Goal: Information Seeking & Learning: Understand process/instructions

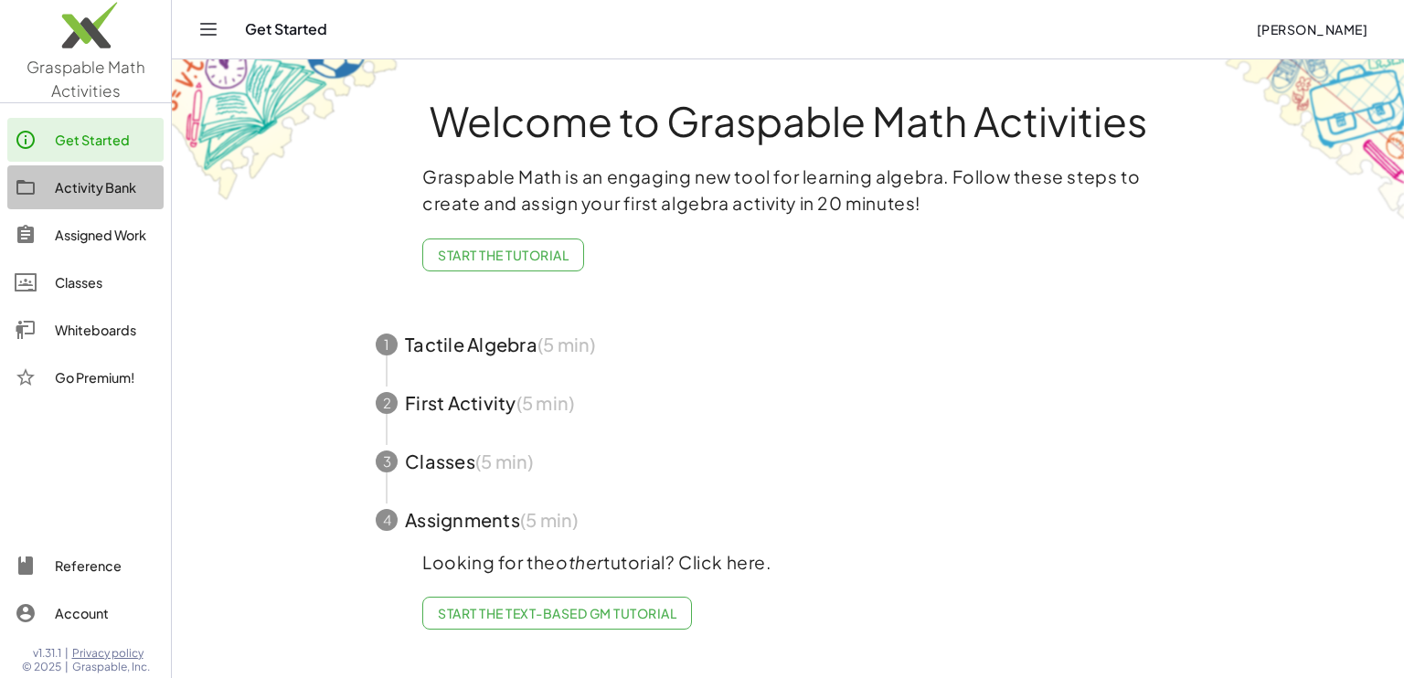
click at [99, 201] on link "Activity Bank" at bounding box center [85, 187] width 156 height 44
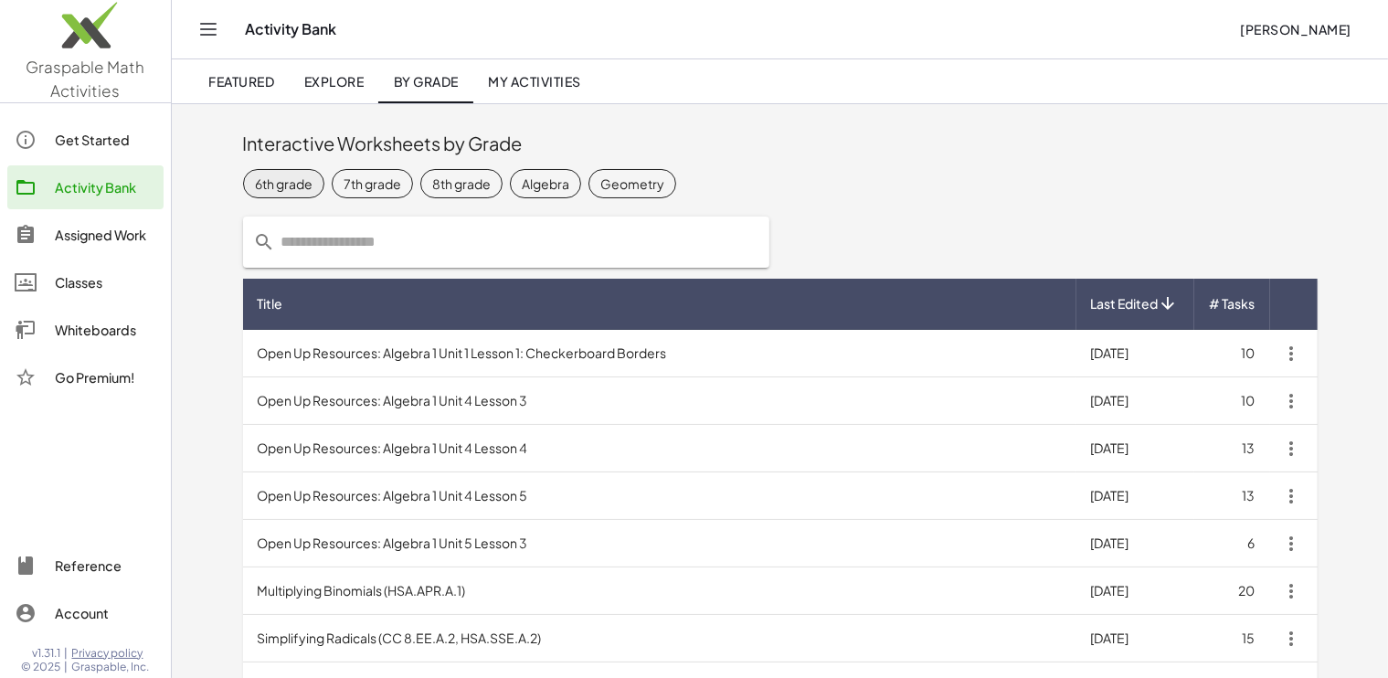
click at [292, 186] on div "6th grade" at bounding box center [284, 183] width 58 height 19
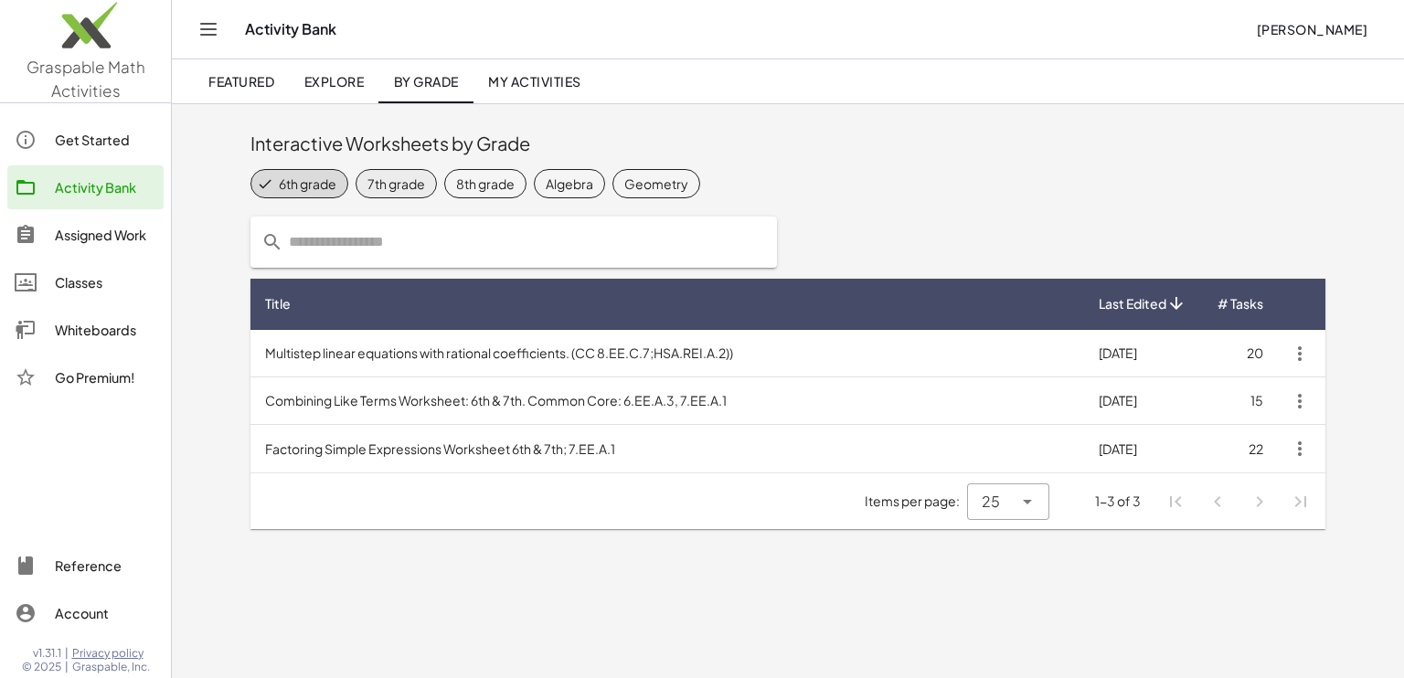
click at [403, 187] on div "7th grade" at bounding box center [396, 183] width 58 height 19
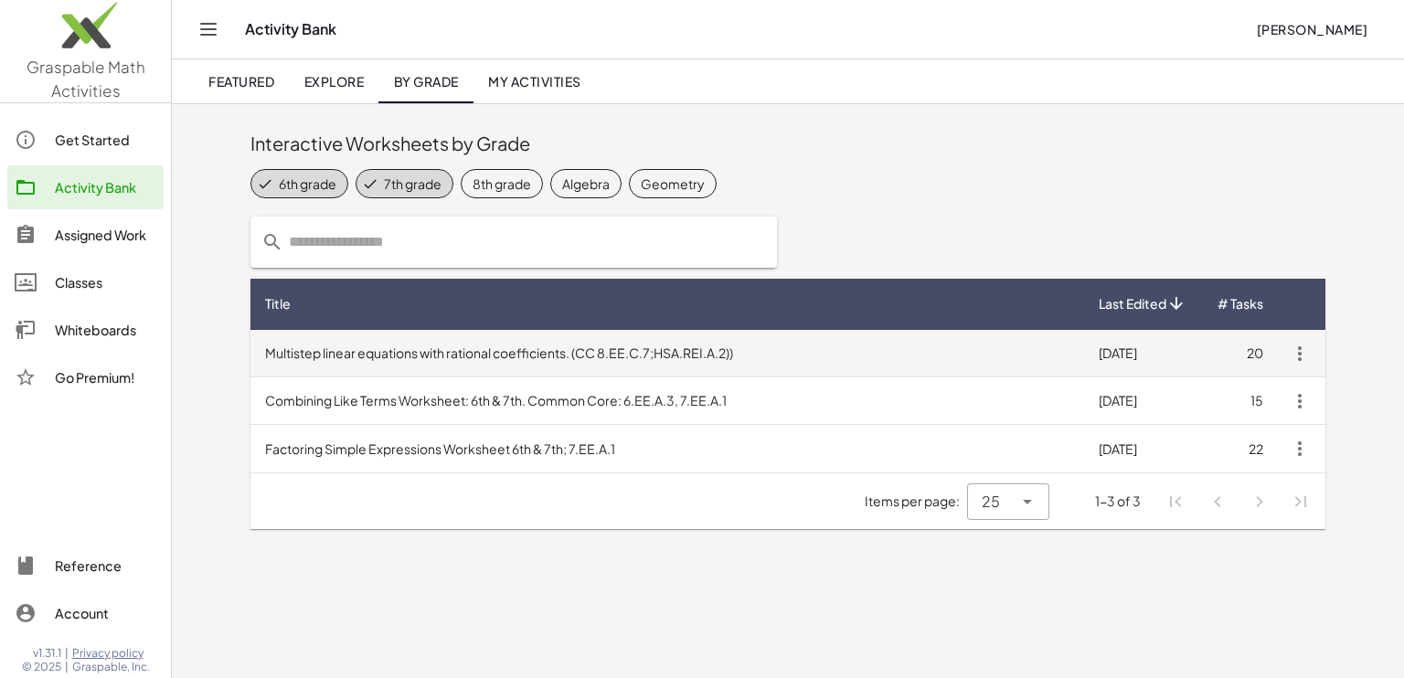
click at [459, 344] on td "Multistep linear equations with rational coefficients. (CC 8.EE.C.7;HSA.REI.A.2…" at bounding box center [666, 354] width 833 height 48
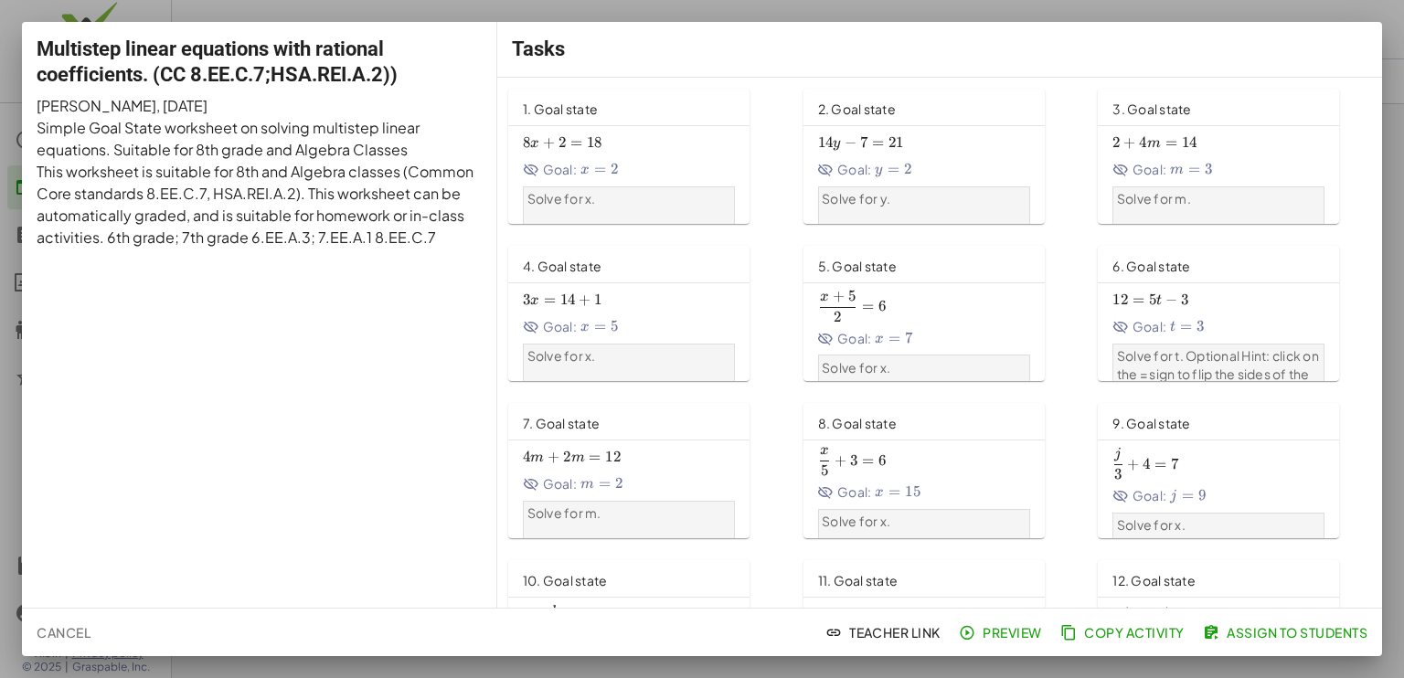
click at [627, 141] on span "8 x + 2 = 18 8x+2=18 8 x + 2 = 18" at bounding box center [629, 142] width 212 height 19
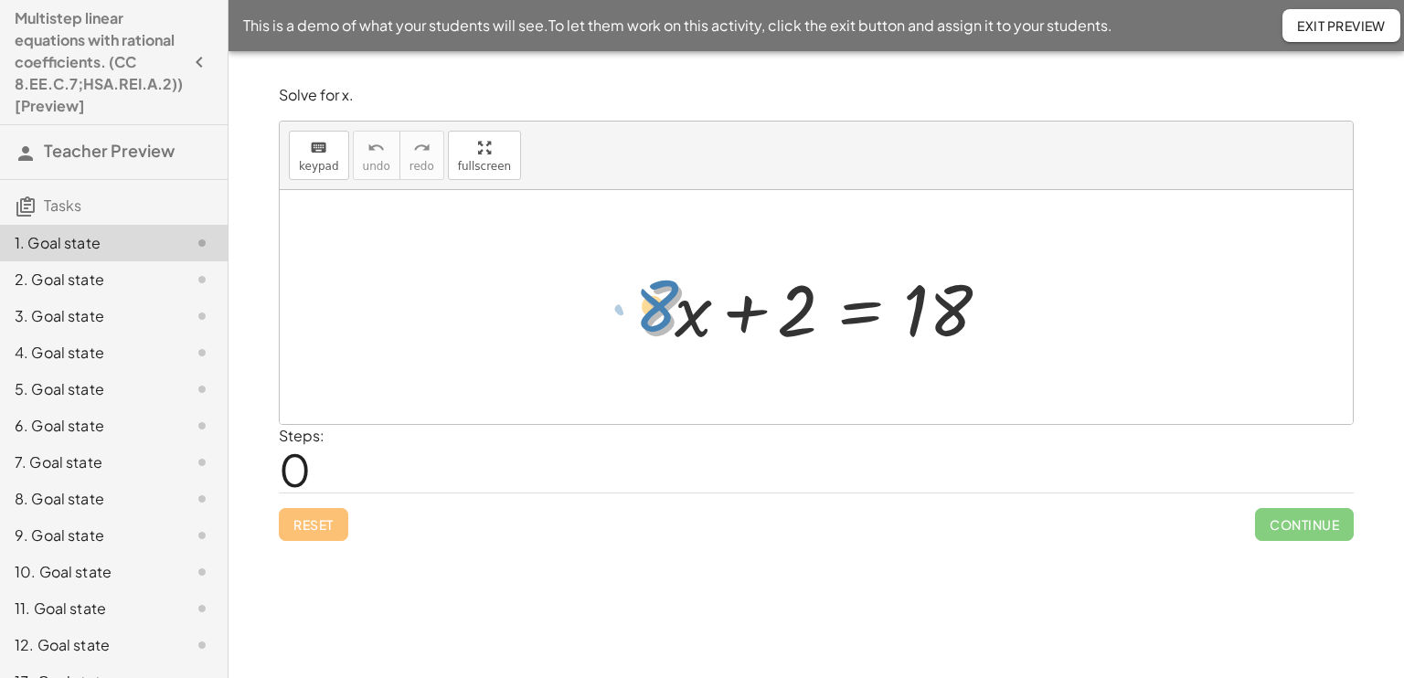
click at [669, 306] on div at bounding box center [823, 307] width 388 height 94
drag, startPoint x: 684, startPoint y: 324, endPoint x: 1066, endPoint y: 327, distance: 381.1
click at [1066, 327] on div "· x + · 8 + · 8 · x + 2 = 18" at bounding box center [816, 307] width 1073 height 234
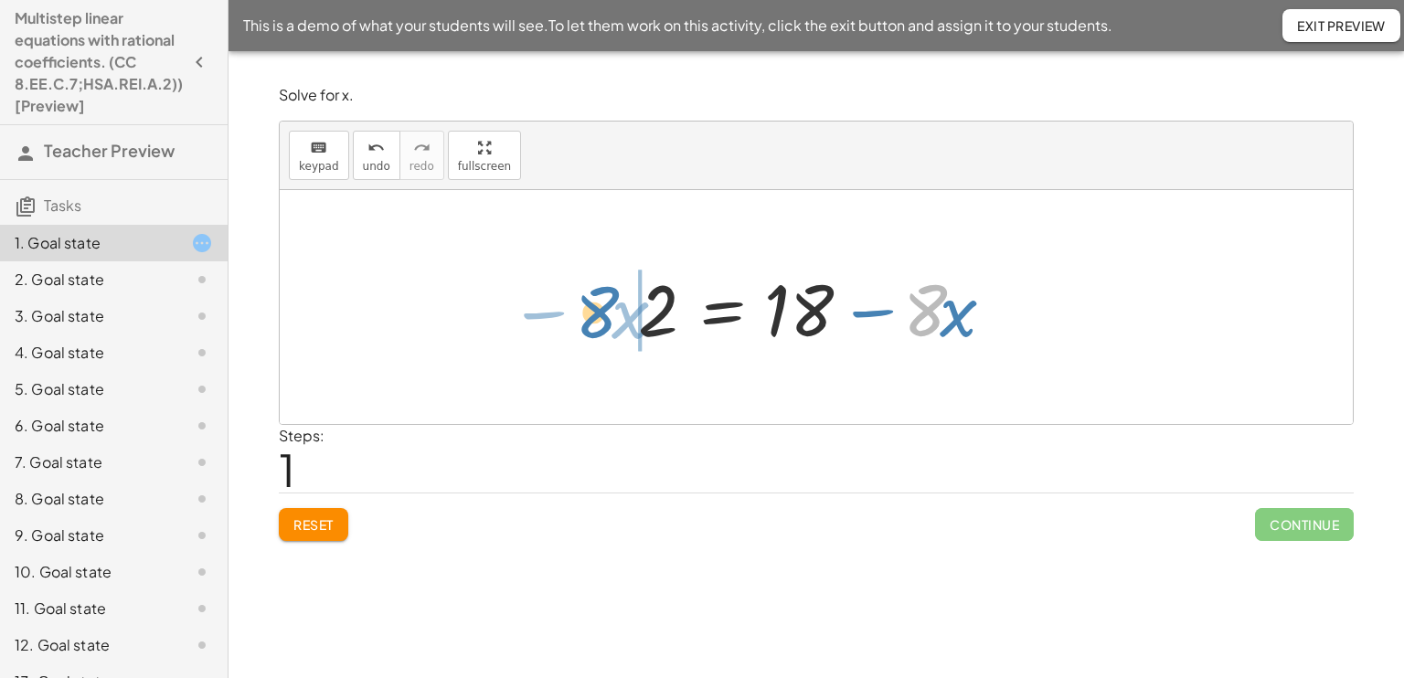
drag, startPoint x: 931, startPoint y: 306, endPoint x: 601, endPoint y: 308, distance: 329.9
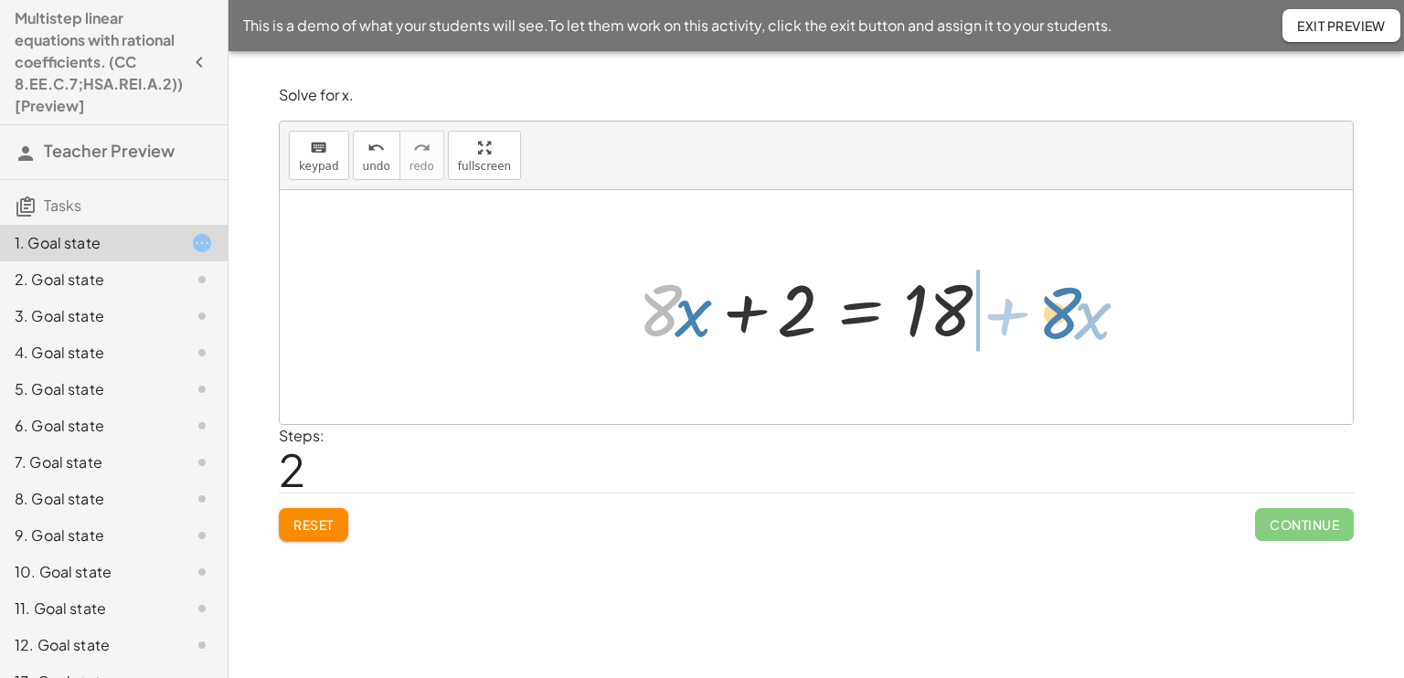
drag, startPoint x: 659, startPoint y: 306, endPoint x: 1068, endPoint y: 313, distance: 409.5
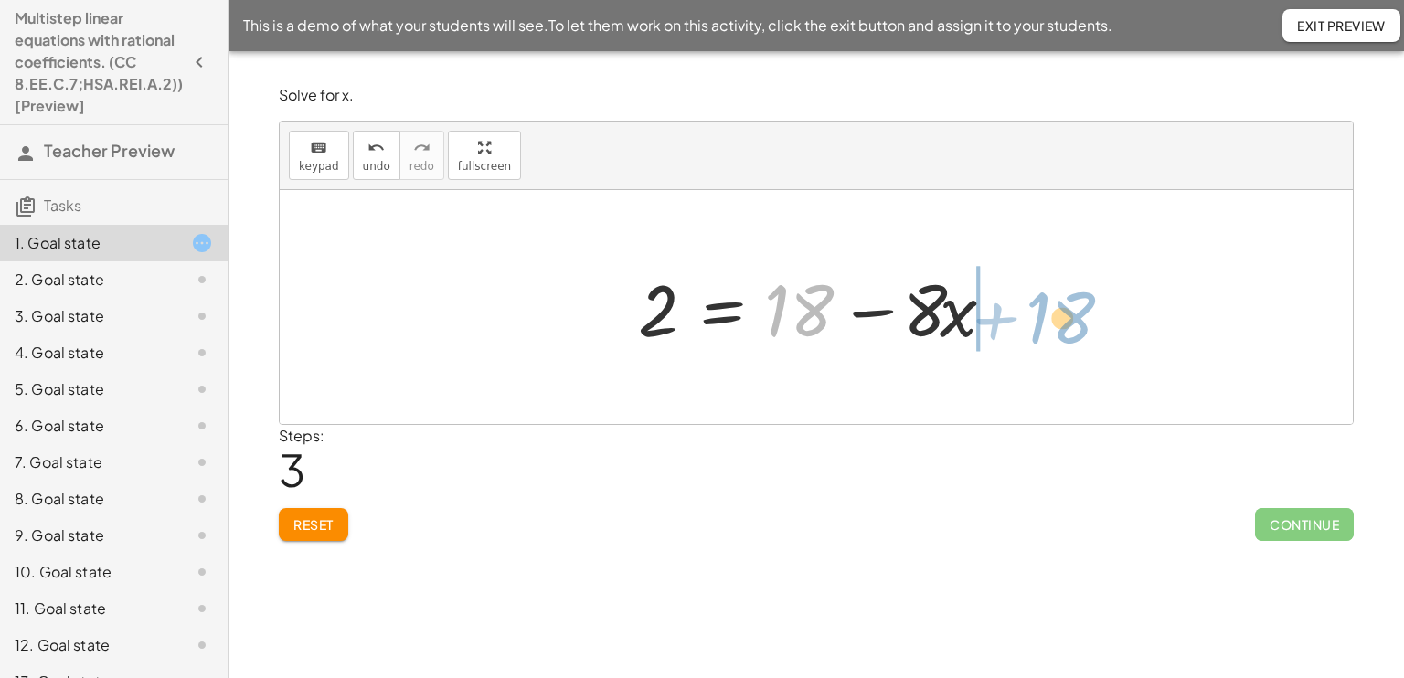
drag, startPoint x: 808, startPoint y: 310, endPoint x: 1068, endPoint y: 317, distance: 260.5
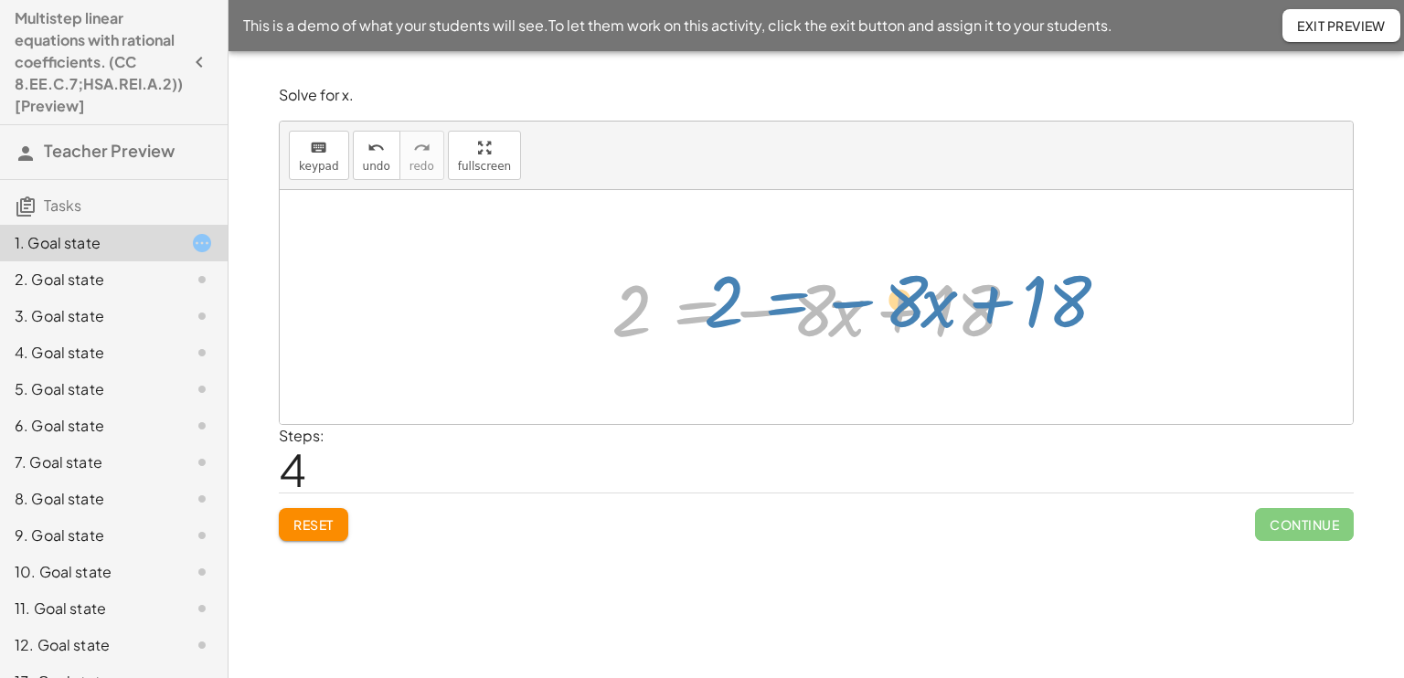
drag, startPoint x: 690, startPoint y: 306, endPoint x: 660, endPoint y: 318, distance: 32.4
click at [660, 318] on div at bounding box center [823, 307] width 442 height 94
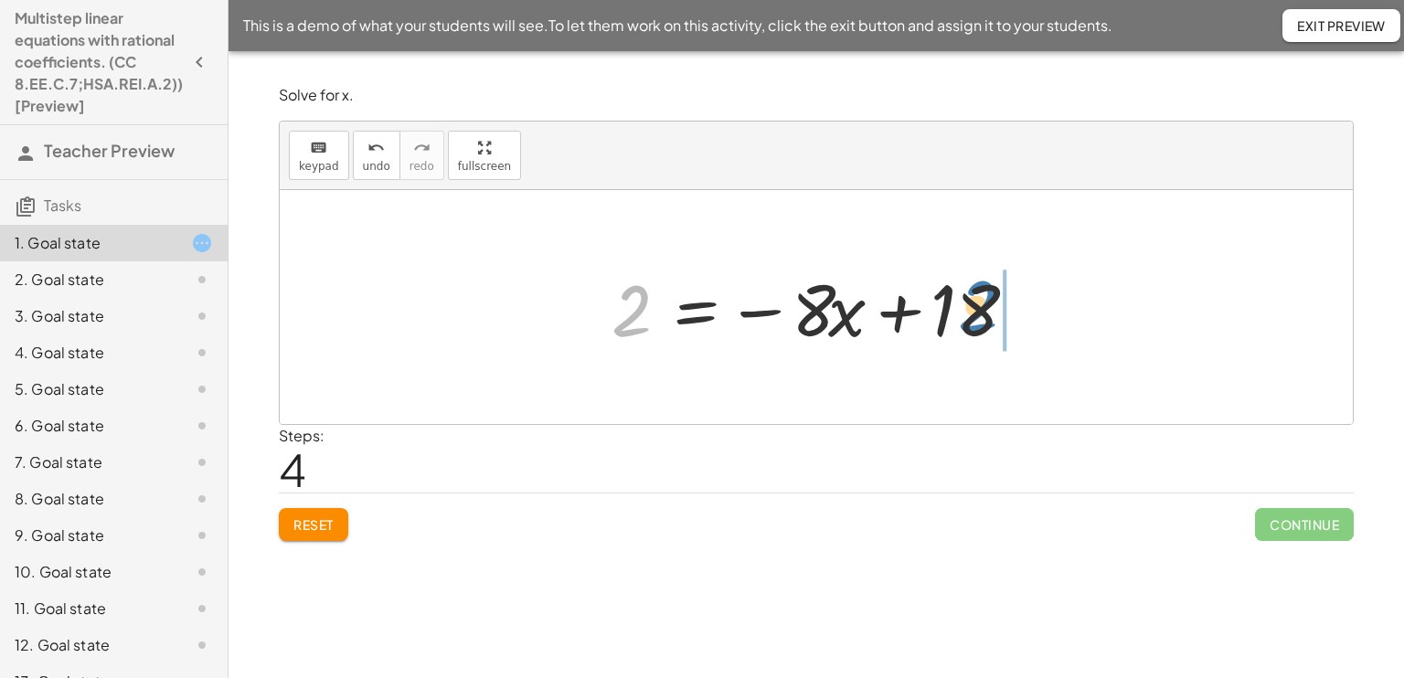
drag, startPoint x: 636, startPoint y: 301, endPoint x: 1039, endPoint y: 299, distance: 403.0
click at [1039, 299] on div at bounding box center [823, 307] width 442 height 94
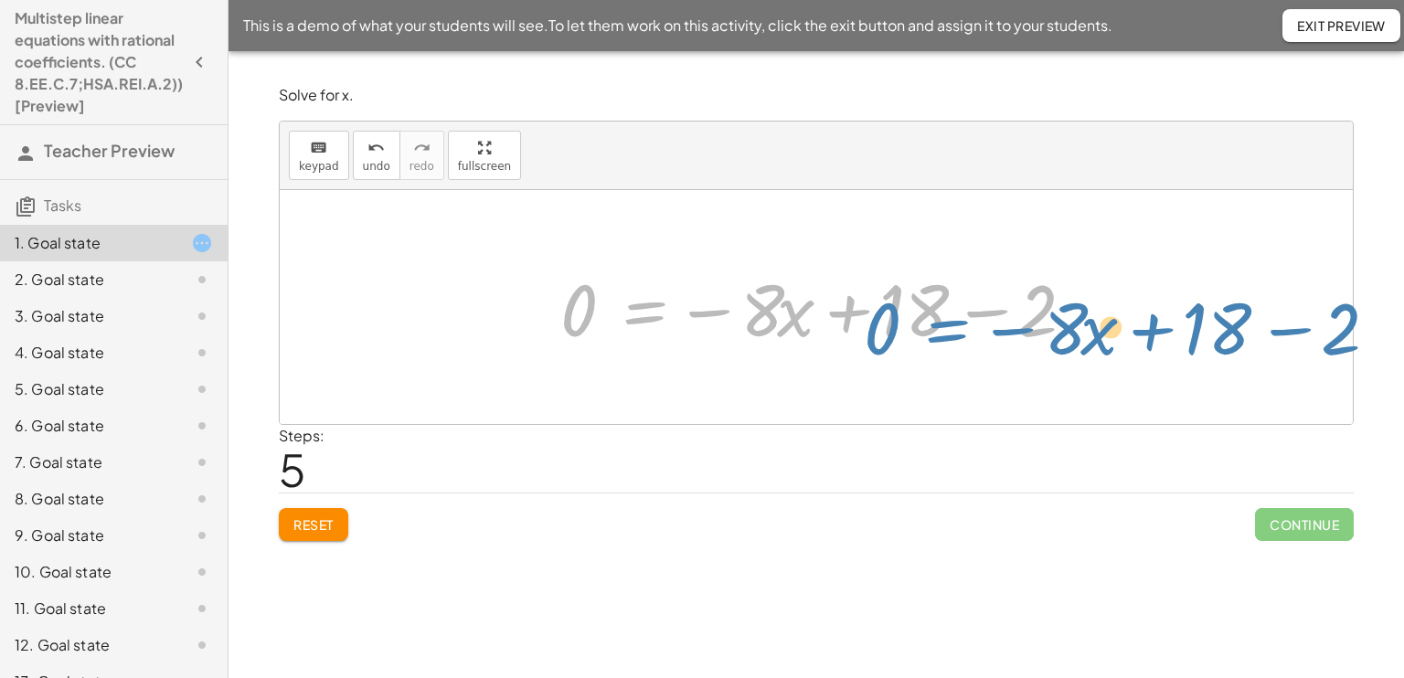
drag, startPoint x: 646, startPoint y: 304, endPoint x: 412, endPoint y: 252, distance: 239.7
click at [412, 252] on div "+ · 8 · x + 2 = 18 2 = + 18 − · 8 · x + · 8 · x + 2 = 18 2 = + 18 − · 8 · x 2 =…" at bounding box center [816, 307] width 1073 height 234
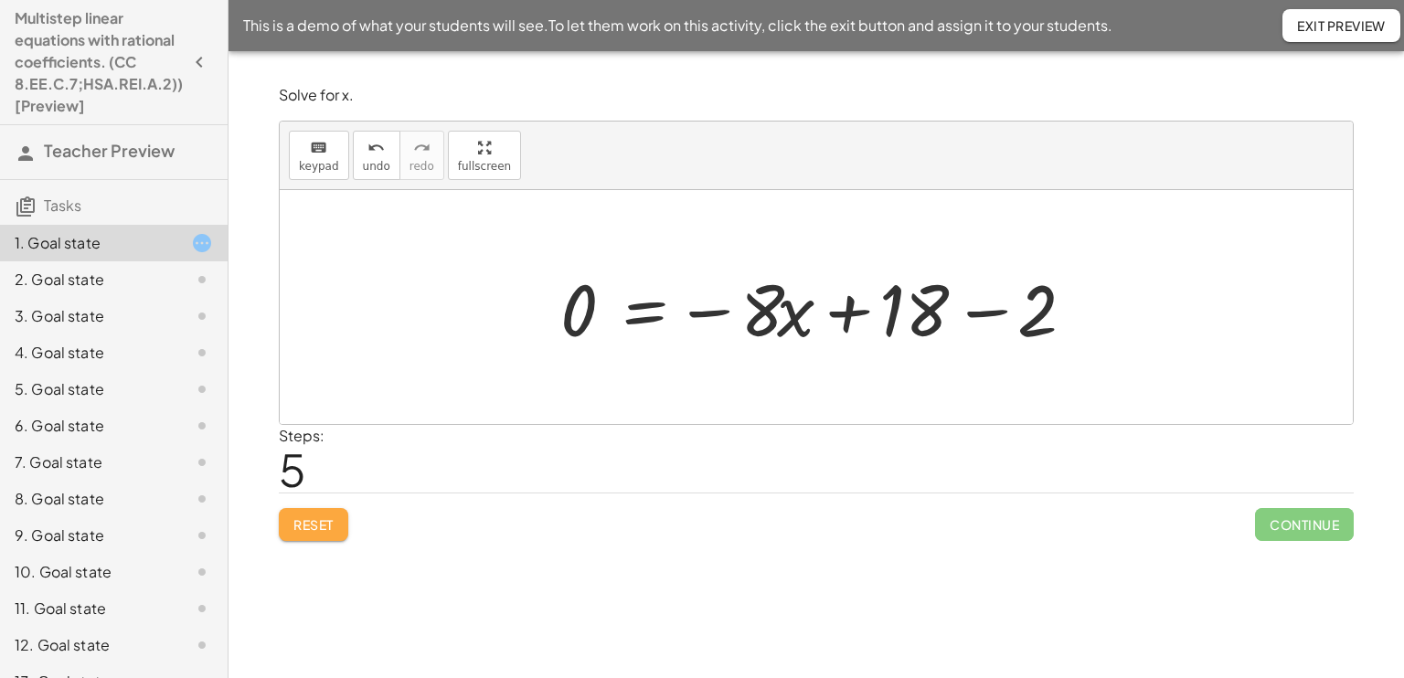
click at [314, 516] on span "Reset" at bounding box center [313, 524] width 40 height 16
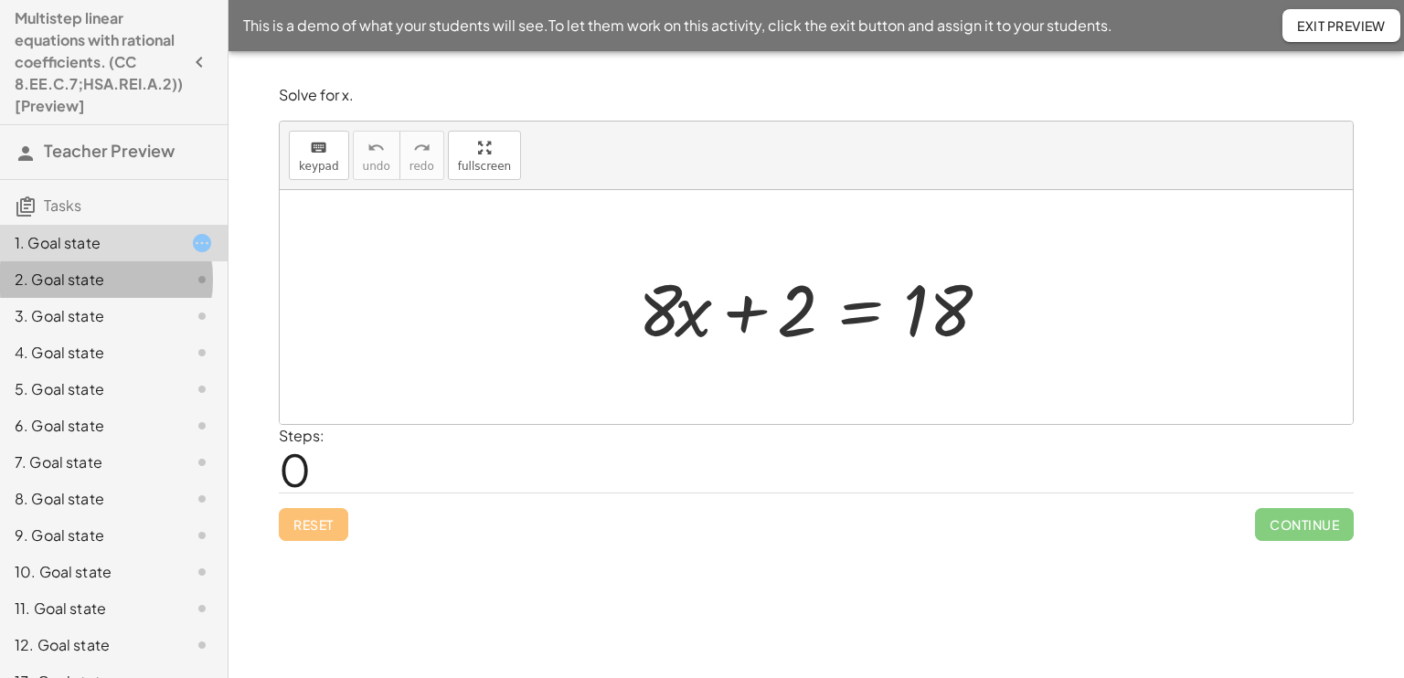
click at [144, 289] on div "2. Goal state" at bounding box center [88, 280] width 147 height 22
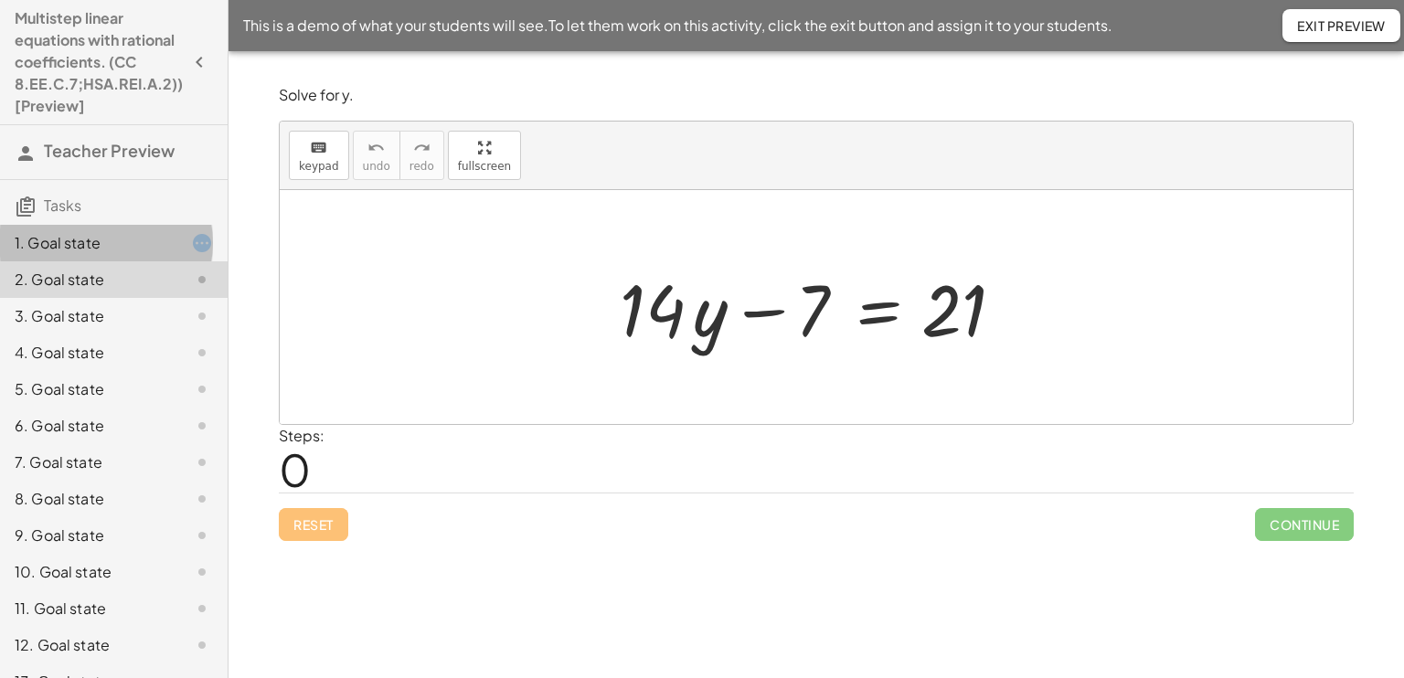
click at [143, 238] on div "1. Goal state" at bounding box center [88, 243] width 147 height 22
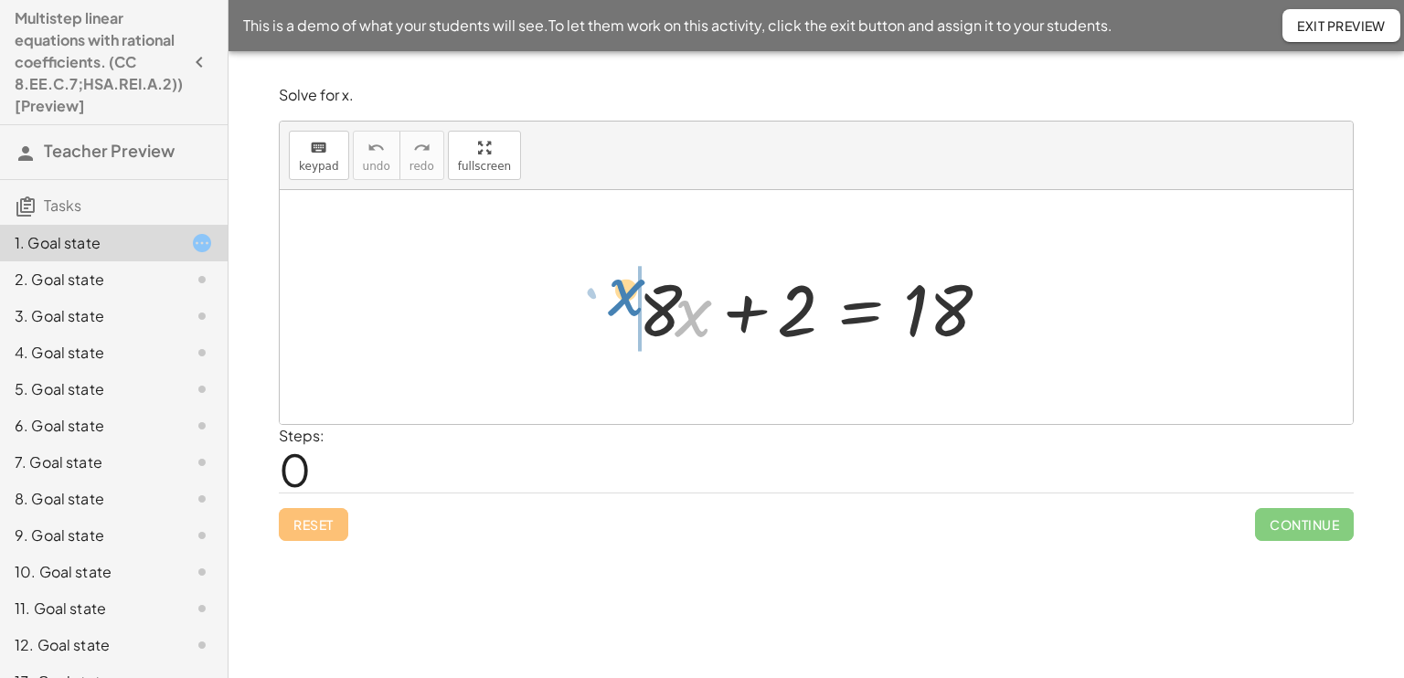
drag, startPoint x: 704, startPoint y: 324, endPoint x: 640, endPoint y: 304, distance: 67.1
drag, startPoint x: 652, startPoint y: 307, endPoint x: 695, endPoint y: 315, distance: 42.8
click at [695, 315] on div at bounding box center [823, 307] width 388 height 94
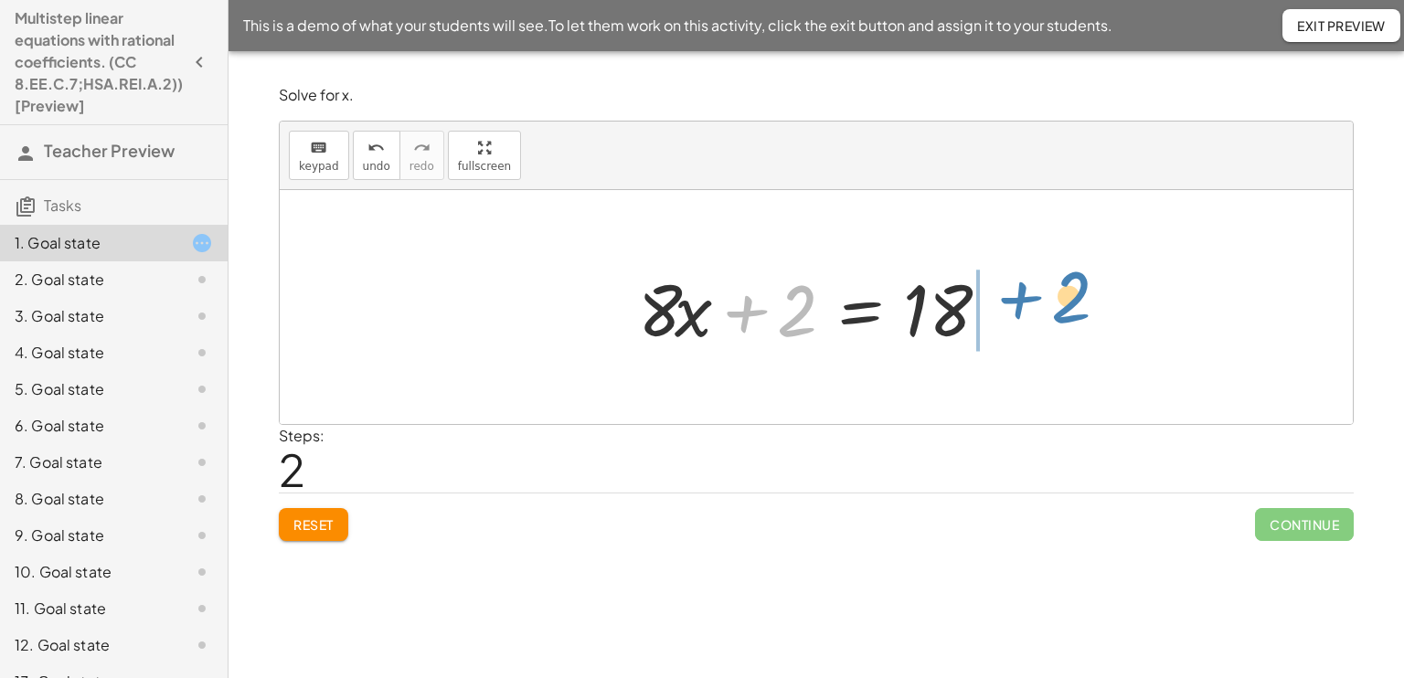
drag, startPoint x: 744, startPoint y: 310, endPoint x: 996, endPoint y: 295, distance: 252.6
click at [996, 295] on div at bounding box center [823, 307] width 388 height 94
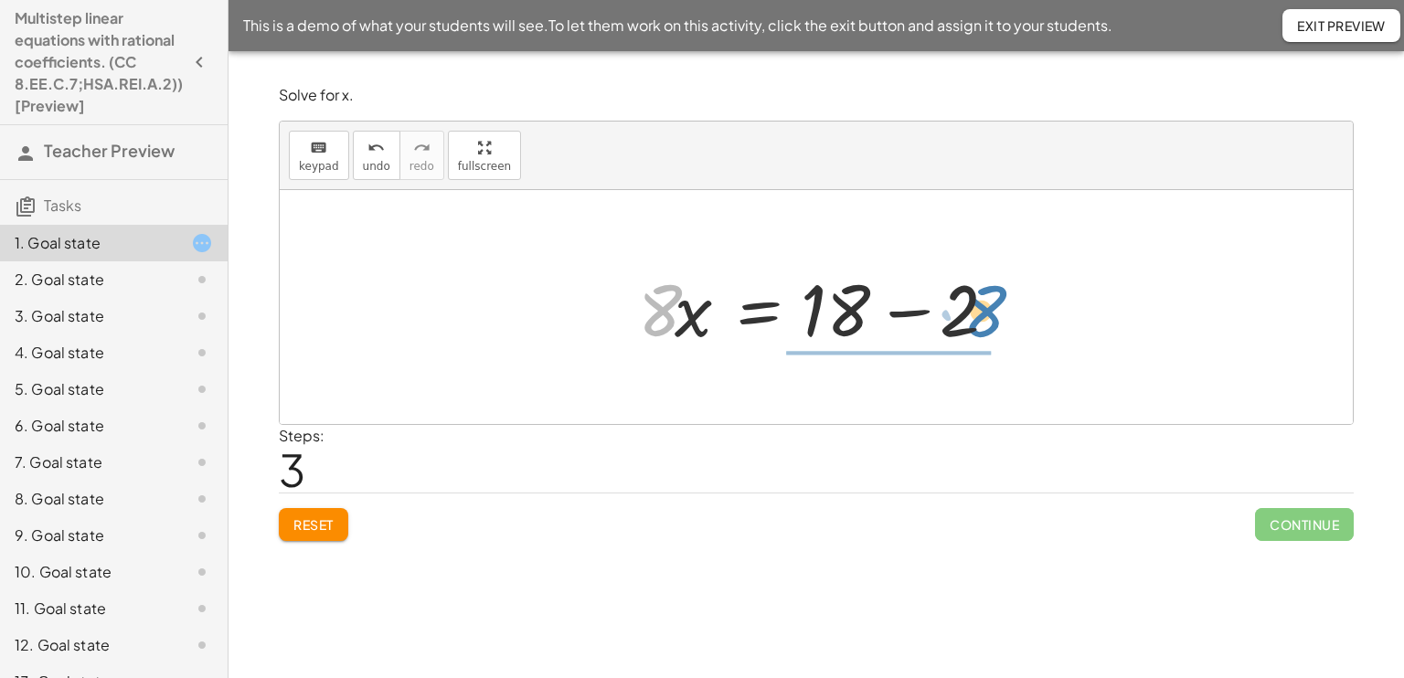
drag, startPoint x: 665, startPoint y: 308, endPoint x: 994, endPoint y: 313, distance: 329.0
click at [994, 313] on div at bounding box center [823, 307] width 388 height 94
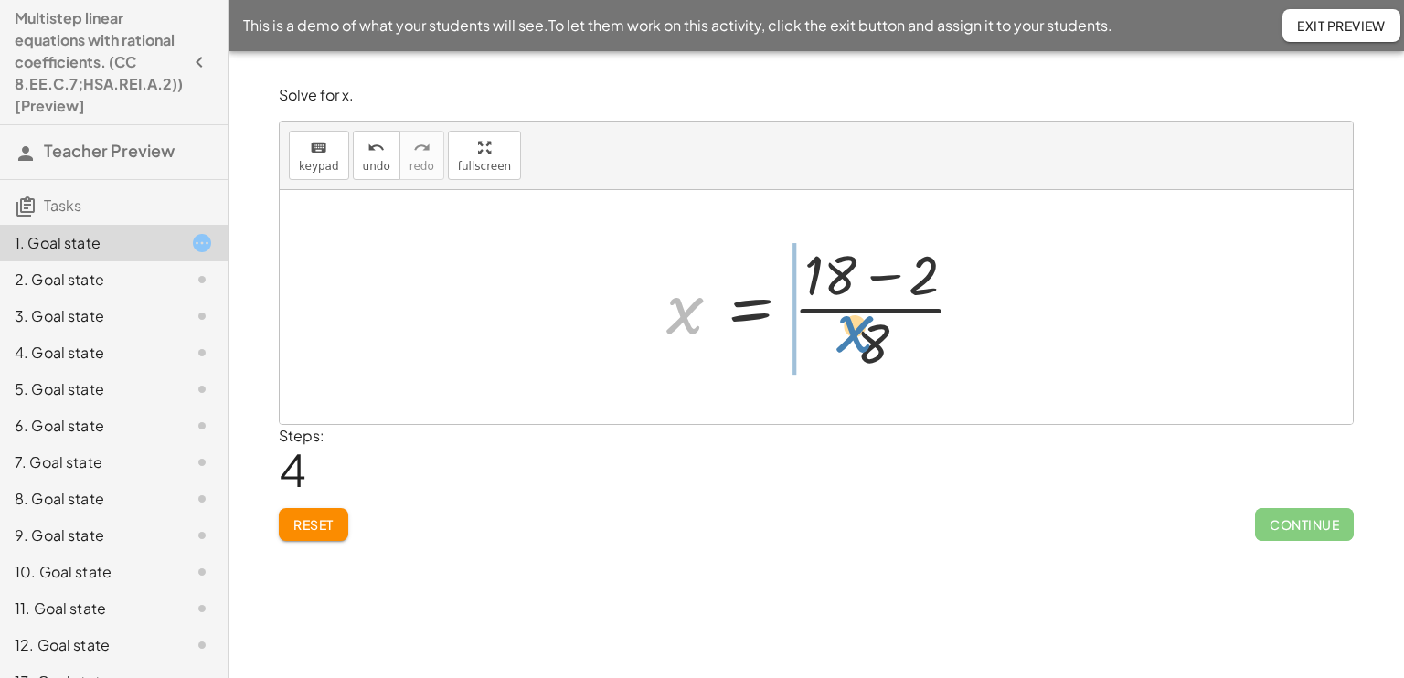
drag, startPoint x: 676, startPoint y: 304, endPoint x: 831, endPoint y: 332, distance: 156.9
click at [831, 332] on div at bounding box center [823, 307] width 332 height 141
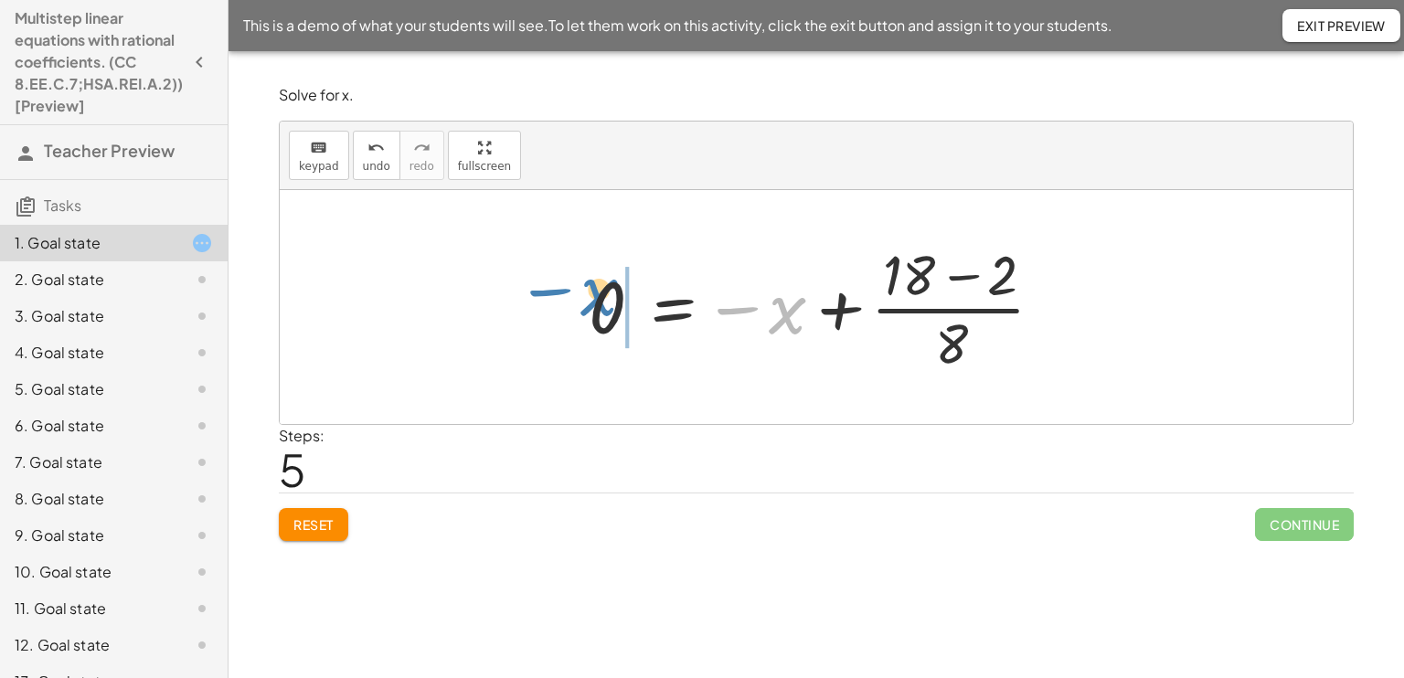
drag, startPoint x: 787, startPoint y: 313, endPoint x: 628, endPoint y: 306, distance: 159.2
click at [628, 306] on div at bounding box center [823, 307] width 488 height 141
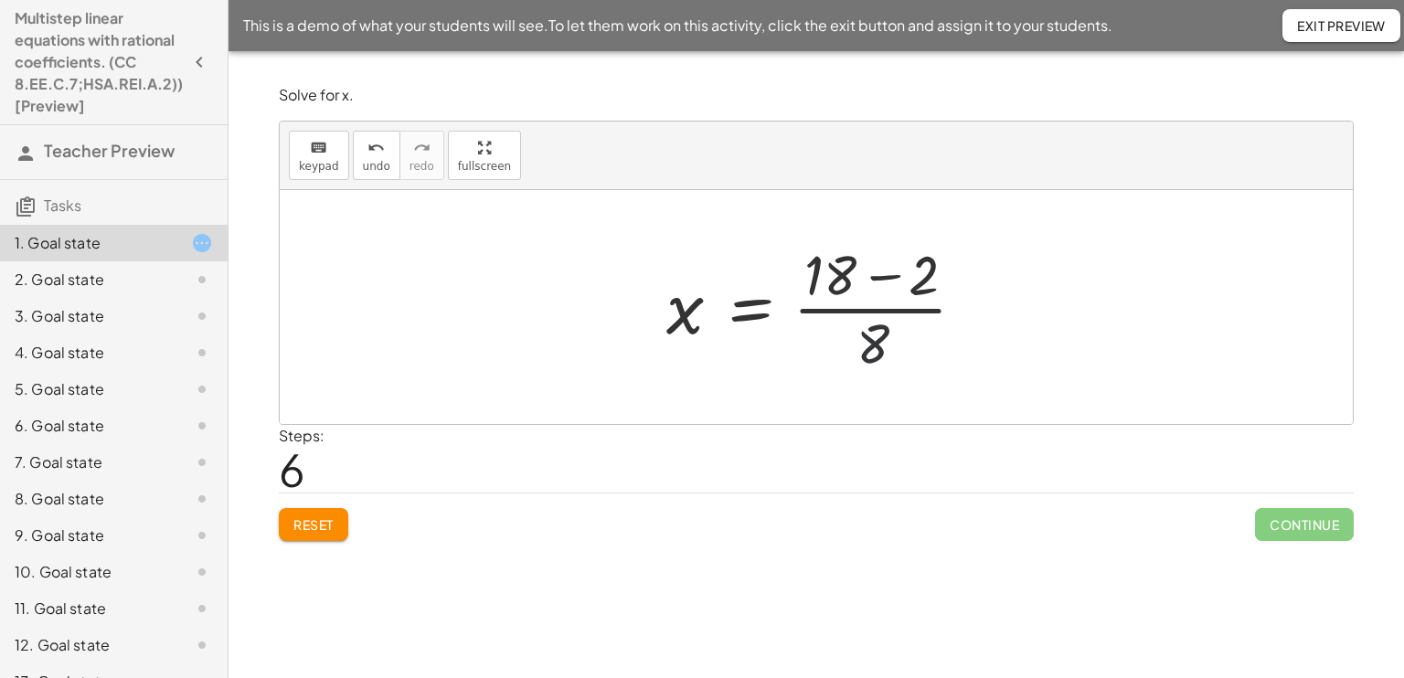
click at [881, 335] on div at bounding box center [823, 307] width 332 height 141
click at [873, 330] on div at bounding box center [823, 307] width 332 height 141
click at [829, 270] on div at bounding box center [823, 307] width 332 height 141
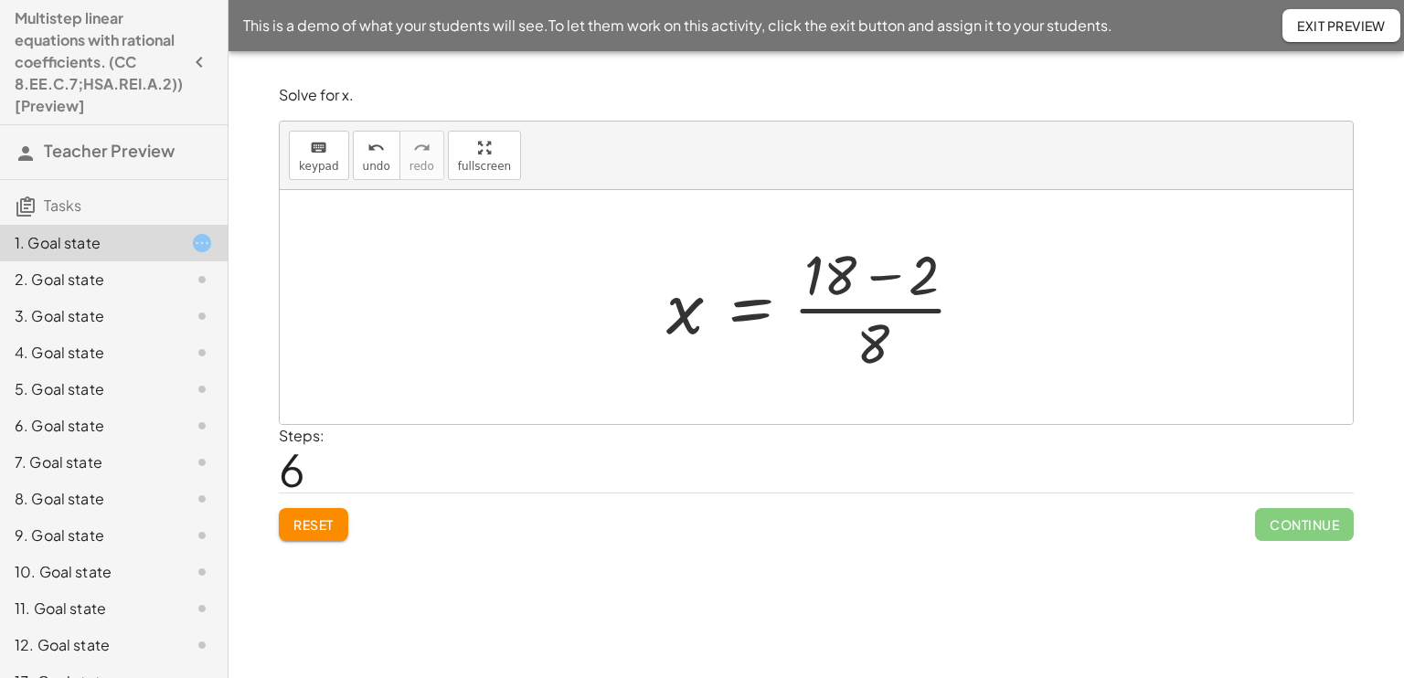
drag, startPoint x: 1217, startPoint y: 419, endPoint x: 1187, endPoint y: 504, distance: 90.2
click at [0, 0] on div "Solve for x. keyboard keypad undo undo redo redo fullscreen + · 8 · x + 2 = 18 …" at bounding box center [0, 0] width 0 height 0
click at [720, 393] on div at bounding box center [816, 307] width 1073 height 234
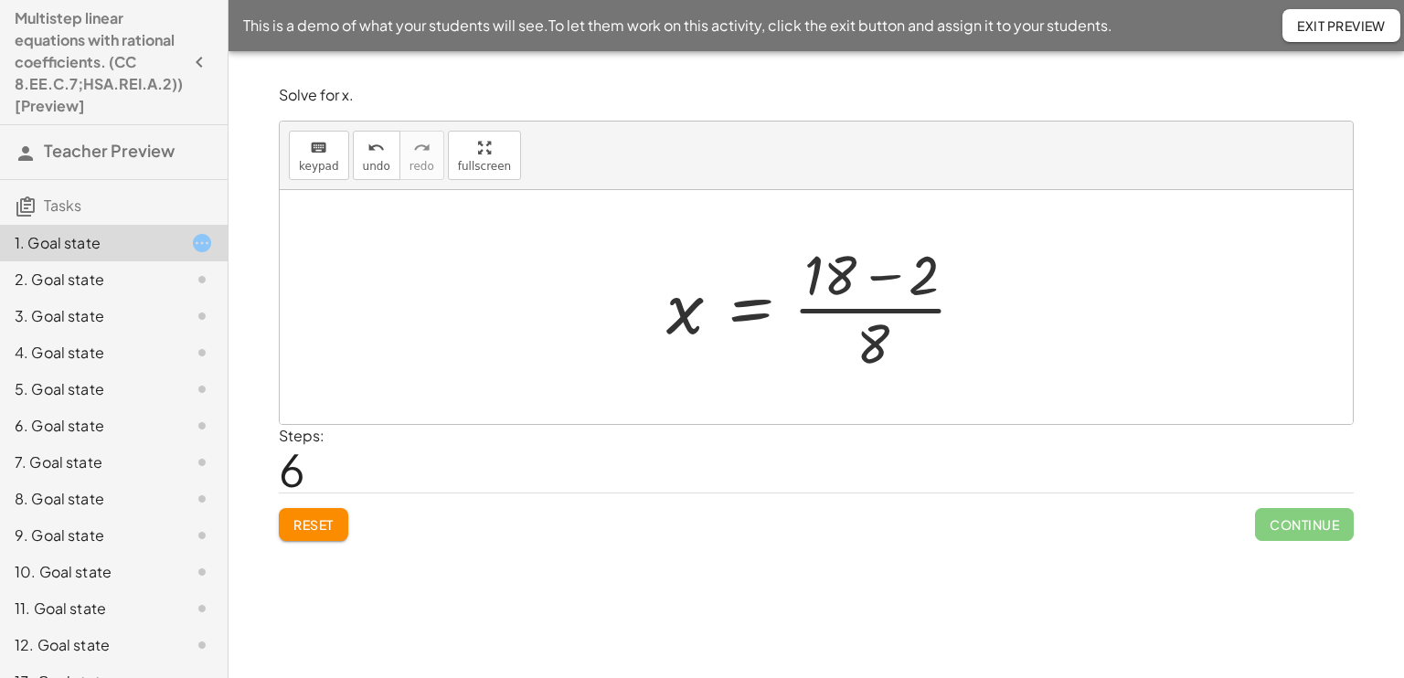
click at [313, 96] on p "Solve for x." at bounding box center [816, 95] width 1075 height 21
click at [862, 289] on div at bounding box center [823, 307] width 332 height 141
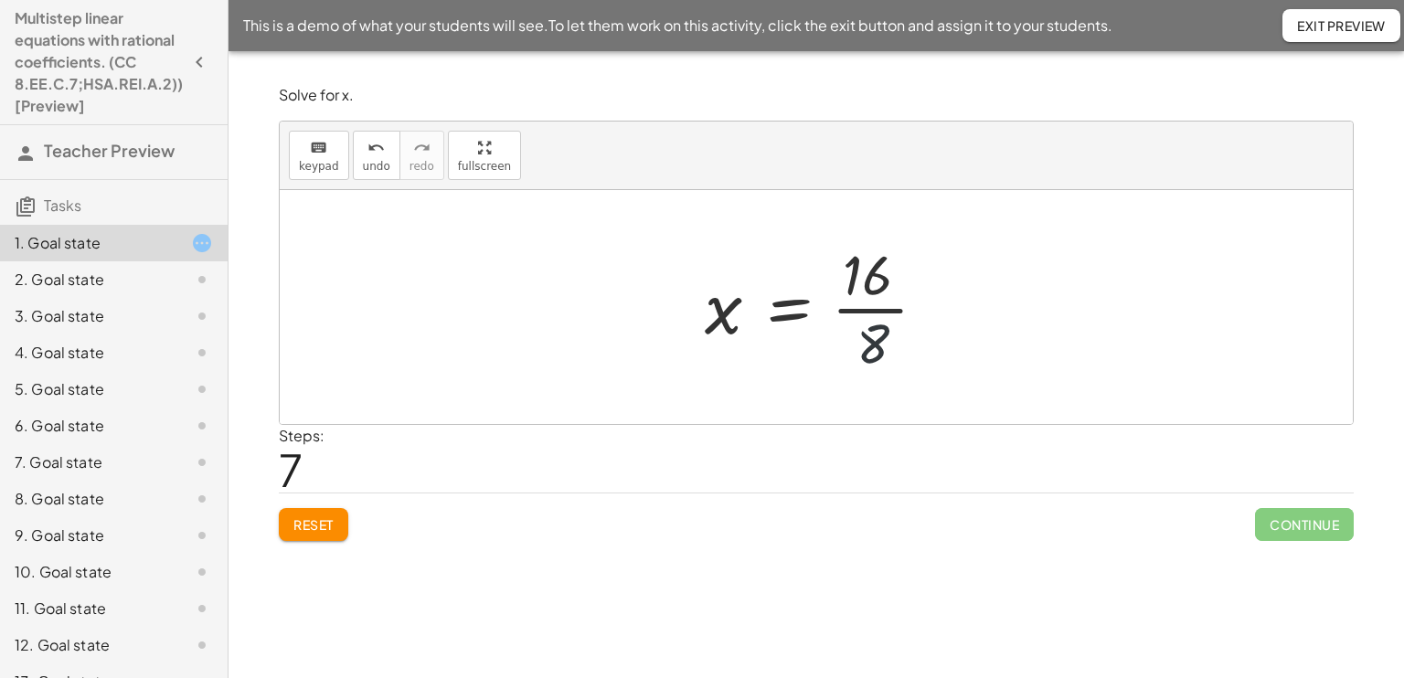
click at [877, 344] on div at bounding box center [822, 307] width 255 height 141
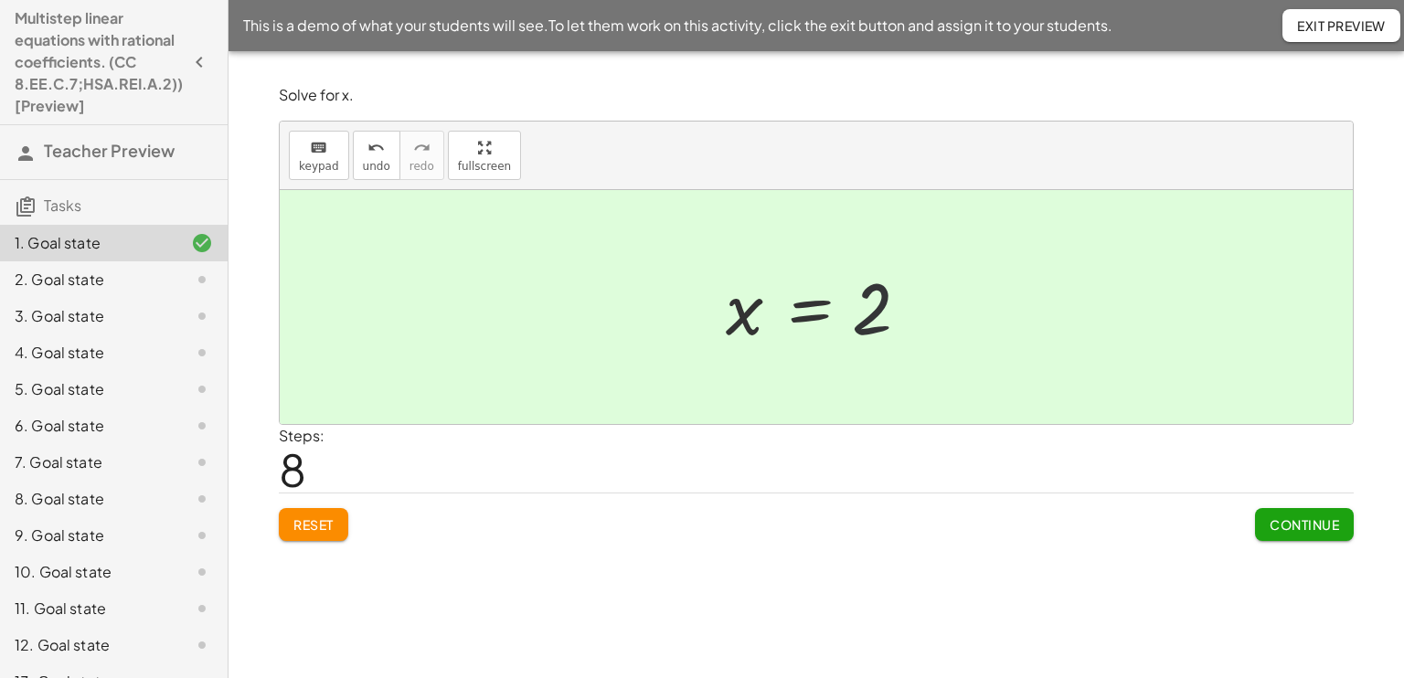
click at [866, 317] on div at bounding box center [822, 307] width 213 height 90
drag, startPoint x: 866, startPoint y: 317, endPoint x: 896, endPoint y: 324, distance: 30.1
click at [896, 324] on div at bounding box center [822, 307] width 213 height 90
click at [143, 273] on div "2. Goal state" at bounding box center [88, 280] width 147 height 22
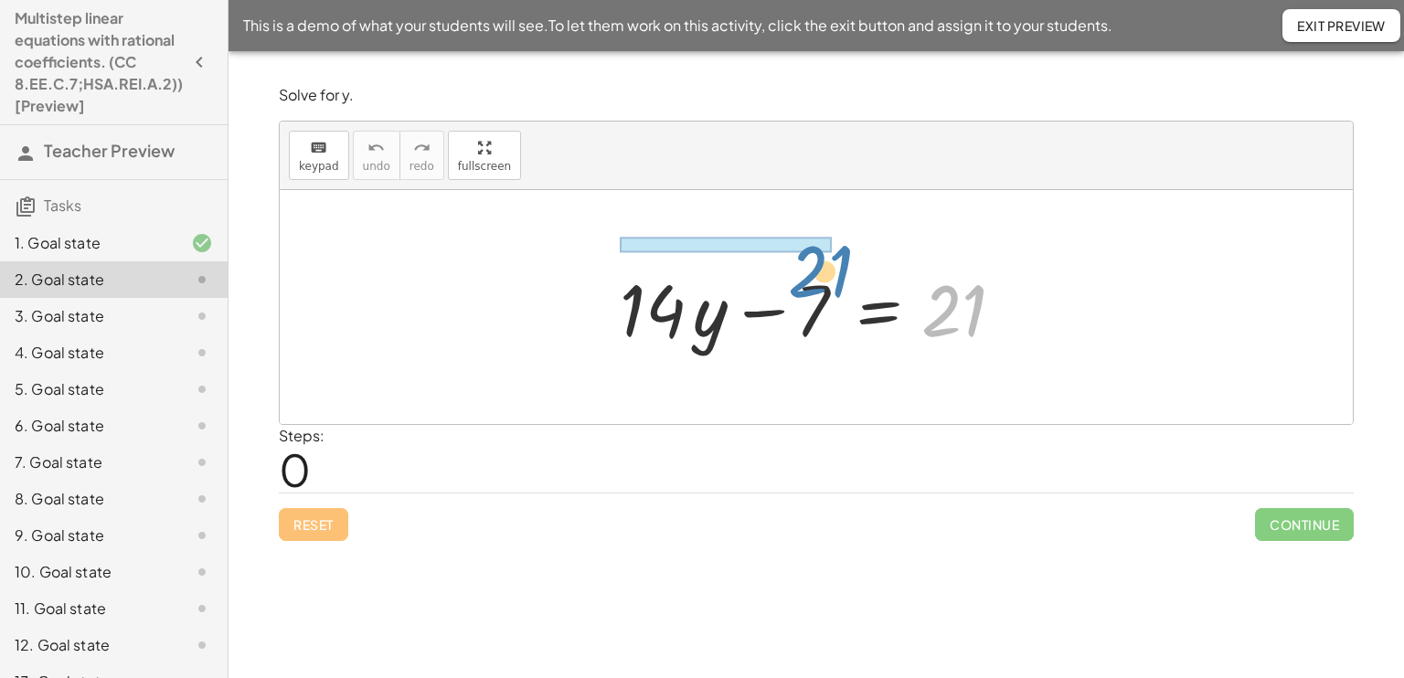
drag, startPoint x: 958, startPoint y: 330, endPoint x: 822, endPoint y: 266, distance: 149.6
click at [822, 266] on div at bounding box center [822, 307] width 425 height 94
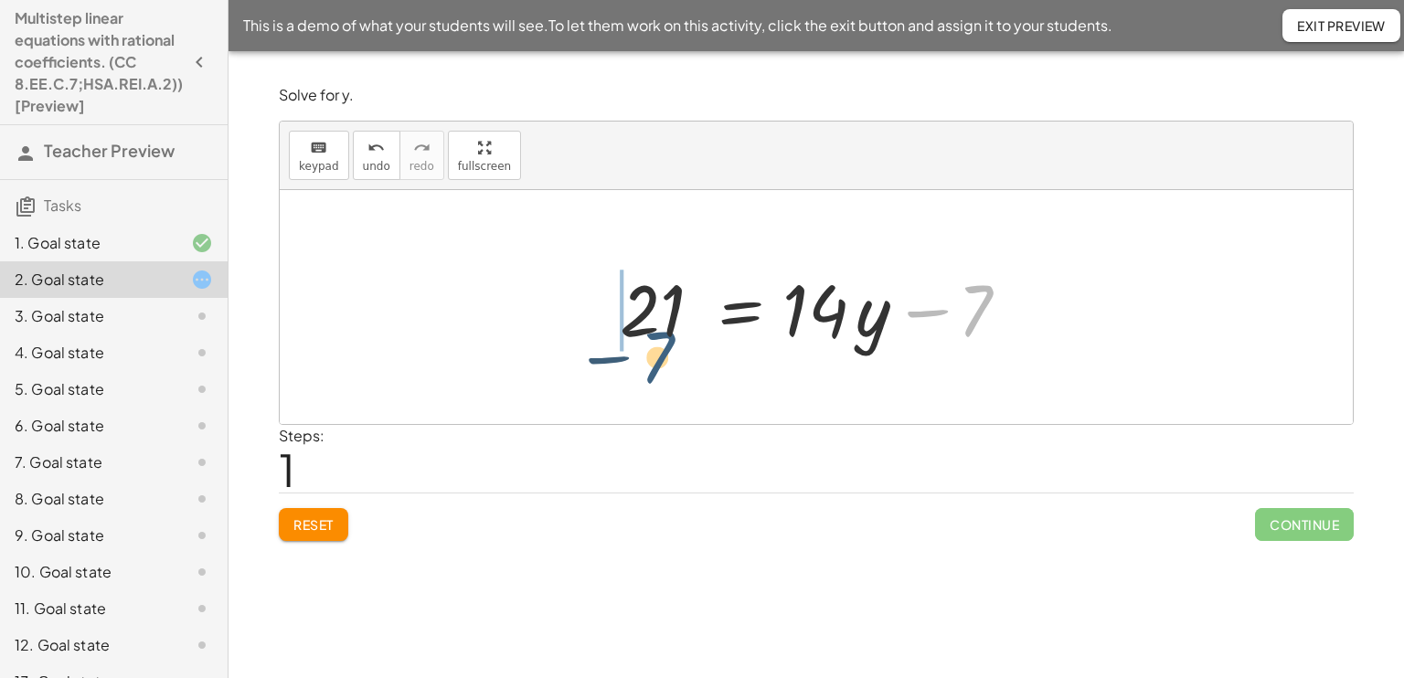
drag, startPoint x: 982, startPoint y: 314, endPoint x: 635, endPoint y: 361, distance: 350.4
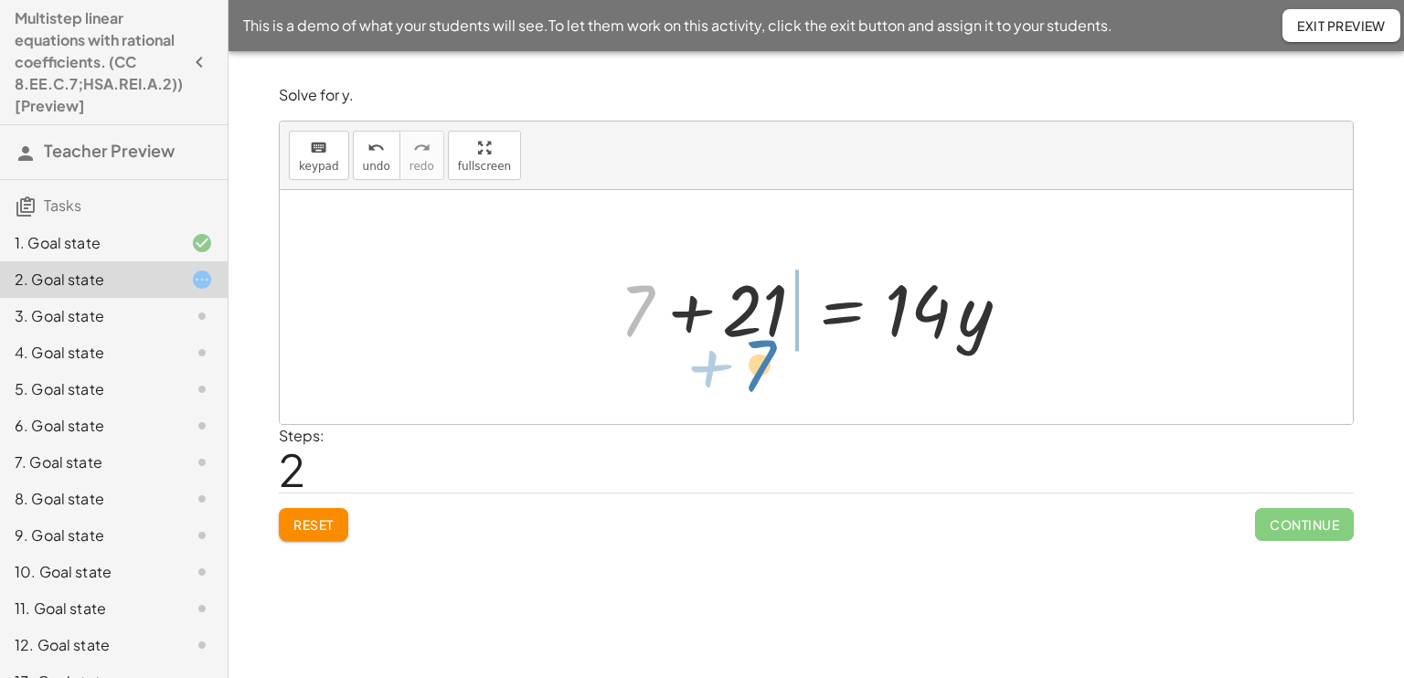
drag, startPoint x: 632, startPoint y: 310, endPoint x: 760, endPoint y: 364, distance: 138.8
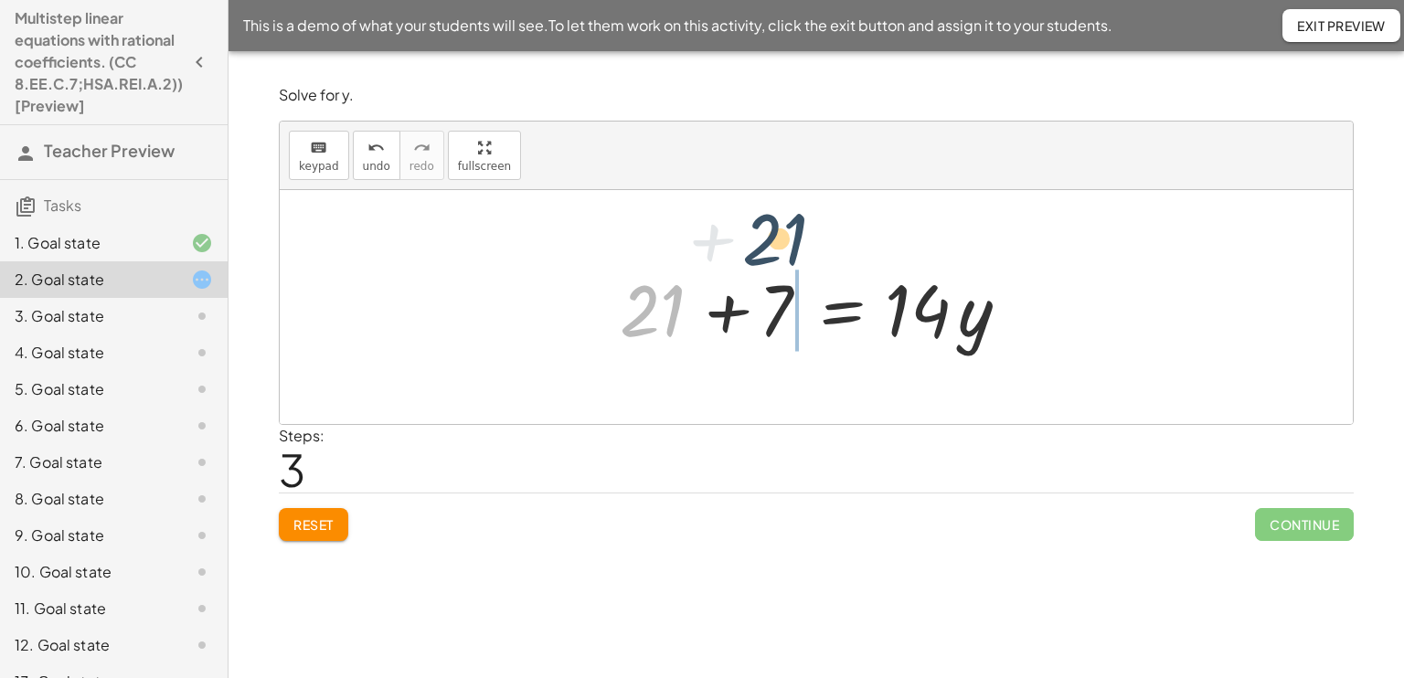
drag, startPoint x: 669, startPoint y: 314, endPoint x: 818, endPoint y: 260, distance: 158.4
click at [818, 260] on div at bounding box center [822, 307] width 425 height 94
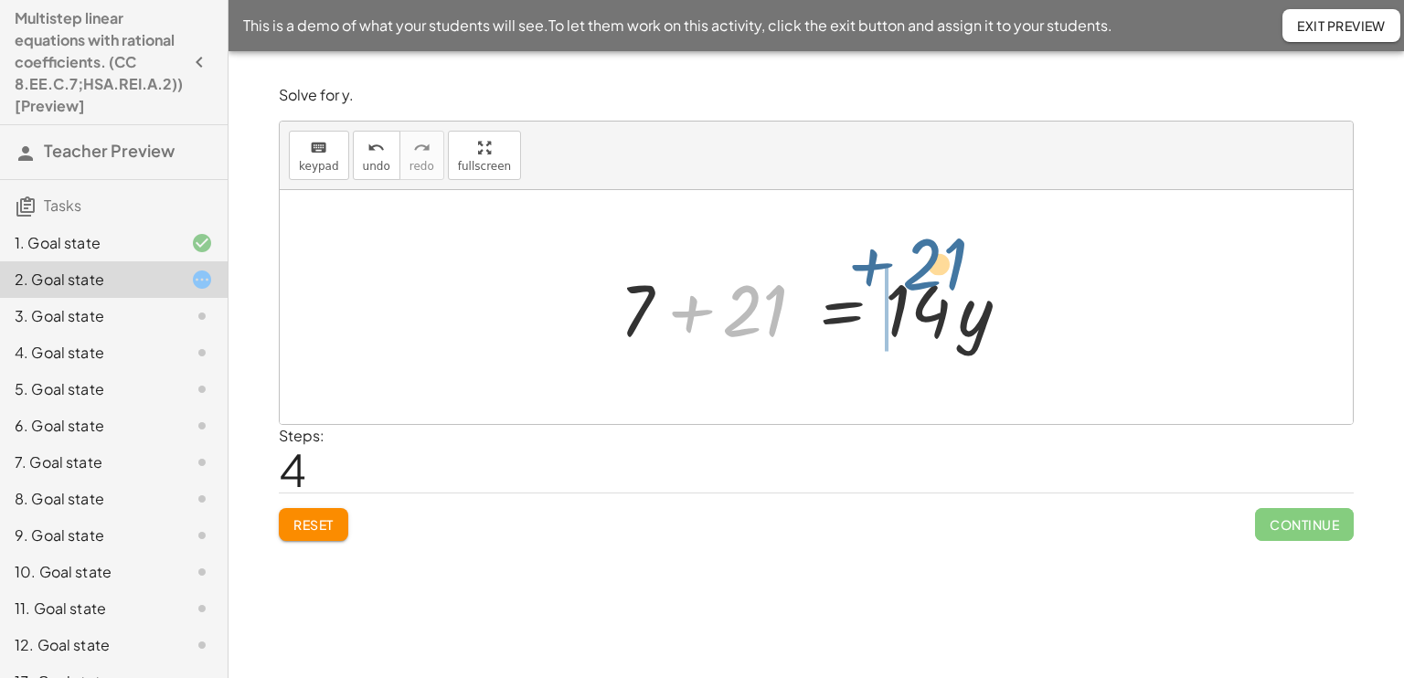
drag, startPoint x: 758, startPoint y: 301, endPoint x: 925, endPoint y: 237, distance: 178.2
click at [925, 237] on div "+ · 14 · y − 7 = 21 21 = + · 14 · y − 7 + 7 + 21 = · 14 · y + 21 + 7 = · 14 · y…" at bounding box center [816, 307] width 1073 height 234
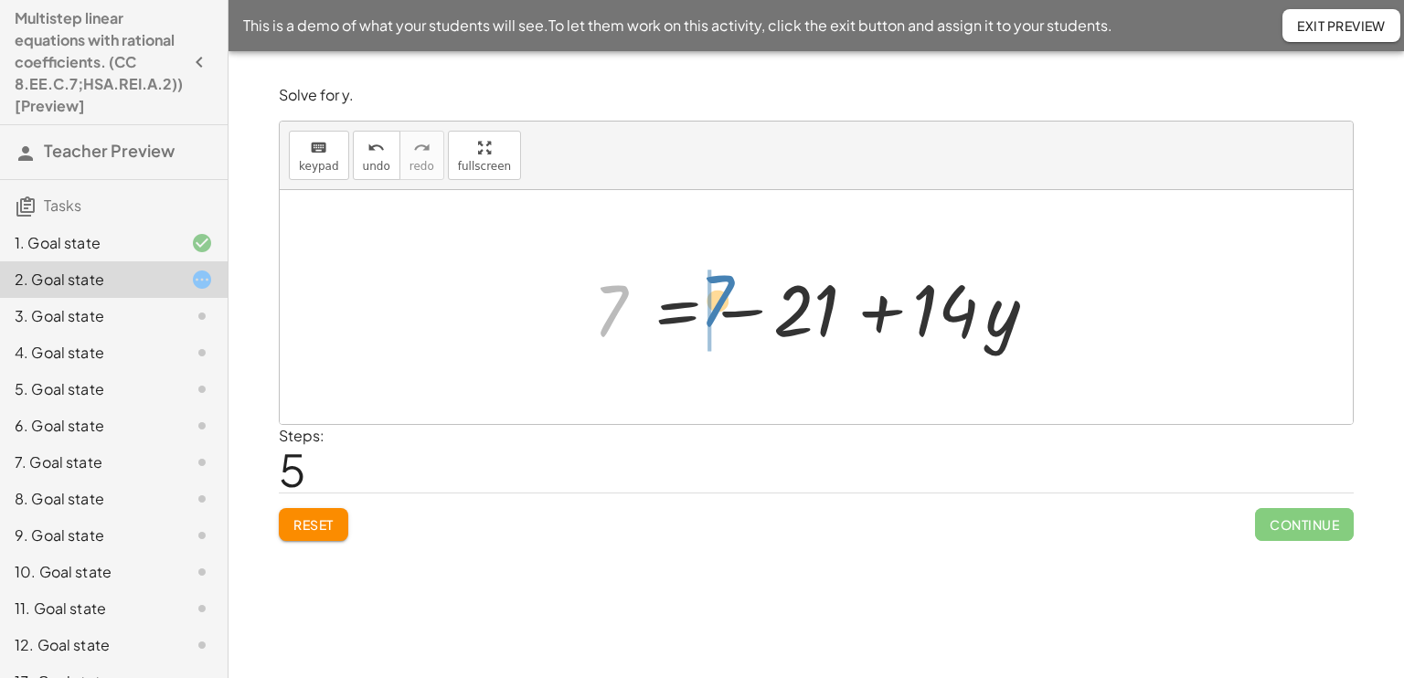
drag, startPoint x: 594, startPoint y: 302, endPoint x: 702, endPoint y: 295, distance: 108.0
click at [702, 295] on div at bounding box center [823, 307] width 479 height 94
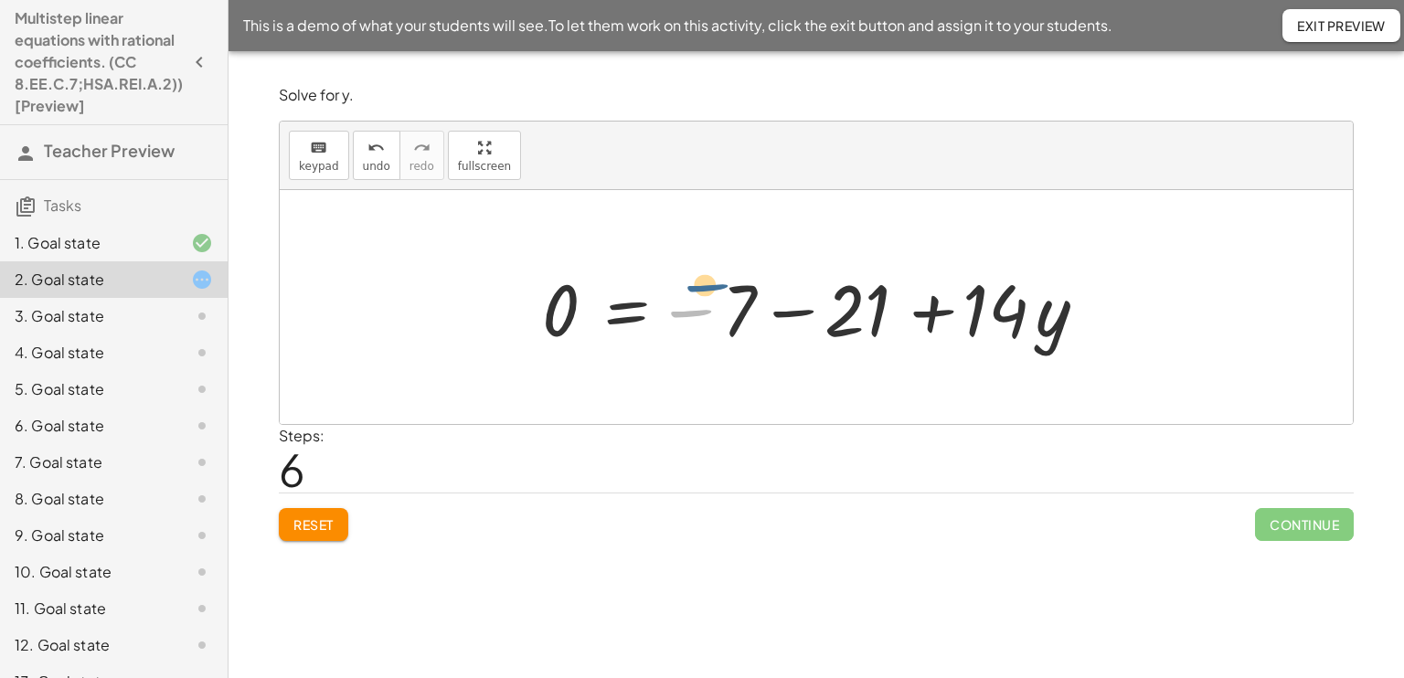
drag, startPoint x: 680, startPoint y: 331, endPoint x: 703, endPoint y: 302, distance: 37.1
click at [703, 302] on div at bounding box center [823, 307] width 580 height 94
drag, startPoint x: 687, startPoint y: 314, endPoint x: 490, endPoint y: 295, distance: 198.3
click at [490, 295] on div "+ · 14 · y − 7 = 21 21 = + · 14 · y − 7 + 7 + 21 = · 14 · y + 21 + 7 = · 14 · y…" at bounding box center [816, 307] width 1073 height 234
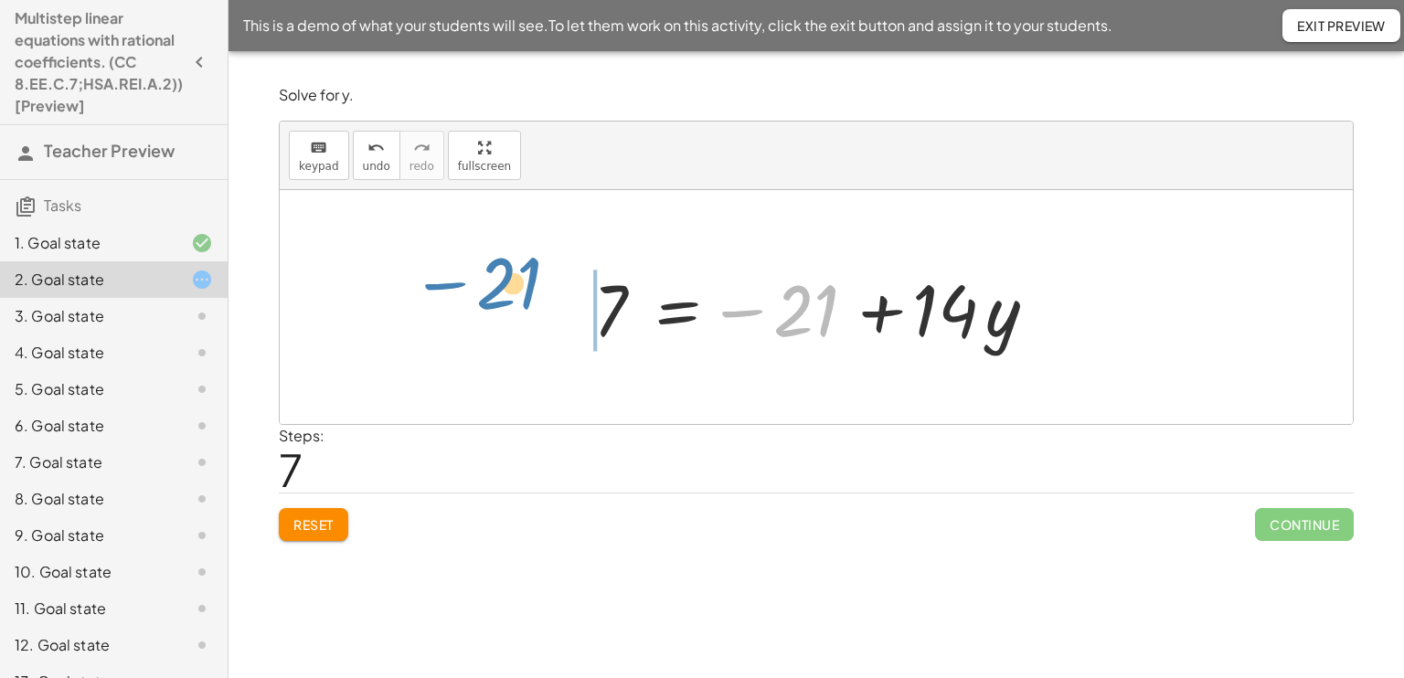
drag, startPoint x: 795, startPoint y: 314, endPoint x: 470, endPoint y: 302, distance: 325.6
click at [470, 302] on div "+ · 14 · y − 7 = 21 21 = + · 14 · y − 7 + 7 + 21 = · 14 · y + 21 + 7 = · 14 · y…" at bounding box center [816, 307] width 1073 height 234
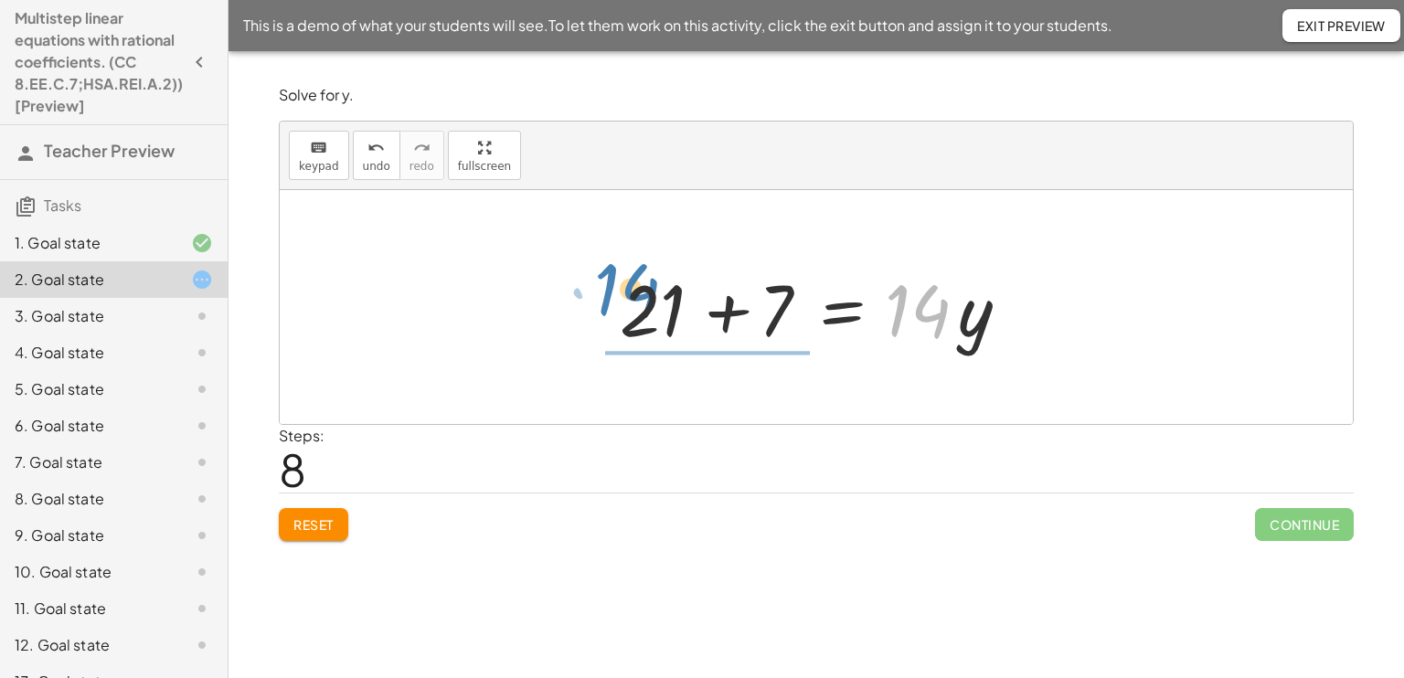
drag, startPoint x: 938, startPoint y: 312, endPoint x: 646, endPoint y: 299, distance: 292.7
click at [646, 299] on div at bounding box center [822, 307] width 425 height 94
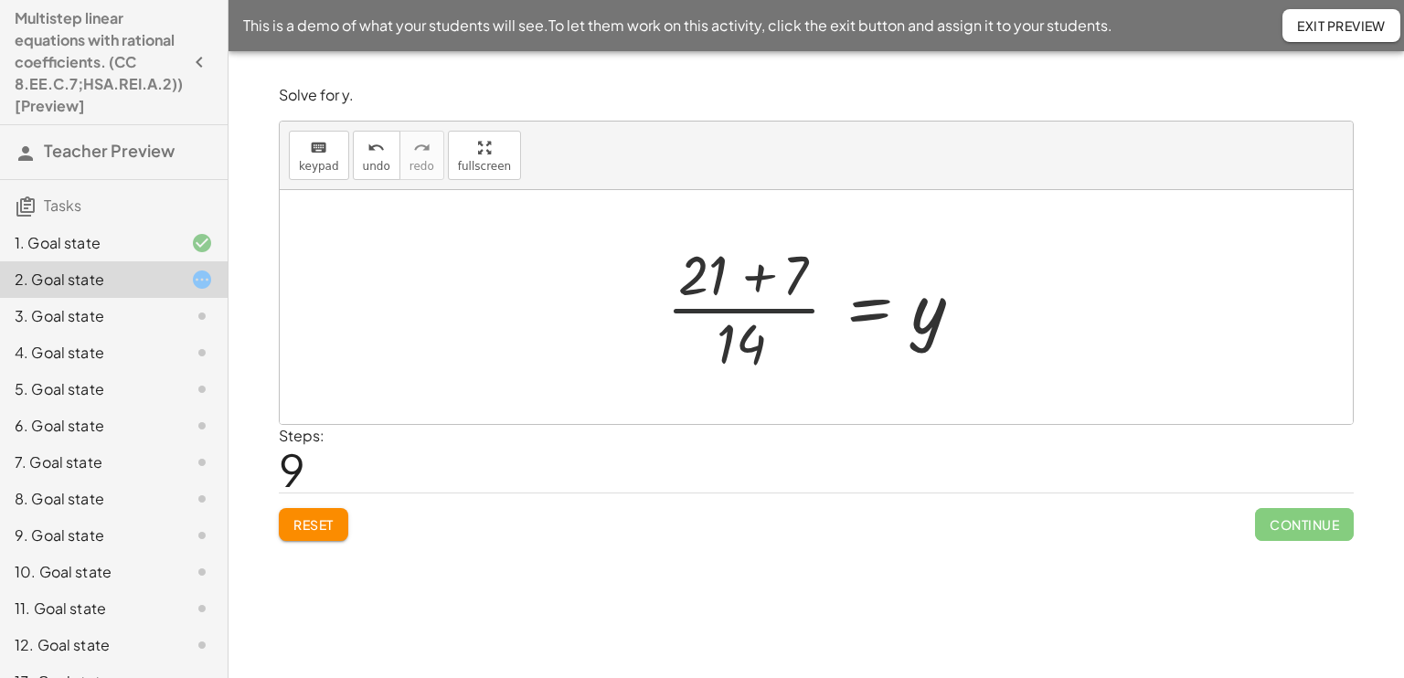
click at [758, 301] on div at bounding box center [823, 307] width 332 height 141
click at [738, 327] on div at bounding box center [823, 307] width 332 height 141
click at [729, 255] on div at bounding box center [823, 307] width 332 height 141
click at [746, 275] on div at bounding box center [823, 307] width 332 height 141
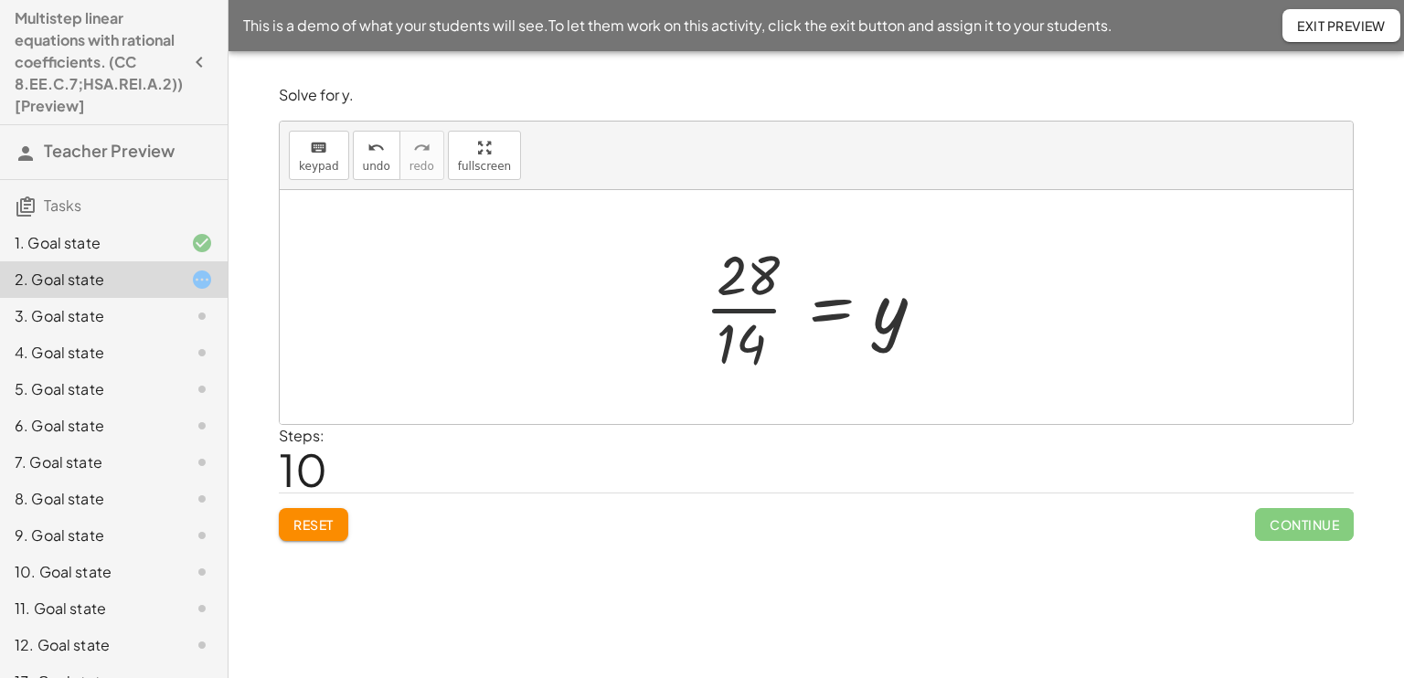
click at [760, 300] on div at bounding box center [822, 307] width 255 height 141
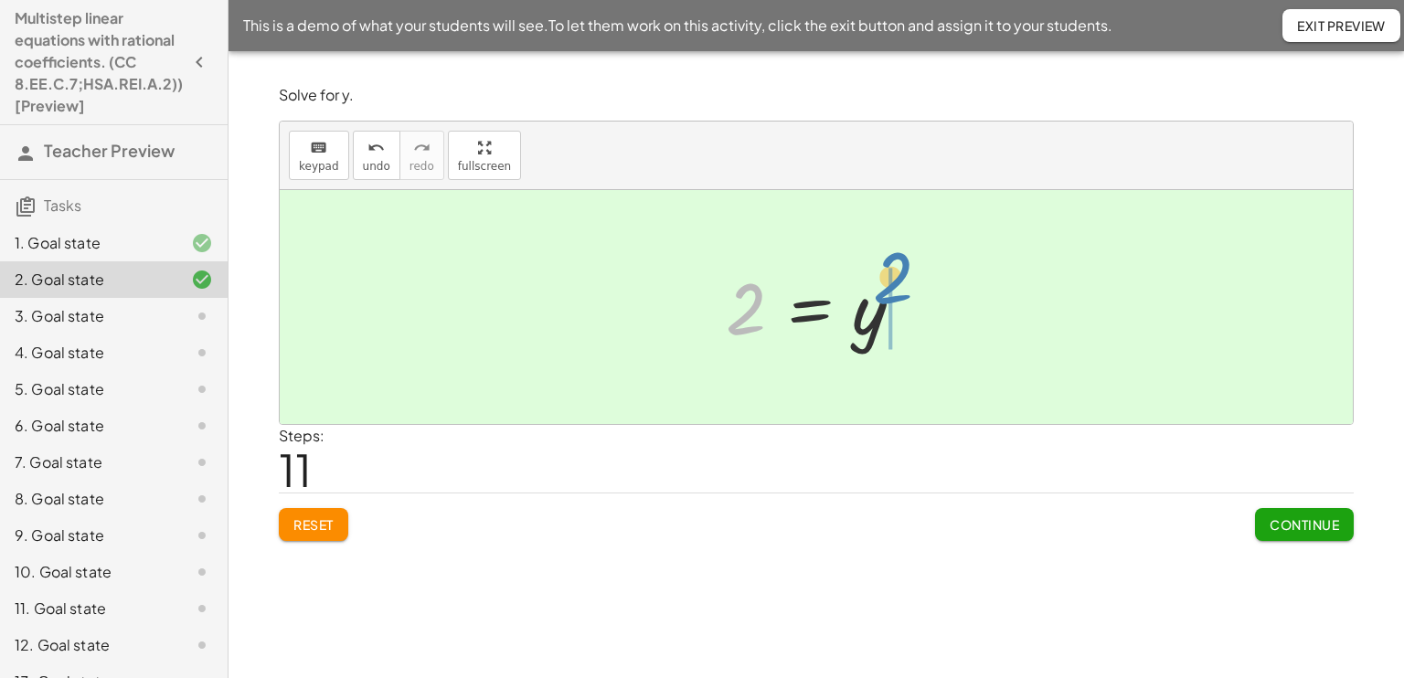
drag, startPoint x: 746, startPoint y: 305, endPoint x: 930, endPoint y: 310, distance: 184.6
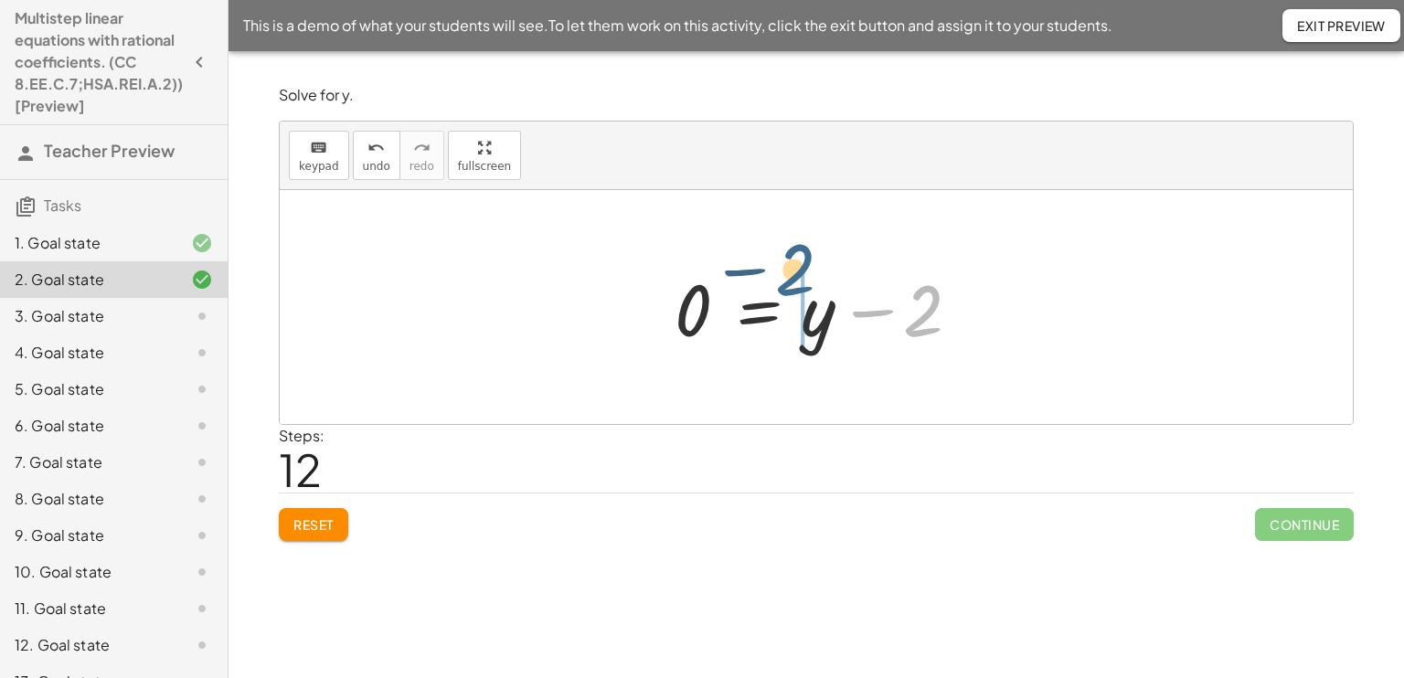
drag, startPoint x: 932, startPoint y: 302, endPoint x: 724, endPoint y: 306, distance: 208.4
click at [724, 306] on div at bounding box center [822, 307] width 315 height 94
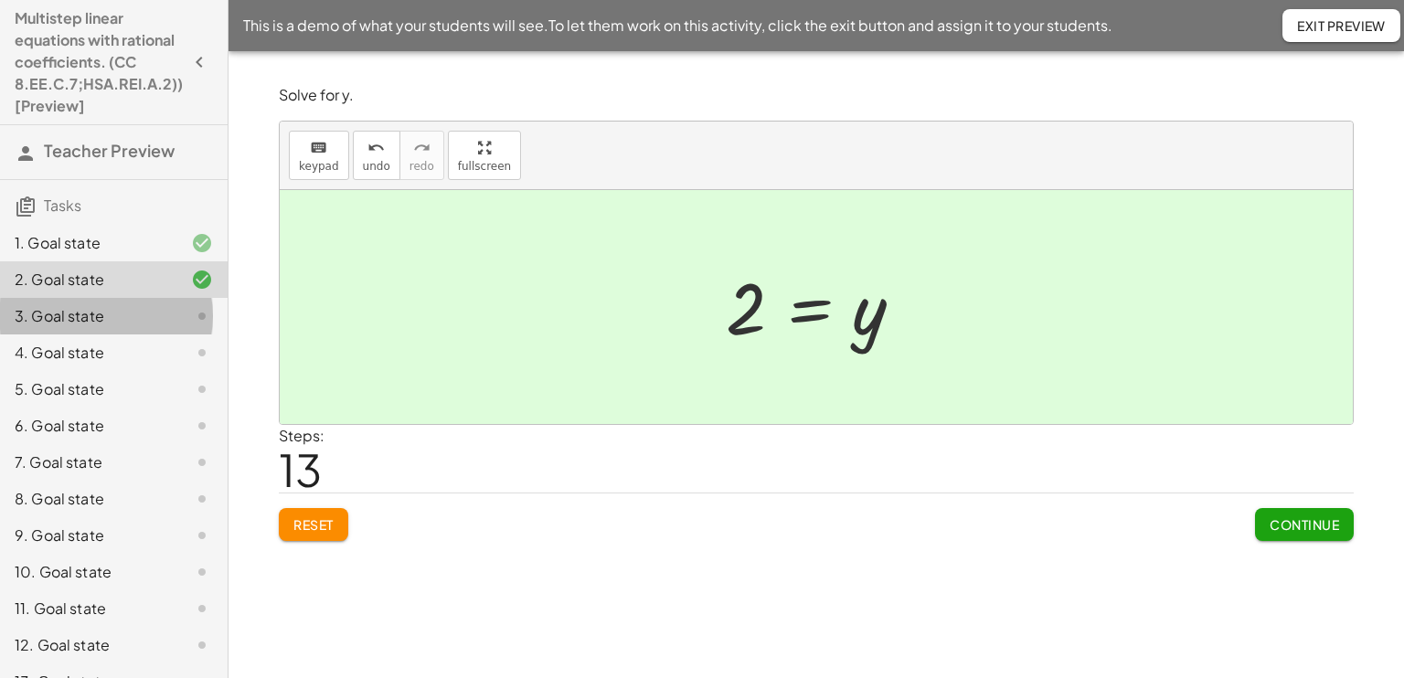
click at [140, 313] on div "3. Goal state" at bounding box center [88, 316] width 147 height 22
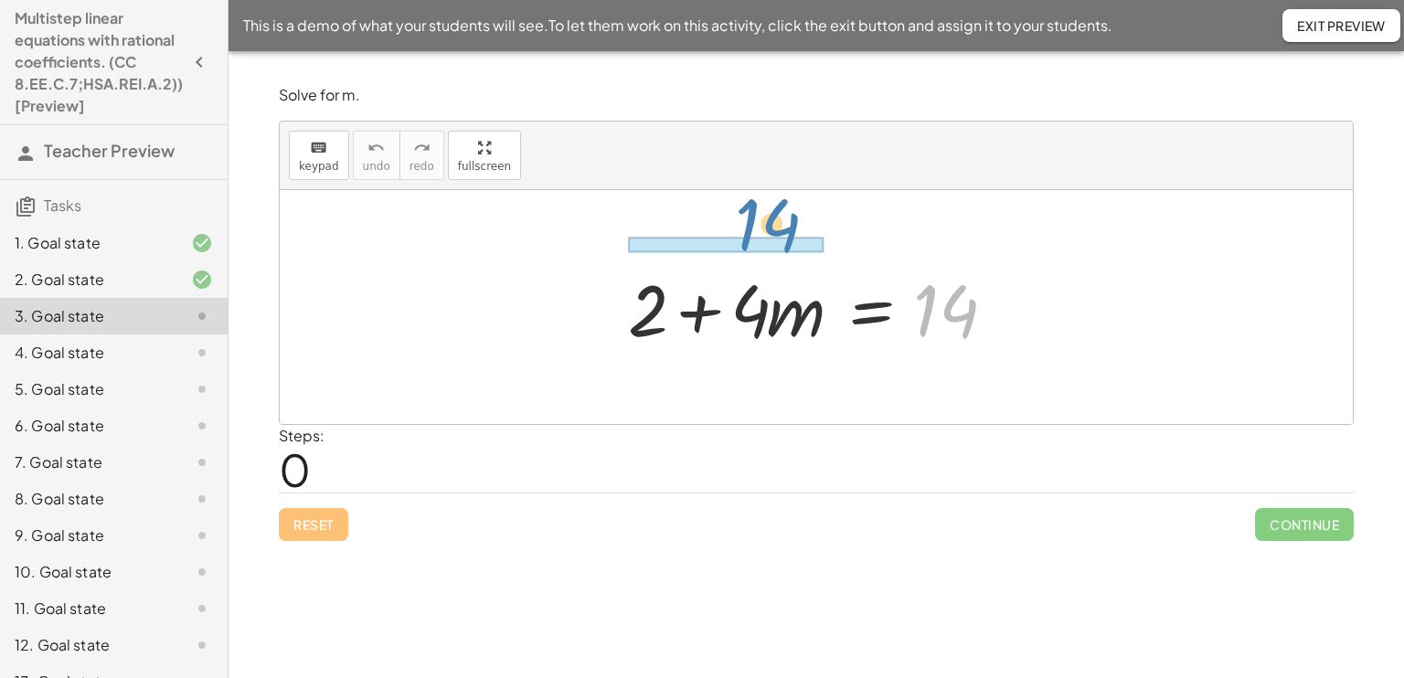
drag, startPoint x: 950, startPoint y: 306, endPoint x: 766, endPoint y: 223, distance: 202.5
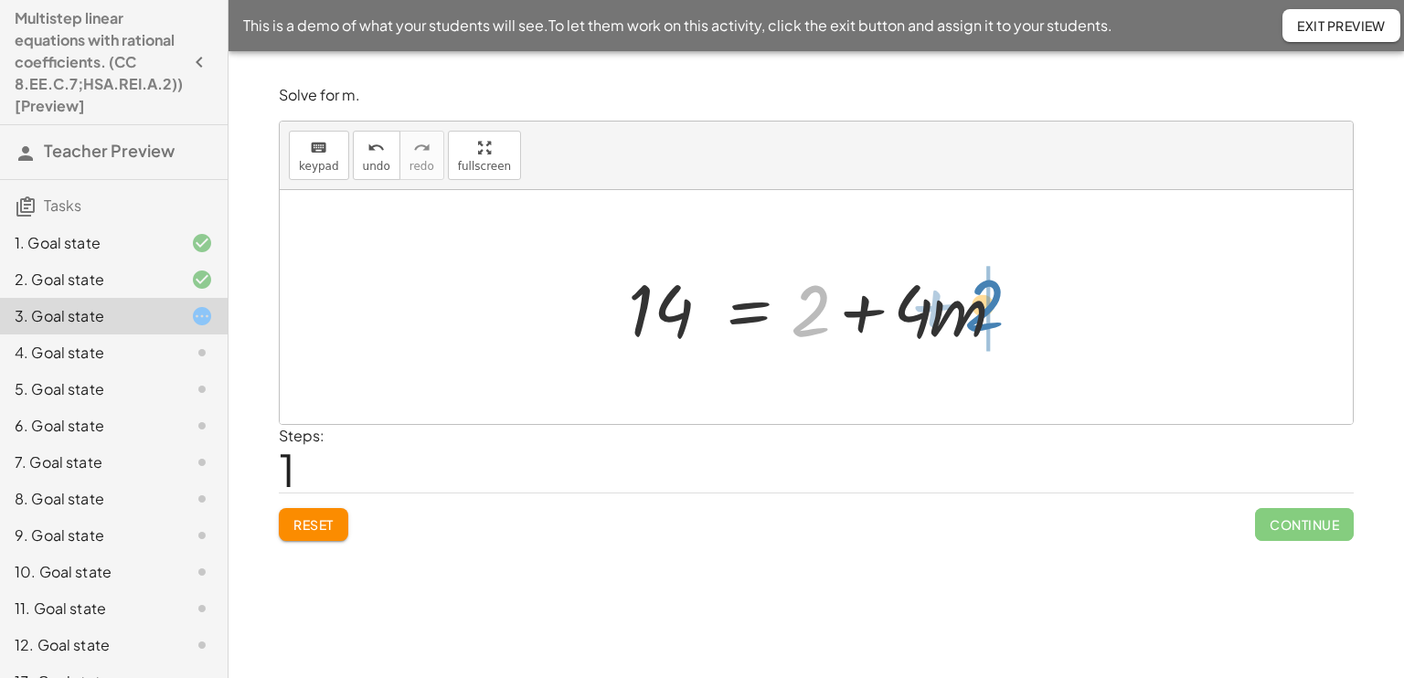
drag, startPoint x: 802, startPoint y: 298, endPoint x: 1055, endPoint y: 288, distance: 253.3
click at [1055, 288] on div "+ 2 + · 4 · m = 14 + 2 + 2 + · 4 · m = 14" at bounding box center [816, 307] width 1073 height 234
drag, startPoint x: 698, startPoint y: 295, endPoint x: 671, endPoint y: 295, distance: 27.4
click at [671, 295] on div at bounding box center [823, 307] width 408 height 94
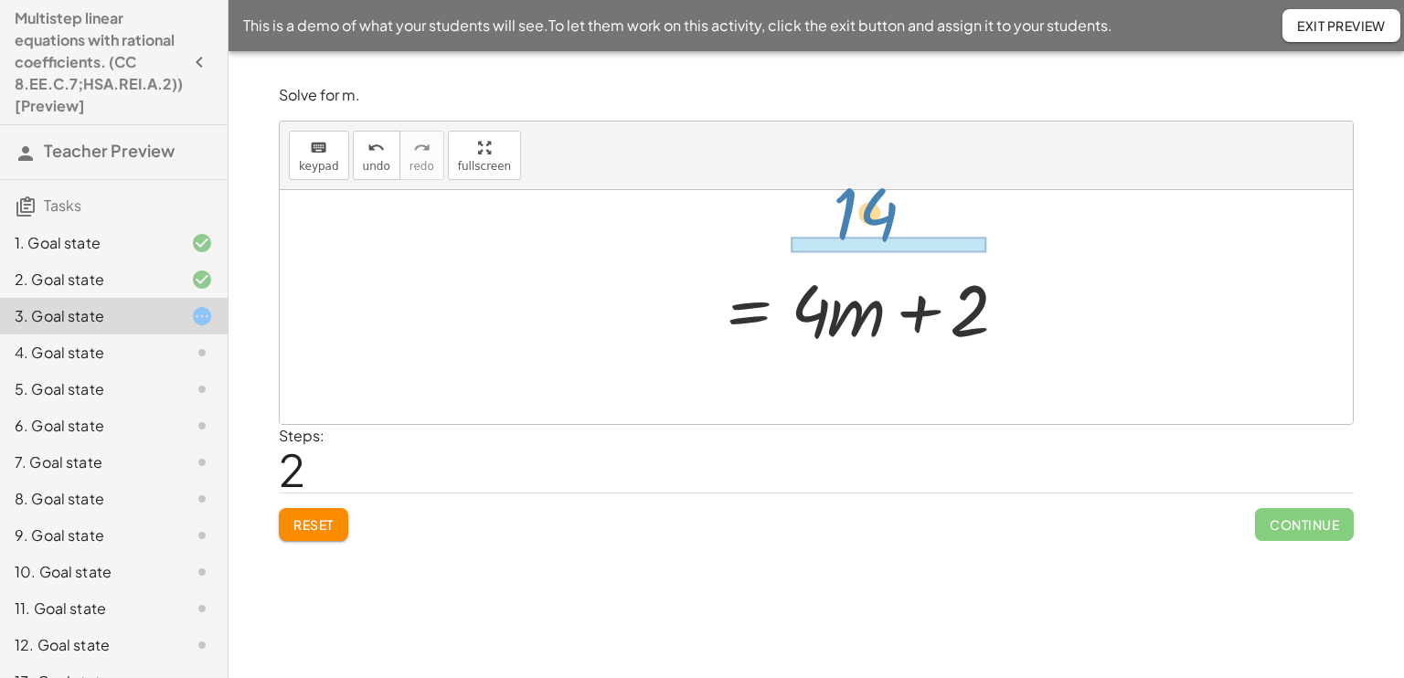
drag, startPoint x: 671, startPoint y: 295, endPoint x: 878, endPoint y: 226, distance: 218.8
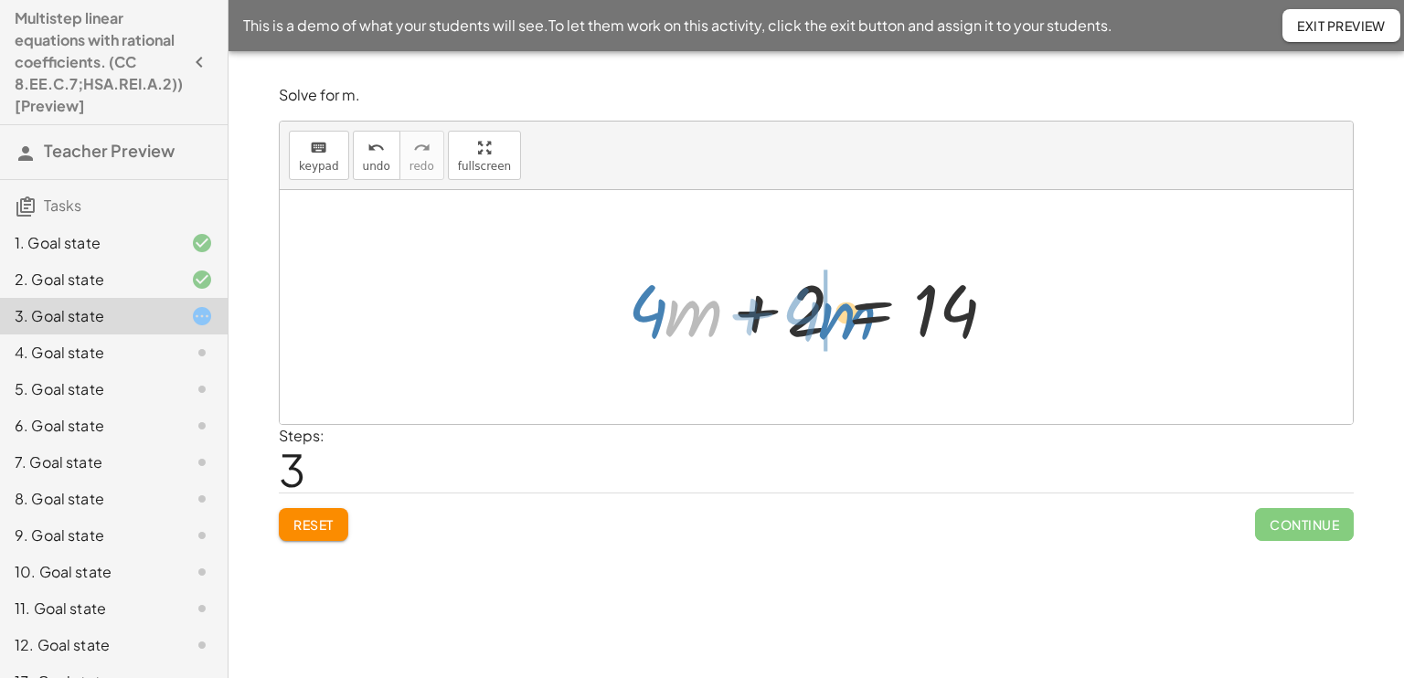
drag, startPoint x: 691, startPoint y: 320, endPoint x: 830, endPoint y: 321, distance: 138.9
click at [830, 321] on div at bounding box center [823, 307] width 408 height 94
drag, startPoint x: 665, startPoint y: 308, endPoint x: 696, endPoint y: 310, distance: 31.1
click at [696, 310] on div at bounding box center [823, 307] width 408 height 94
click at [708, 315] on div at bounding box center [823, 307] width 408 height 94
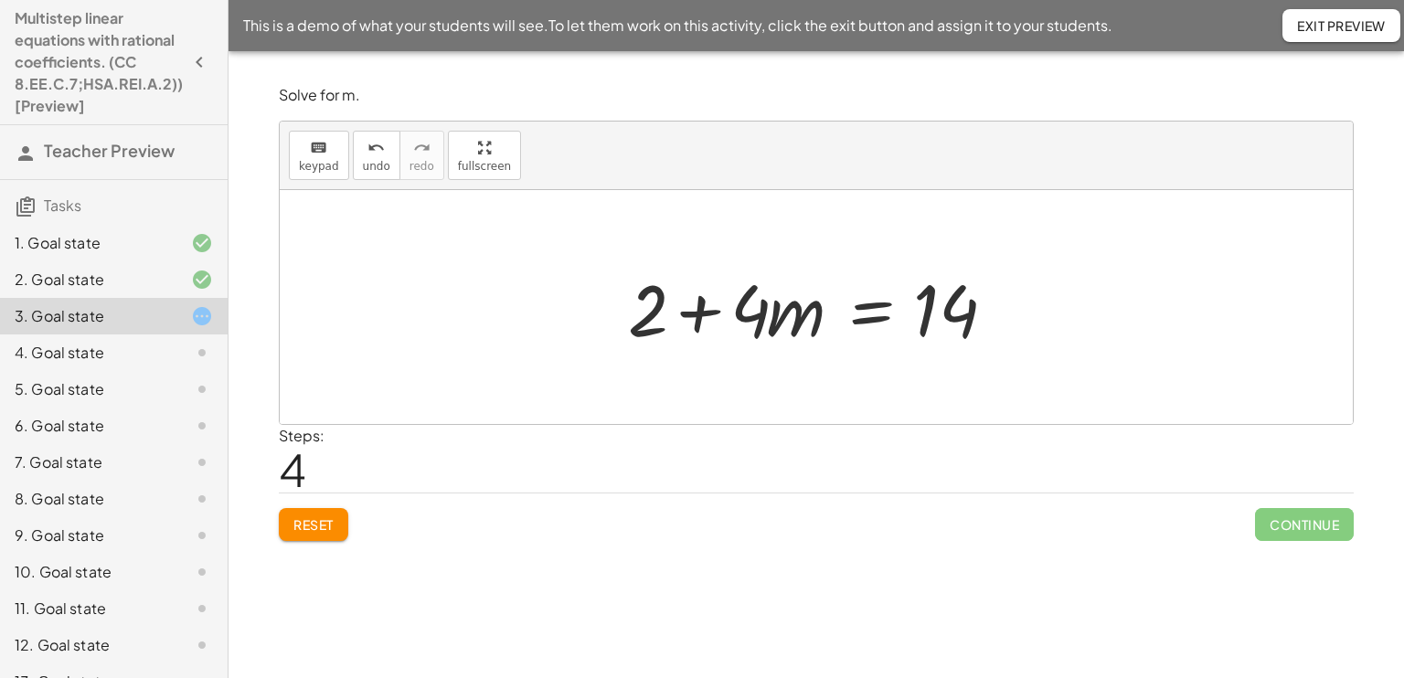
click at [708, 315] on div at bounding box center [823, 307] width 408 height 94
drag, startPoint x: 928, startPoint y: 307, endPoint x: 695, endPoint y: 261, distance: 236.6
click at [695, 261] on div at bounding box center [823, 307] width 408 height 94
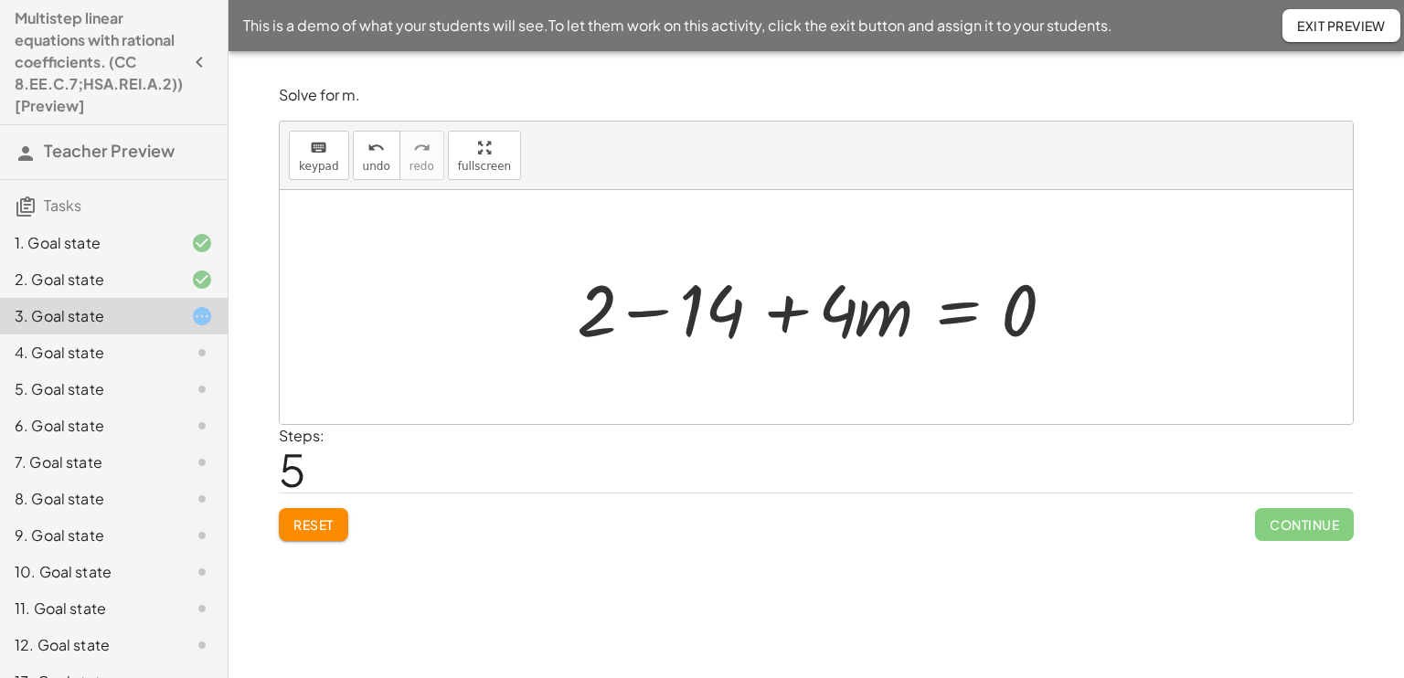
click at [634, 308] on div at bounding box center [822, 307] width 511 height 94
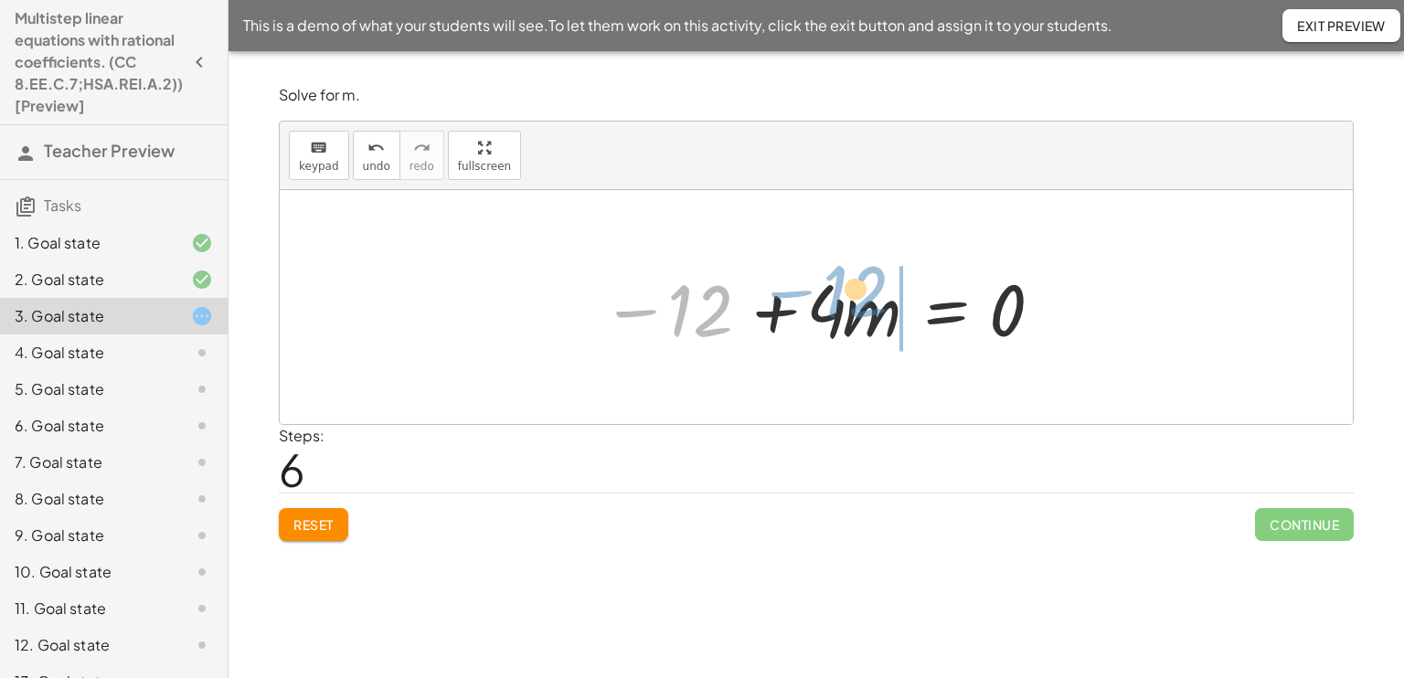
drag, startPoint x: 685, startPoint y: 304, endPoint x: 853, endPoint y: 295, distance: 167.5
click at [853, 295] on div at bounding box center [823, 307] width 462 height 94
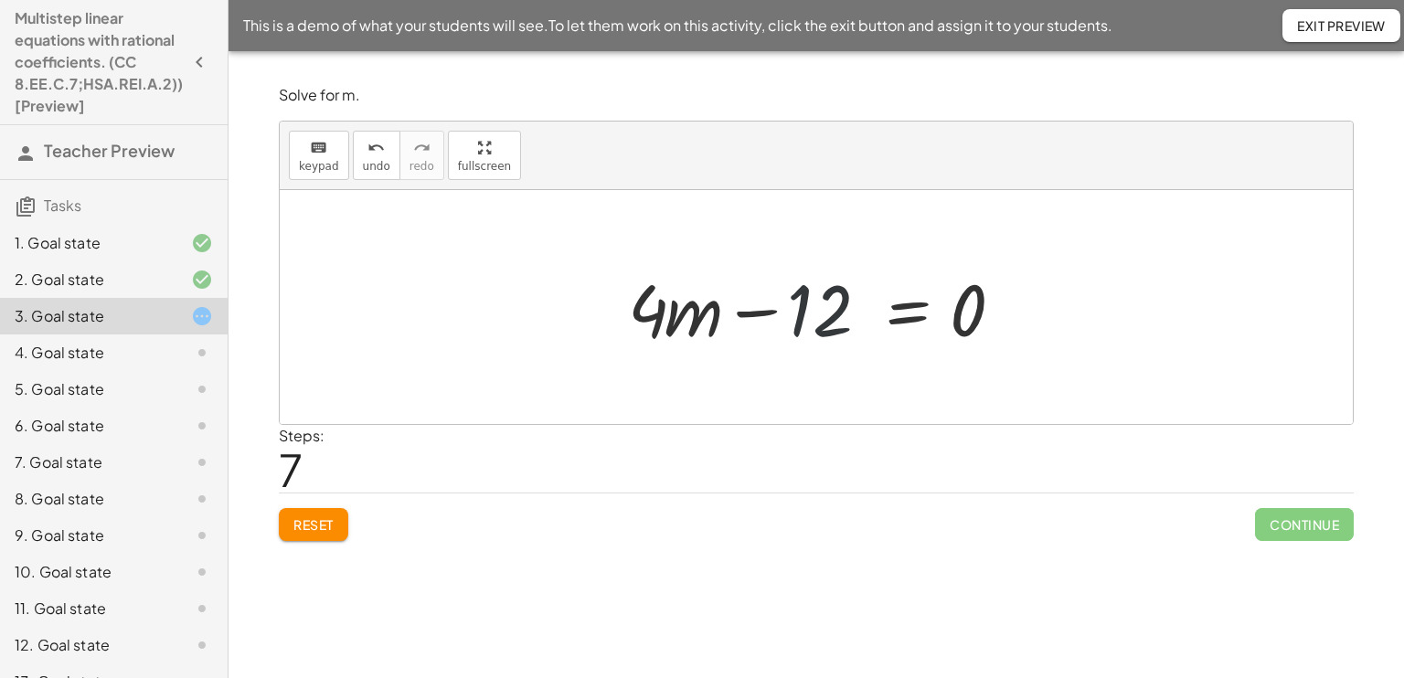
click at [853, 295] on div at bounding box center [823, 307] width 408 height 94
click at [841, 299] on div at bounding box center [823, 307] width 408 height 94
click at [687, 316] on div at bounding box center [823, 307] width 408 height 94
click at [786, 313] on div at bounding box center [823, 307] width 408 height 94
drag, startPoint x: 980, startPoint y: 318, endPoint x: 841, endPoint y: 310, distance: 139.1
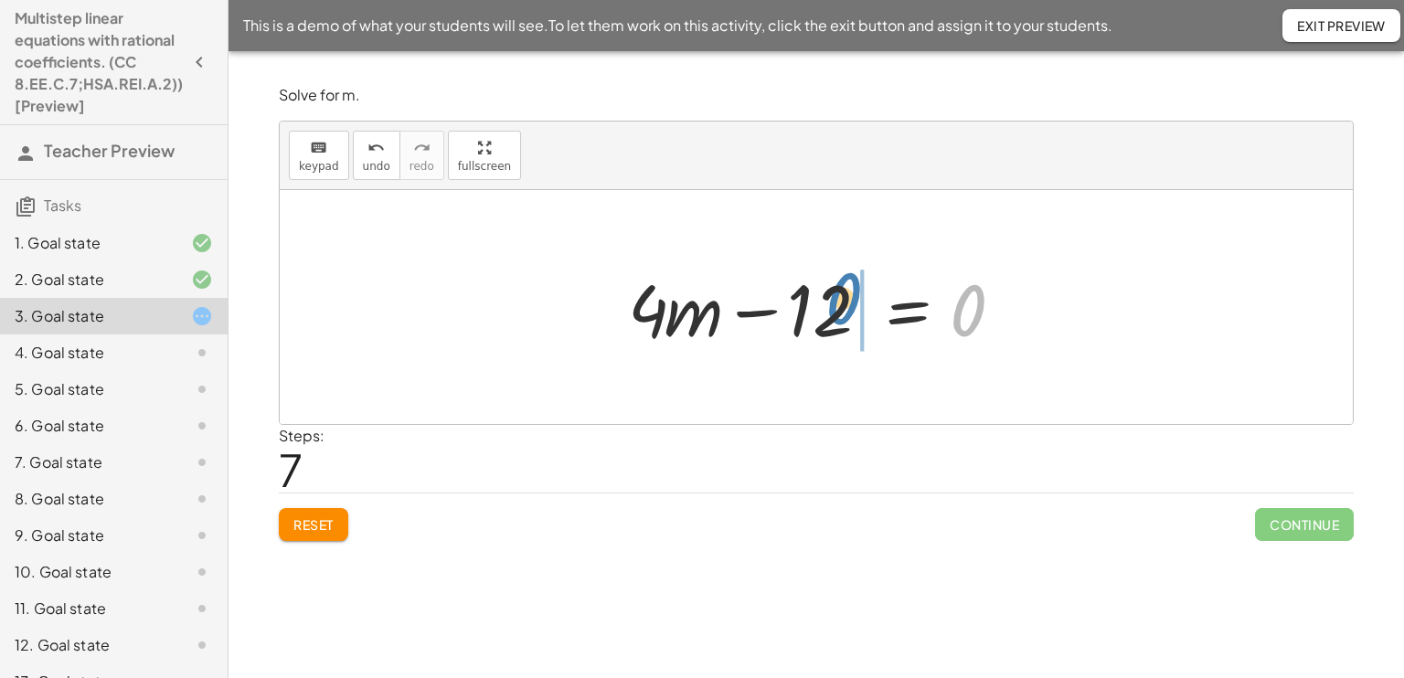
click at [841, 310] on div at bounding box center [823, 307] width 408 height 94
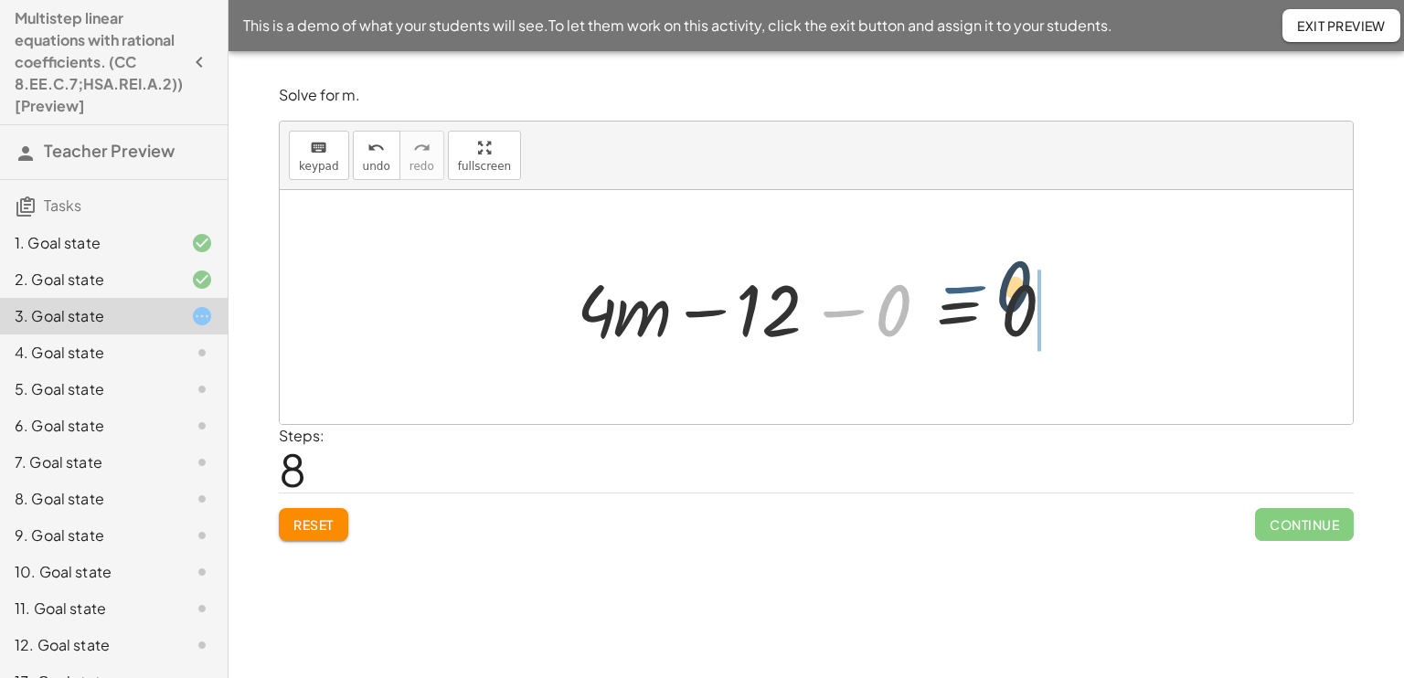
drag, startPoint x: 859, startPoint y: 313, endPoint x: 1056, endPoint y: 302, distance: 197.6
click at [1056, 302] on div at bounding box center [822, 307] width 511 height 94
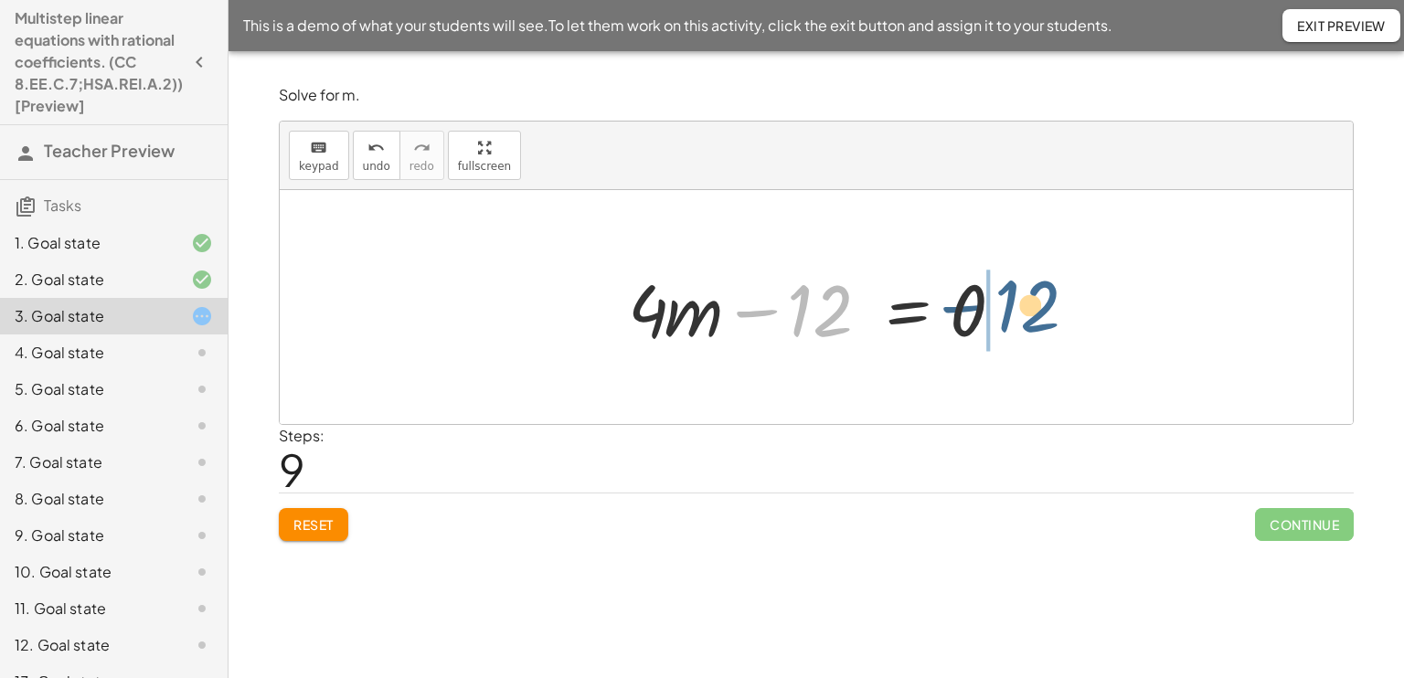
drag, startPoint x: 811, startPoint y: 304, endPoint x: 1035, endPoint y: 301, distance: 223.9
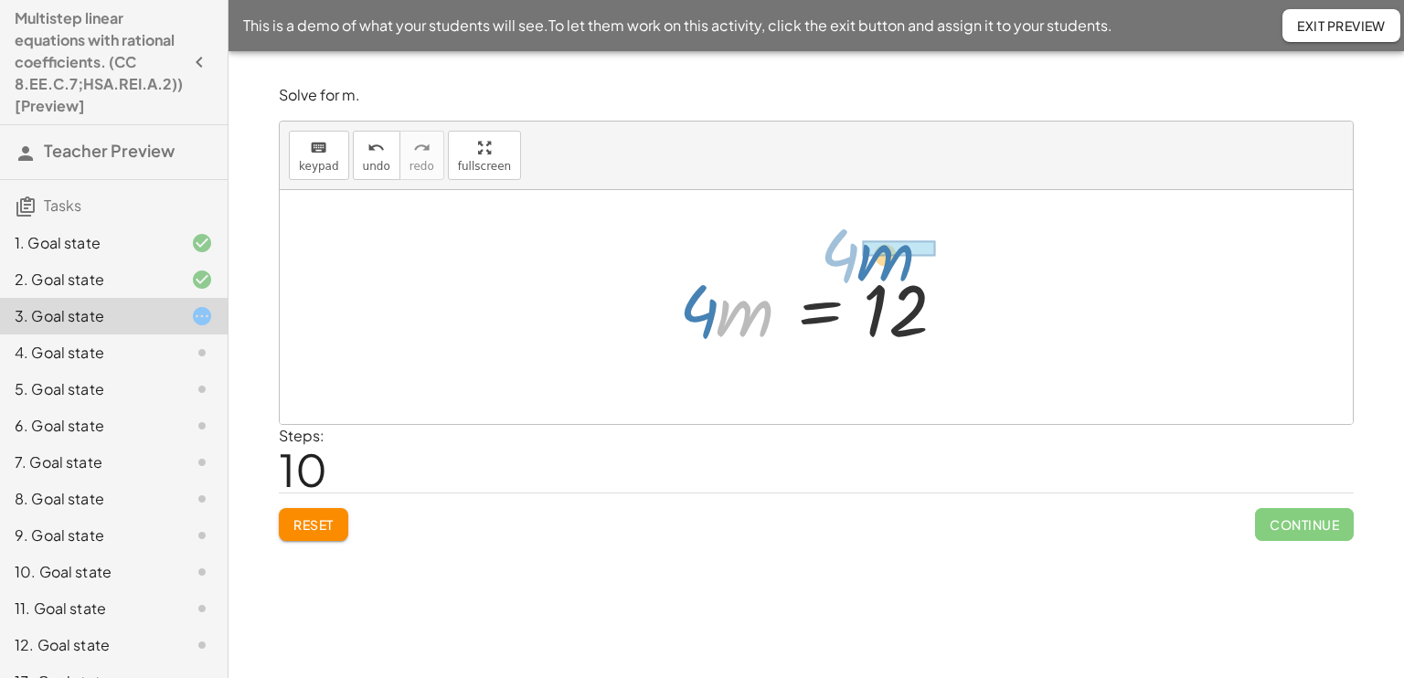
drag, startPoint x: 724, startPoint y: 303, endPoint x: 878, endPoint y: 255, distance: 161.9
click at [878, 256] on div "+ 2 + · 4 · m = 14 14 = + 2 + · 4 · m 14 = + · 4 · m + 2 + · 4 · m + 2 = 14 + 2…" at bounding box center [817, 307] width 330 height 103
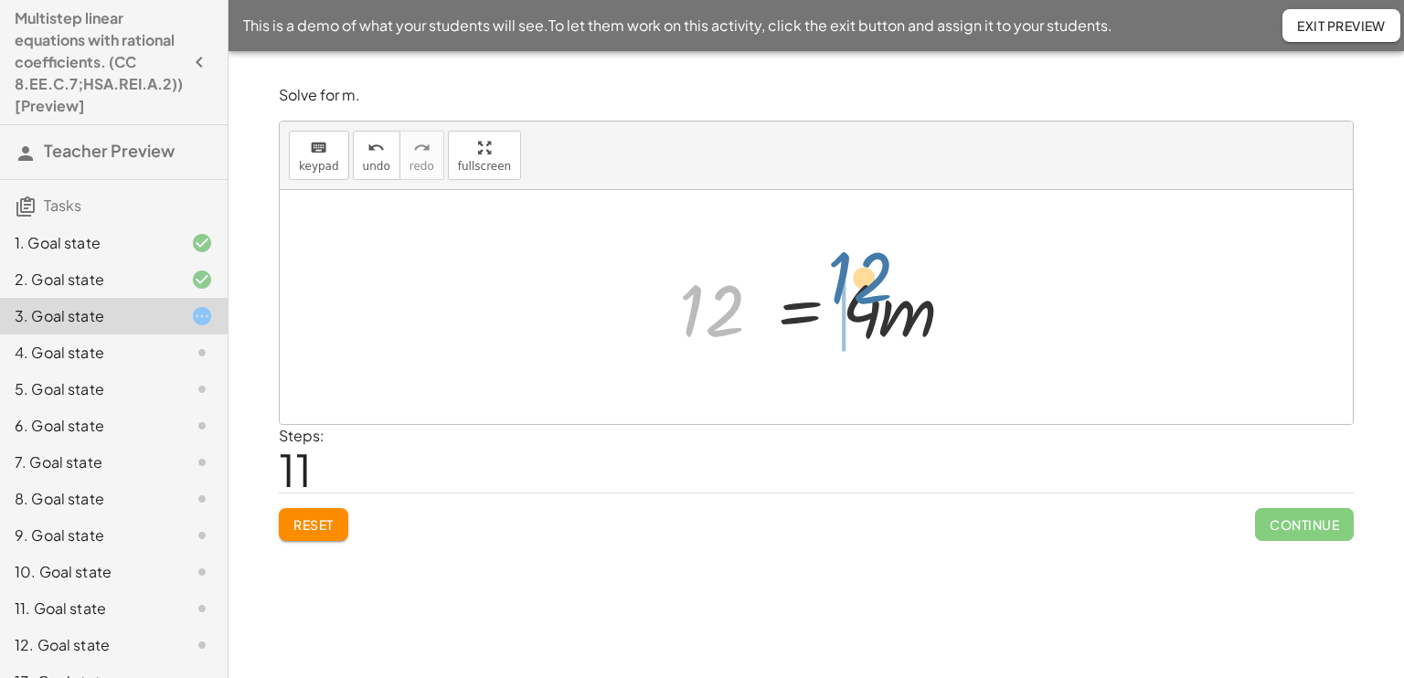
drag, startPoint x: 728, startPoint y: 292, endPoint x: 897, endPoint y: 260, distance: 172.1
click at [897, 260] on div at bounding box center [823, 307] width 307 height 94
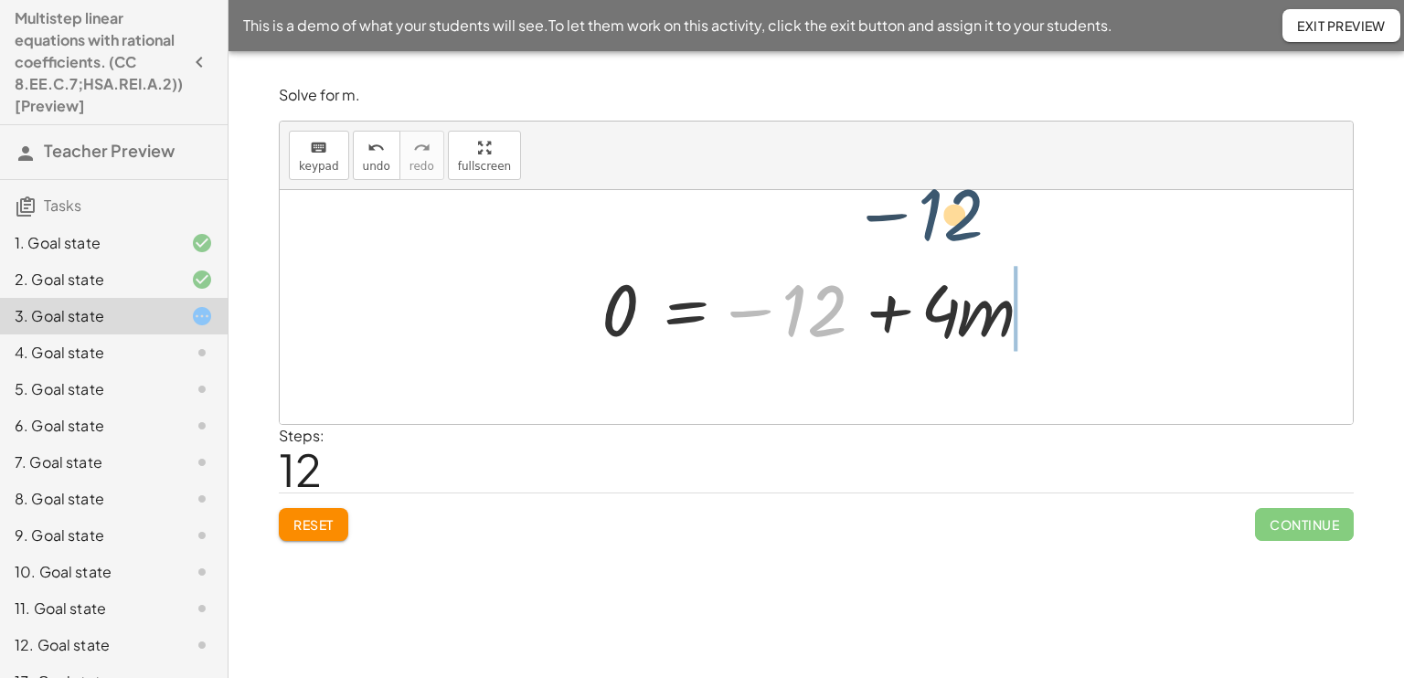
drag, startPoint x: 783, startPoint y: 323, endPoint x: 932, endPoint y: 228, distance: 177.2
click at [932, 228] on div "+ 2 + · 4 · m = 14 14 = + 2 + · 4 · m 14 = + · 4 · m + 2 + · 4 · m + 2 = 14 + 2…" at bounding box center [816, 307] width 1073 height 234
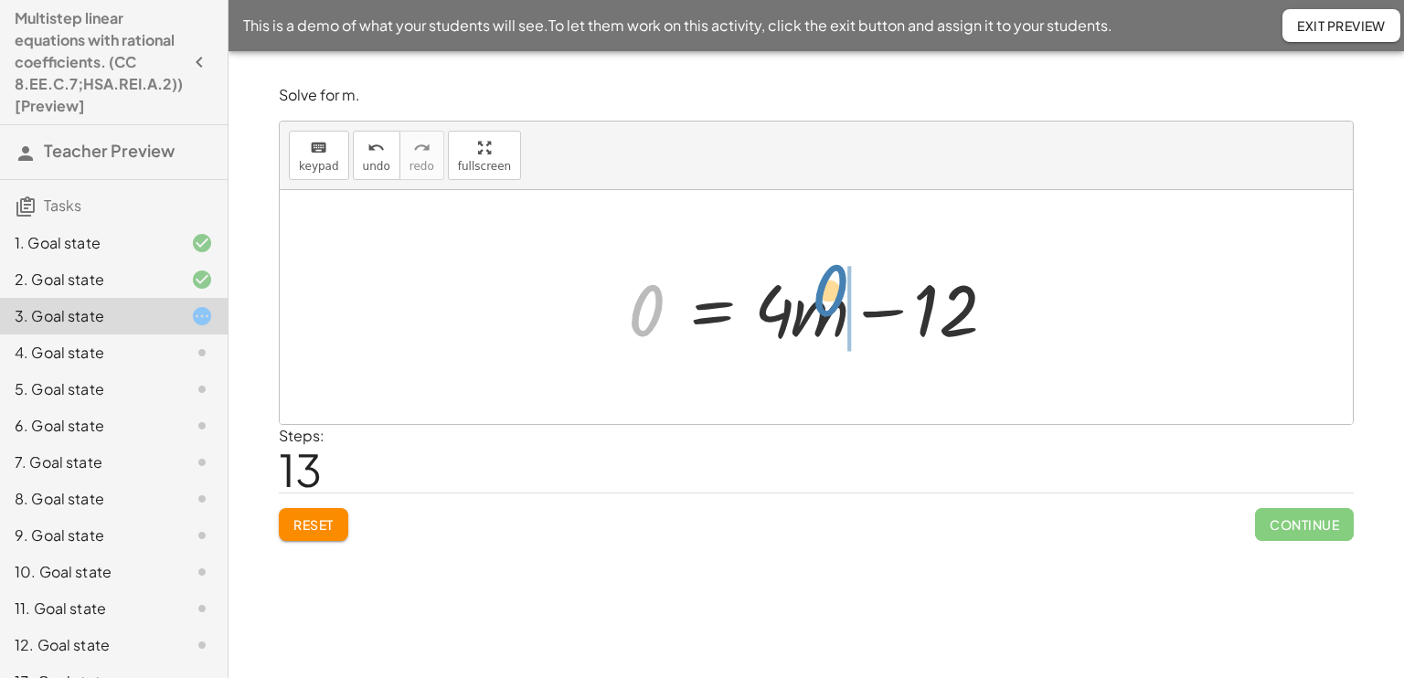
drag, startPoint x: 631, startPoint y: 303, endPoint x: 822, endPoint y: 288, distance: 192.5
click at [822, 288] on div at bounding box center [823, 307] width 408 height 94
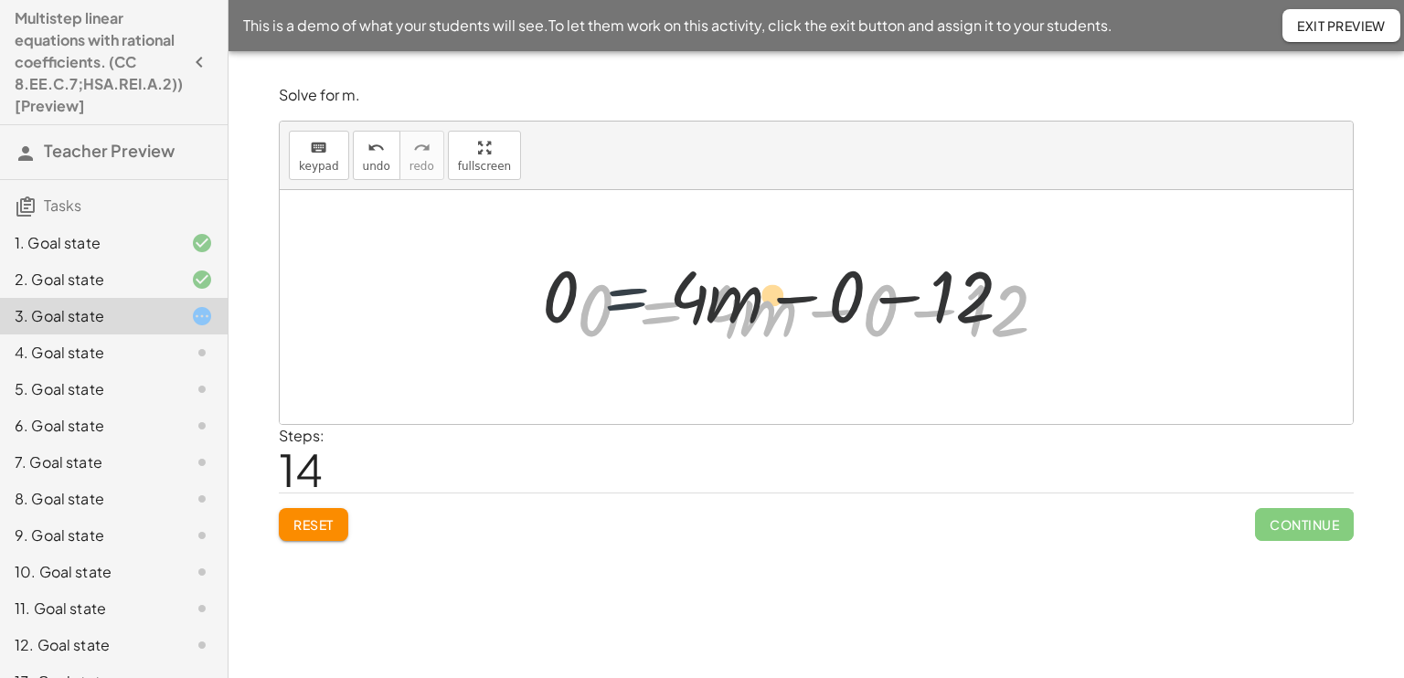
drag, startPoint x: 696, startPoint y: 310, endPoint x: 653, endPoint y: 295, distance: 45.4
click at [653, 295] on div at bounding box center [822, 307] width 511 height 94
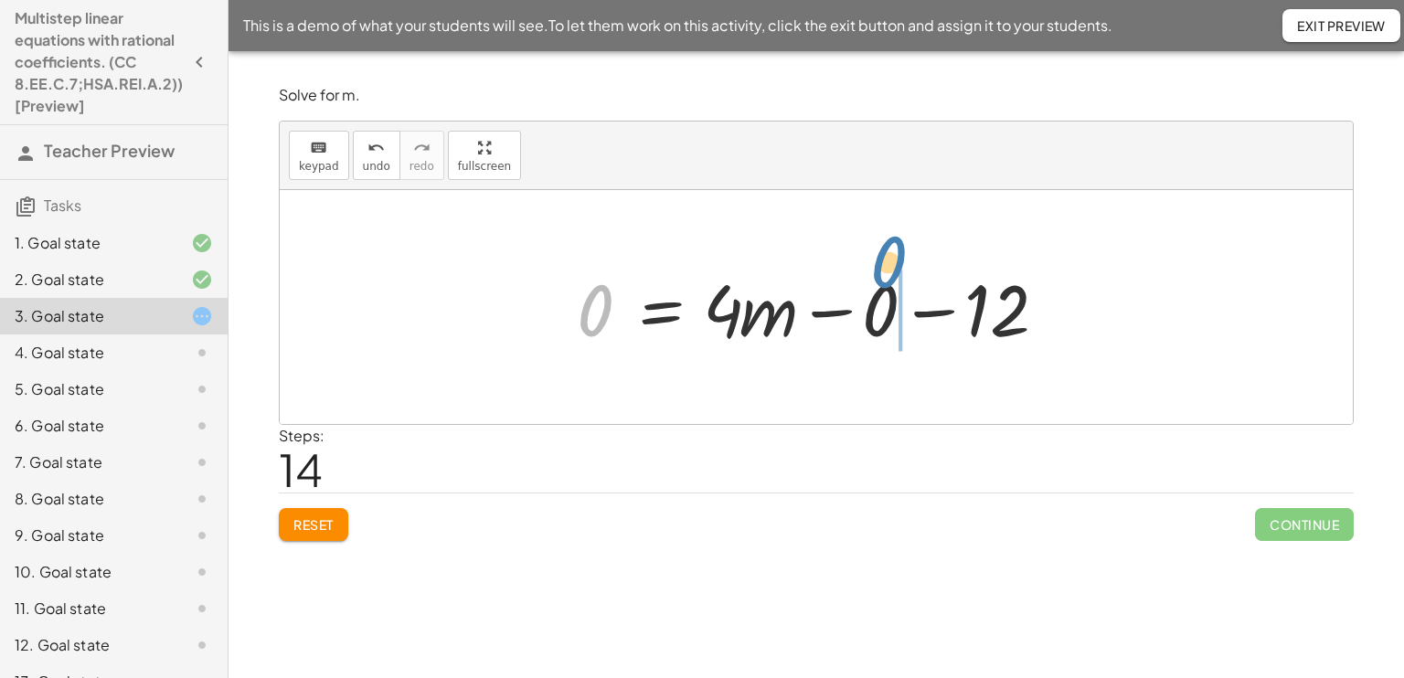
drag, startPoint x: 570, startPoint y: 311, endPoint x: 884, endPoint y: 305, distance: 313.5
drag, startPoint x: 888, startPoint y: 302, endPoint x: 596, endPoint y: 310, distance: 292.5
click at [596, 310] on div at bounding box center [822, 307] width 511 height 94
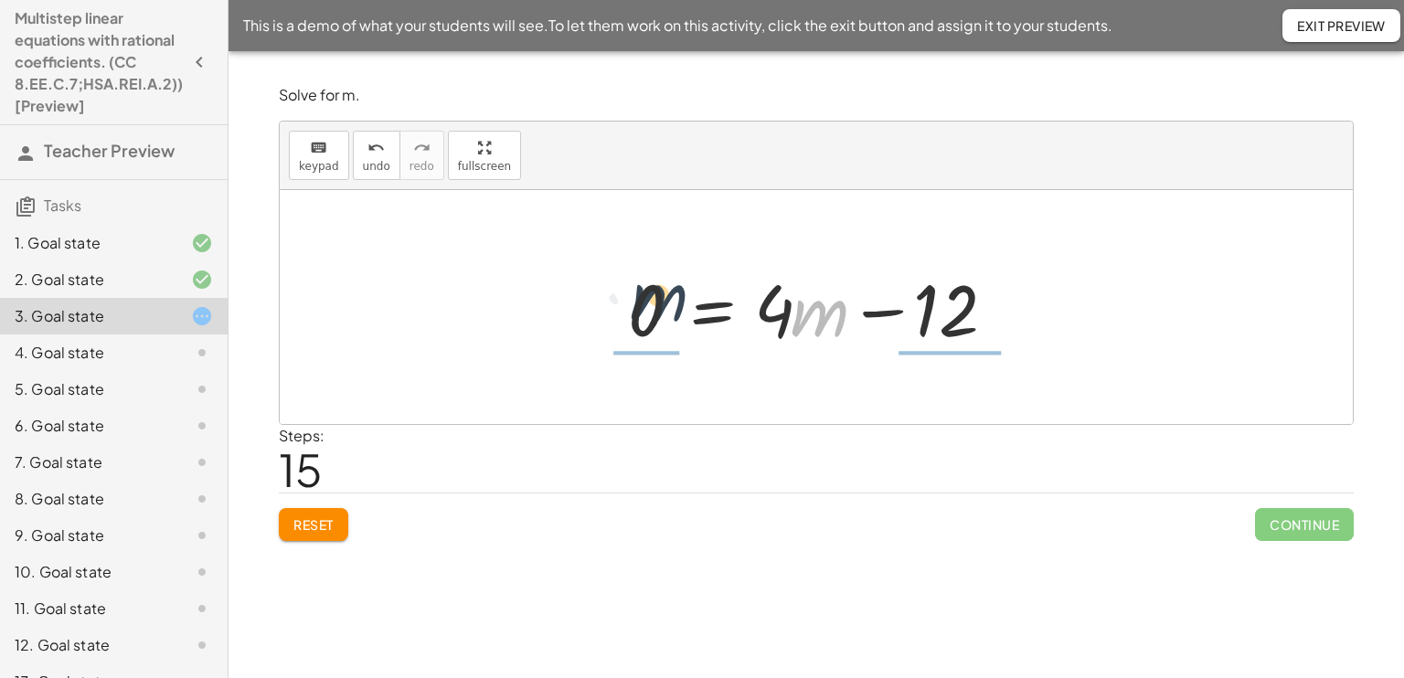
drag, startPoint x: 803, startPoint y: 324, endPoint x: 631, endPoint y: 313, distance: 173.1
click at [631, 313] on div at bounding box center [823, 307] width 408 height 94
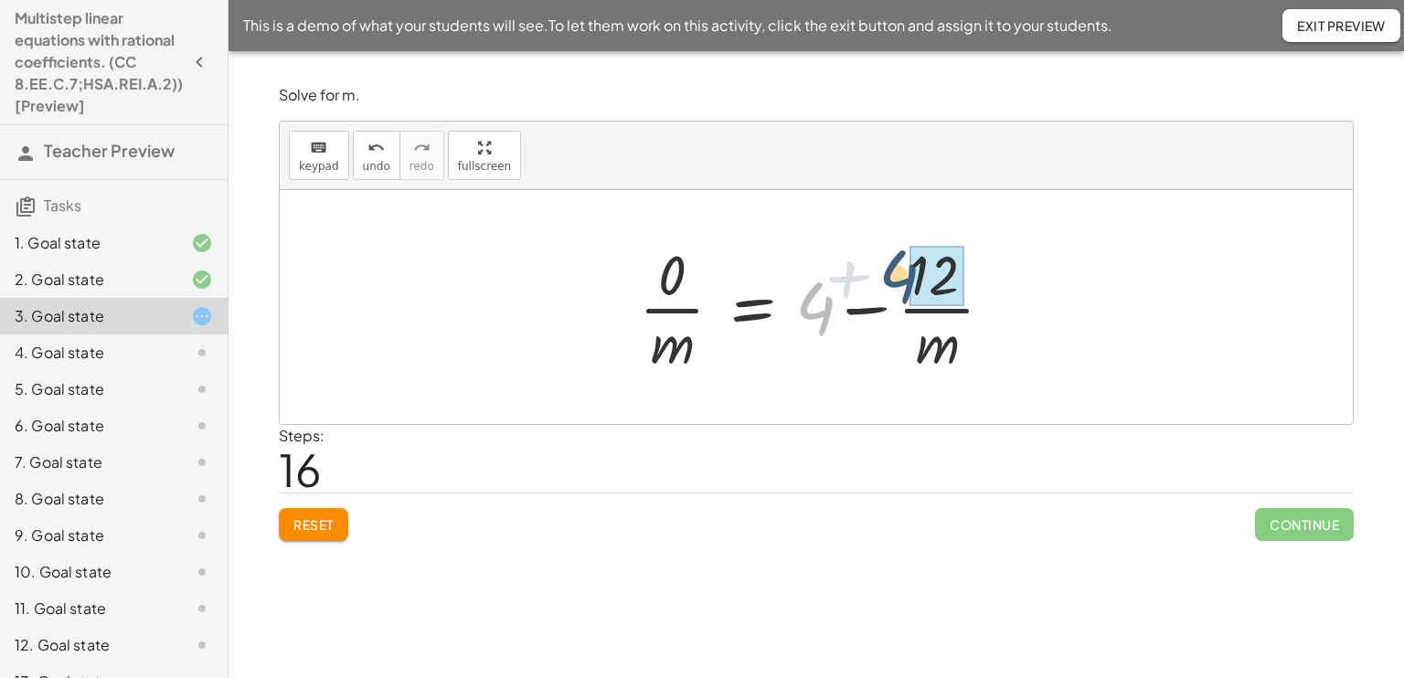
drag, startPoint x: 814, startPoint y: 300, endPoint x: 965, endPoint y: 273, distance: 153.1
click at [965, 273] on div at bounding box center [823, 307] width 387 height 141
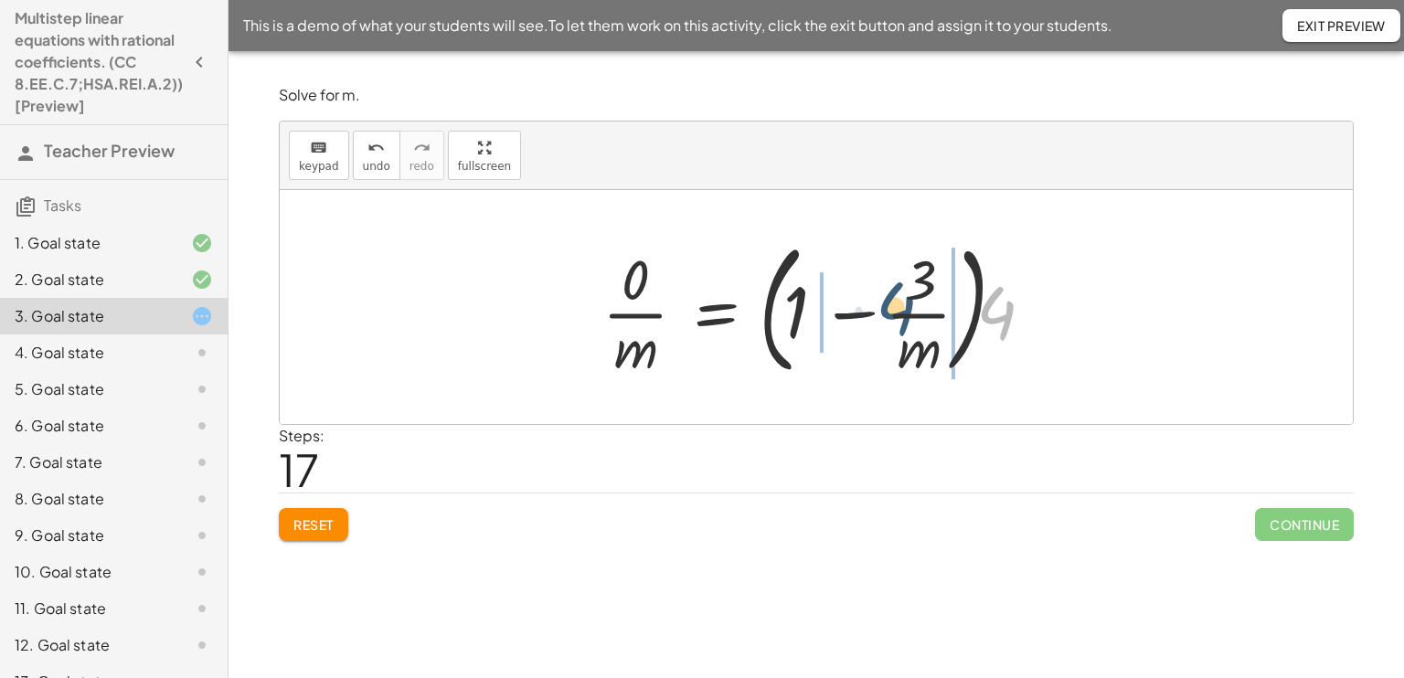
drag, startPoint x: 987, startPoint y: 315, endPoint x: 782, endPoint y: 324, distance: 204.9
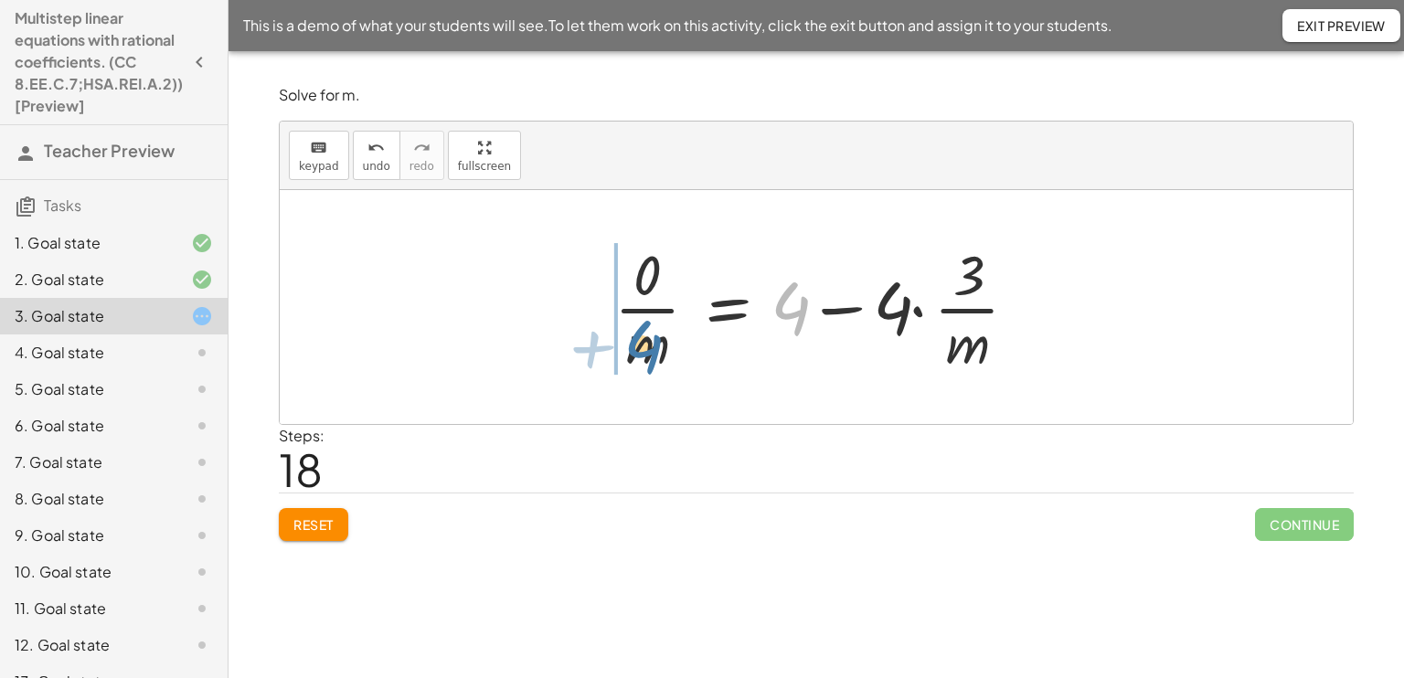
drag, startPoint x: 797, startPoint y: 310, endPoint x: 628, endPoint y: 323, distance: 169.5
click at [628, 323] on div at bounding box center [823, 307] width 436 height 141
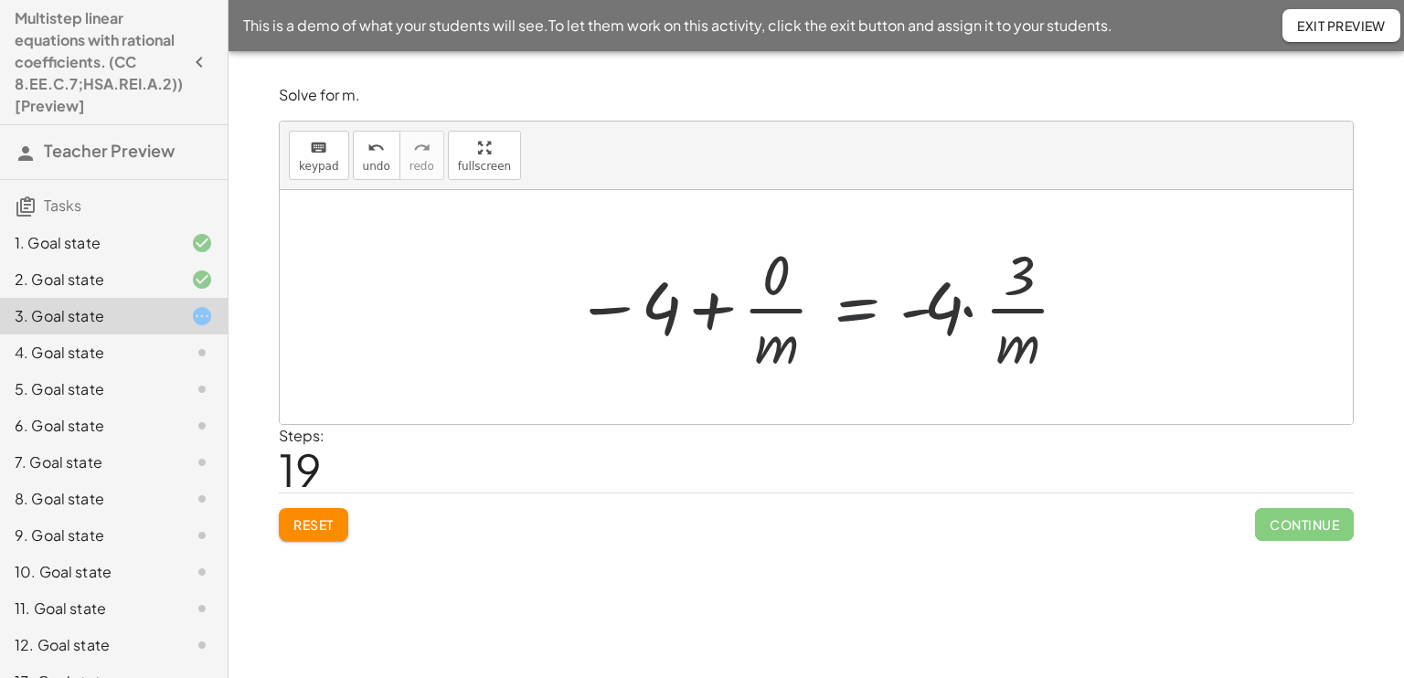
drag, startPoint x: 873, startPoint y: 328, endPoint x: 738, endPoint y: 302, distance: 136.7
click at [738, 302] on div at bounding box center [823, 307] width 514 height 141
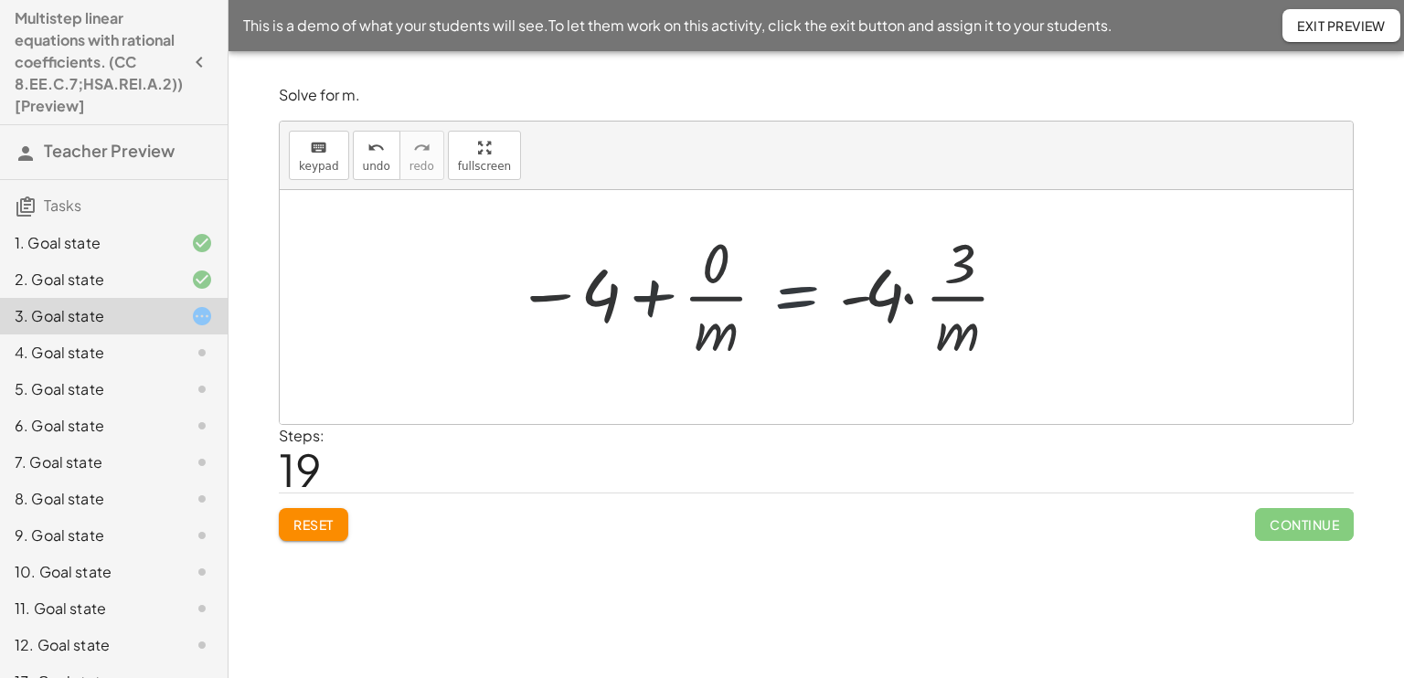
click at [738, 302] on div at bounding box center [823, 307] width 514 height 141
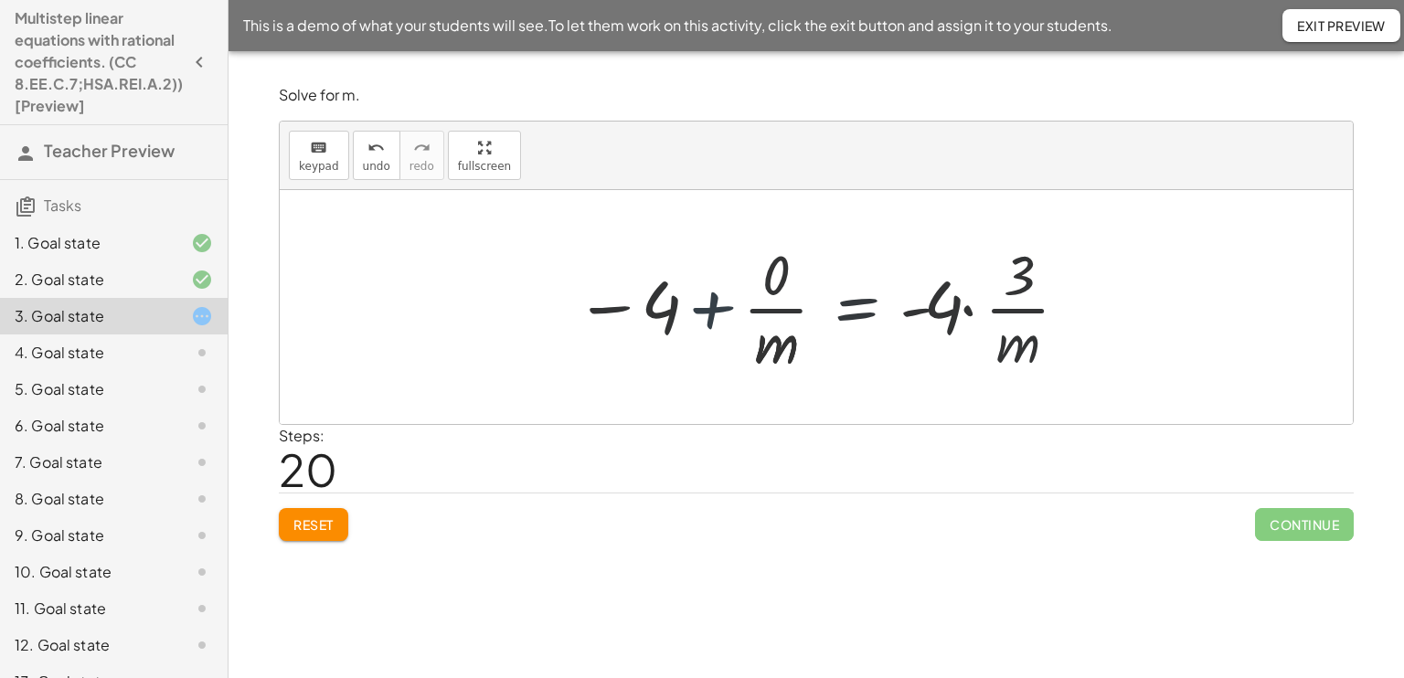
click at [738, 302] on div at bounding box center [794, 307] width 571 height 141
click at [738, 302] on div at bounding box center [836, 307] width 512 height 141
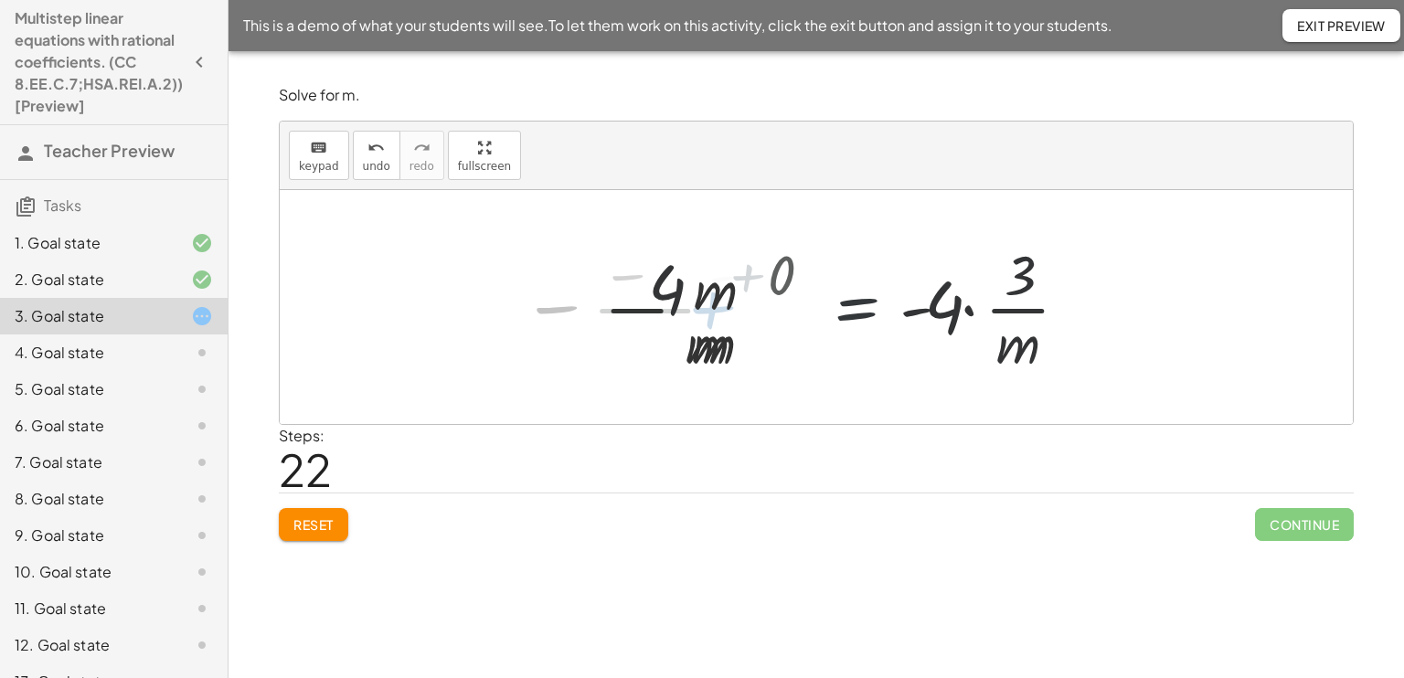
click at [738, 302] on div at bounding box center [890, 307] width 404 height 141
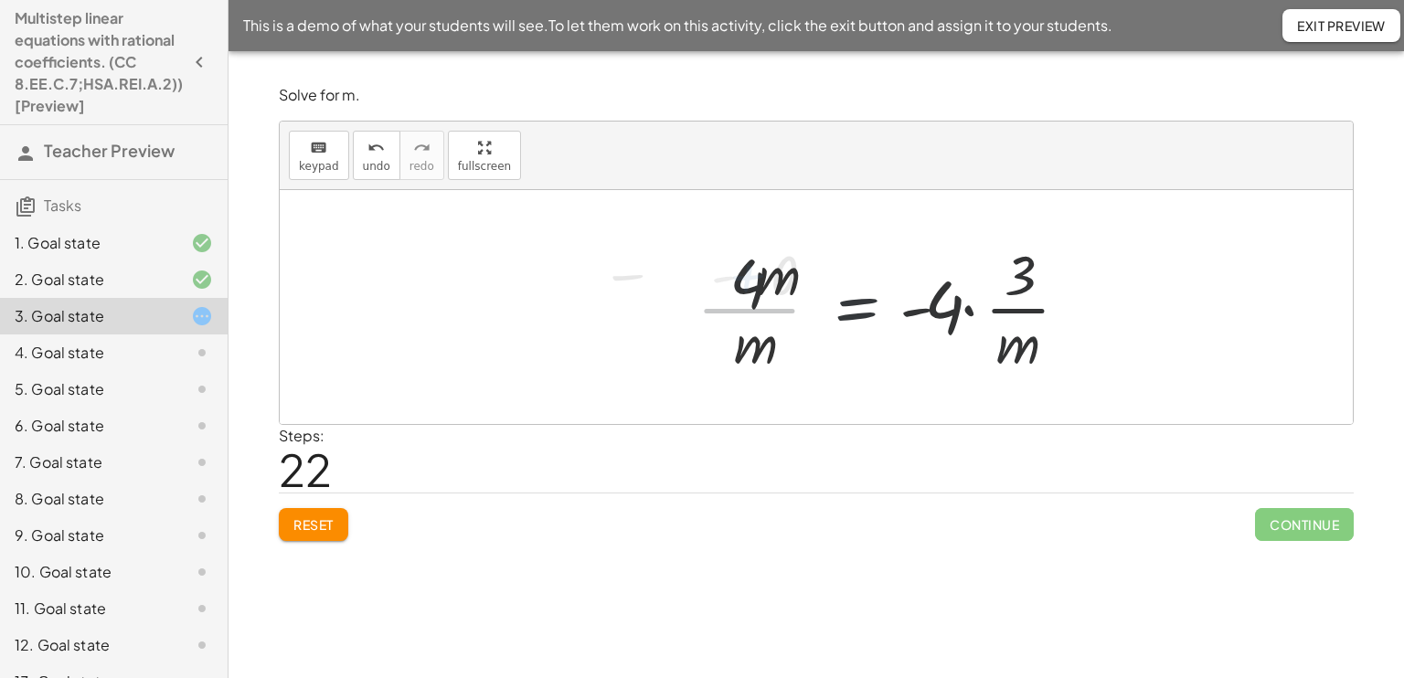
click at [738, 302] on div at bounding box center [890, 307] width 404 height 141
click at [962, 310] on div at bounding box center [890, 307] width 404 height 141
click at [962, 310] on div at bounding box center [871, 307] width 367 height 141
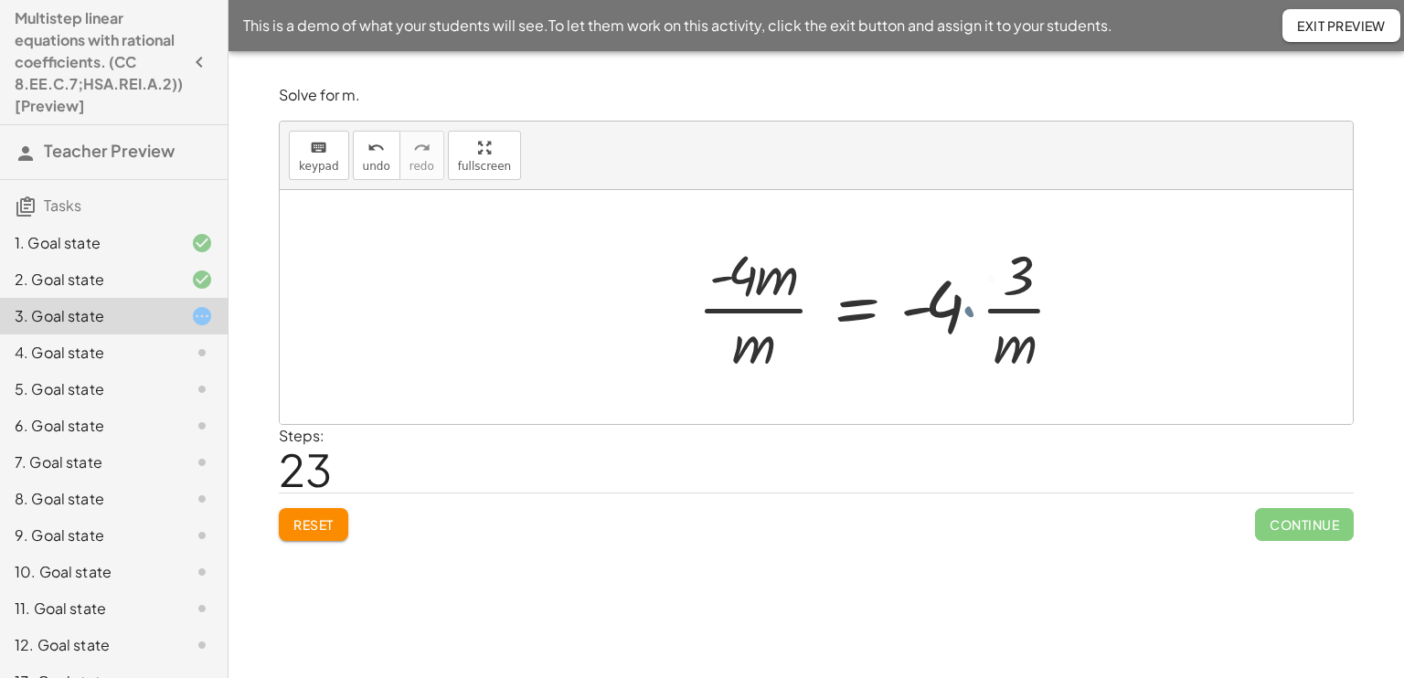
click at [962, 310] on div at bounding box center [871, 307] width 367 height 141
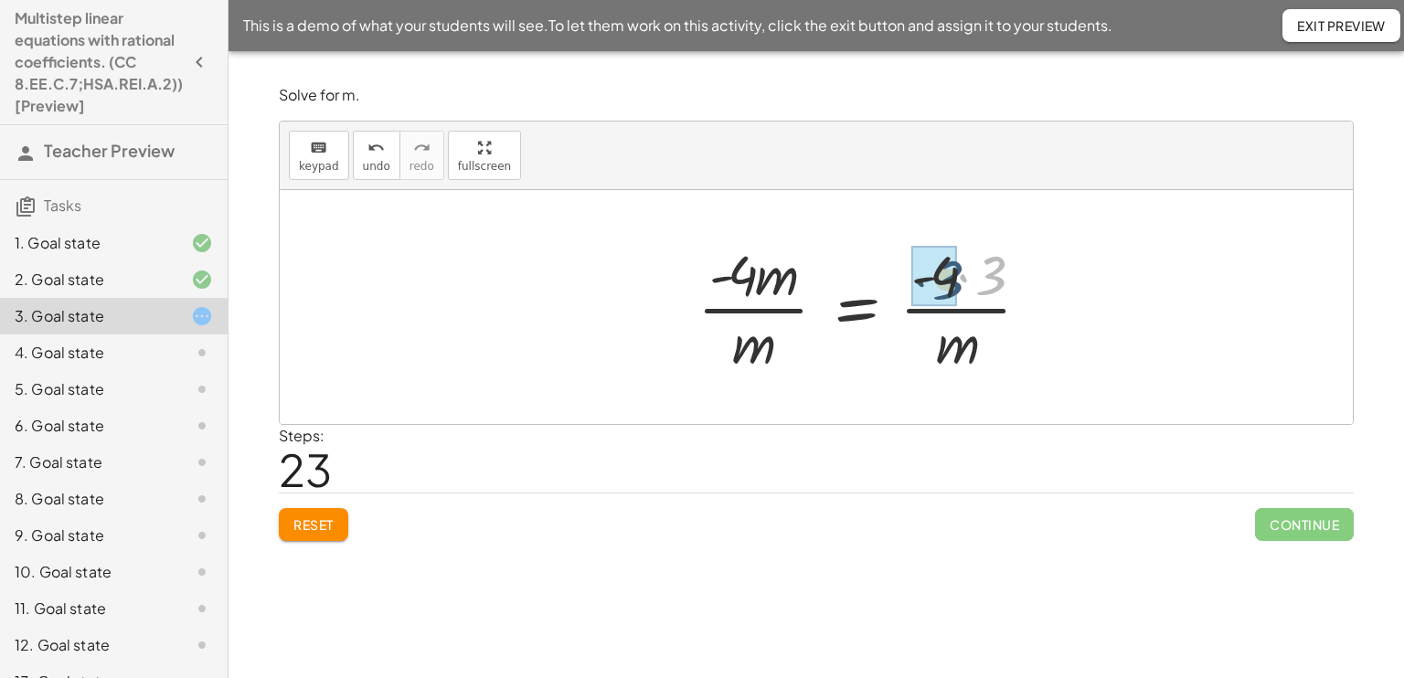
drag, startPoint x: 1000, startPoint y: 273, endPoint x: 933, endPoint y: 271, distance: 66.7
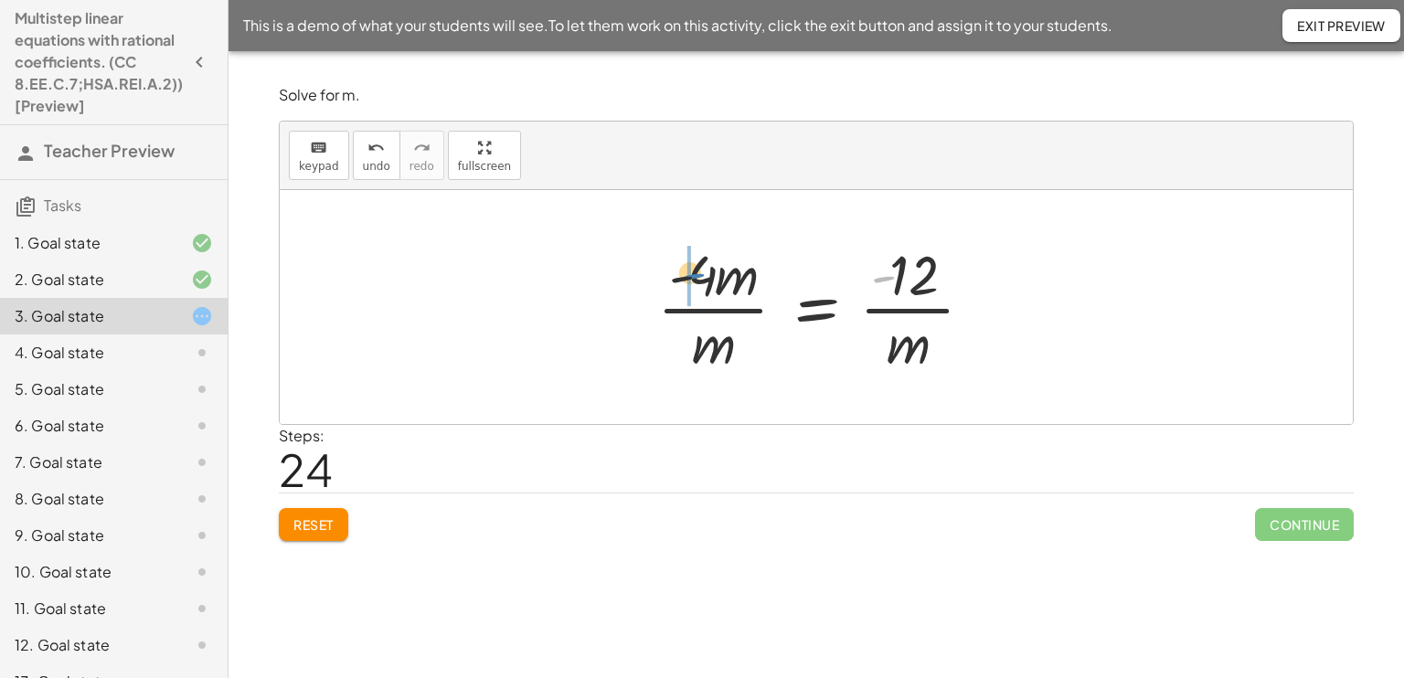
drag, startPoint x: 883, startPoint y: 271, endPoint x: 721, endPoint y: 280, distance: 162.0
click at [721, 280] on div at bounding box center [822, 307] width 349 height 141
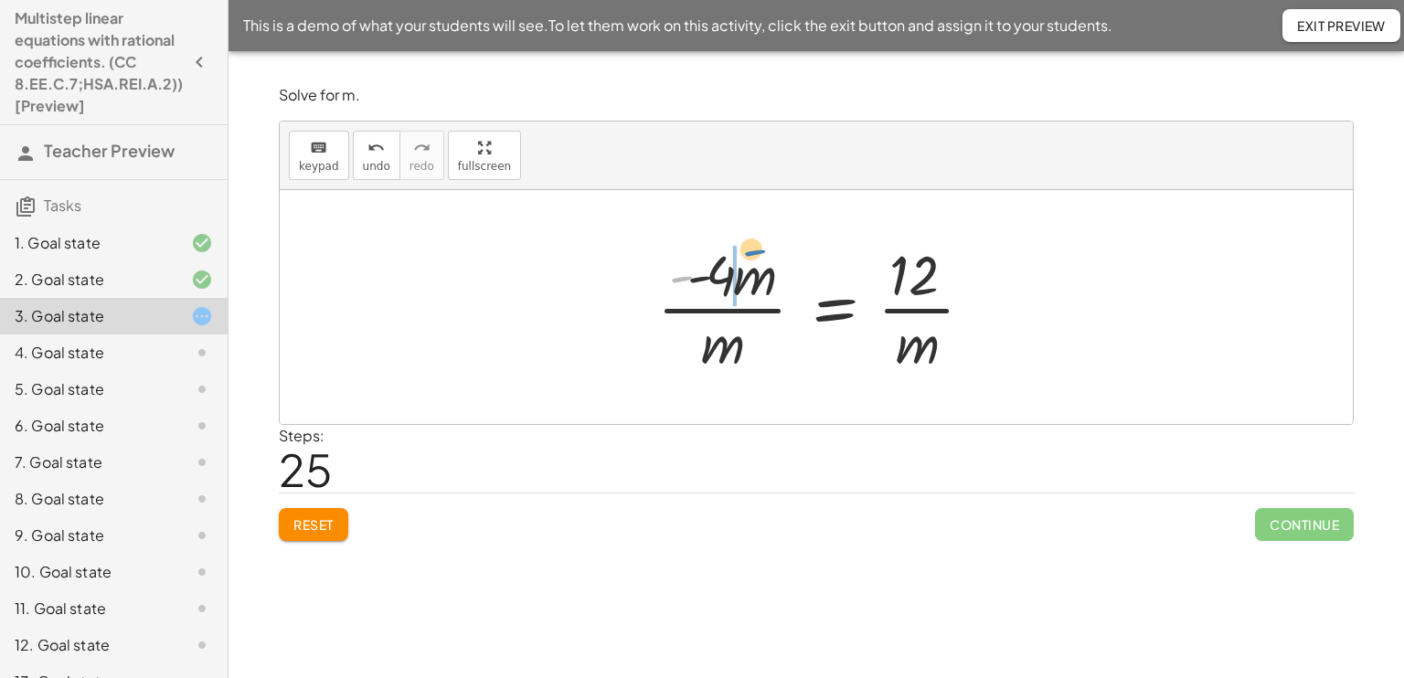
drag, startPoint x: 671, startPoint y: 270, endPoint x: 713, endPoint y: 269, distance: 42.0
click at [713, 269] on div at bounding box center [822, 307] width 349 height 141
drag, startPoint x: 702, startPoint y: 275, endPoint x: 644, endPoint y: 309, distance: 66.8
click at [645, 309] on div at bounding box center [822, 307] width 355 height 141
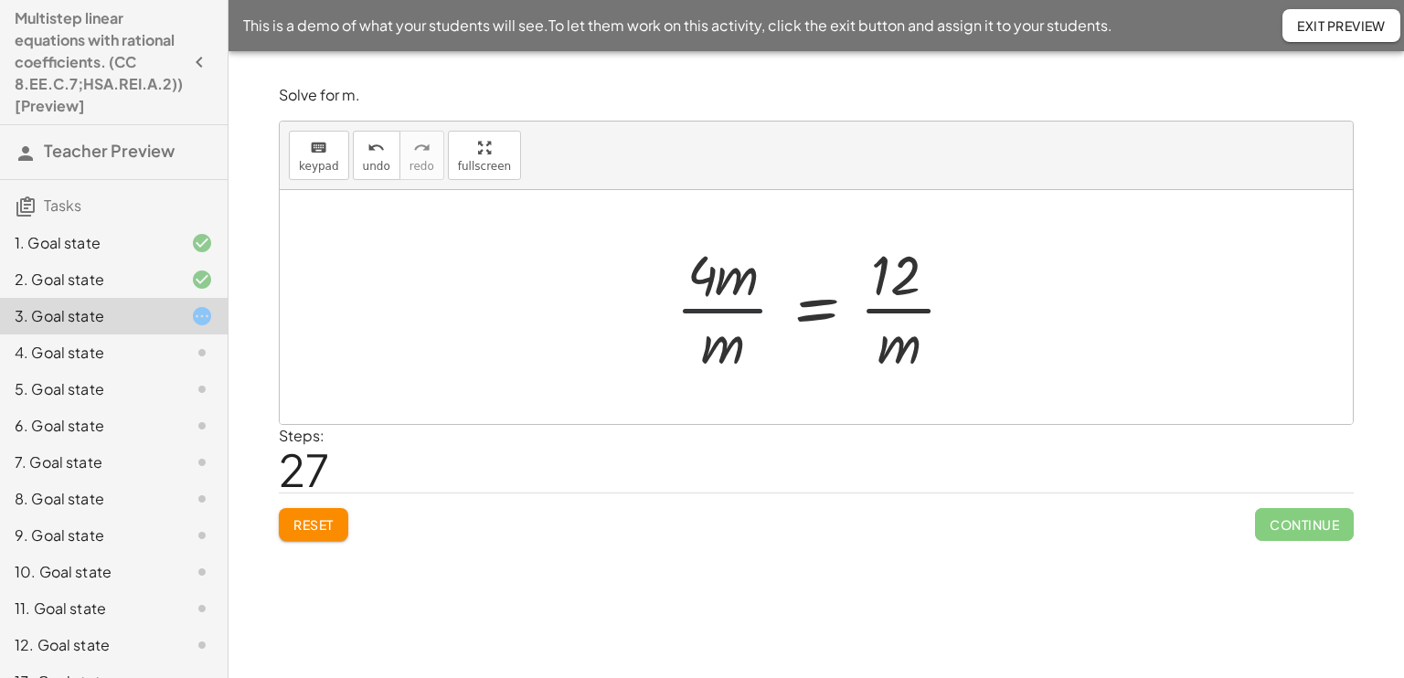
click at [714, 292] on div at bounding box center [822, 307] width 313 height 141
drag, startPoint x: 694, startPoint y: 273, endPoint x: 897, endPoint y: 339, distance: 214.1
click at [897, 339] on div at bounding box center [822, 307] width 313 height 141
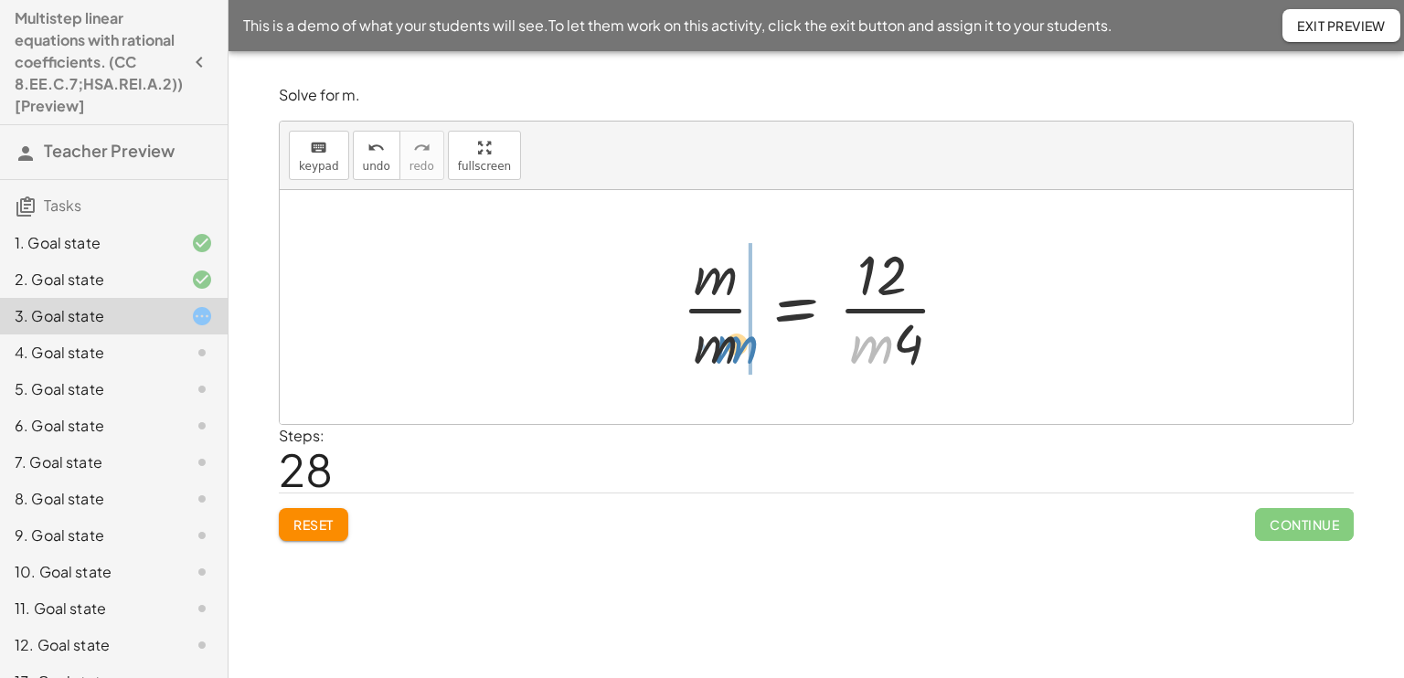
drag, startPoint x: 873, startPoint y: 339, endPoint x: 713, endPoint y: 339, distance: 159.9
click at [713, 339] on div at bounding box center [823, 307] width 301 height 141
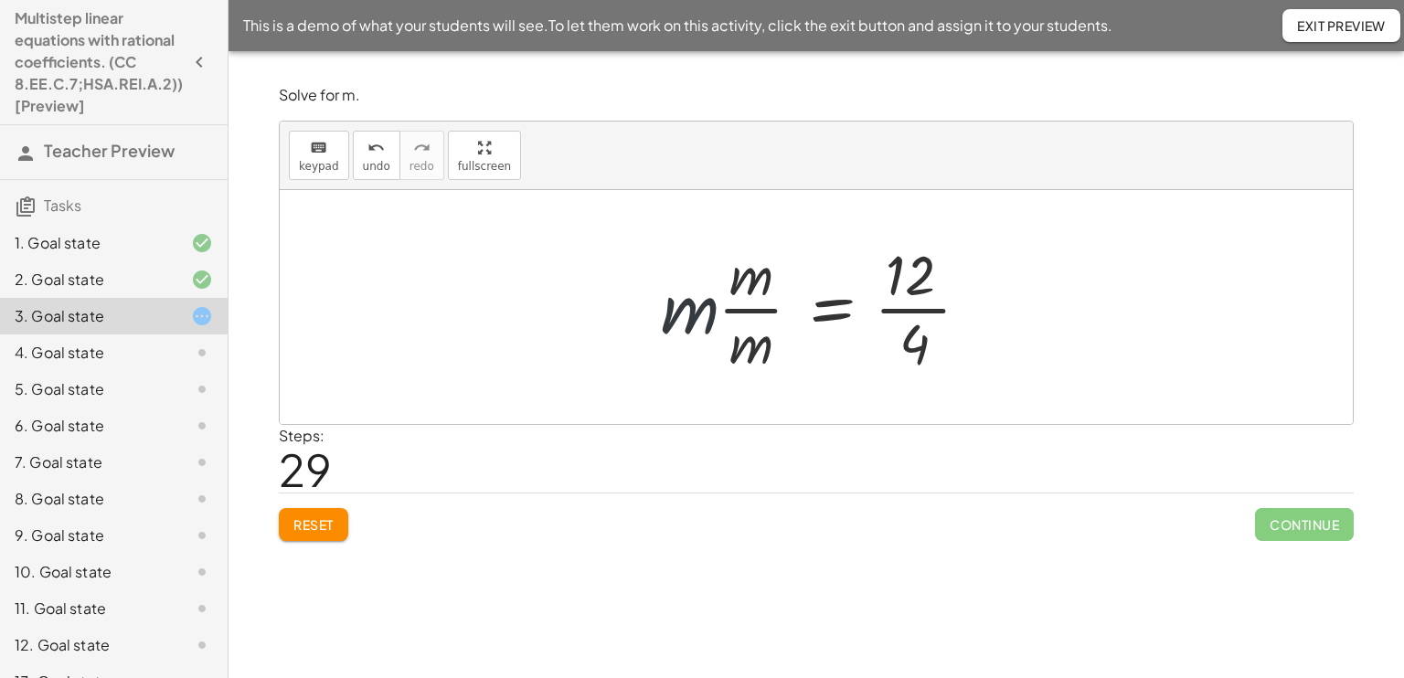
click at [688, 301] on div at bounding box center [823, 307] width 342 height 141
click at [731, 290] on div at bounding box center [823, 307] width 342 height 141
click at [750, 304] on div at bounding box center [823, 307] width 342 height 141
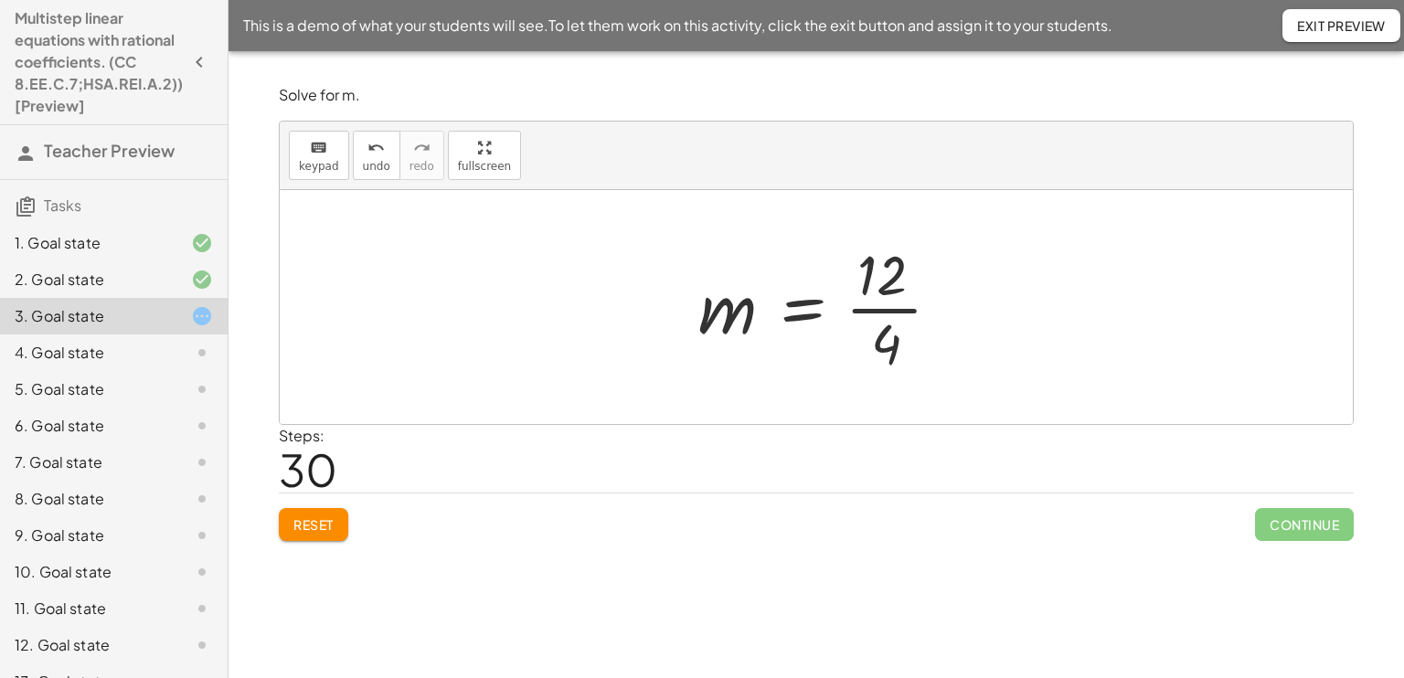
click at [750, 304] on div at bounding box center [827, 307] width 276 height 141
click at [875, 287] on div at bounding box center [823, 307] width 276 height 141
click at [885, 315] on div at bounding box center [823, 307] width 276 height 141
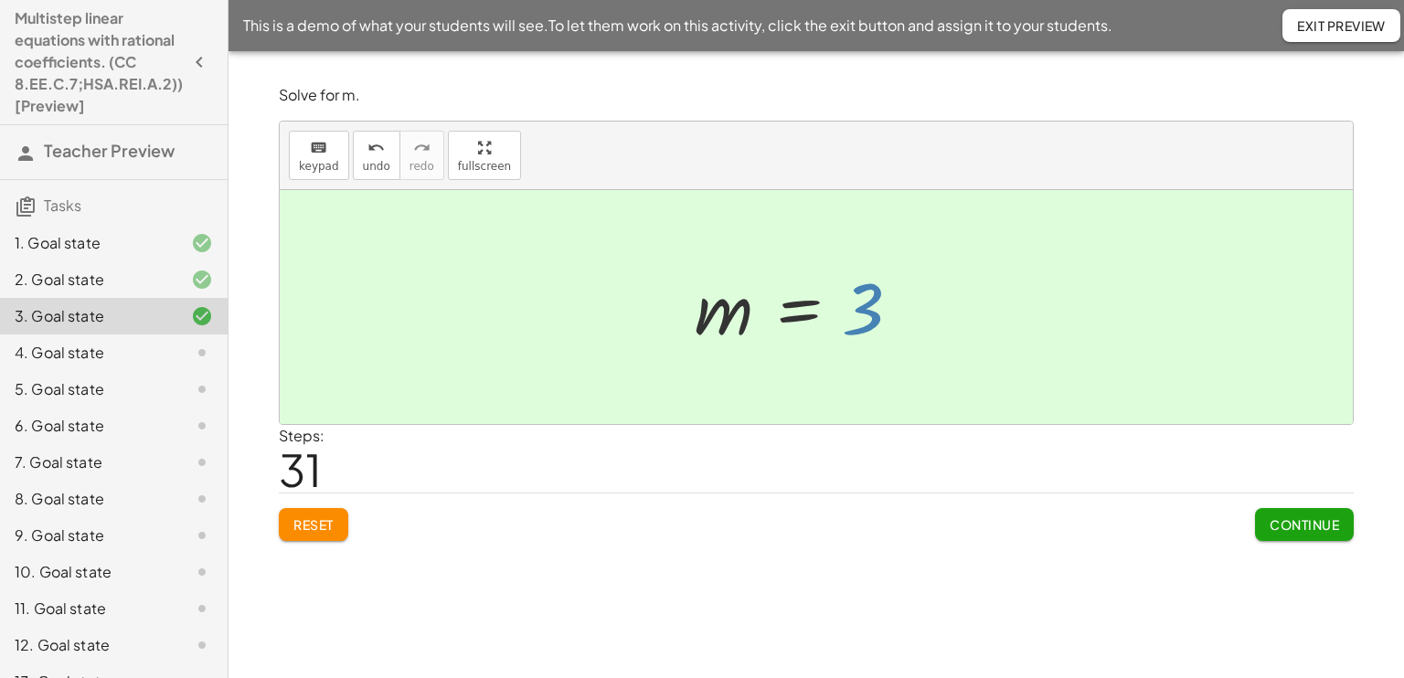
click at [884, 313] on div at bounding box center [802, 307] width 234 height 90
click at [1315, 511] on button "Continue" at bounding box center [1304, 524] width 99 height 33
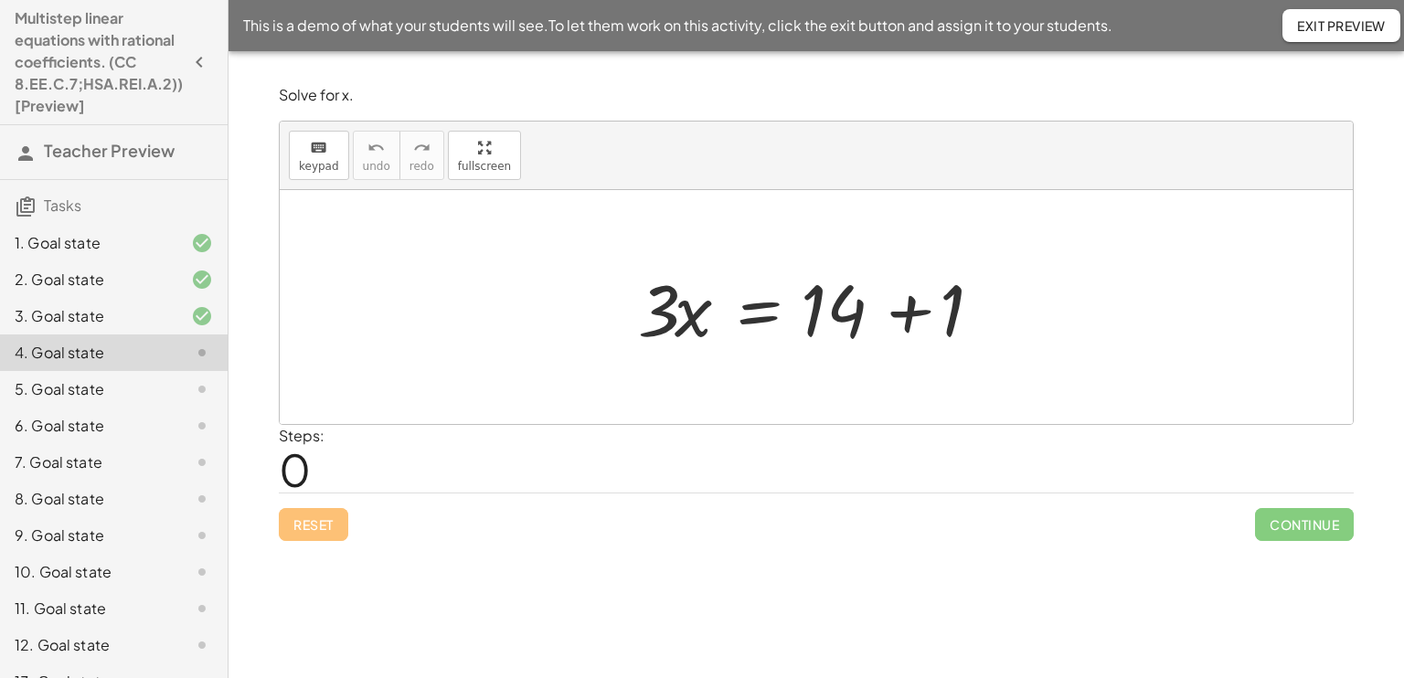
click at [851, 288] on div at bounding box center [823, 307] width 388 height 94
click at [833, 310] on div at bounding box center [823, 307] width 388 height 94
click at [889, 302] on div at bounding box center [823, 307] width 388 height 94
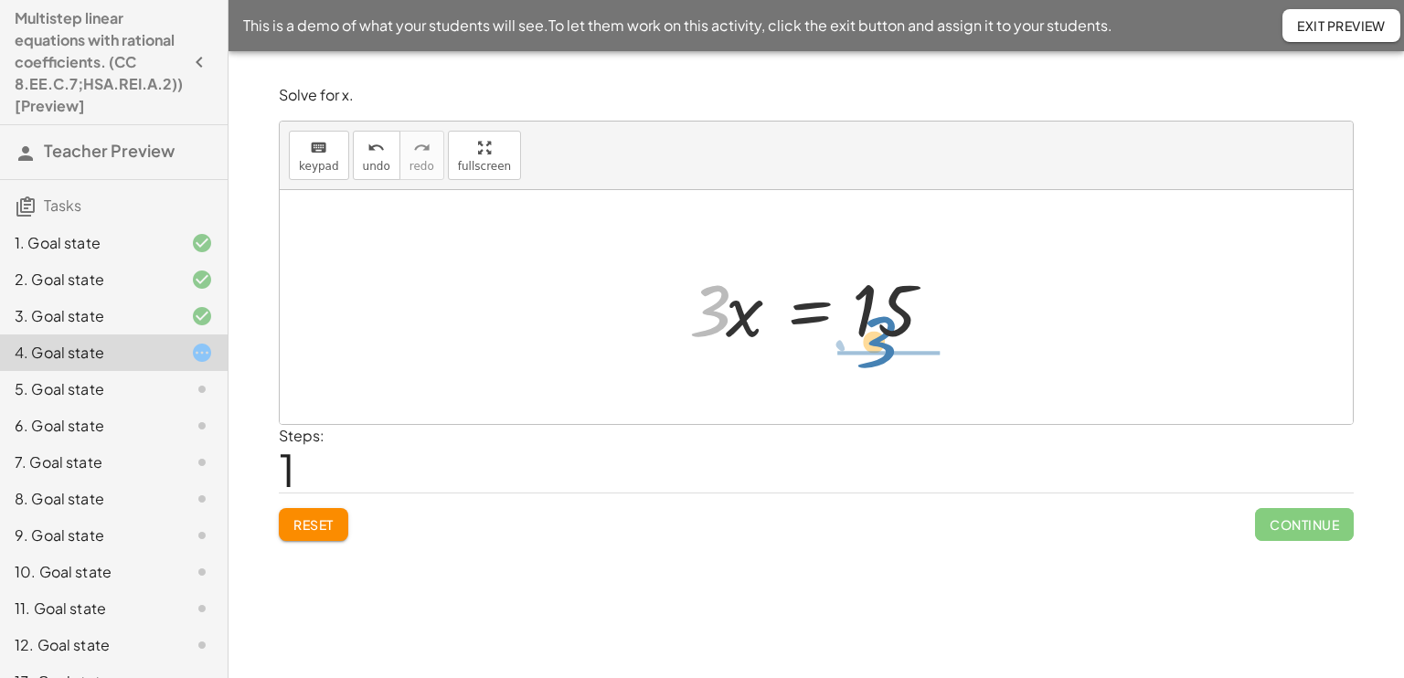
drag, startPoint x: 725, startPoint y: 302, endPoint x: 892, endPoint y: 335, distance: 170.4
click at [892, 335] on div at bounding box center [823, 307] width 286 height 94
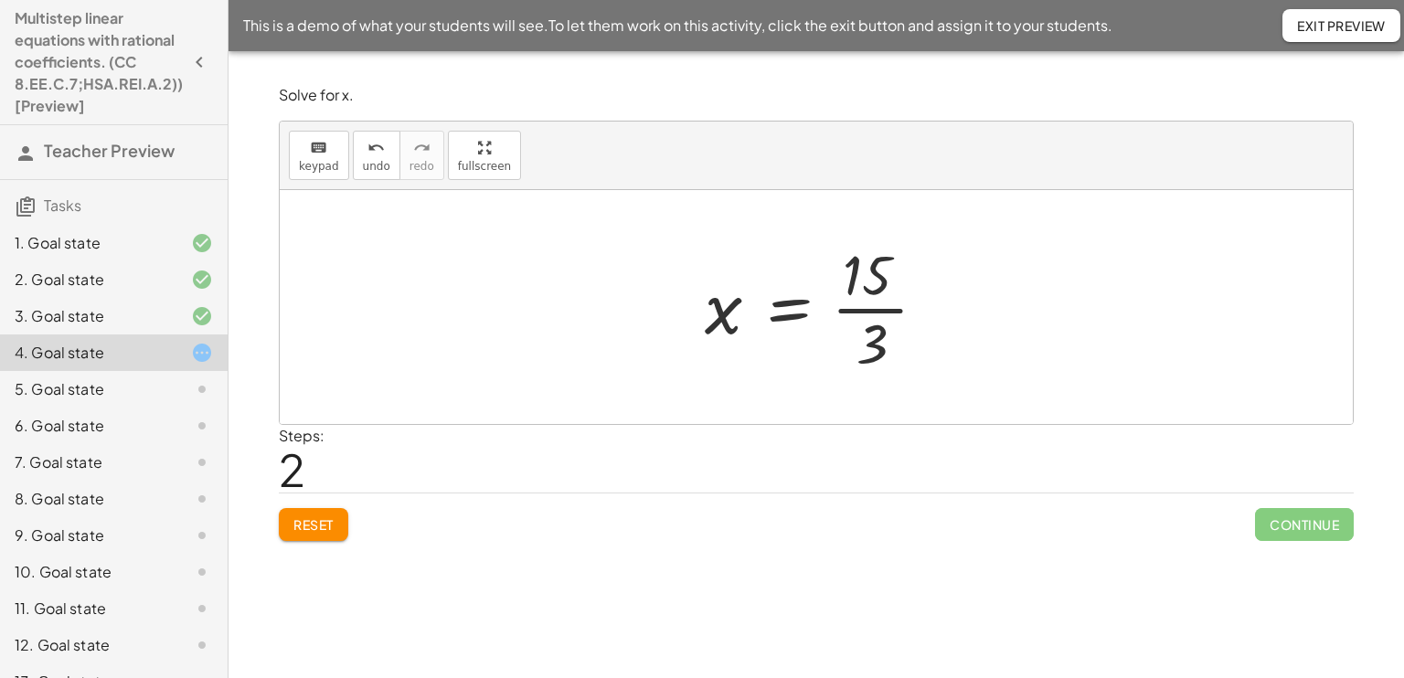
click at [892, 335] on div at bounding box center [822, 307] width 255 height 141
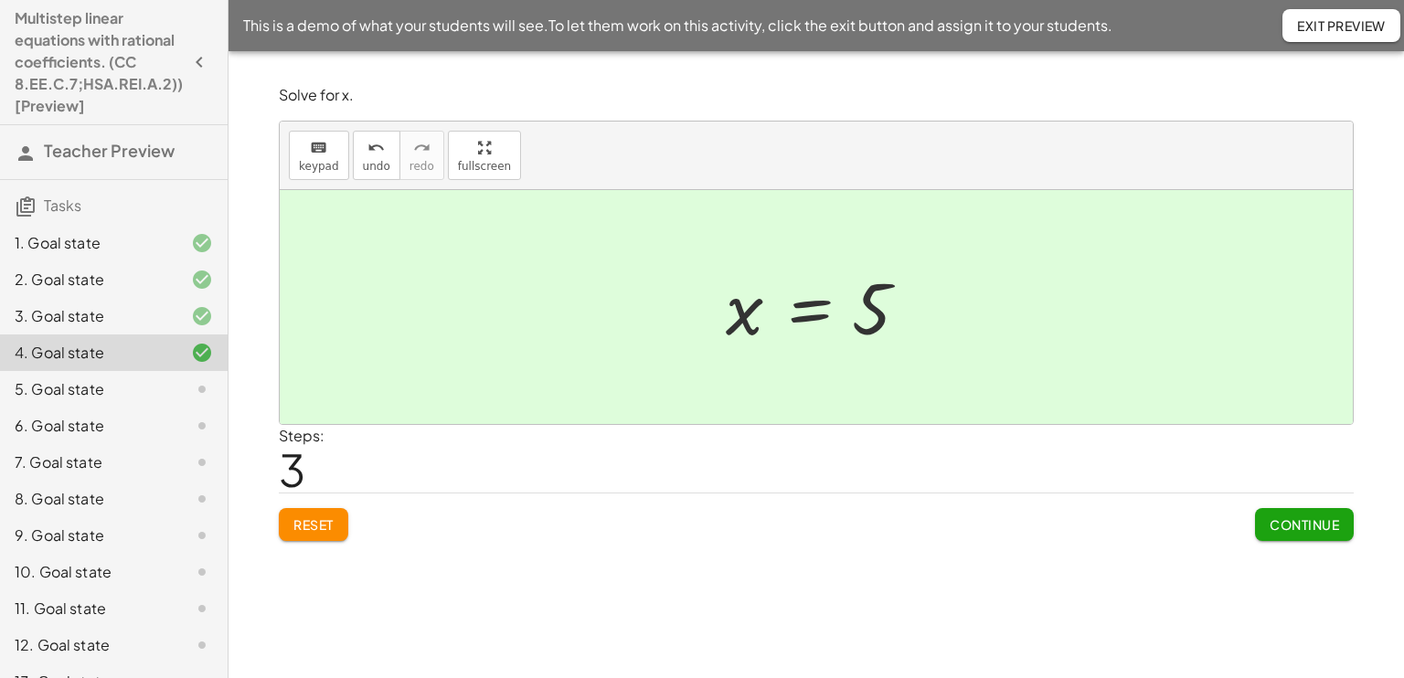
click at [1292, 519] on span "Continue" at bounding box center [1303, 524] width 69 height 16
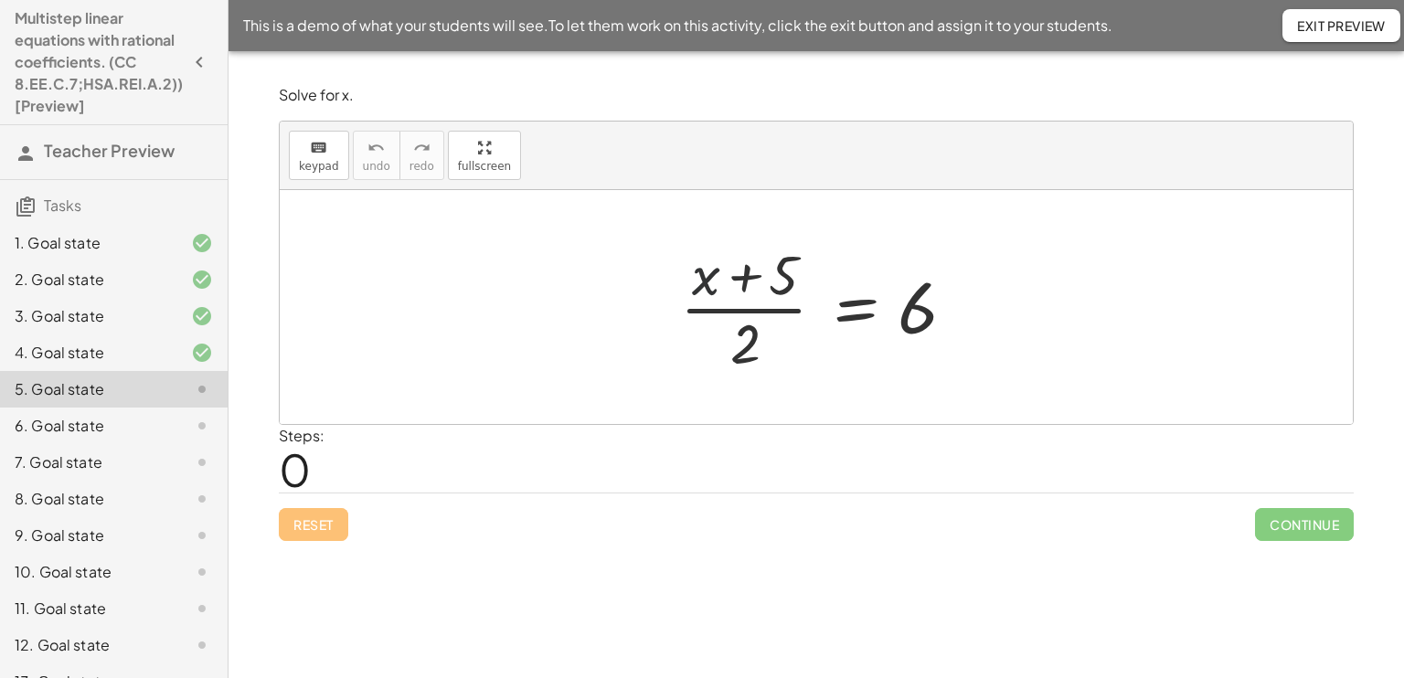
click at [709, 288] on div at bounding box center [823, 307] width 304 height 141
click at [740, 284] on div at bounding box center [823, 307] width 304 height 141
drag, startPoint x: 905, startPoint y: 292, endPoint x: 811, endPoint y: 277, distance: 95.3
click at [811, 277] on div at bounding box center [823, 307] width 304 height 141
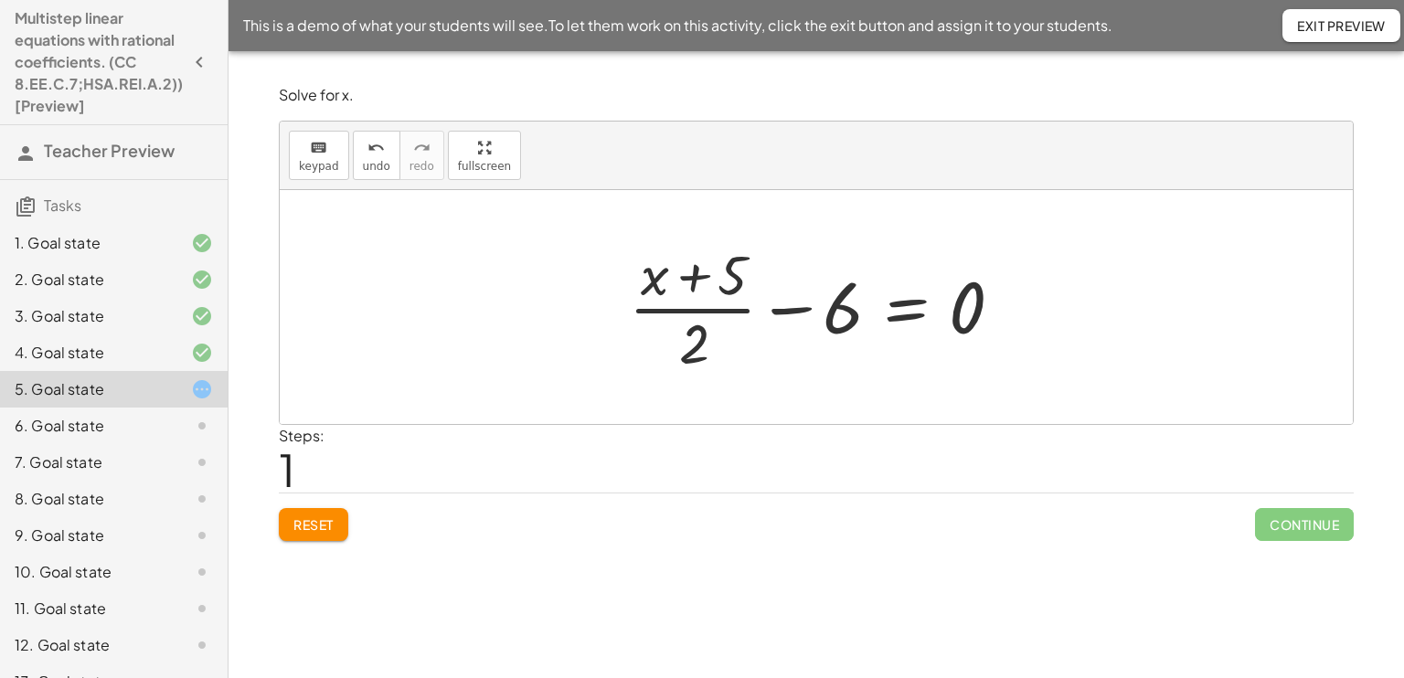
click at [805, 302] on div at bounding box center [823, 307] width 407 height 141
drag, startPoint x: 826, startPoint y: 305, endPoint x: 792, endPoint y: 251, distance: 63.6
click at [792, 251] on div at bounding box center [823, 307] width 407 height 141
drag, startPoint x: 790, startPoint y: 305, endPoint x: 936, endPoint y: 298, distance: 146.4
click at [936, 298] on div at bounding box center [823, 307] width 407 height 141
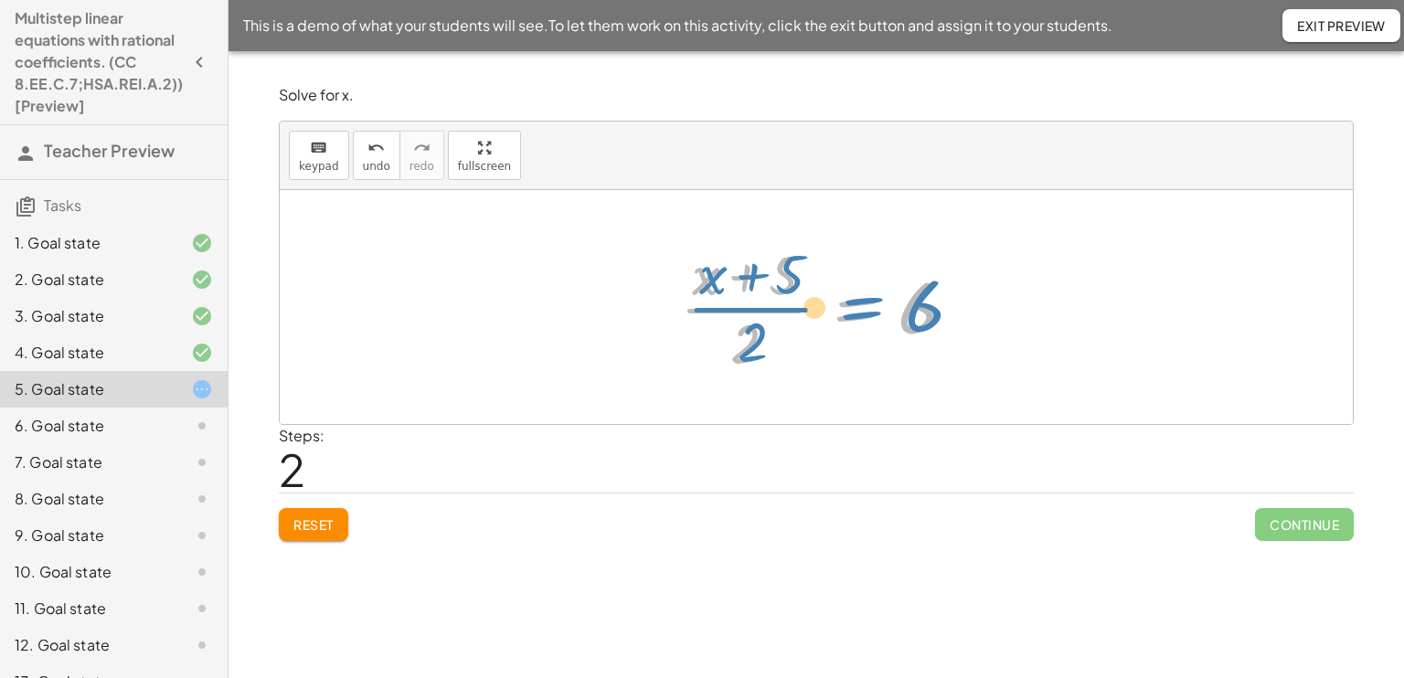
click at [848, 302] on div at bounding box center [823, 307] width 304 height 141
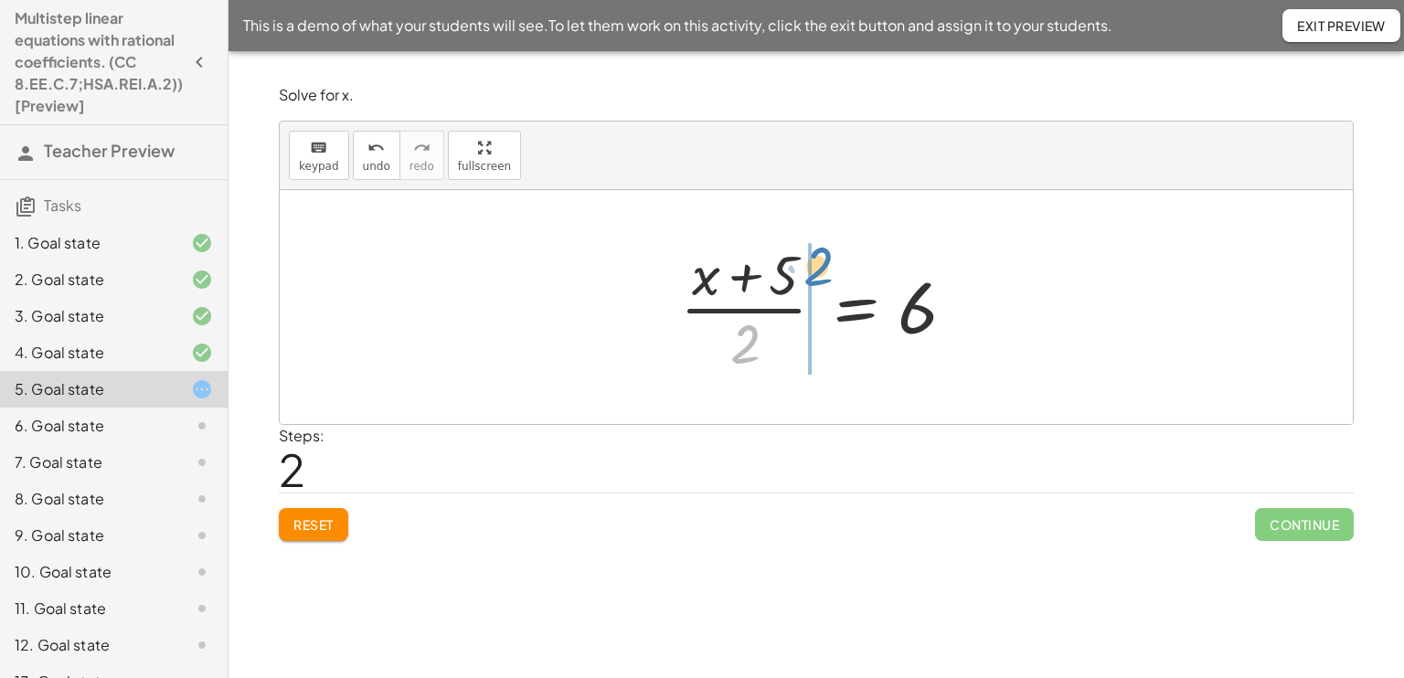
drag, startPoint x: 731, startPoint y: 343, endPoint x: 805, endPoint y: 262, distance: 109.3
click at [805, 262] on div at bounding box center [823, 307] width 304 height 141
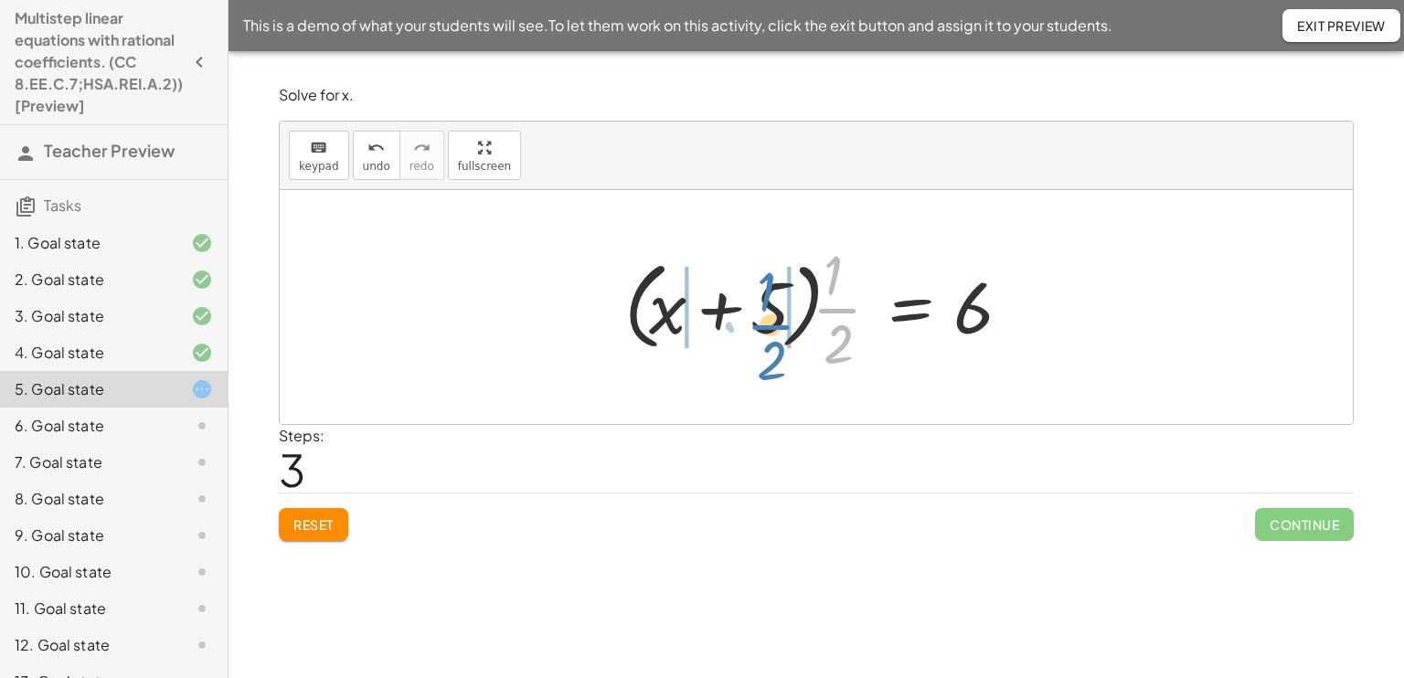
drag, startPoint x: 843, startPoint y: 323, endPoint x: 753, endPoint y: 342, distance: 91.4
click at [753, 342] on div at bounding box center [823, 307] width 416 height 141
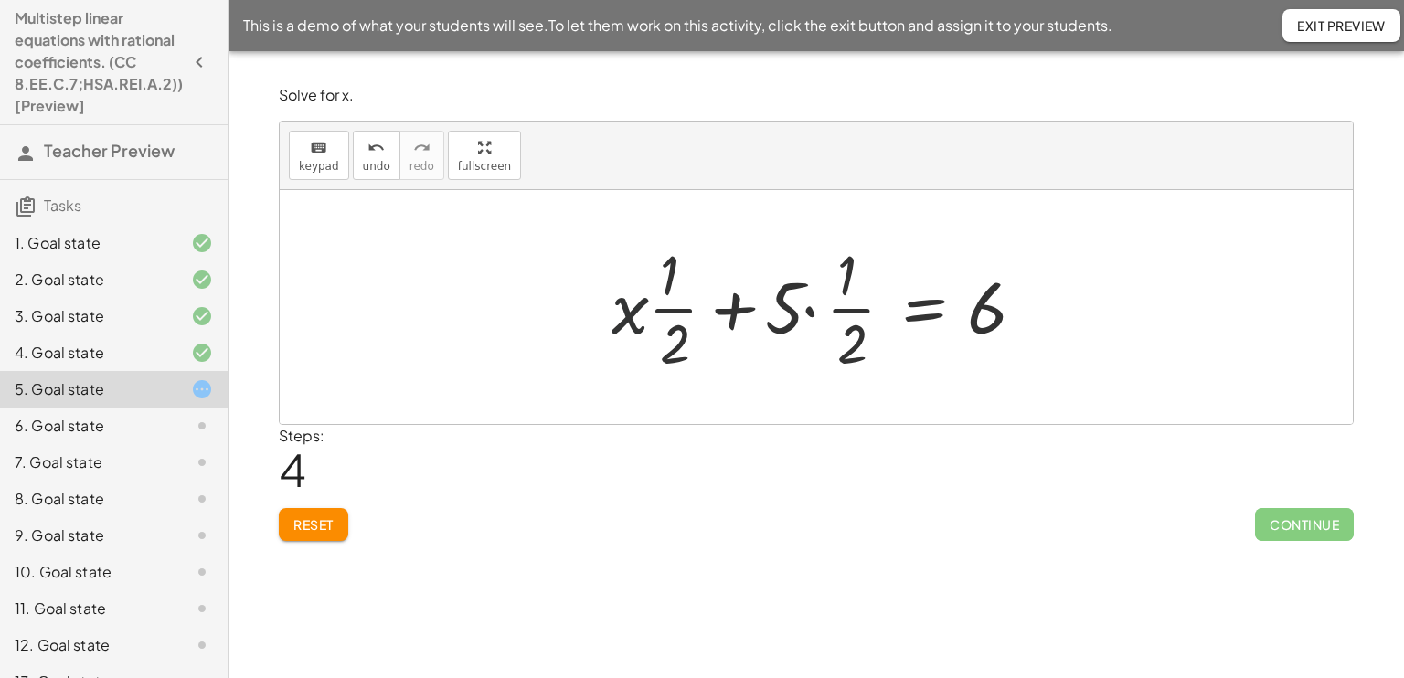
click at [643, 299] on div at bounding box center [823, 307] width 442 height 141
click at [676, 312] on div at bounding box center [823, 307] width 442 height 141
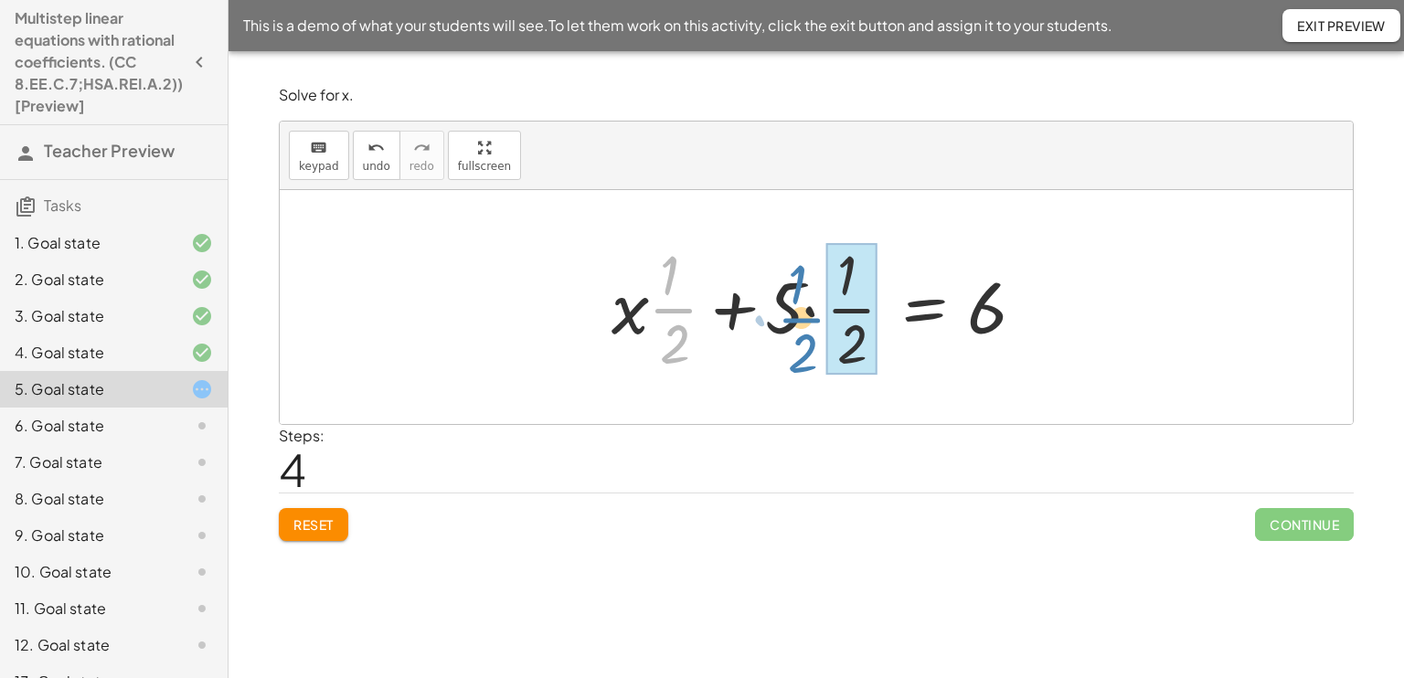
drag, startPoint x: 664, startPoint y: 310, endPoint x: 792, endPoint y: 320, distance: 128.3
click at [792, 320] on div at bounding box center [823, 307] width 442 height 141
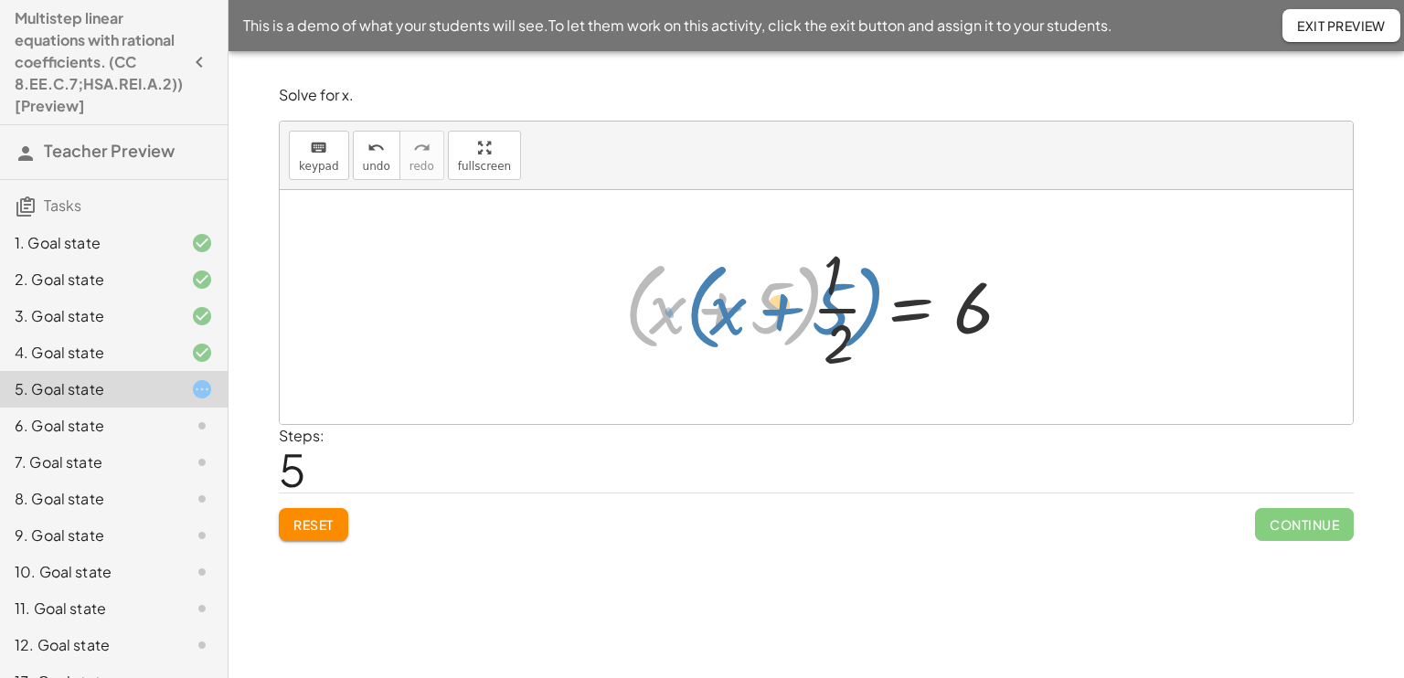
drag, startPoint x: 792, startPoint y: 320, endPoint x: 961, endPoint y: 310, distance: 169.4
click at [961, 310] on div at bounding box center [823, 307] width 416 height 141
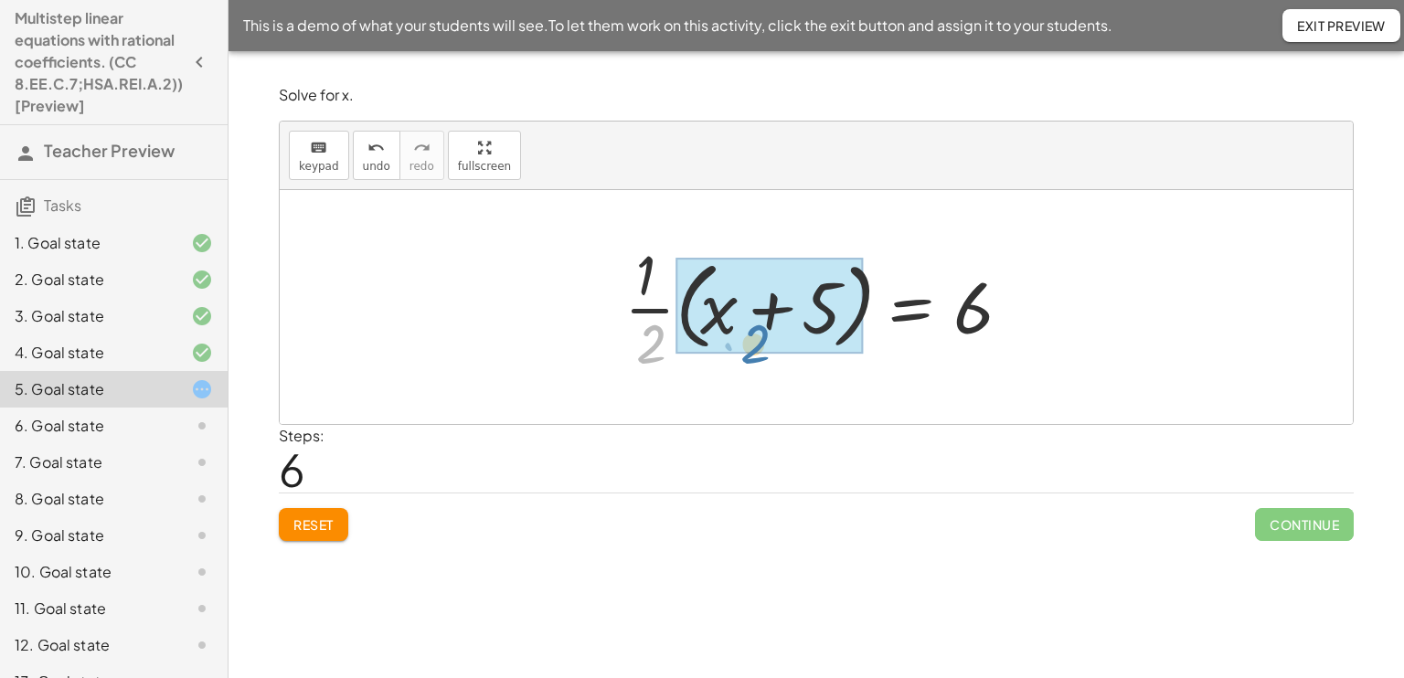
drag, startPoint x: 659, startPoint y: 360, endPoint x: 764, endPoint y: 346, distance: 106.0
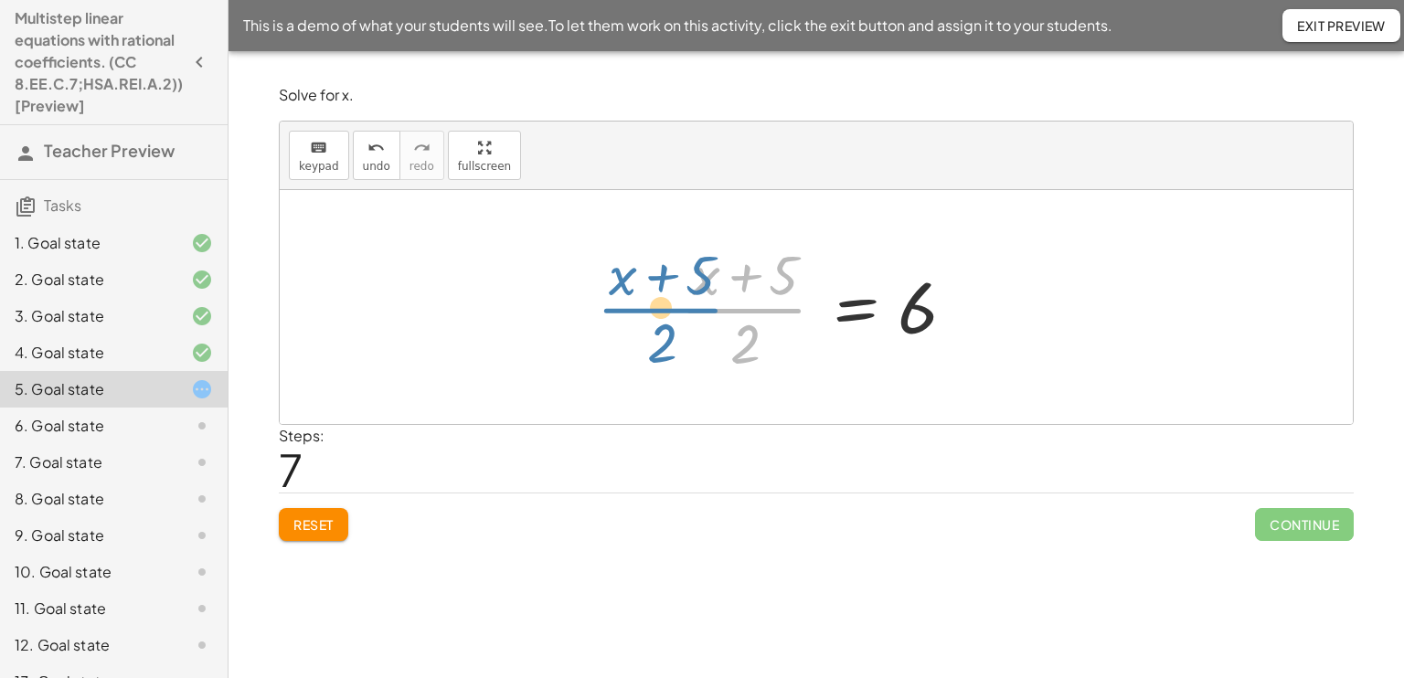
drag, startPoint x: 755, startPoint y: 302, endPoint x: 689, endPoint y: 305, distance: 65.9
click at [689, 305] on div at bounding box center [823, 307] width 304 height 141
drag, startPoint x: 742, startPoint y: 343, endPoint x: 698, endPoint y: 278, distance: 78.3
click at [698, 278] on div at bounding box center [823, 307] width 304 height 141
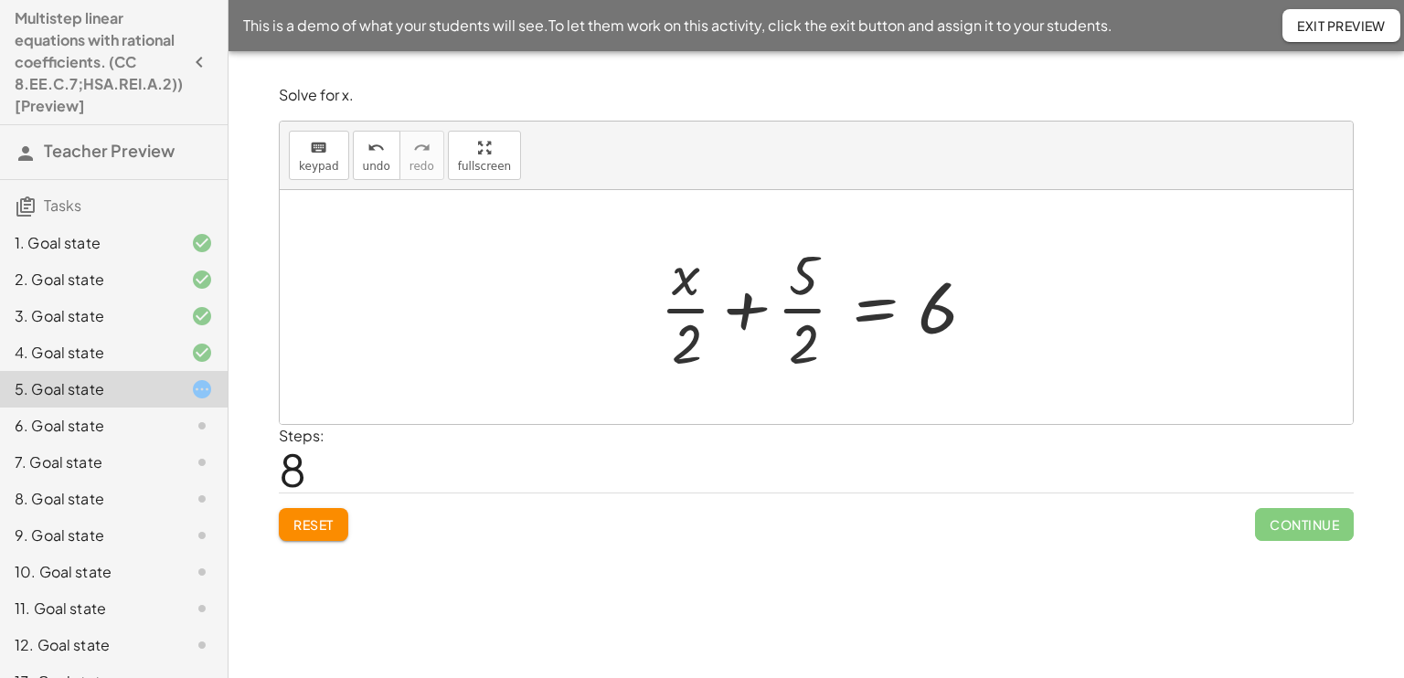
click at [797, 304] on div at bounding box center [823, 307] width 345 height 141
drag, startPoint x: 797, startPoint y: 304, endPoint x: 801, endPoint y: 332, distance: 27.7
click at [801, 332] on div at bounding box center [823, 307] width 345 height 141
drag, startPoint x: 802, startPoint y: 346, endPoint x: 817, endPoint y: 263, distance: 84.4
click at [817, 263] on div at bounding box center [823, 307] width 345 height 141
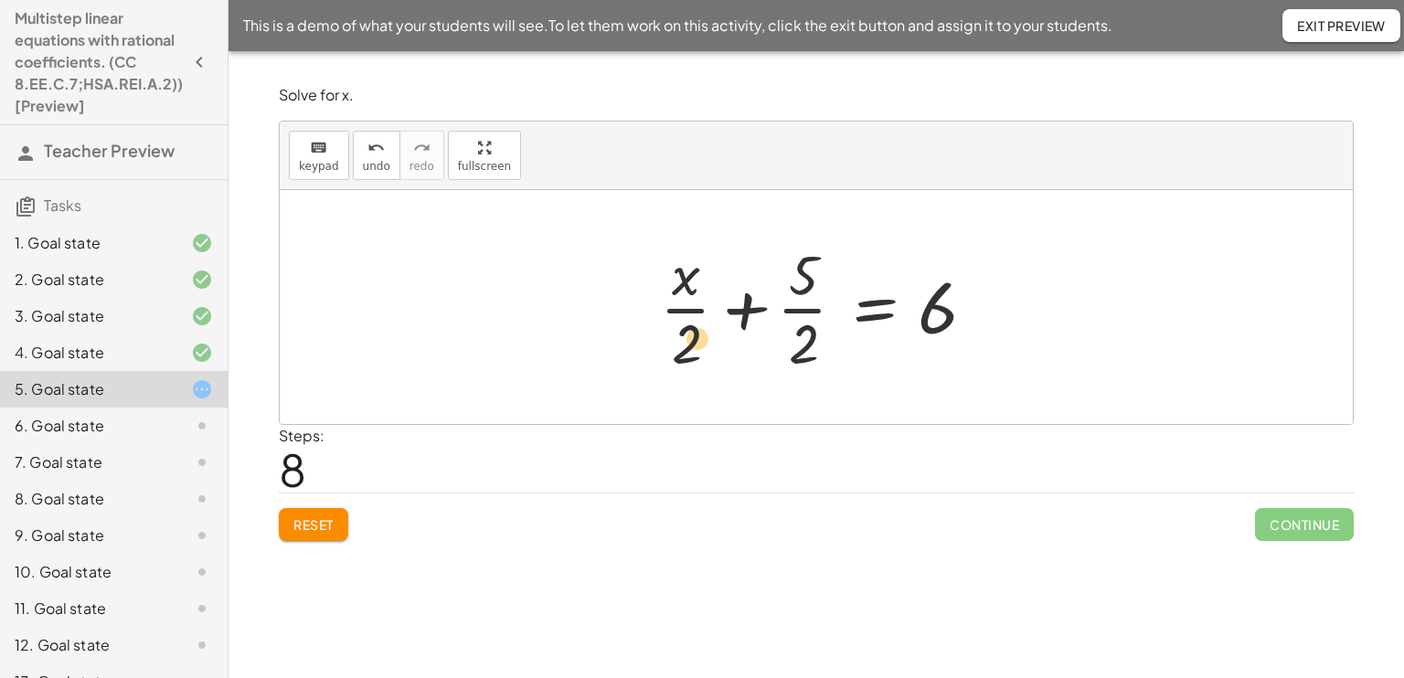
click at [696, 345] on div at bounding box center [823, 307] width 345 height 141
drag, startPoint x: 686, startPoint y: 276, endPoint x: 807, endPoint y: 357, distance: 145.5
click at [807, 357] on div at bounding box center [823, 307] width 345 height 141
drag, startPoint x: 691, startPoint y: 306, endPoint x: 514, endPoint y: 312, distance: 176.5
drag, startPoint x: 687, startPoint y: 280, endPoint x: 692, endPoint y: 350, distance: 70.5
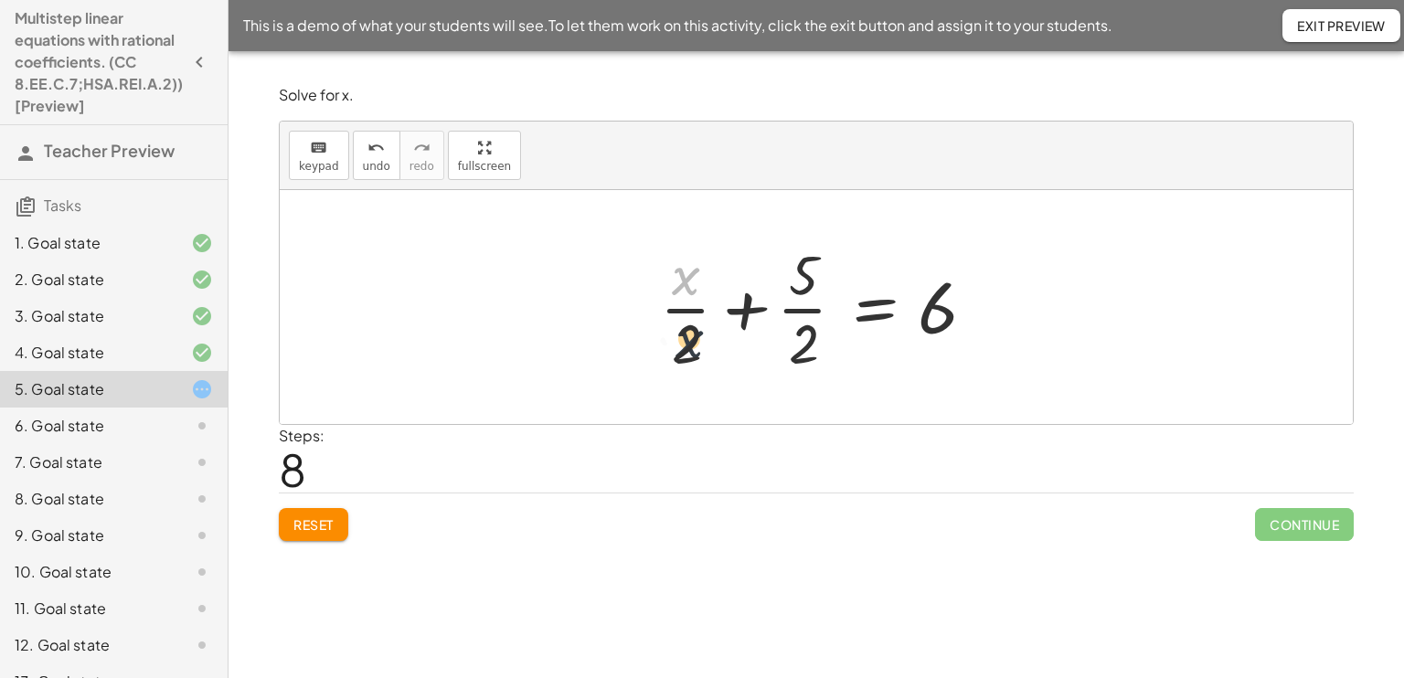
click at [692, 350] on div at bounding box center [823, 307] width 345 height 141
drag, startPoint x: 691, startPoint y: 273, endPoint x: 841, endPoint y: 350, distance: 168.4
click at [841, 350] on div at bounding box center [823, 307] width 345 height 141
drag, startPoint x: 702, startPoint y: 337, endPoint x: 701, endPoint y: 283, distance: 53.9
click at [701, 283] on div at bounding box center [823, 307] width 345 height 141
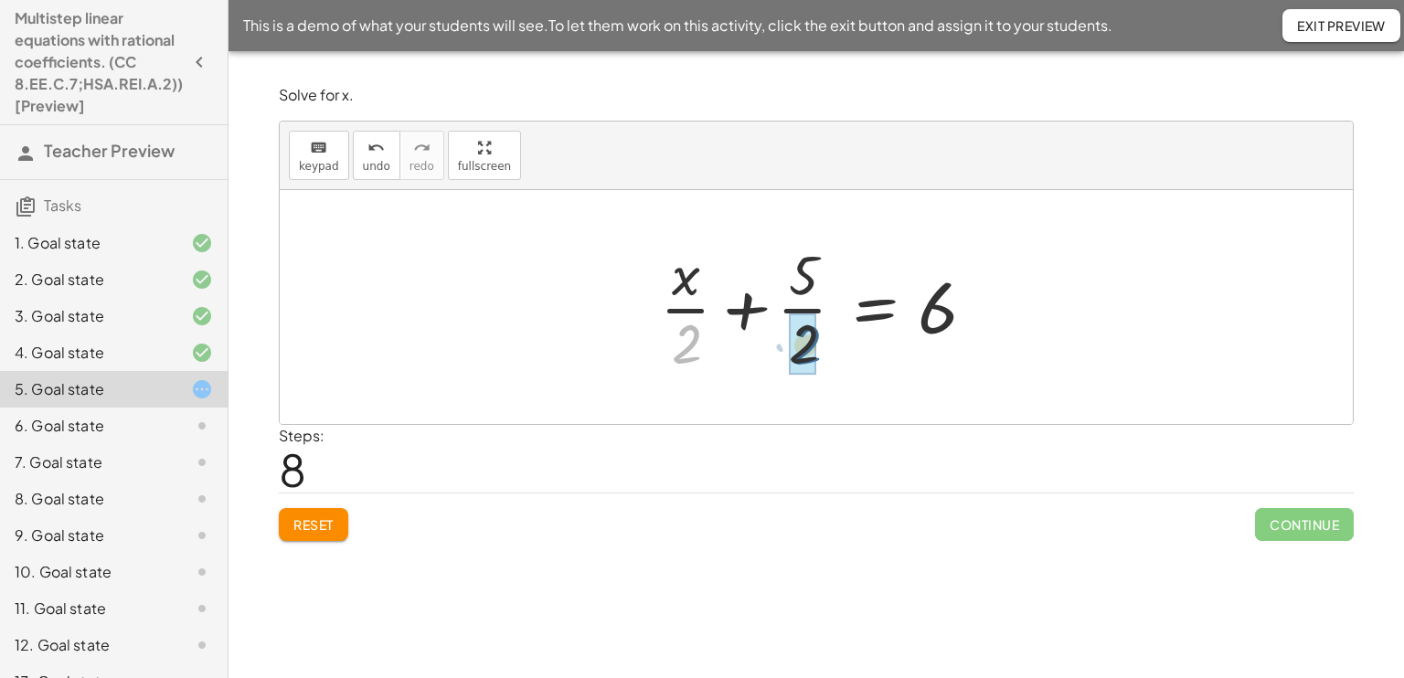
drag, startPoint x: 692, startPoint y: 343, endPoint x: 822, endPoint y: 339, distance: 129.8
click at [822, 339] on div at bounding box center [823, 307] width 345 height 141
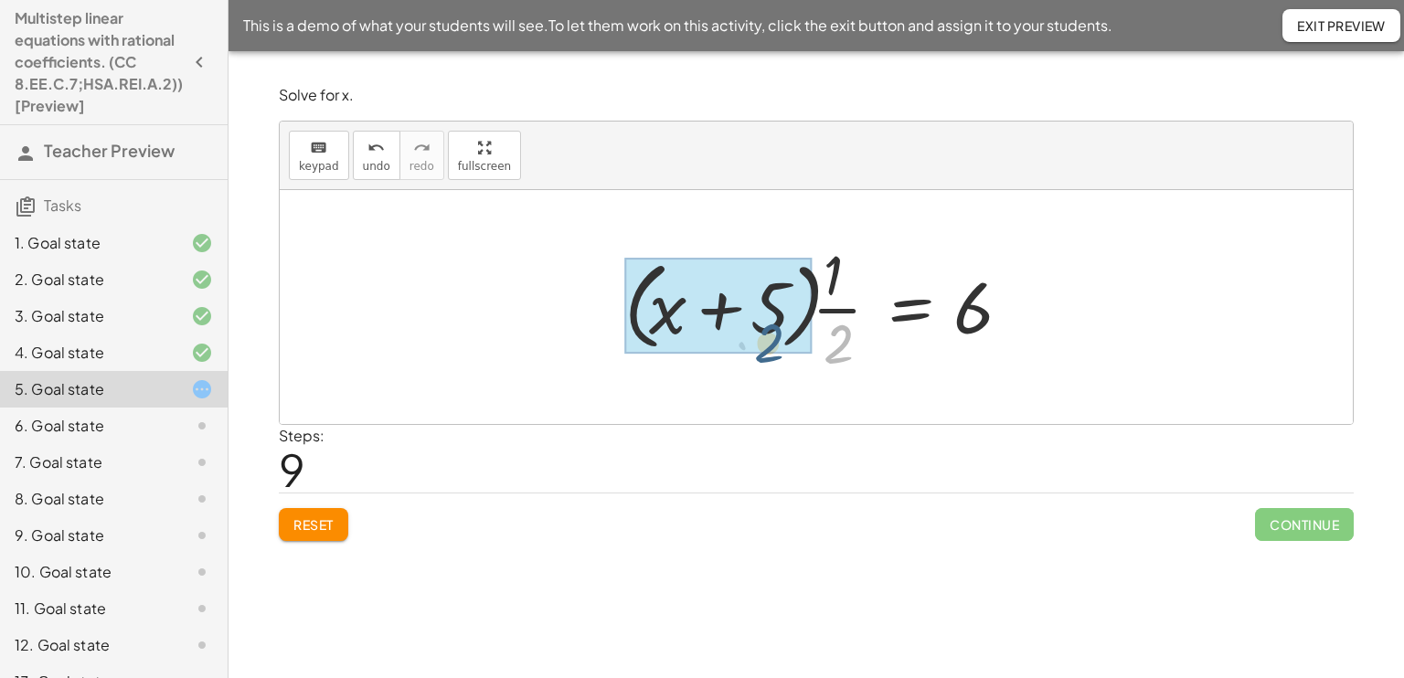
drag, startPoint x: 822, startPoint y: 339, endPoint x: 723, endPoint y: 335, distance: 98.8
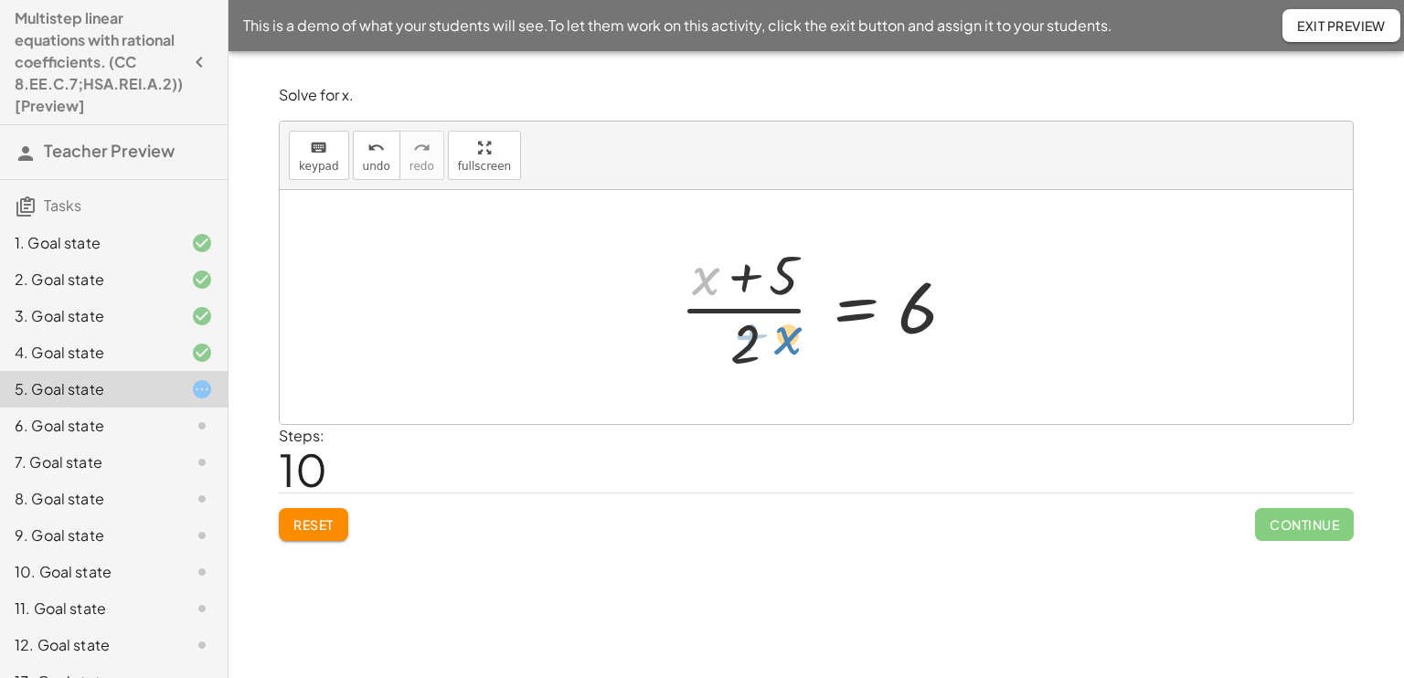
drag, startPoint x: 704, startPoint y: 277, endPoint x: 785, endPoint y: 330, distance: 97.1
click at [785, 330] on div at bounding box center [823, 307] width 304 height 141
drag, startPoint x: 707, startPoint y: 278, endPoint x: 798, endPoint y: 341, distance: 110.3
click at [798, 341] on div at bounding box center [823, 307] width 304 height 141
drag, startPoint x: 709, startPoint y: 280, endPoint x: 807, endPoint y: 276, distance: 97.8
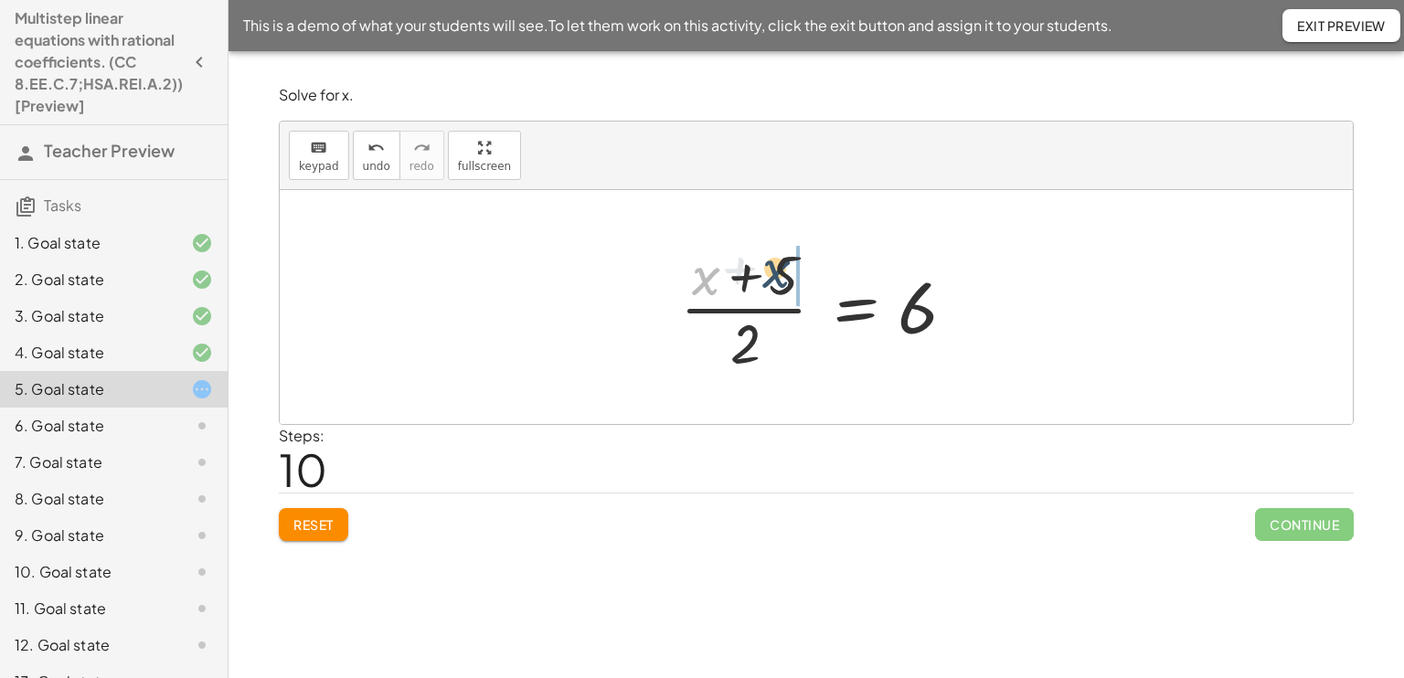
click at [807, 276] on div at bounding box center [823, 307] width 304 height 141
drag, startPoint x: 750, startPoint y: 329, endPoint x: 716, endPoint y: 256, distance: 80.9
click at [716, 256] on div at bounding box center [823, 307] width 304 height 141
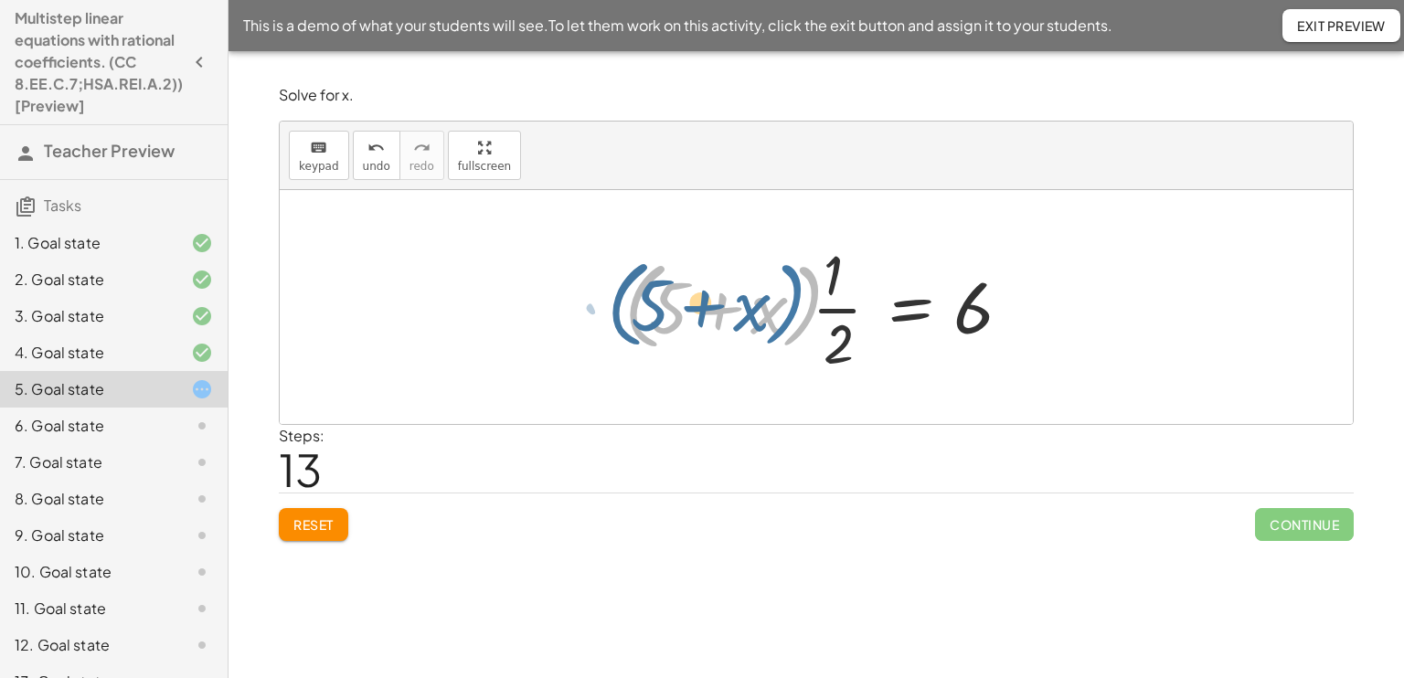
click at [798, 339] on div at bounding box center [823, 307] width 416 height 141
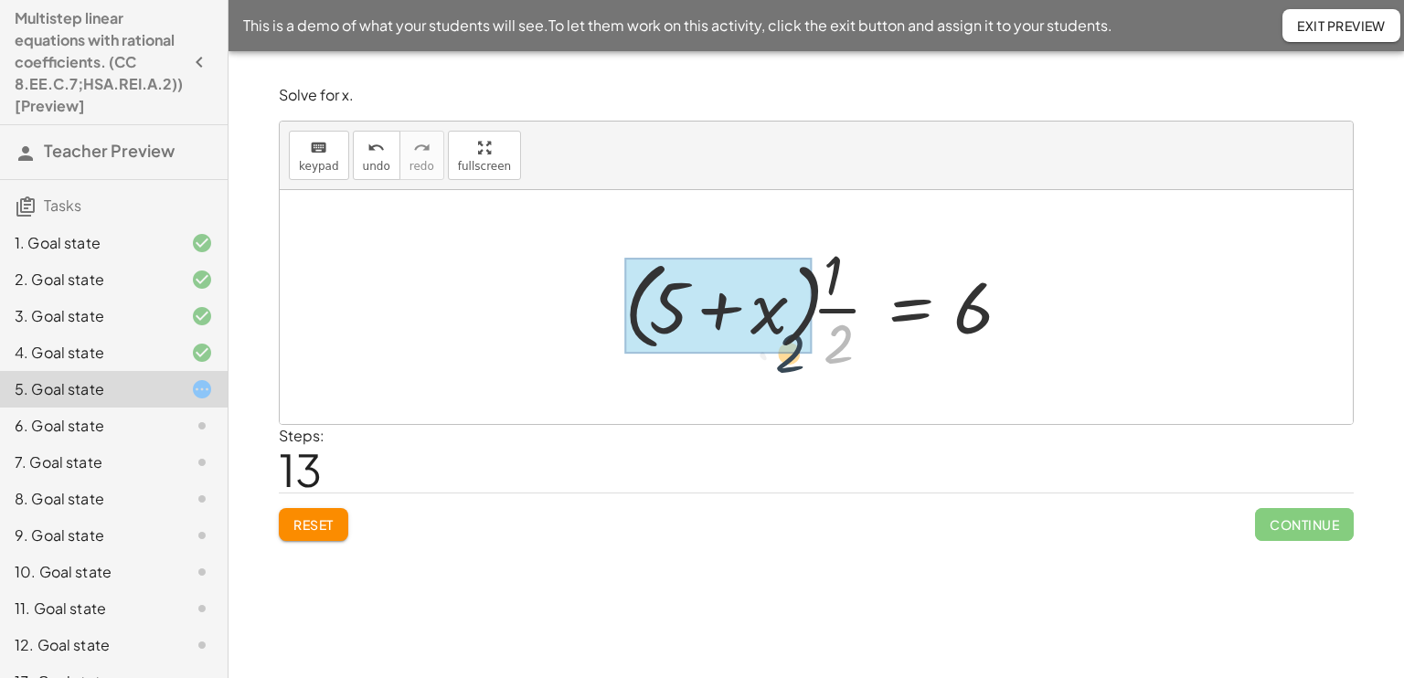
drag, startPoint x: 823, startPoint y: 346, endPoint x: 732, endPoint y: 345, distance: 91.4
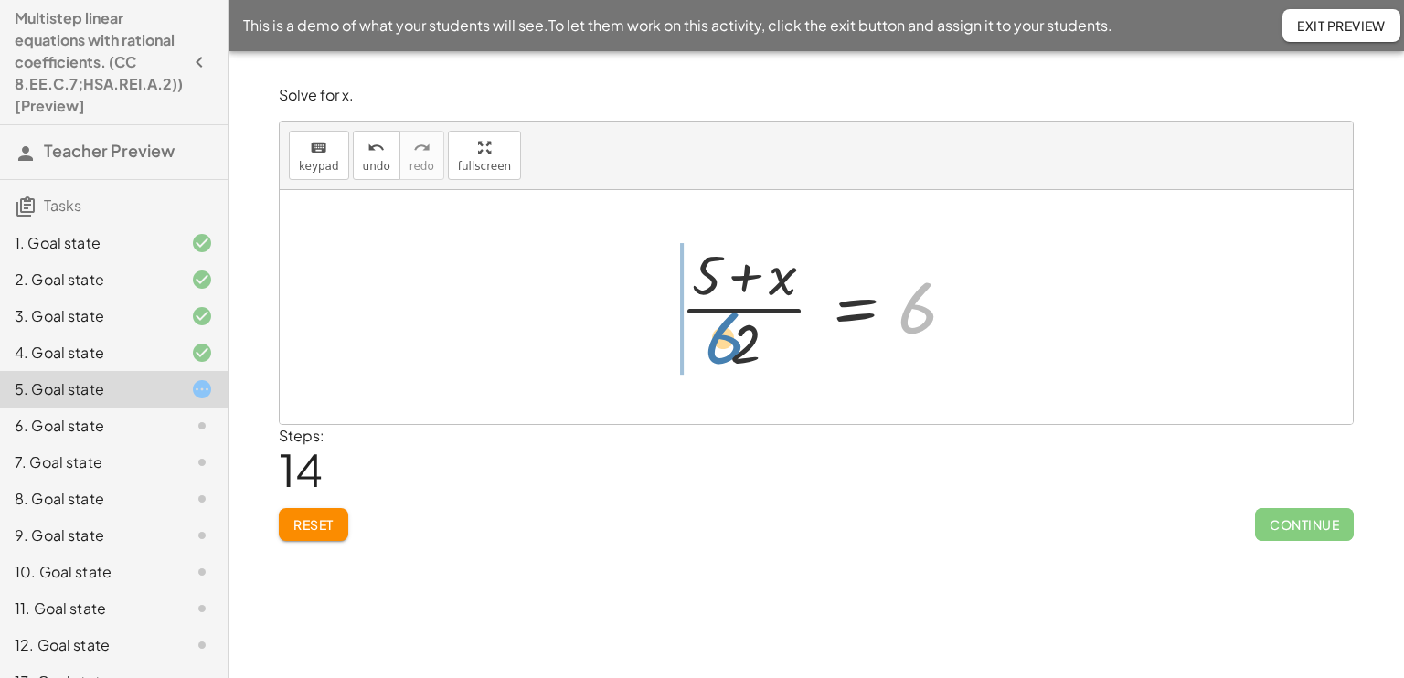
drag, startPoint x: 906, startPoint y: 309, endPoint x: 698, endPoint y: 343, distance: 210.2
click at [698, 343] on div at bounding box center [823, 307] width 304 height 141
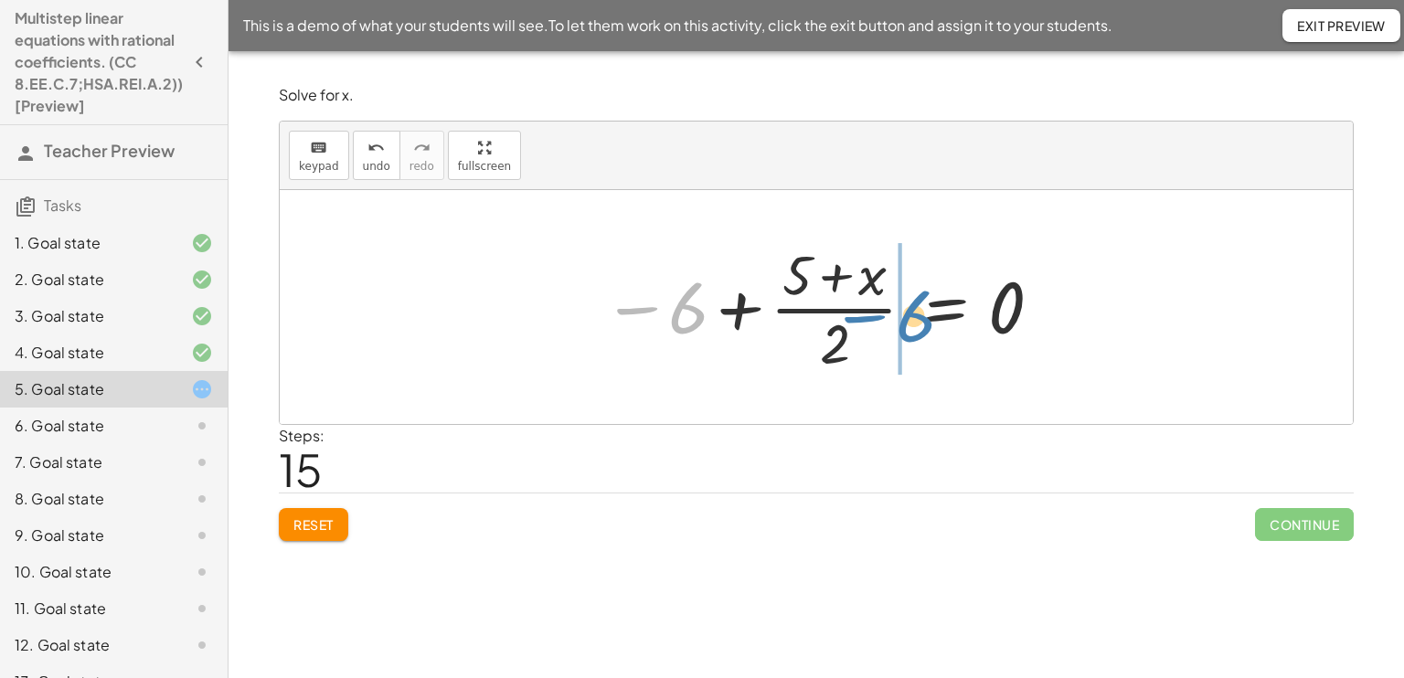
drag, startPoint x: 696, startPoint y: 306, endPoint x: 991, endPoint y: 311, distance: 295.2
click at [991, 311] on div at bounding box center [823, 307] width 461 height 141
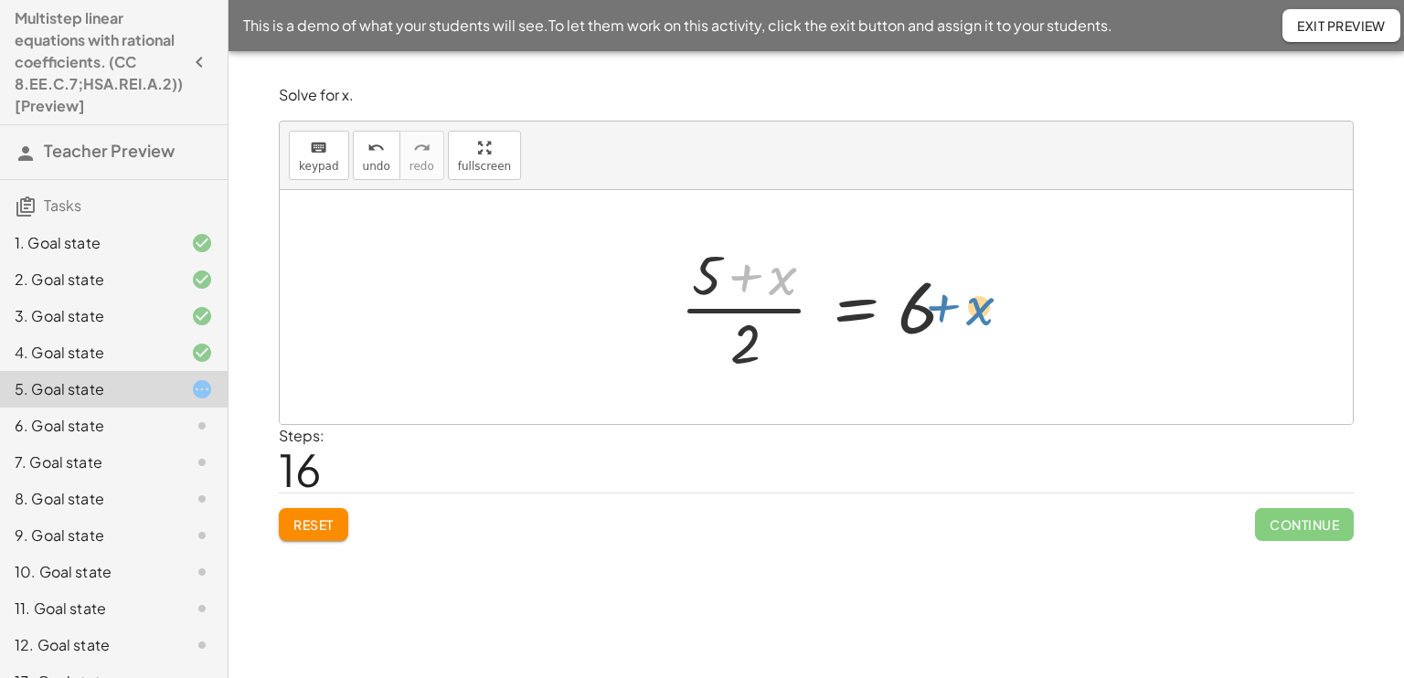
drag, startPoint x: 748, startPoint y: 290, endPoint x: 983, endPoint y: 319, distance: 236.7
click at [983, 319] on div "· ( + x + 5 ) · 2 = 6 + · ( + x + 5 ) · 2 − 6 = 0 · ( + x + 5 ) · 2 = + 0 + 6 ·…" at bounding box center [816, 307] width 1073 height 234
drag, startPoint x: 770, startPoint y: 285, endPoint x: 1141, endPoint y: 345, distance: 375.7
drag, startPoint x: 777, startPoint y: 294, endPoint x: 950, endPoint y: 379, distance: 193.3
click at [950, 379] on div "· ( + x + 5 ) · 2 = 6 + · ( + x + 5 ) · 2 − 6 = 0 · ( + x + 5 ) · 2 = + 0 + 6 ·…" at bounding box center [815, 307] width 327 height 150
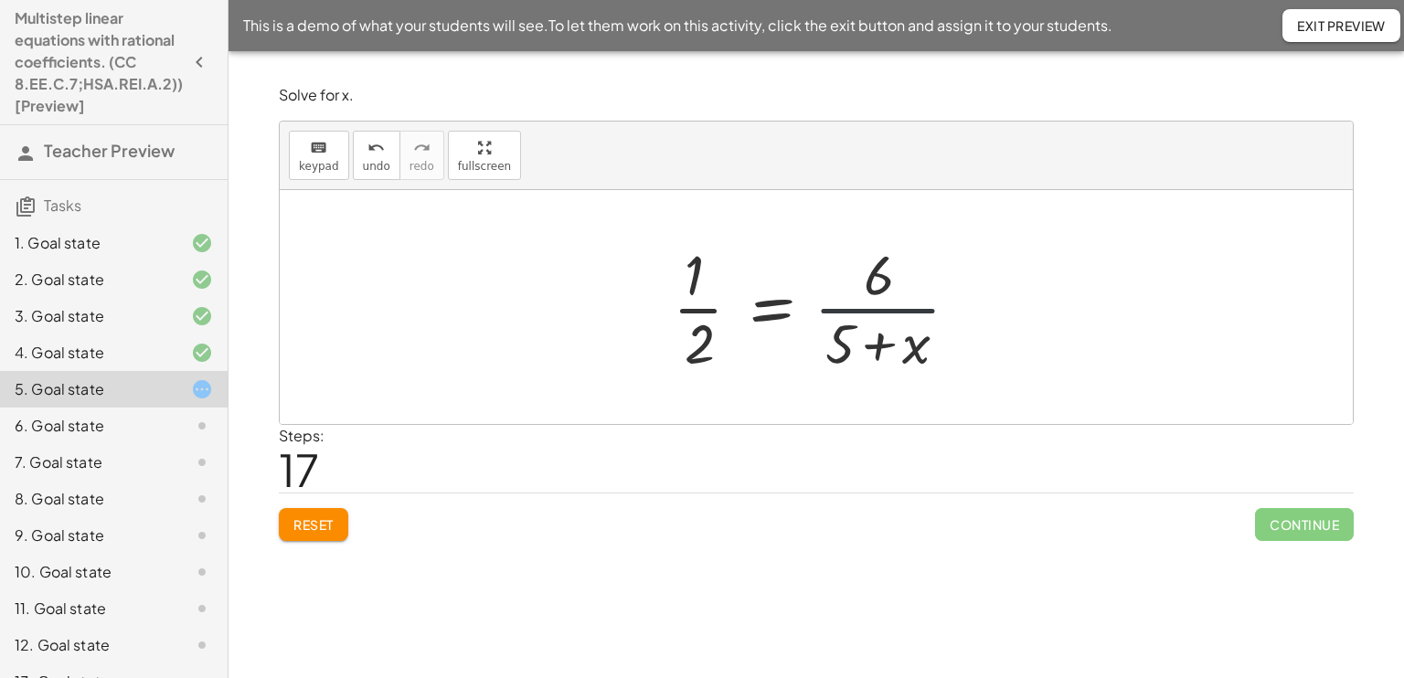
click at [886, 299] on div at bounding box center [822, 307] width 319 height 141
drag, startPoint x: 916, startPoint y: 357, endPoint x: 917, endPoint y: 367, distance: 10.2
click at [917, 367] on div at bounding box center [822, 307] width 319 height 141
drag, startPoint x: 698, startPoint y: 333, endPoint x: 852, endPoint y: 355, distance: 155.2
click at [852, 355] on div at bounding box center [822, 307] width 319 height 141
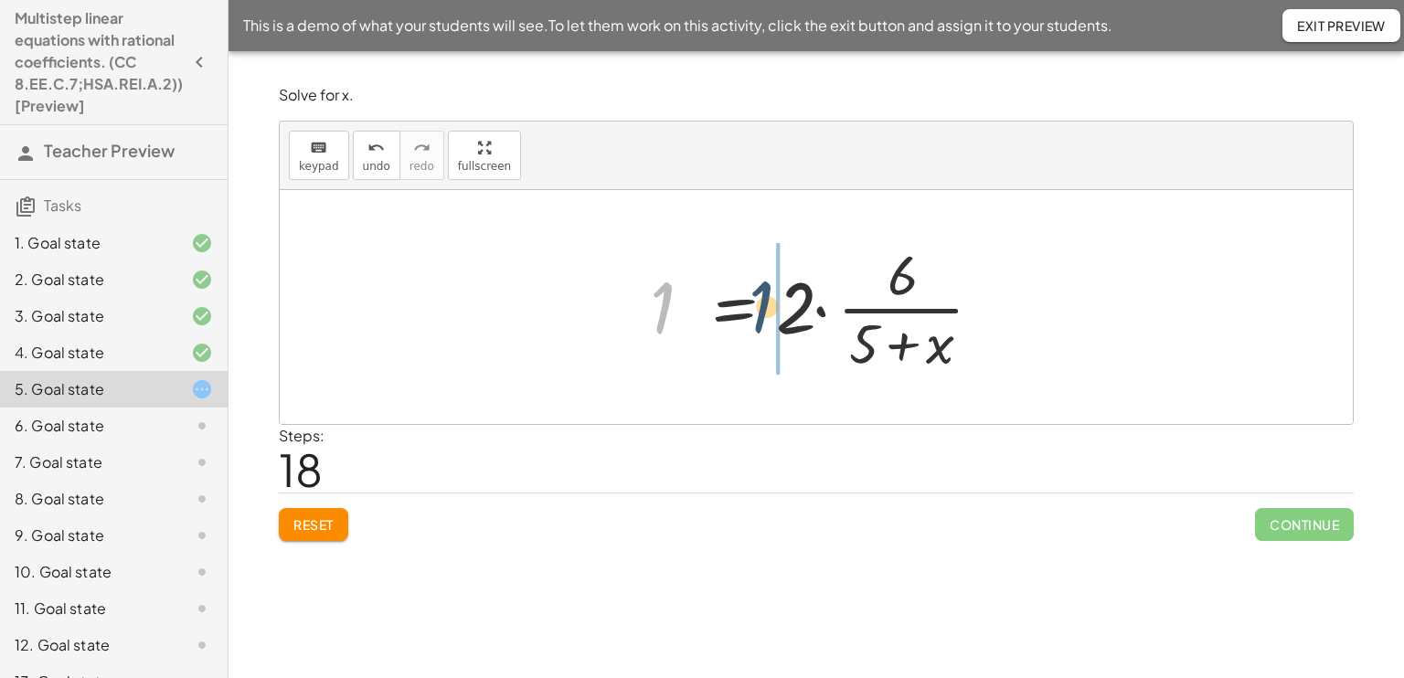
drag, startPoint x: 664, startPoint y: 304, endPoint x: 815, endPoint y: 311, distance: 150.9
click at [815, 311] on div at bounding box center [824, 307] width 366 height 141
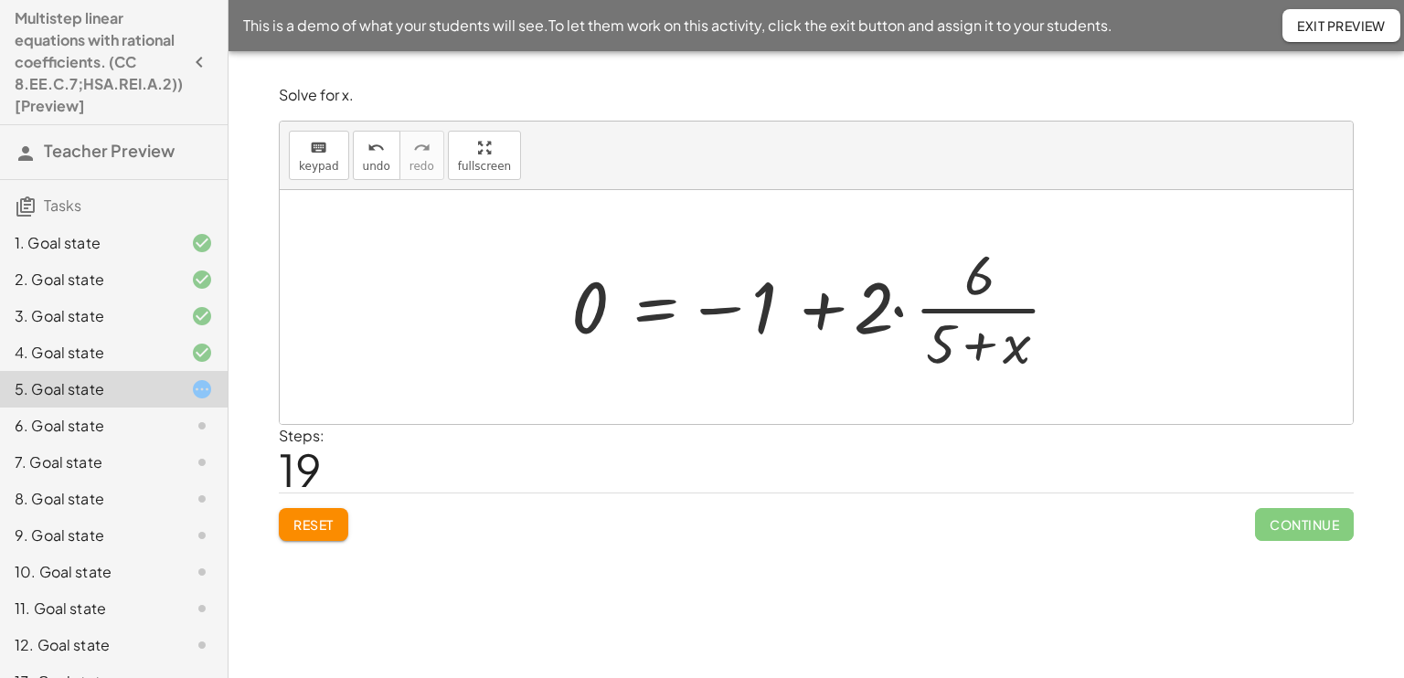
click at [332, 516] on span "Reset" at bounding box center [313, 524] width 40 height 16
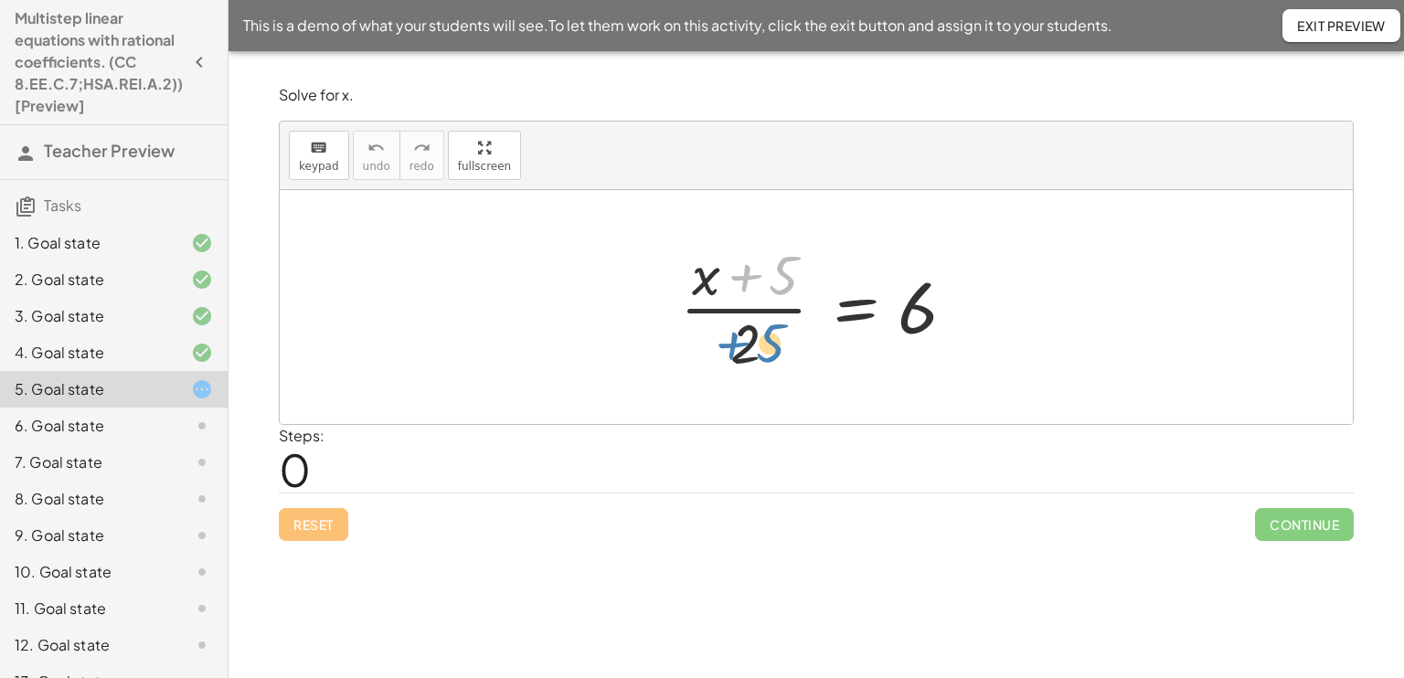
drag, startPoint x: 719, startPoint y: 284, endPoint x: 715, endPoint y: 356, distance: 72.3
click at [715, 356] on div at bounding box center [823, 307] width 304 height 141
drag, startPoint x: 756, startPoint y: 266, endPoint x: 791, endPoint y: 332, distance: 74.8
click at [791, 332] on div at bounding box center [823, 307] width 304 height 141
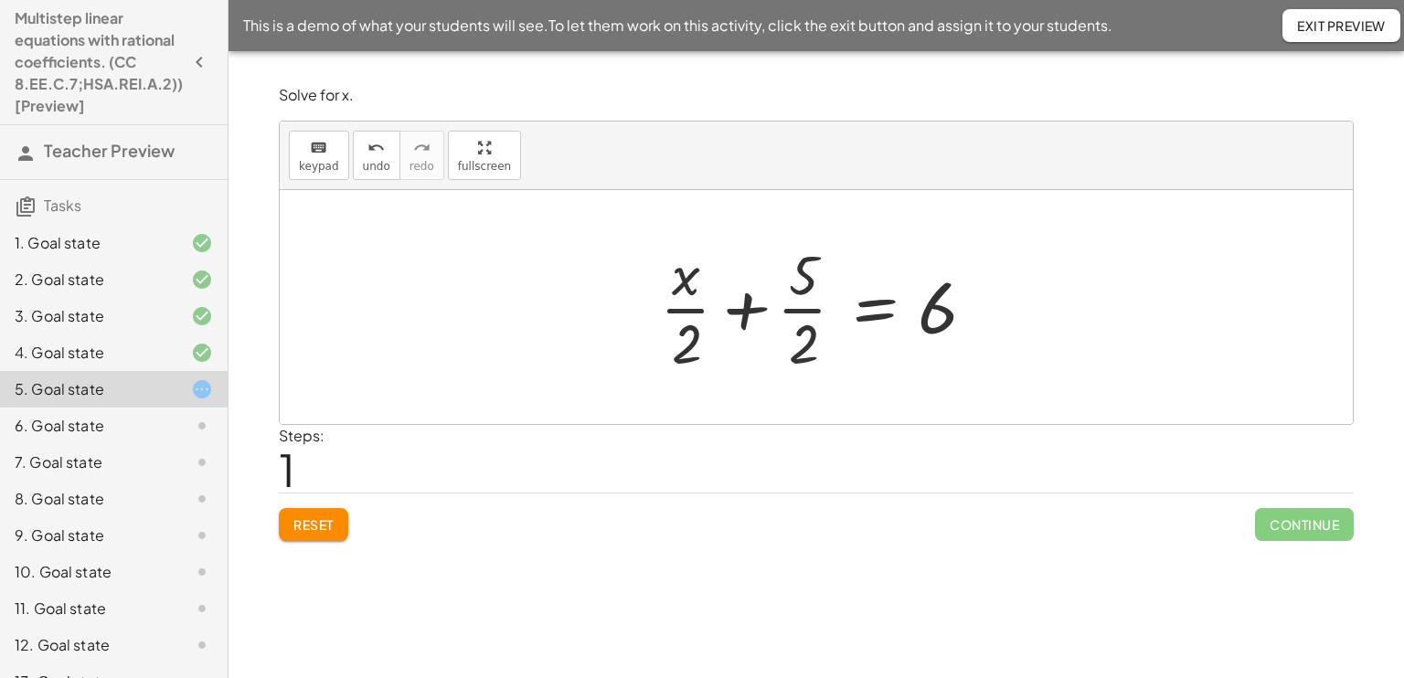
click at [791, 332] on div at bounding box center [823, 307] width 345 height 141
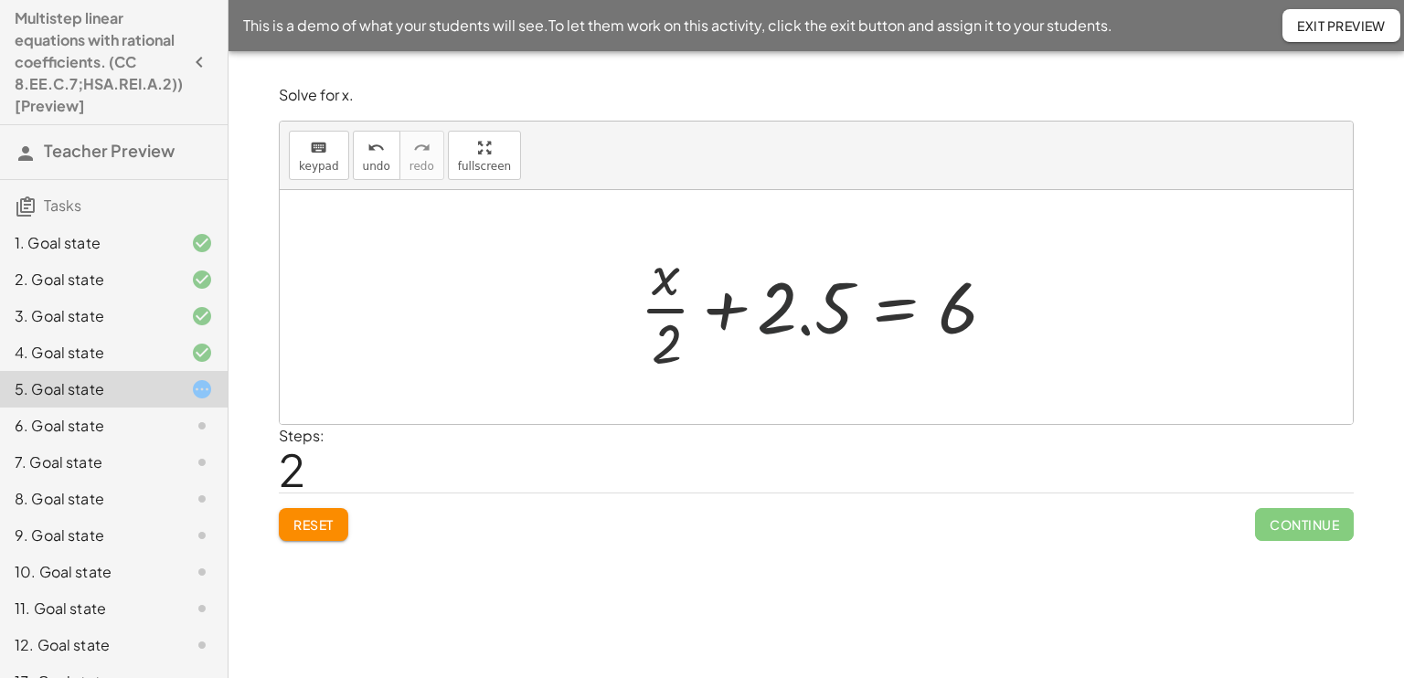
click at [787, 323] on div at bounding box center [823, 307] width 385 height 141
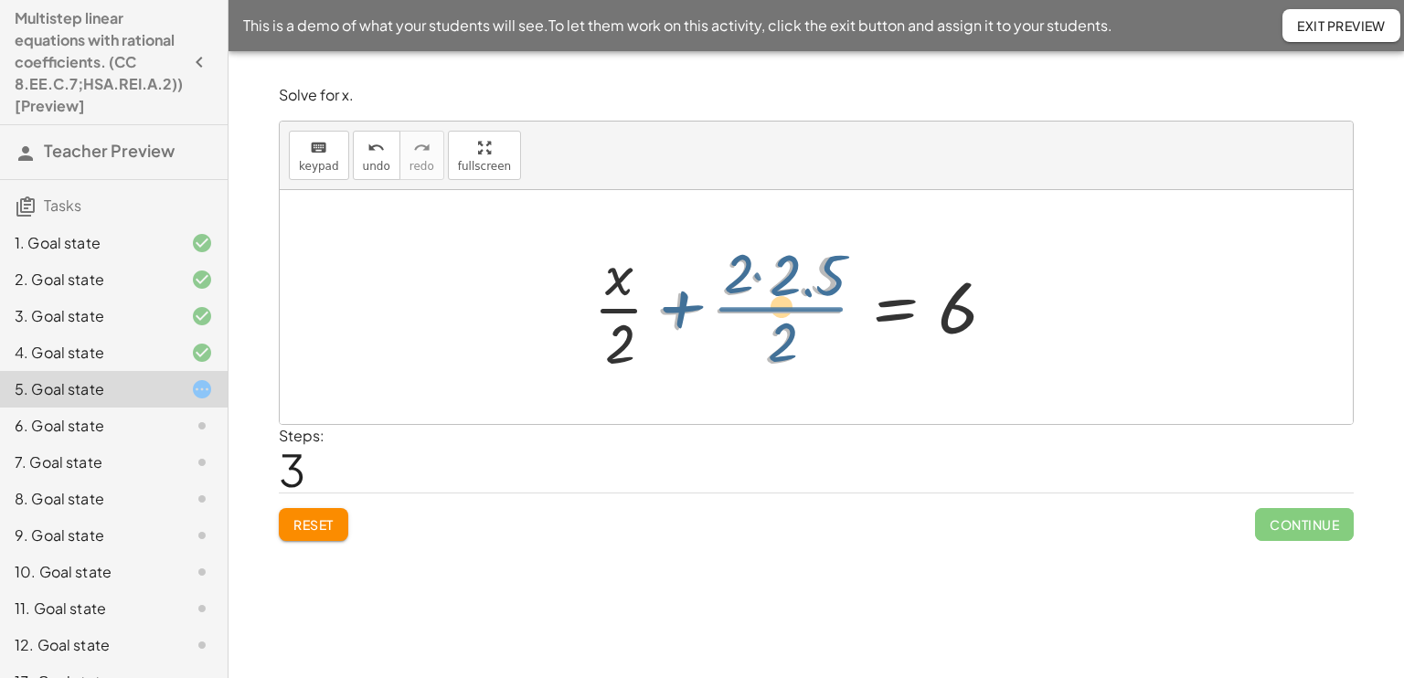
drag, startPoint x: 787, startPoint y: 323, endPoint x: 777, endPoint y: 317, distance: 11.5
click at [777, 317] on div at bounding box center [799, 307] width 431 height 141
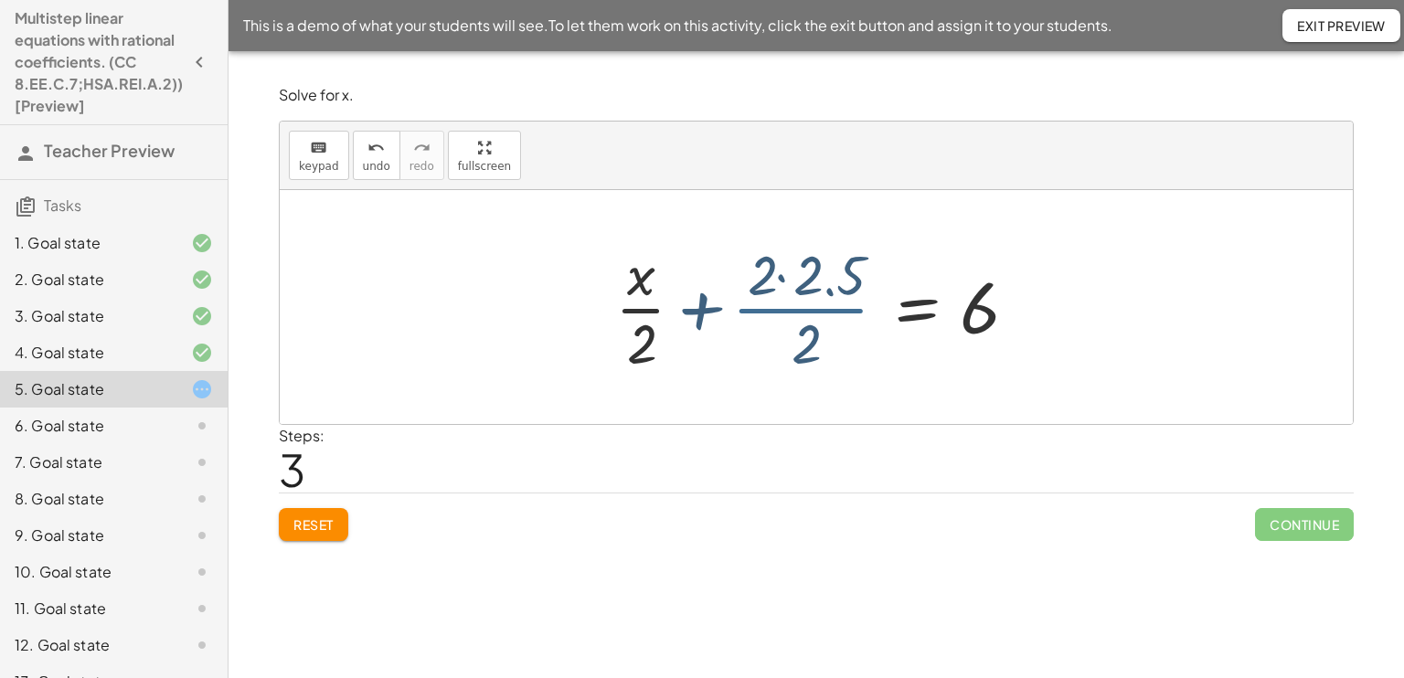
click at [777, 317] on div at bounding box center [821, 307] width 431 height 141
click at [777, 317] on div at bounding box center [822, 307] width 431 height 141
click at [774, 269] on div at bounding box center [822, 307] width 431 height 141
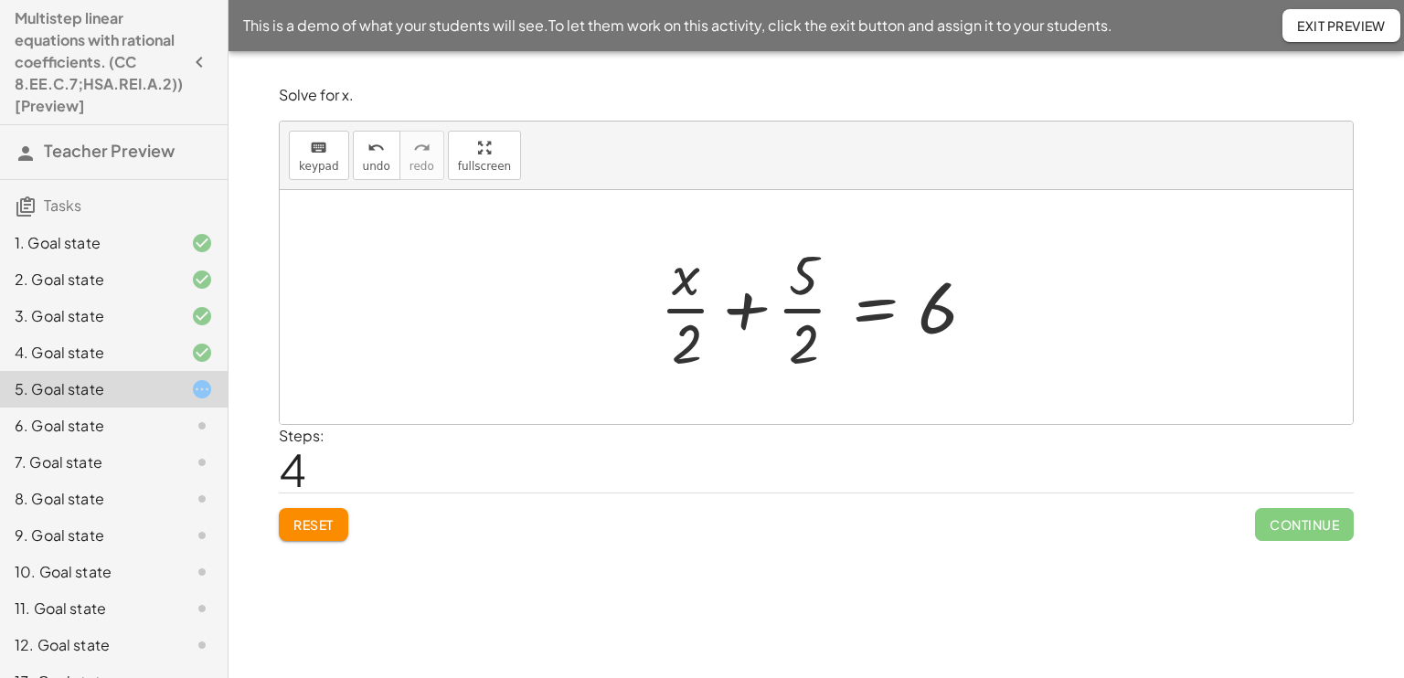
click at [811, 294] on div at bounding box center [823, 307] width 345 height 141
drag, startPoint x: 802, startPoint y: 255, endPoint x: 808, endPoint y: 324, distance: 69.7
click at [808, 324] on div at bounding box center [823, 307] width 345 height 141
drag, startPoint x: 808, startPoint y: 343, endPoint x: 800, endPoint y: 246, distance: 97.2
click at [800, 246] on div at bounding box center [823, 307] width 345 height 141
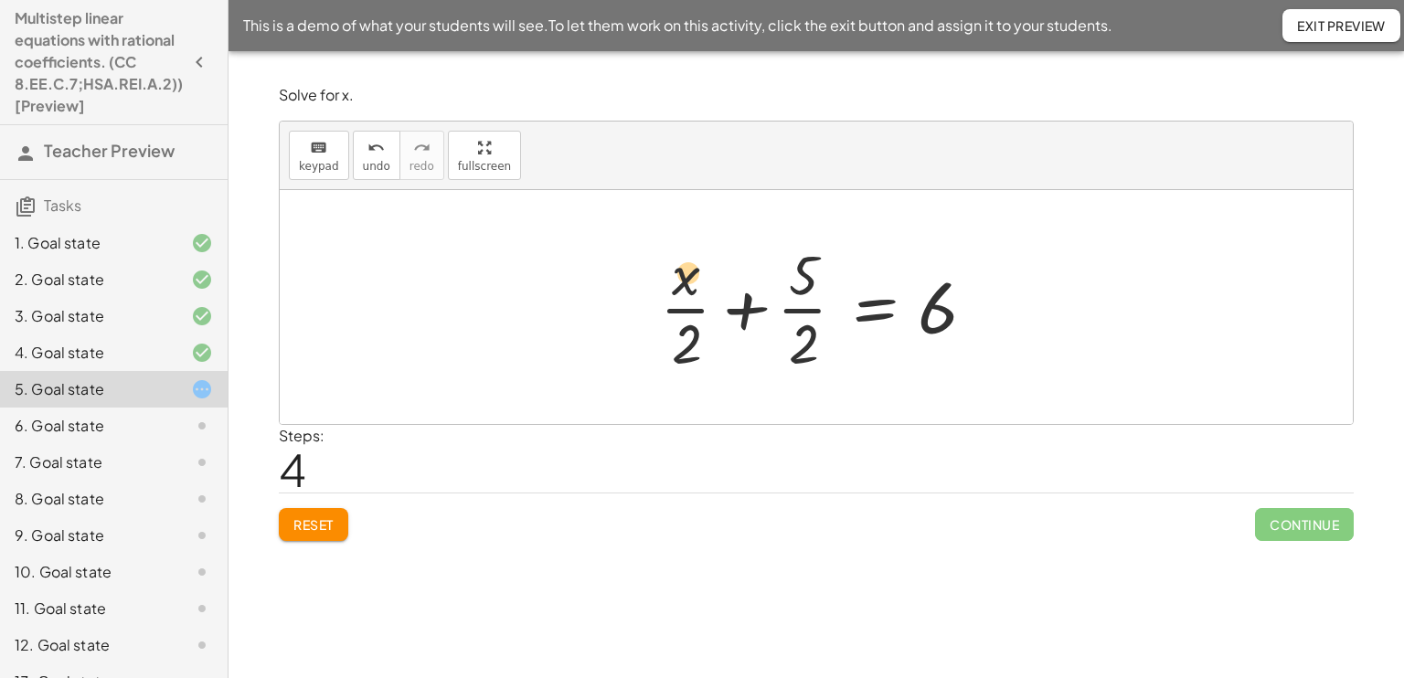
drag, startPoint x: 796, startPoint y: 343, endPoint x: 673, endPoint y: 259, distance: 149.3
click at [673, 259] on div at bounding box center [823, 307] width 345 height 141
drag, startPoint x: 808, startPoint y: 344, endPoint x: 1002, endPoint y: 307, distance: 197.1
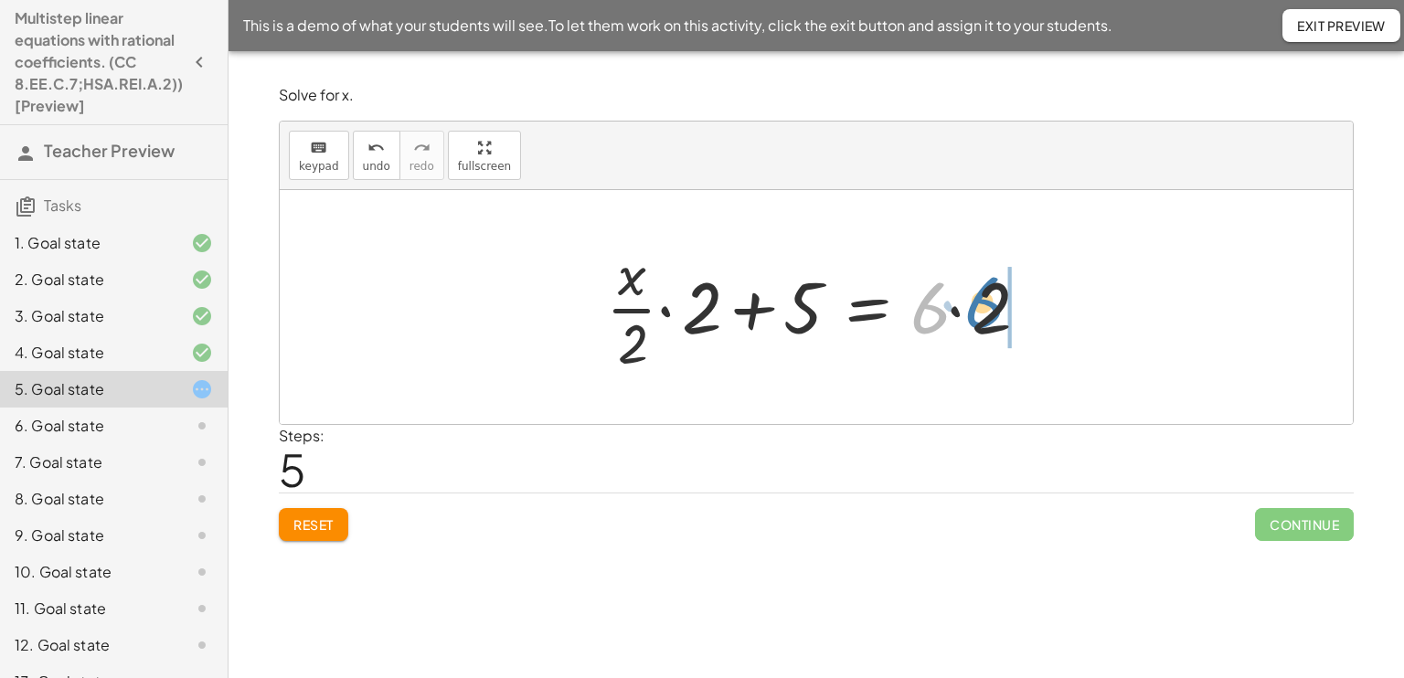
drag, startPoint x: 932, startPoint y: 298, endPoint x: 1058, endPoint y: 288, distance: 126.5
click at [757, 315] on div at bounding box center [823, 307] width 452 height 141
drag, startPoint x: 757, startPoint y: 315, endPoint x: 809, endPoint y: 288, distance: 58.9
click at [809, 288] on div at bounding box center [823, 307] width 452 height 141
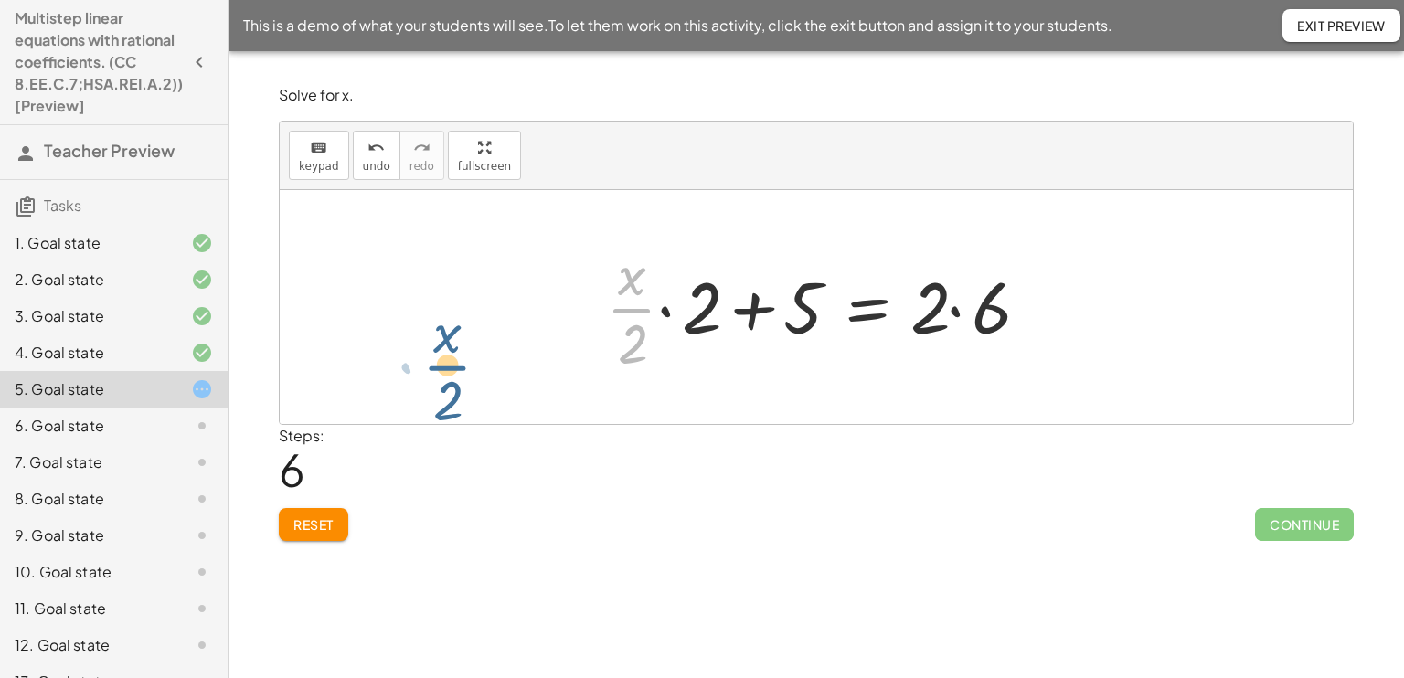
drag, startPoint x: 640, startPoint y: 311, endPoint x: 410, endPoint y: 401, distance: 246.6
click at [410, 401] on div "· ( + x + 5 ) · 2 = 6 + · x · 2 + · 5 · 2 = 6 + · x · 2 + 2.5 = 6 + · x · 2 + ·…" at bounding box center [816, 307] width 1073 height 234
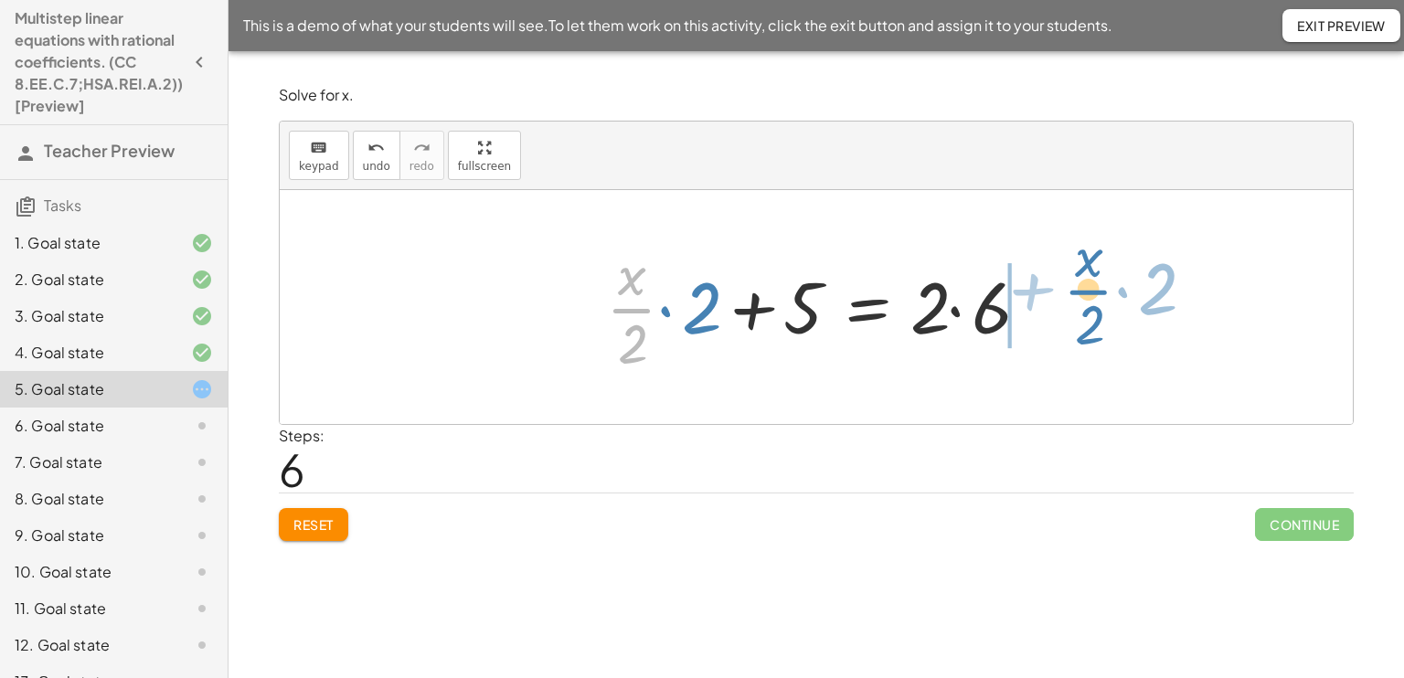
drag, startPoint x: 642, startPoint y: 302, endPoint x: 1081, endPoint y: 292, distance: 438.8
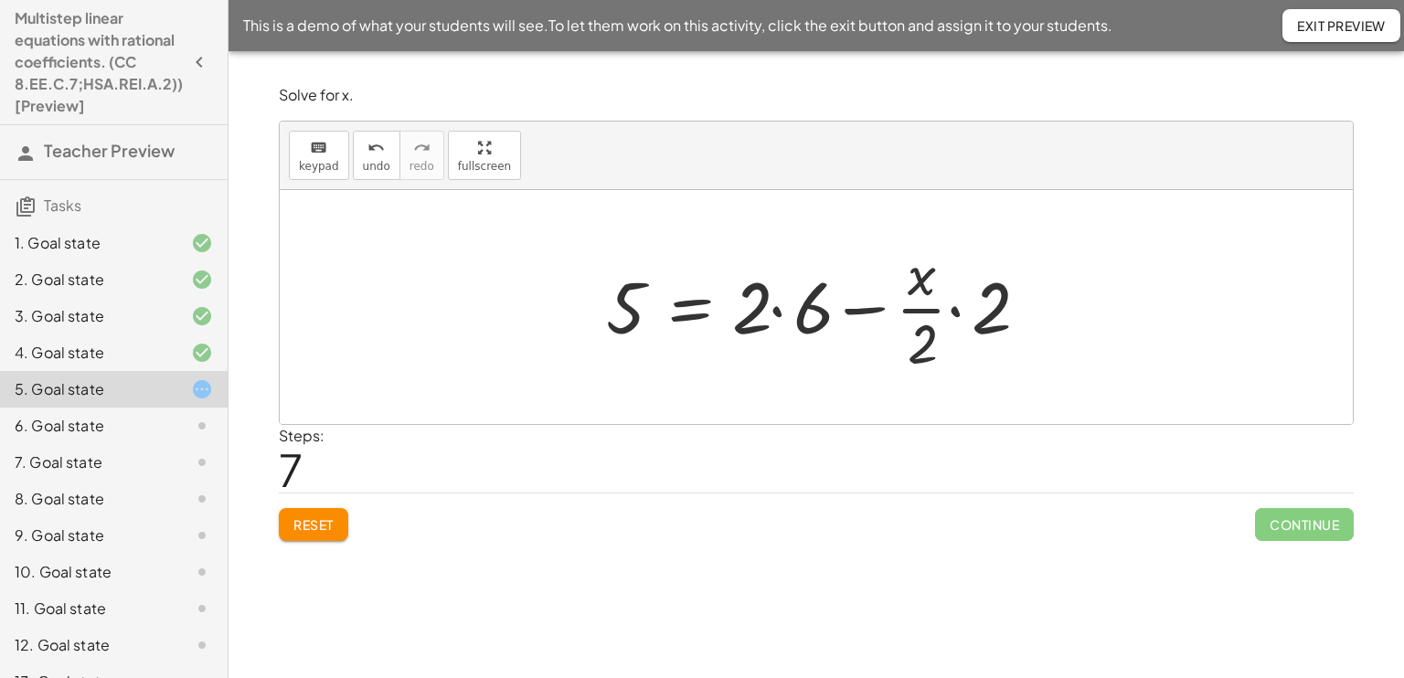
click at [308, 525] on span "Reset" at bounding box center [313, 524] width 40 height 16
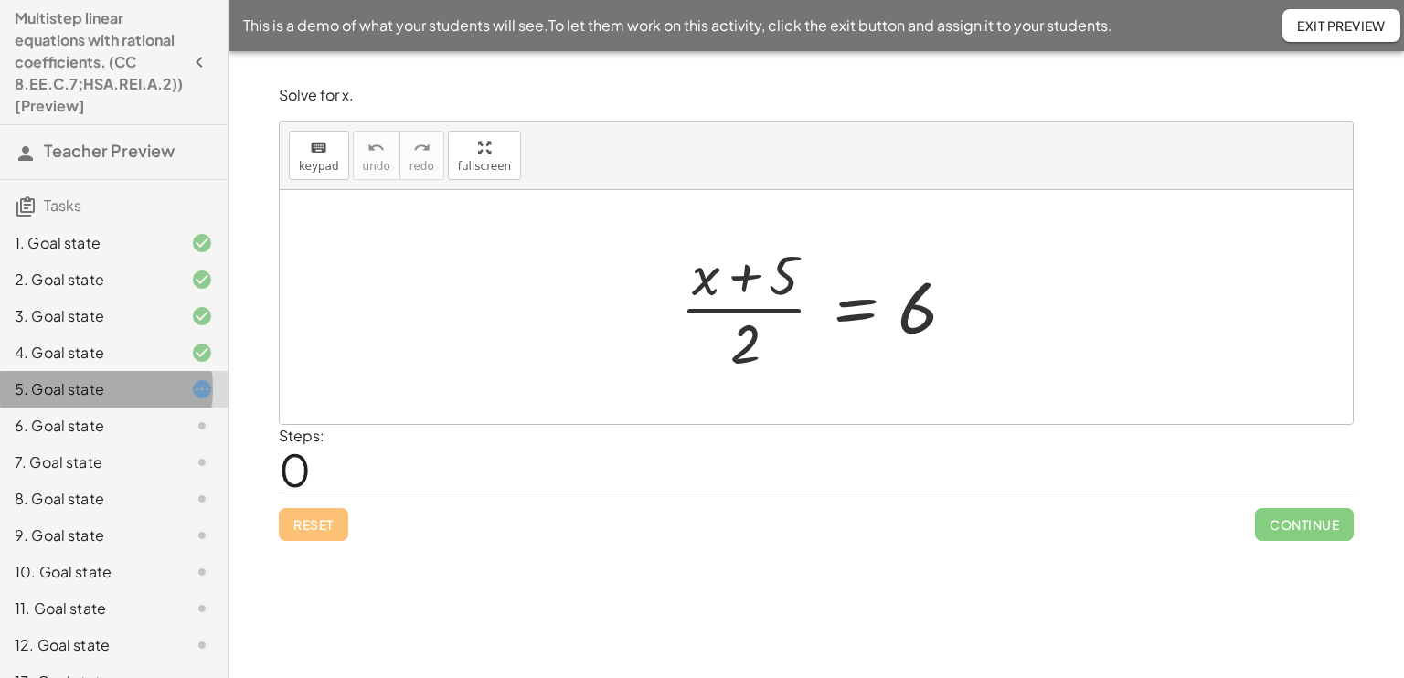
click at [191, 387] on icon at bounding box center [202, 389] width 22 height 22
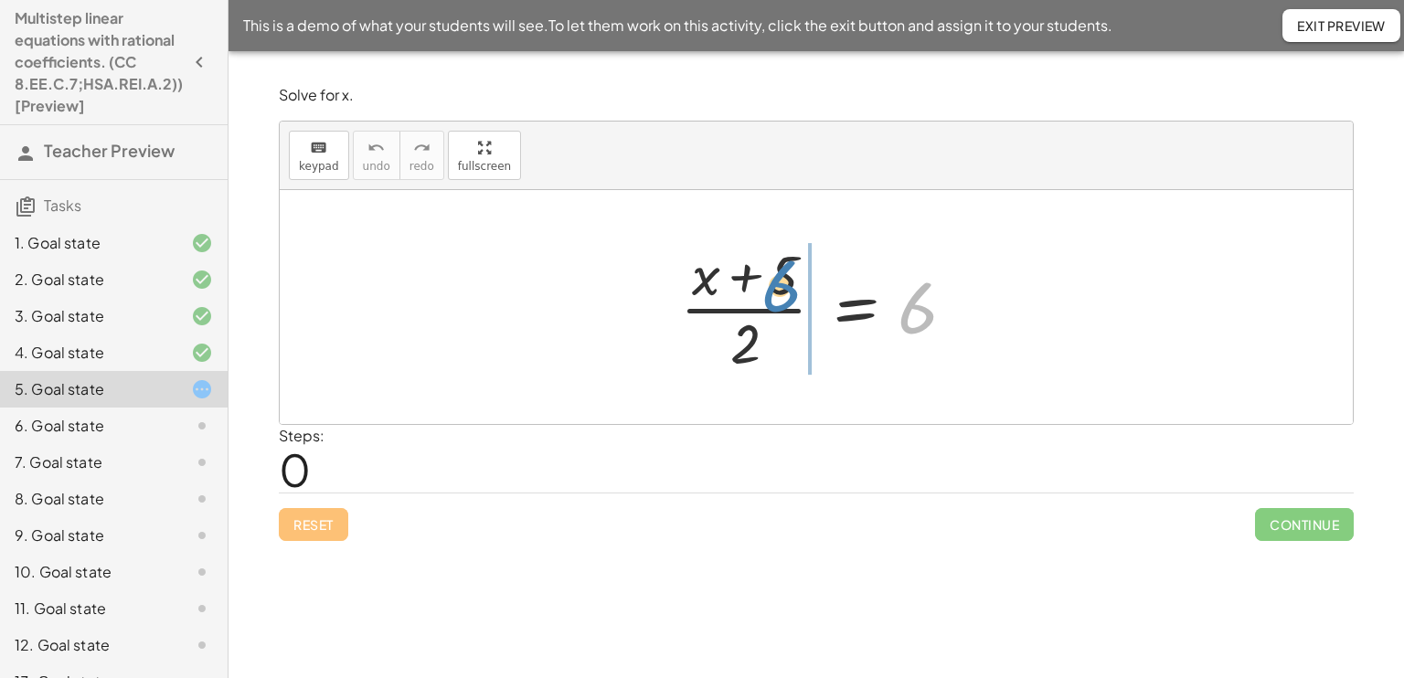
drag, startPoint x: 907, startPoint y: 313, endPoint x: 773, endPoint y: 290, distance: 136.4
click at [773, 290] on div at bounding box center [823, 307] width 304 height 141
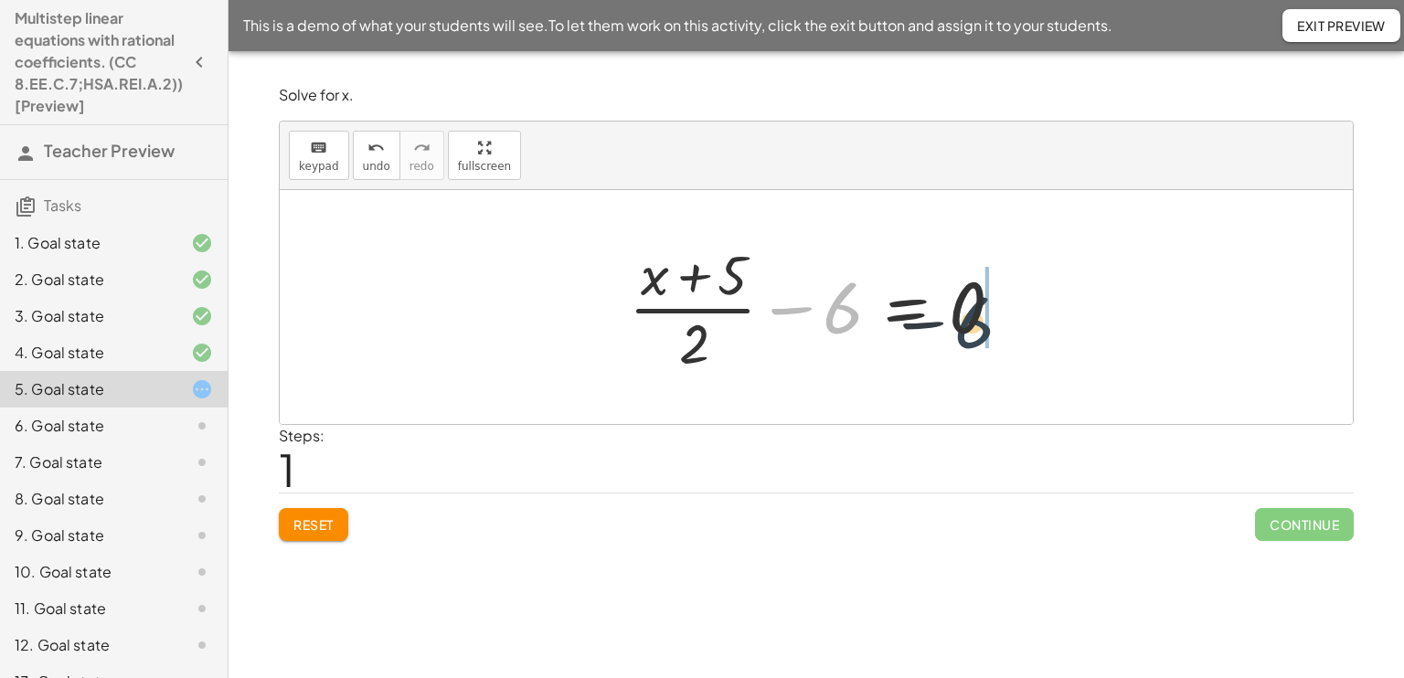
drag, startPoint x: 841, startPoint y: 320, endPoint x: 1027, endPoint y: 325, distance: 186.5
click at [1027, 325] on div "· ( + x + 5 ) · 2 = 6 − 6 · ( + x + 5 ) · 2 = 6 + − 0" at bounding box center [815, 307] width 429 height 150
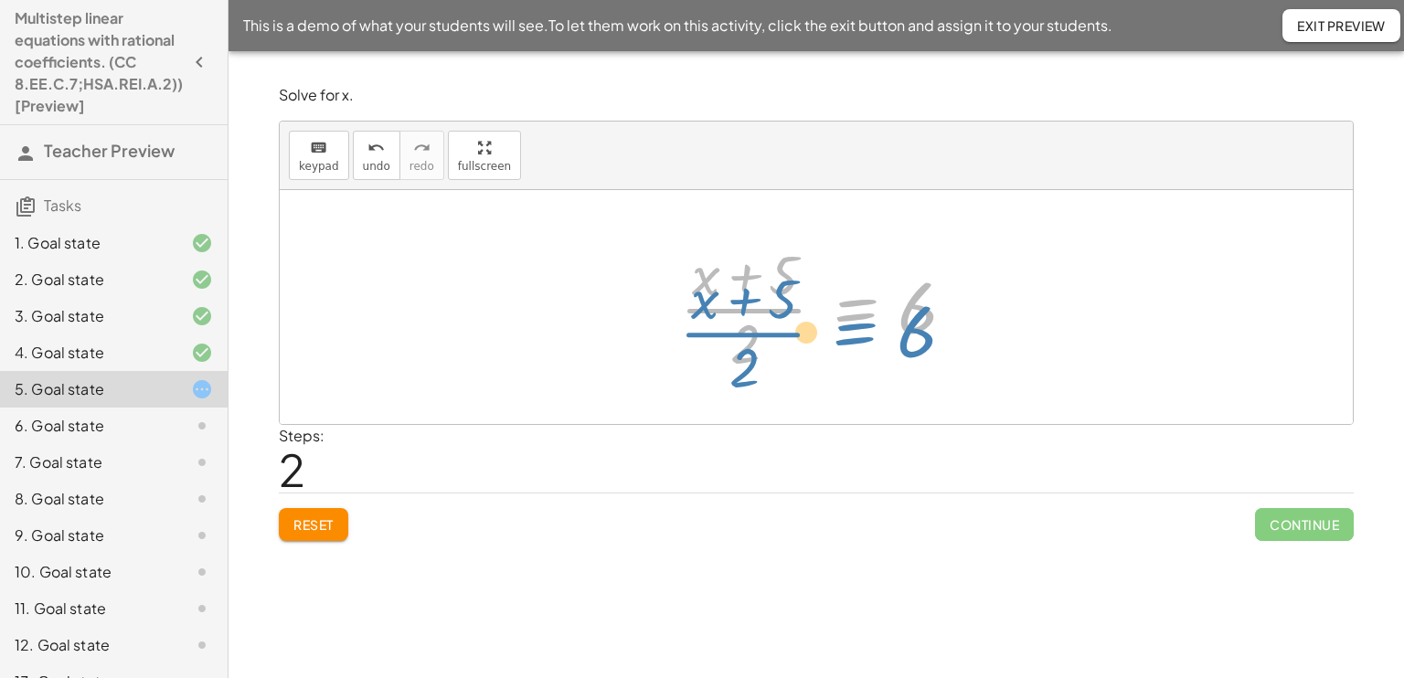
drag, startPoint x: 843, startPoint y: 302, endPoint x: 841, endPoint y: 325, distance: 23.0
click at [841, 325] on div at bounding box center [823, 307] width 304 height 141
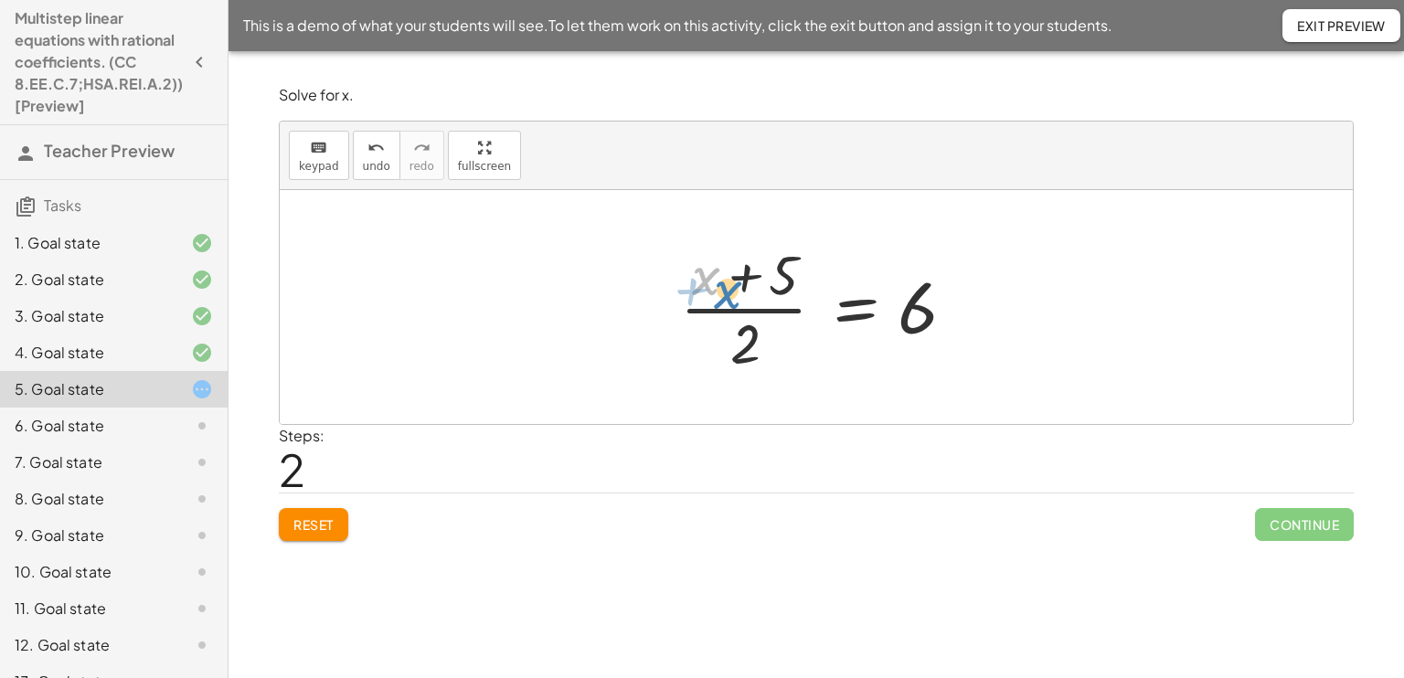
drag, startPoint x: 698, startPoint y: 266, endPoint x: 721, endPoint y: 278, distance: 25.7
click at [721, 278] on div at bounding box center [823, 307] width 304 height 141
click at [722, 285] on div at bounding box center [823, 307] width 304 height 141
click at [745, 333] on div at bounding box center [823, 307] width 304 height 141
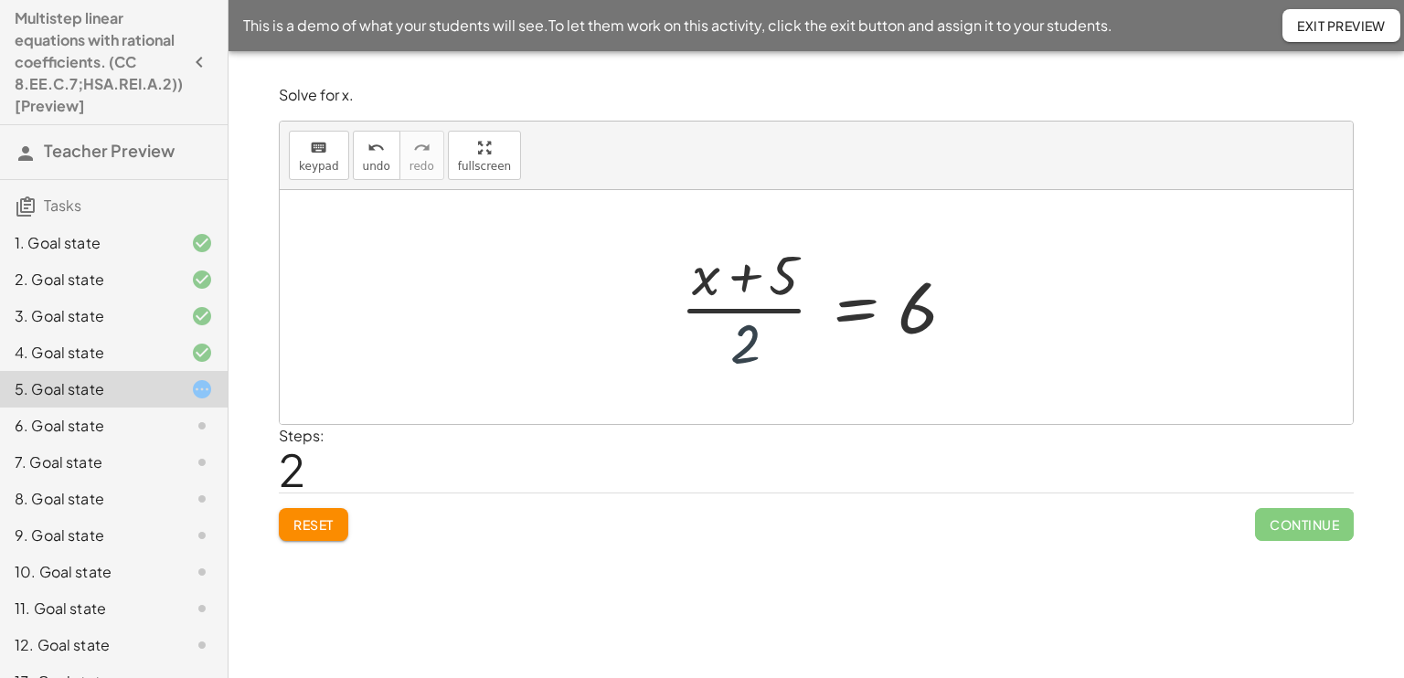
click at [745, 333] on div at bounding box center [823, 307] width 304 height 141
click at [746, 324] on div at bounding box center [823, 307] width 304 height 141
drag, startPoint x: 746, startPoint y: 324, endPoint x: 746, endPoint y: 307, distance: 17.4
click at [746, 307] on div at bounding box center [823, 307] width 304 height 141
drag, startPoint x: 749, startPoint y: 354, endPoint x: 746, endPoint y: 233, distance: 120.7
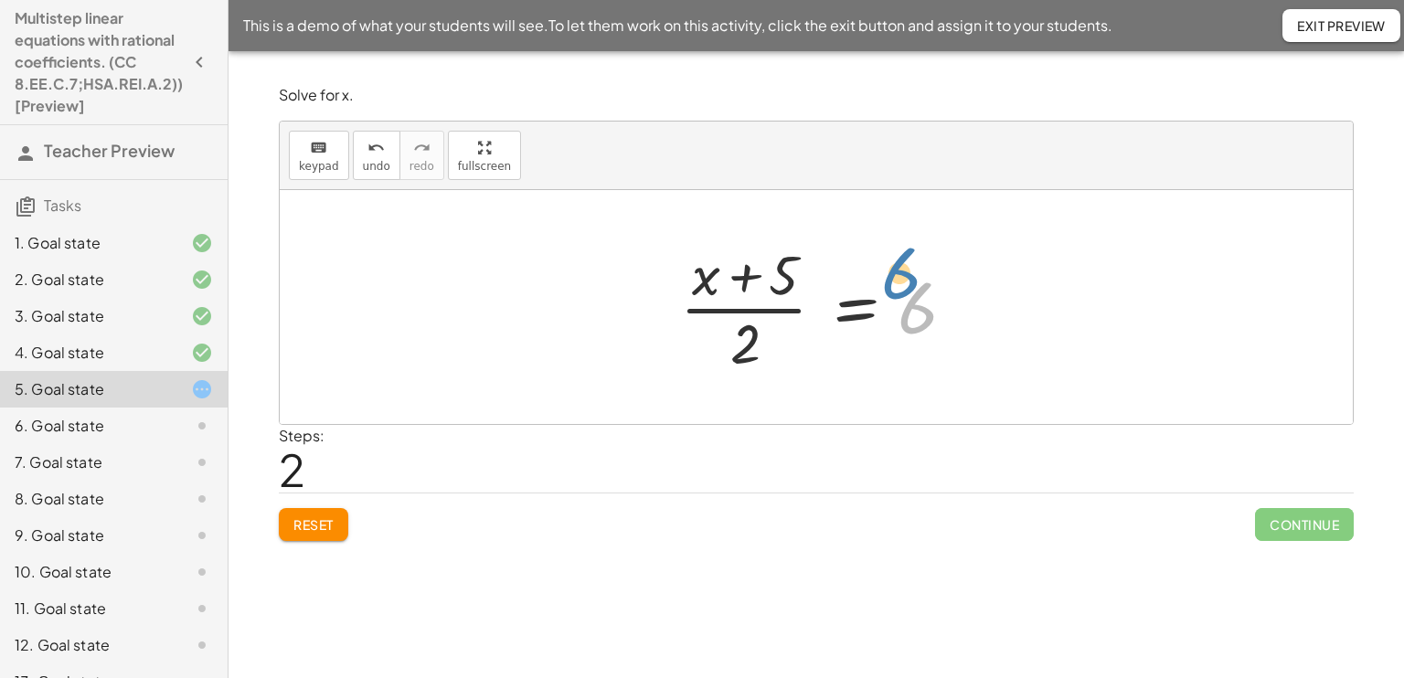
drag, startPoint x: 912, startPoint y: 300, endPoint x: 954, endPoint y: 302, distance: 42.1
click at [954, 302] on div at bounding box center [823, 307] width 304 height 141
drag, startPoint x: 954, startPoint y: 302, endPoint x: 932, endPoint y: 300, distance: 22.1
click at [932, 300] on div at bounding box center [823, 307] width 304 height 141
drag, startPoint x: 932, startPoint y: 300, endPoint x: 864, endPoint y: 296, distance: 68.6
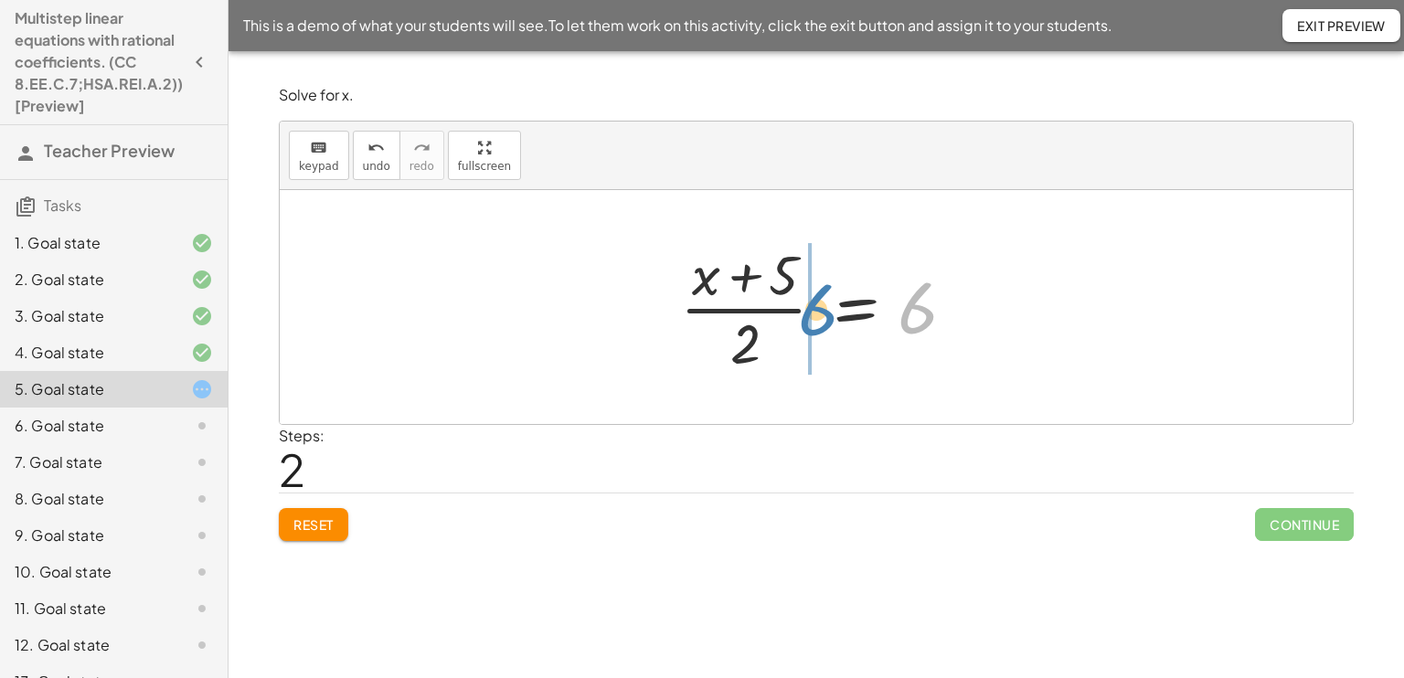
click at [864, 296] on div at bounding box center [823, 307] width 304 height 141
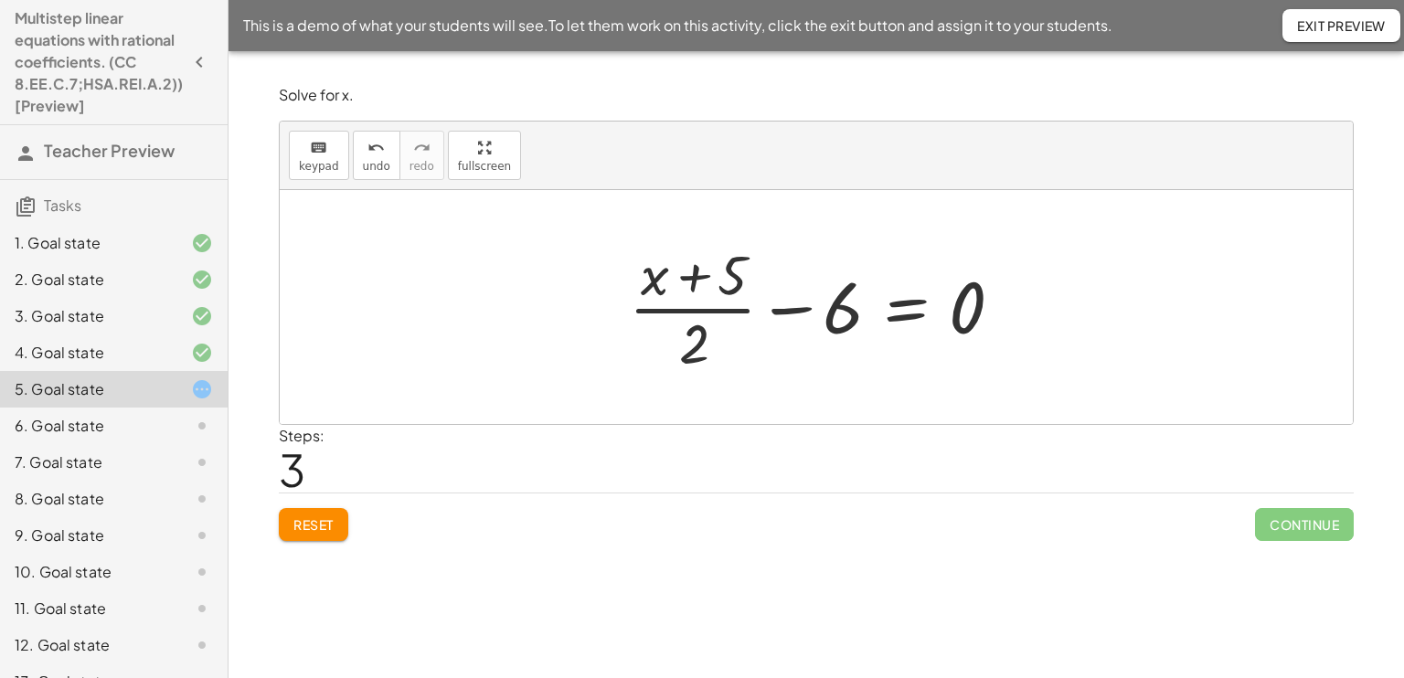
click at [746, 305] on div at bounding box center [823, 307] width 407 height 141
click at [784, 303] on div at bounding box center [823, 307] width 407 height 141
click at [822, 306] on div at bounding box center [823, 307] width 407 height 141
drag, startPoint x: 822, startPoint y: 306, endPoint x: 1018, endPoint y: 313, distance: 195.7
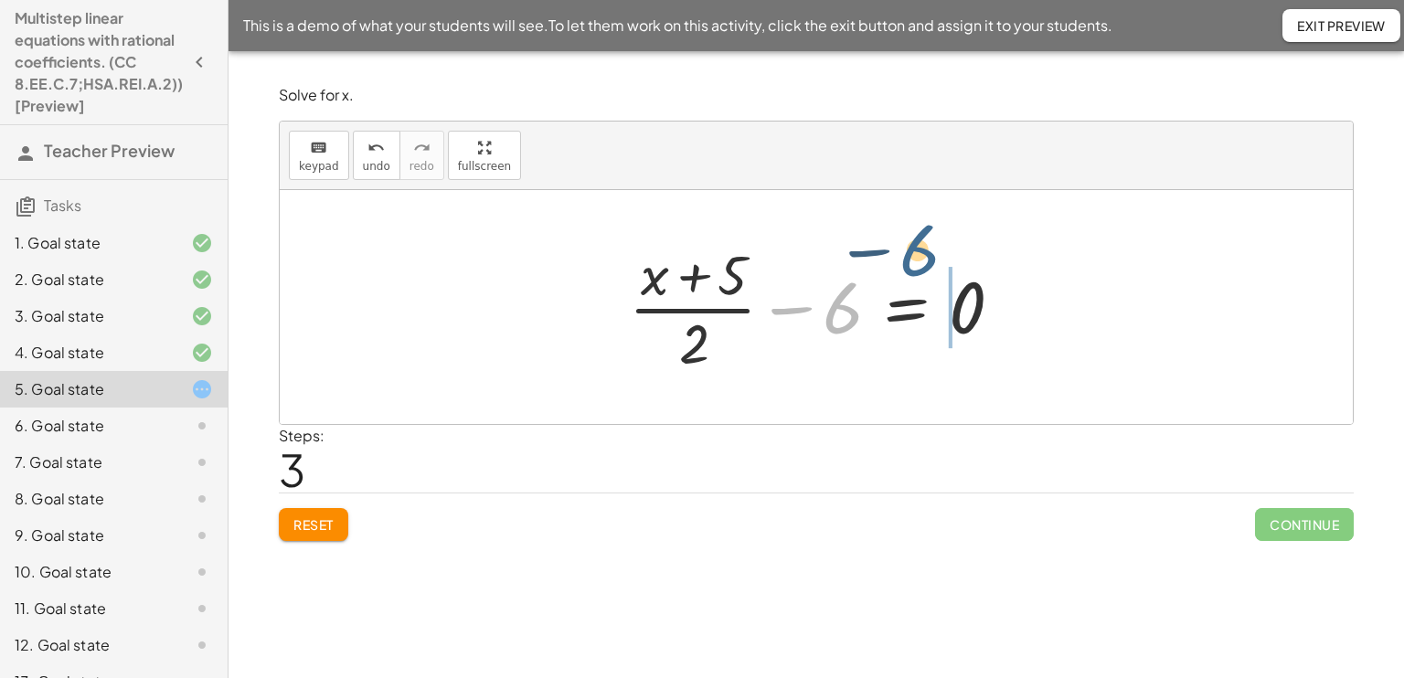
click at [1018, 313] on div at bounding box center [823, 307] width 407 height 141
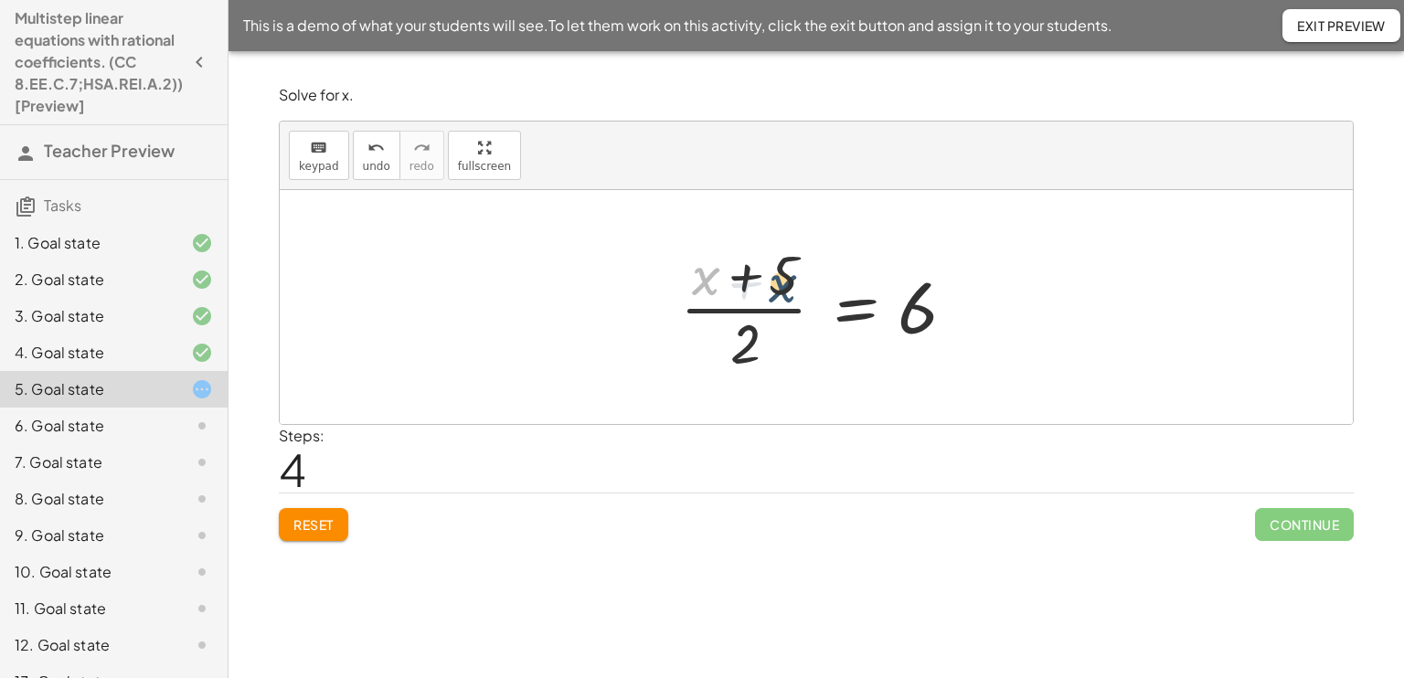
drag, startPoint x: 705, startPoint y: 286, endPoint x: 749, endPoint y: 295, distance: 45.7
click at [749, 295] on div at bounding box center [823, 307] width 304 height 141
click at [742, 293] on div at bounding box center [823, 307] width 304 height 141
drag, startPoint x: 706, startPoint y: 282, endPoint x: 782, endPoint y: 284, distance: 75.9
click at [782, 284] on div at bounding box center [823, 307] width 304 height 141
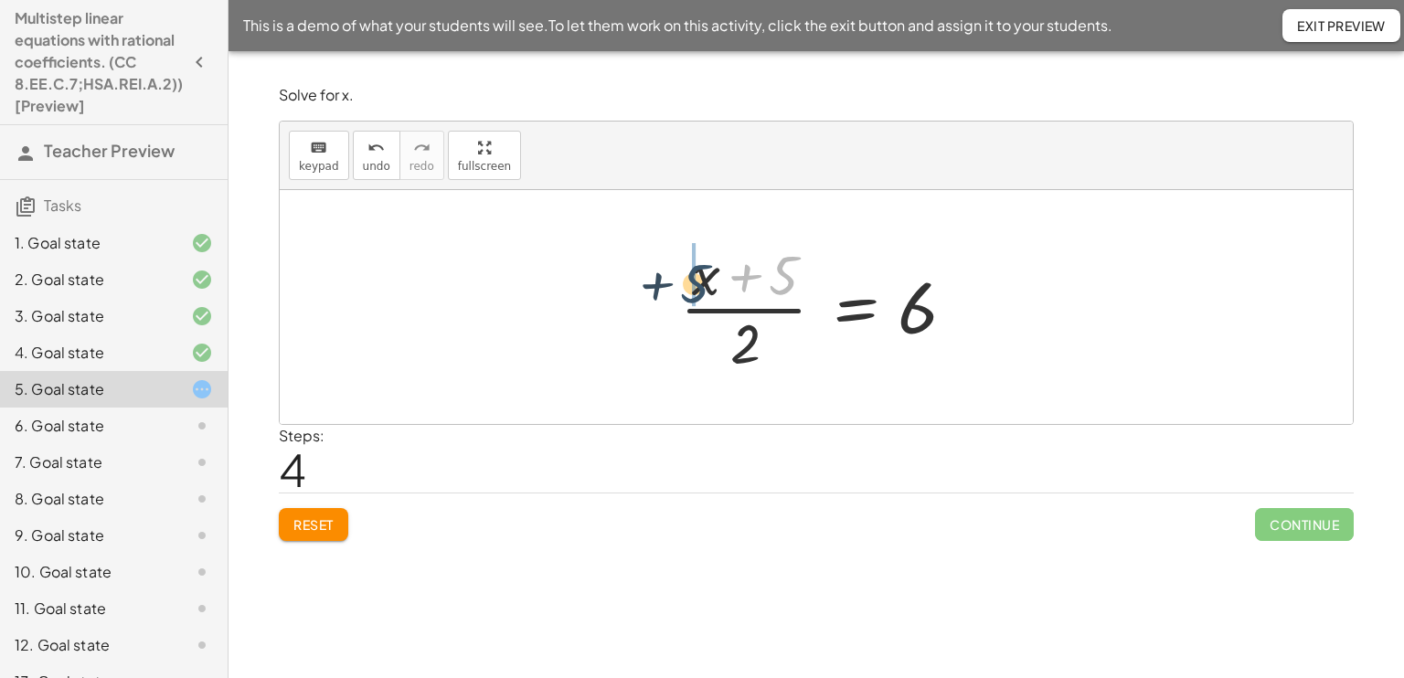
drag, startPoint x: 782, startPoint y: 284, endPoint x: 691, endPoint y: 292, distance: 91.8
drag, startPoint x: 749, startPoint y: 337, endPoint x: 782, endPoint y: 222, distance: 119.7
click at [782, 222] on div "· ( + x + 5 ) · 2 = 6 + · ( + x + 5 ) · 2 − 6 = 0 · ( + x + 5 ) · 2 = + 0 + 6 ·…" at bounding box center [816, 307] width 1073 height 234
drag, startPoint x: 775, startPoint y: 281, endPoint x: 710, endPoint y: 352, distance: 95.7
click at [710, 352] on div at bounding box center [823, 307] width 304 height 141
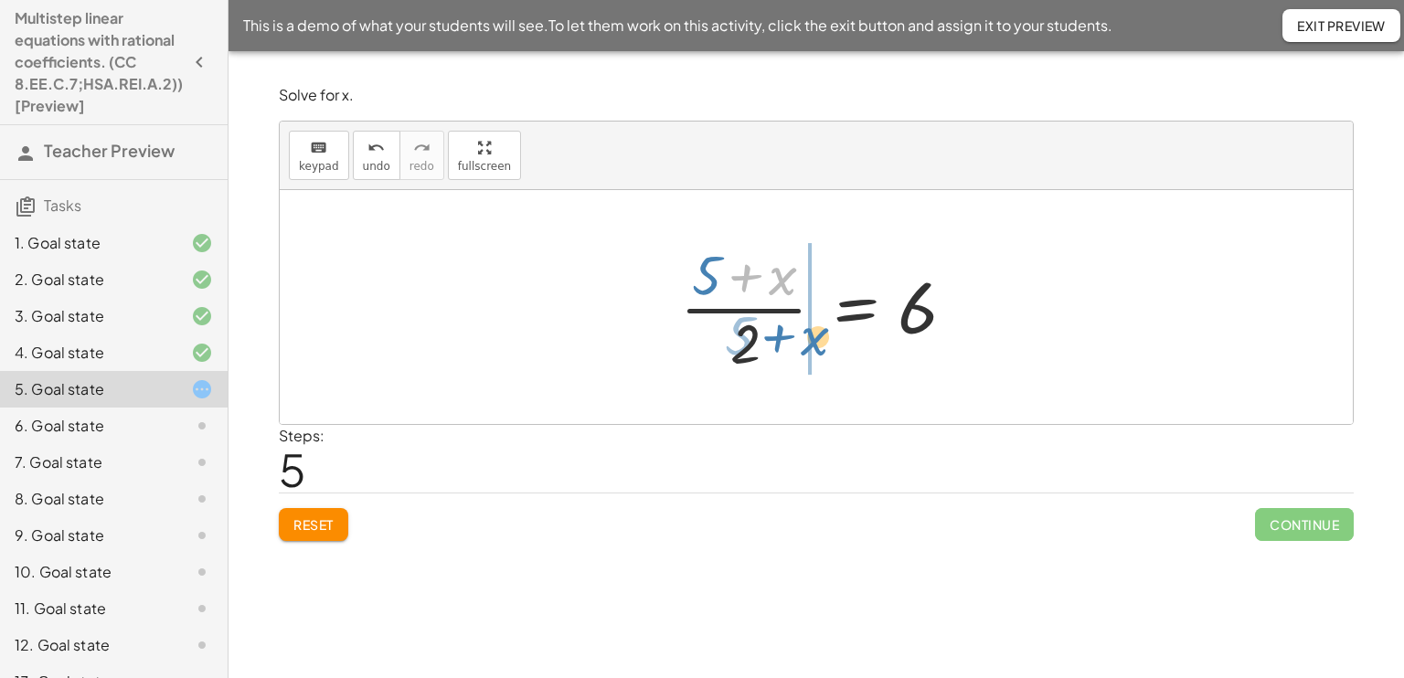
drag, startPoint x: 792, startPoint y: 267, endPoint x: 790, endPoint y: 288, distance: 21.1
click at [790, 288] on div at bounding box center [823, 307] width 304 height 141
drag, startPoint x: 779, startPoint y: 279, endPoint x: 805, endPoint y: 346, distance: 72.6
click at [805, 346] on div at bounding box center [823, 307] width 304 height 141
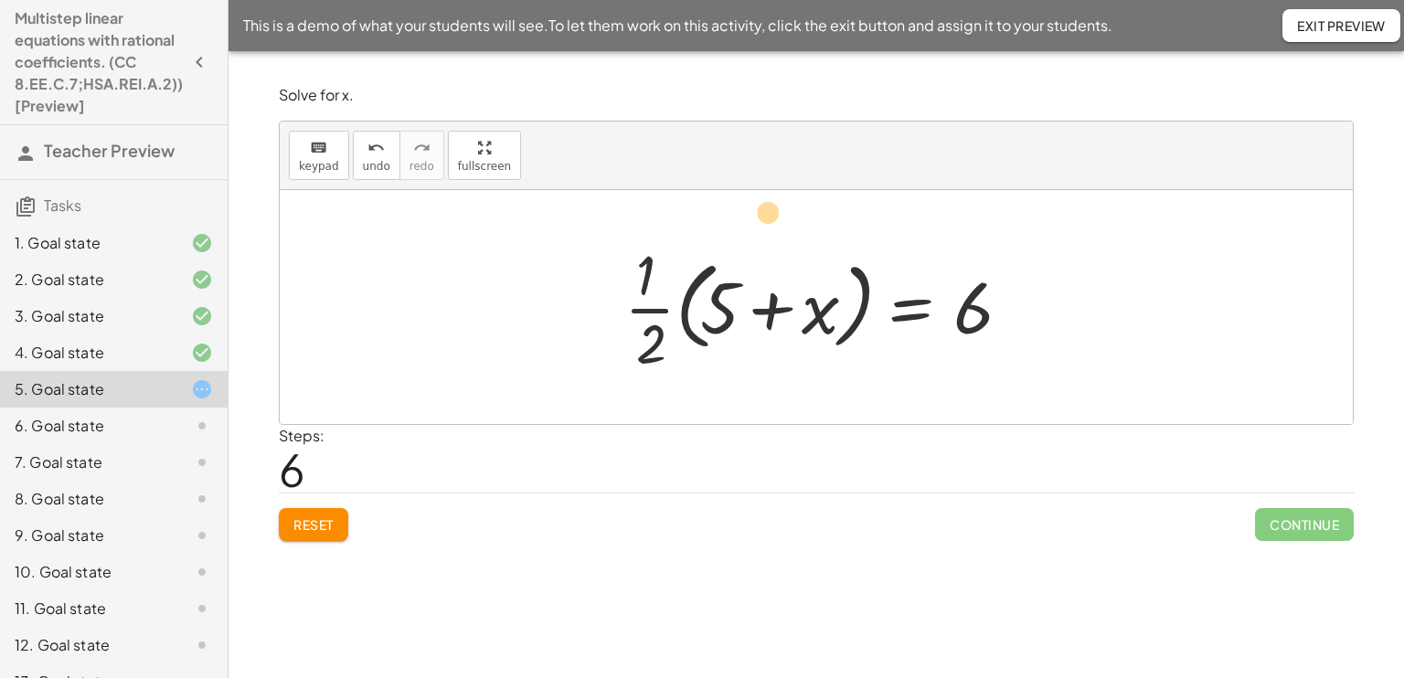
drag, startPoint x: 653, startPoint y: 344, endPoint x: 773, endPoint y: 212, distance: 177.9
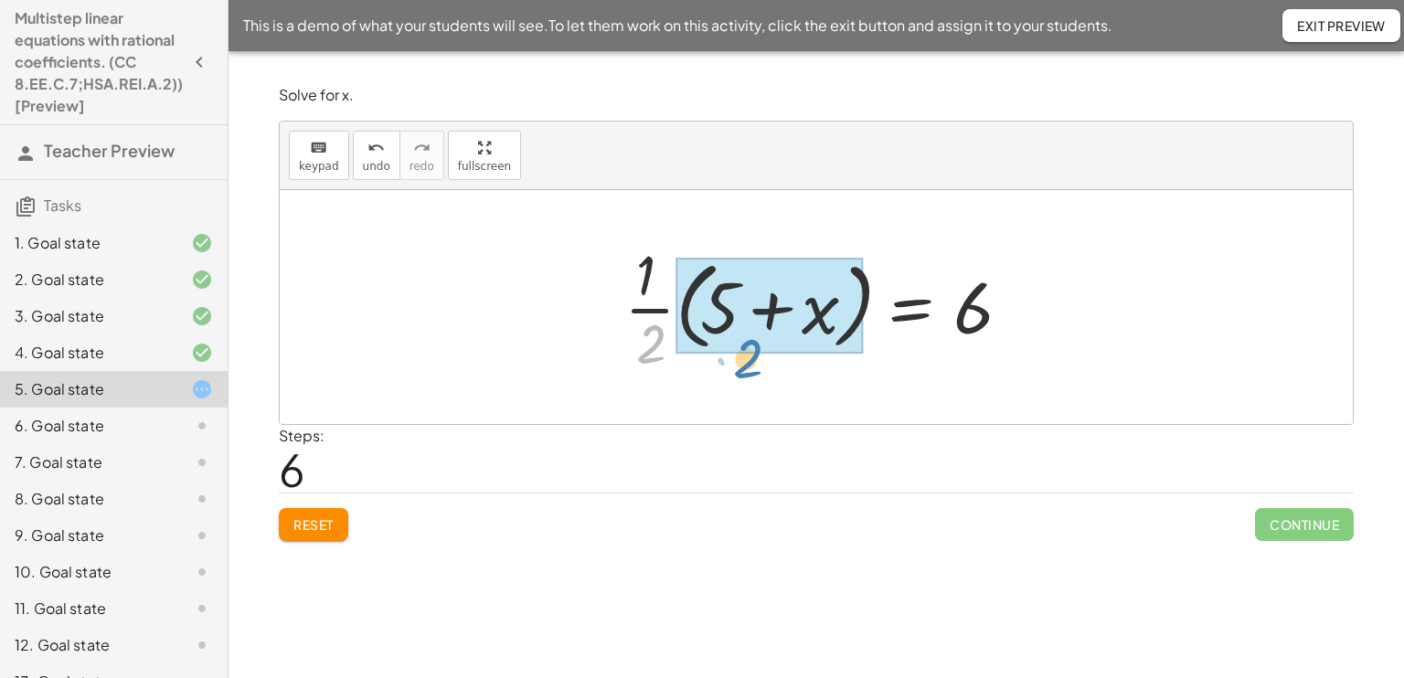
drag, startPoint x: 652, startPoint y: 341, endPoint x: 750, endPoint y: 354, distance: 99.5
click at [750, 354] on div at bounding box center [823, 307] width 416 height 141
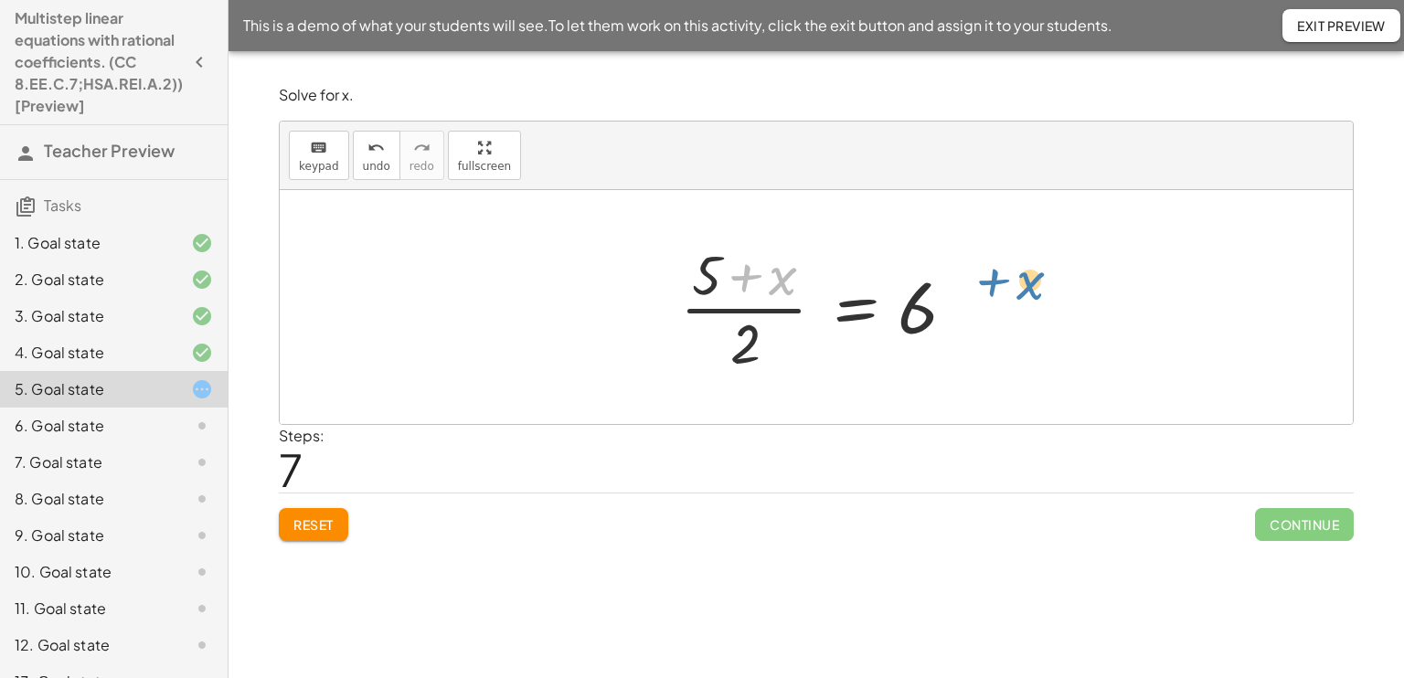
drag, startPoint x: 771, startPoint y: 288, endPoint x: 1024, endPoint y: 298, distance: 253.3
click at [1024, 298] on div "· ( + x + 5 ) · 2 = 6 + · ( + x + 5 ) · 2 − 6 = 0 · ( + x + 5 ) · 2 = + 0 + 6 ·…" at bounding box center [816, 307] width 1073 height 234
drag, startPoint x: 768, startPoint y: 277, endPoint x: 1077, endPoint y: 319, distance: 312.6
drag, startPoint x: 777, startPoint y: 269, endPoint x: 991, endPoint y: 297, distance: 215.7
drag, startPoint x: 772, startPoint y: 281, endPoint x: 802, endPoint y: 302, distance: 37.3
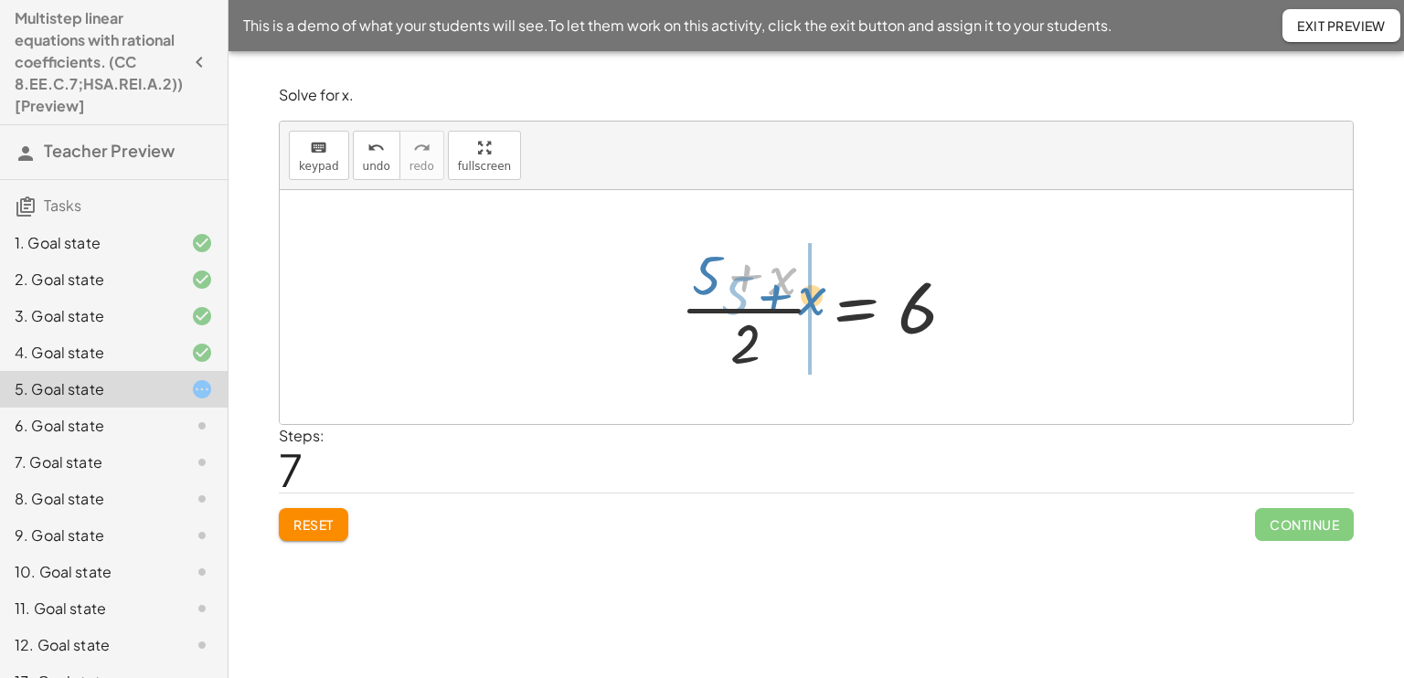
click at [802, 302] on div at bounding box center [823, 307] width 304 height 141
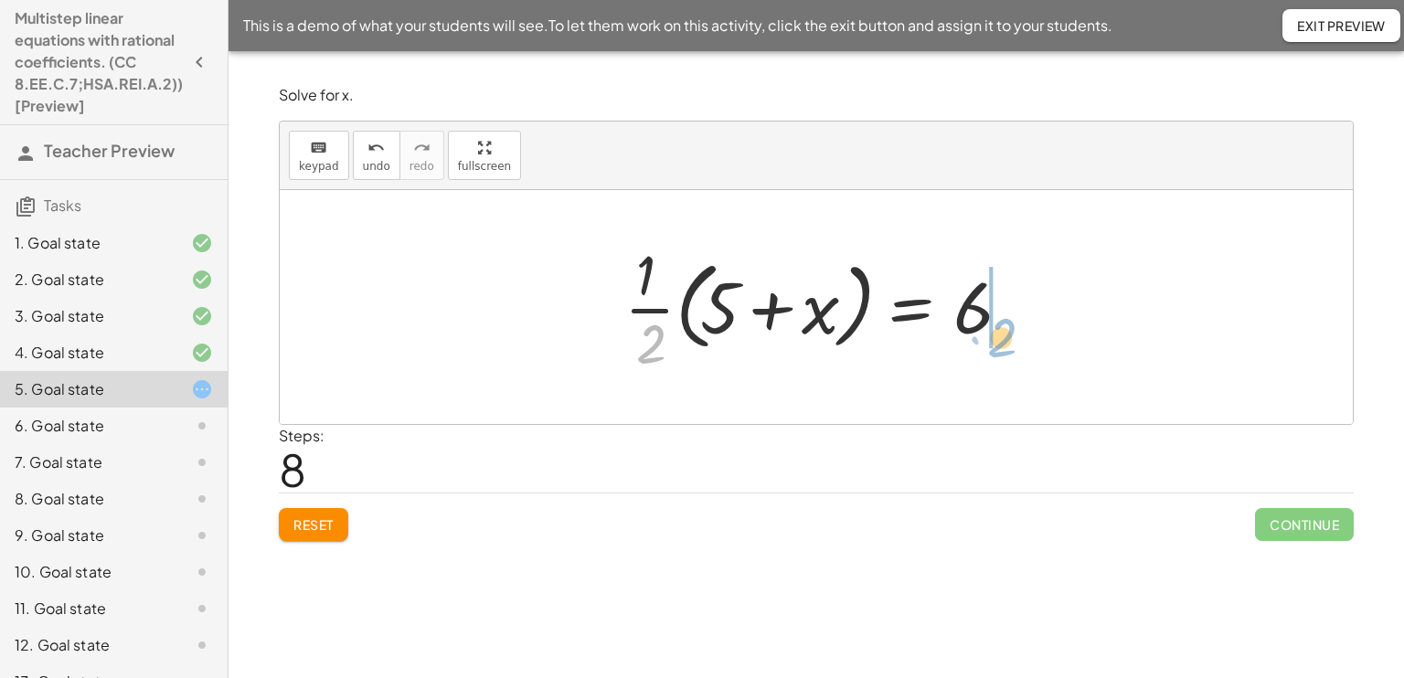
drag, startPoint x: 647, startPoint y: 328, endPoint x: 1011, endPoint y: 344, distance: 364.0
click at [1011, 344] on div at bounding box center [823, 307] width 416 height 141
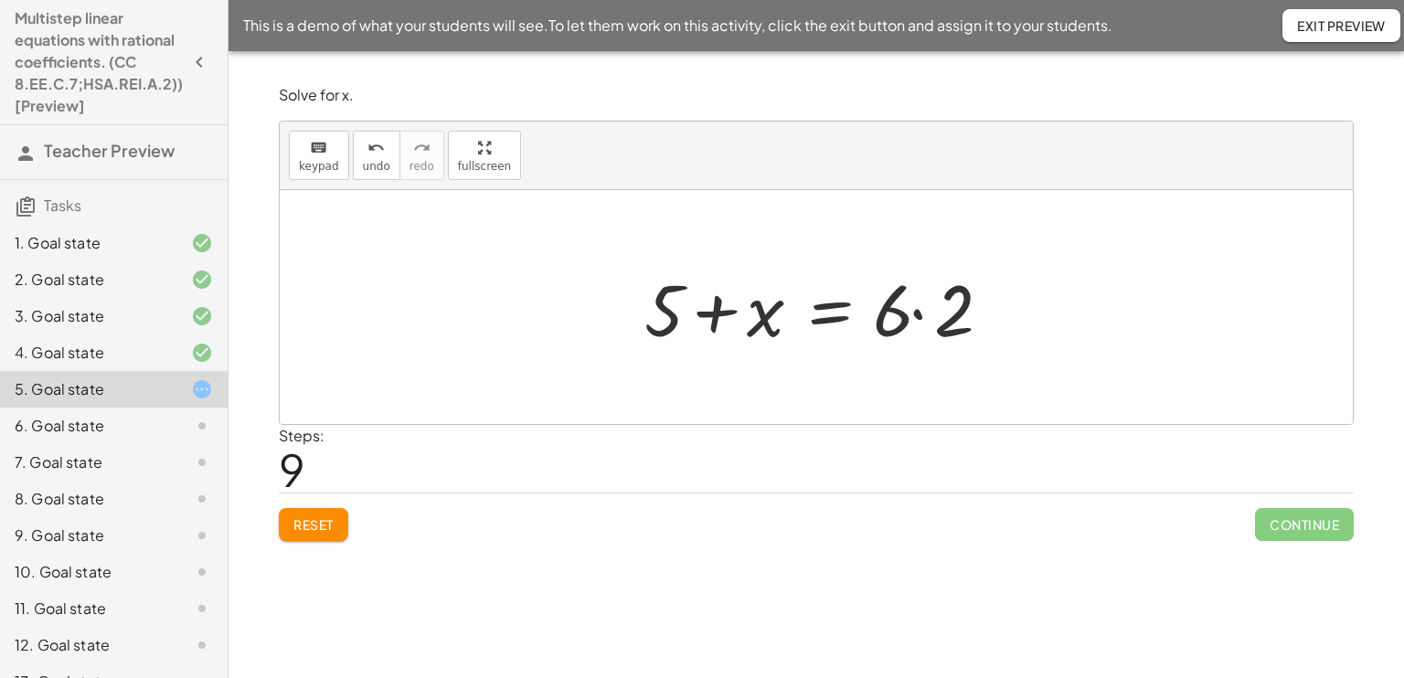
click at [742, 317] on div at bounding box center [823, 307] width 376 height 94
drag, startPoint x: 654, startPoint y: 307, endPoint x: 1035, endPoint y: 306, distance: 381.1
click at [1035, 306] on div "· ( + x + 5 ) · 2 = 6 + · ( + x + 5 ) · 2 − 6 = 0 · ( + x + 5 ) · 2 = + 0 + 6 ·…" at bounding box center [816, 307] width 1073 height 234
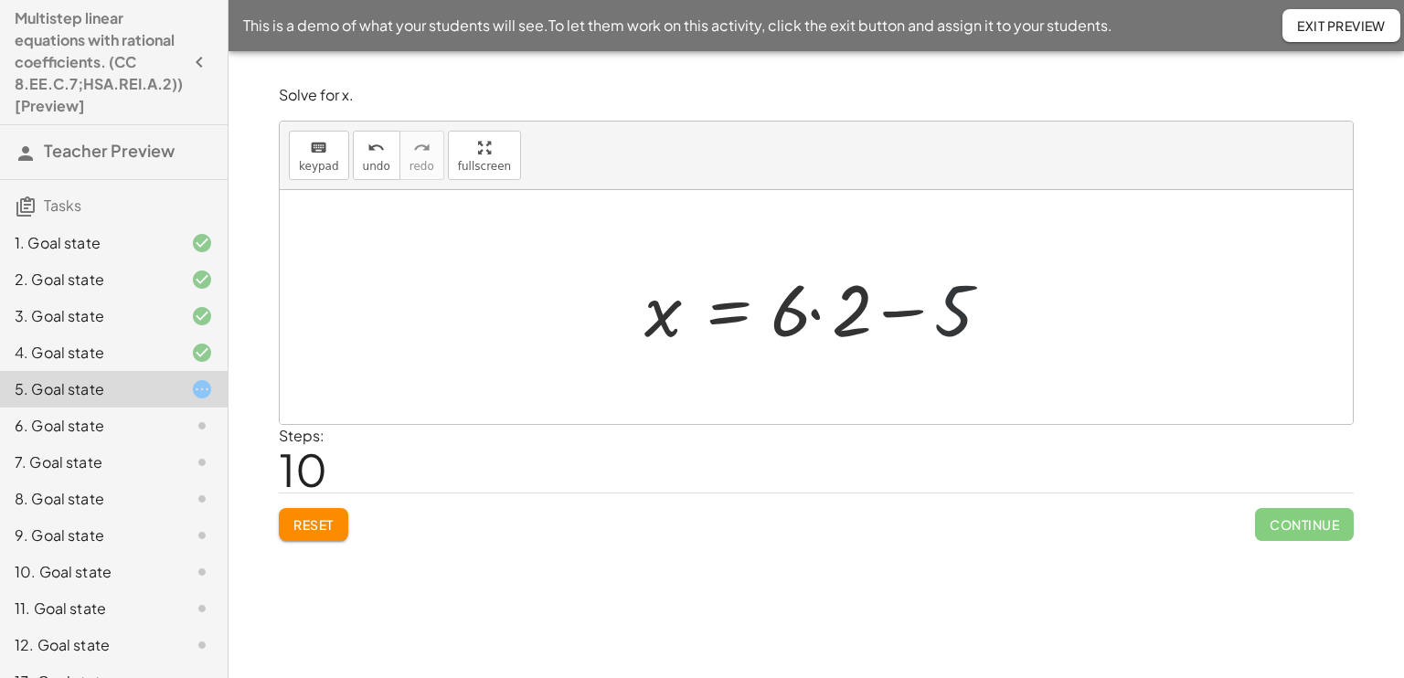
click at [936, 302] on div at bounding box center [823, 307] width 376 height 94
drag, startPoint x: 936, startPoint y: 302, endPoint x: 961, endPoint y: 307, distance: 26.2
click at [961, 307] on div at bounding box center [823, 307] width 376 height 94
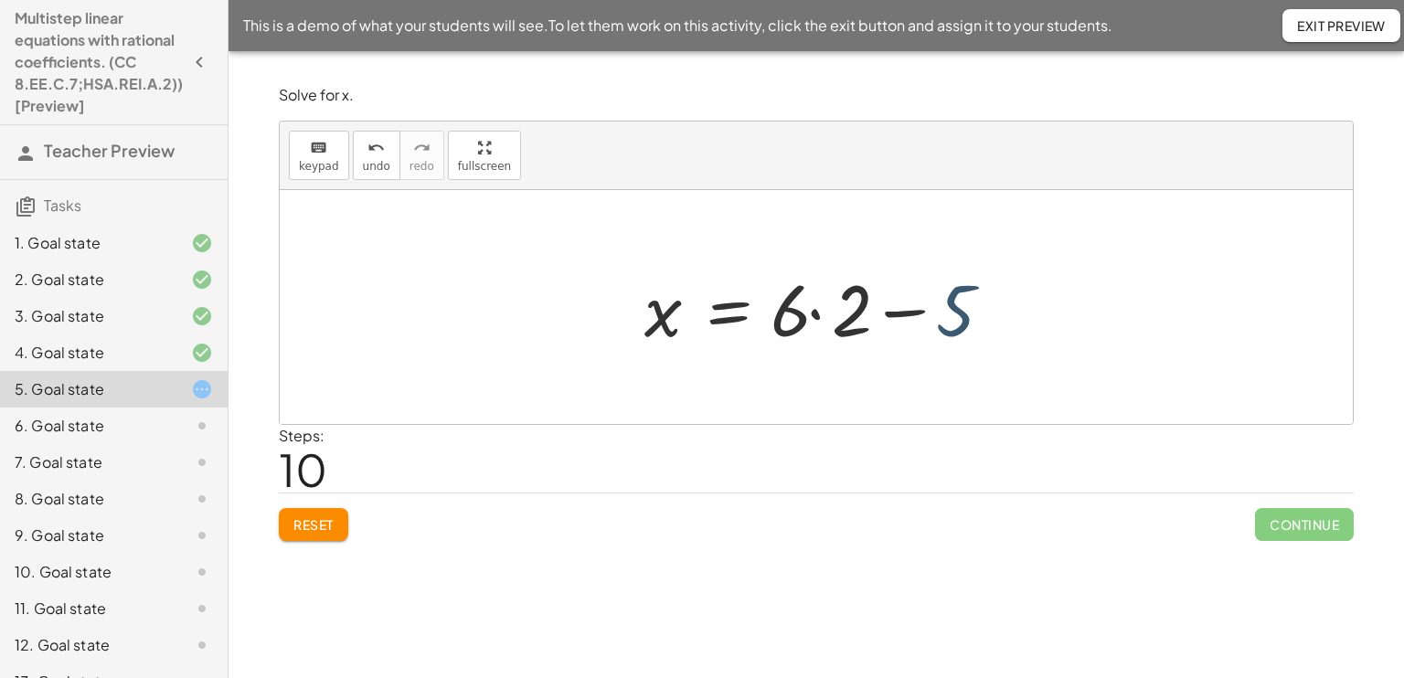
click at [961, 307] on div at bounding box center [823, 307] width 376 height 94
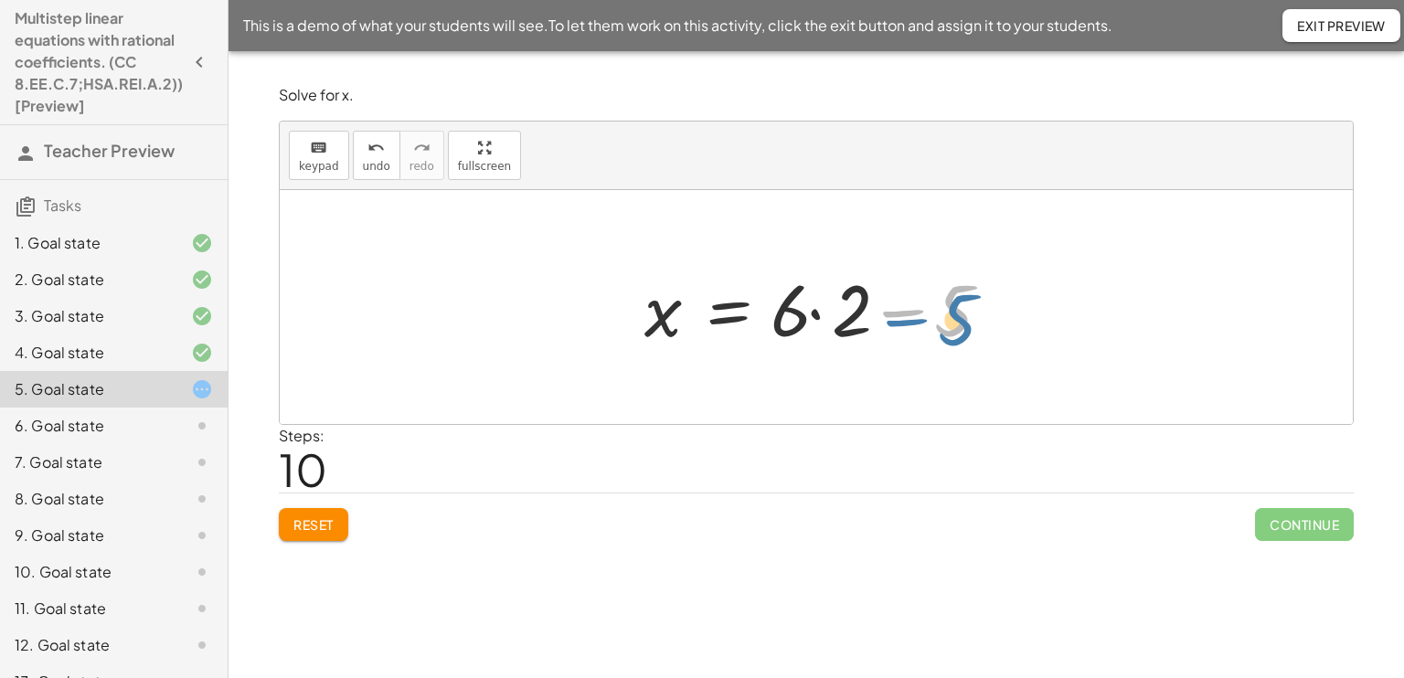
drag, startPoint x: 870, startPoint y: 302, endPoint x: 853, endPoint y: 320, distance: 24.6
click at [853, 320] on div at bounding box center [823, 307] width 376 height 94
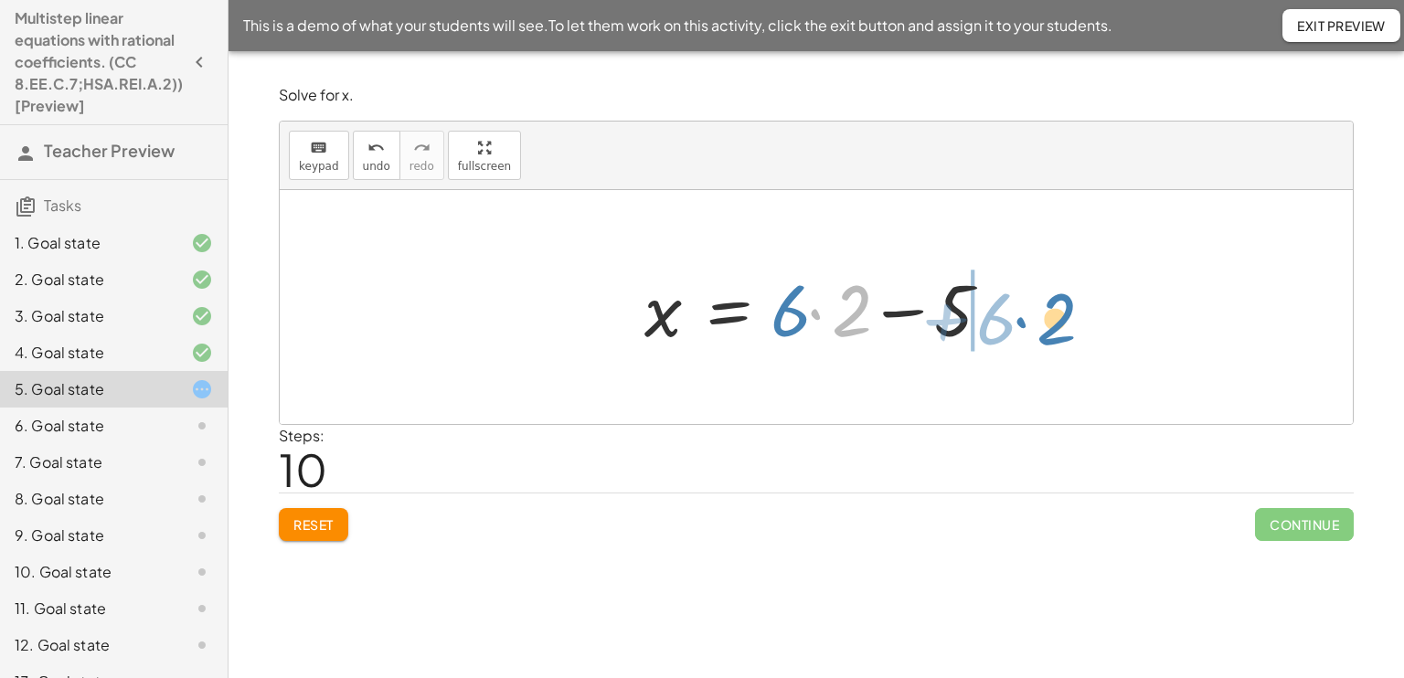
drag, startPoint x: 843, startPoint y: 302, endPoint x: 1103, endPoint y: 309, distance: 260.5
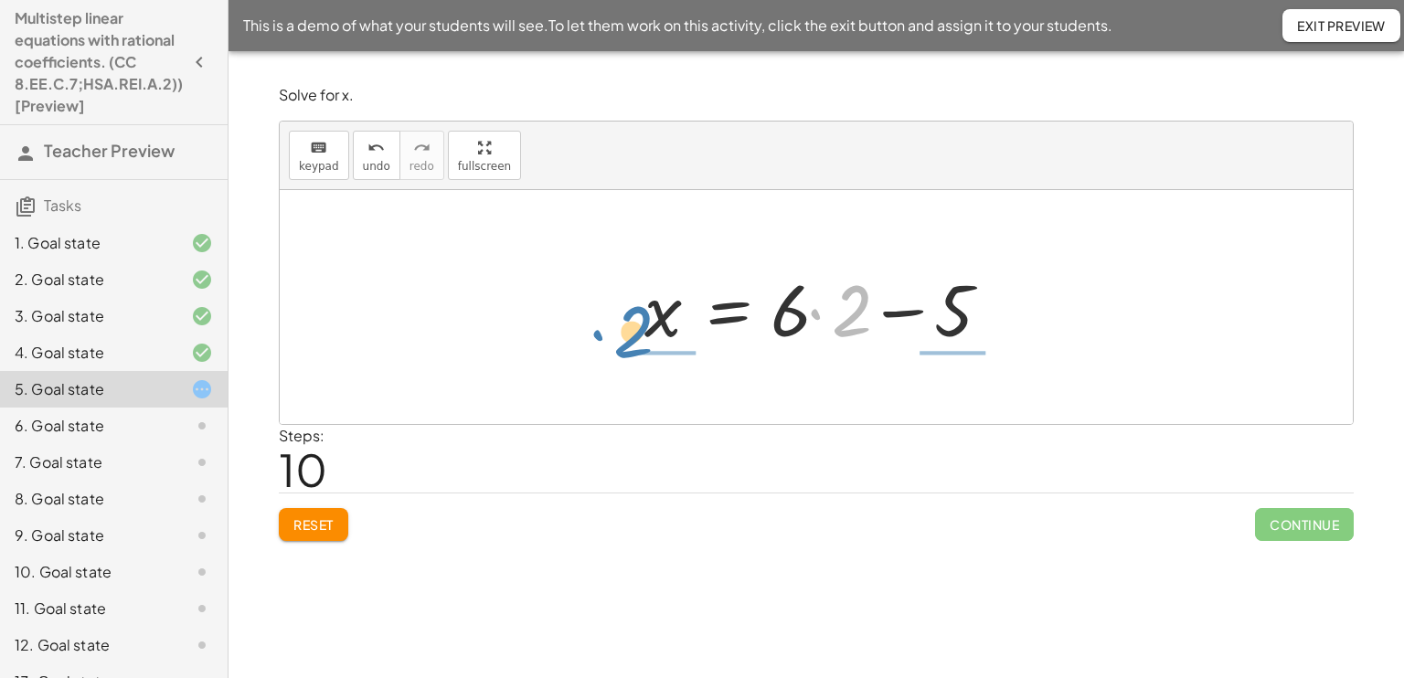
drag, startPoint x: 844, startPoint y: 302, endPoint x: 578, endPoint y: 311, distance: 266.0
click at [578, 311] on div "· ( + x + 5 ) · 2 = 6 + · ( + x + 5 ) · 2 − 6 = 0 · ( + x + 5 ) · 2 = + 0 + 6 ·…" at bounding box center [816, 307] width 1073 height 234
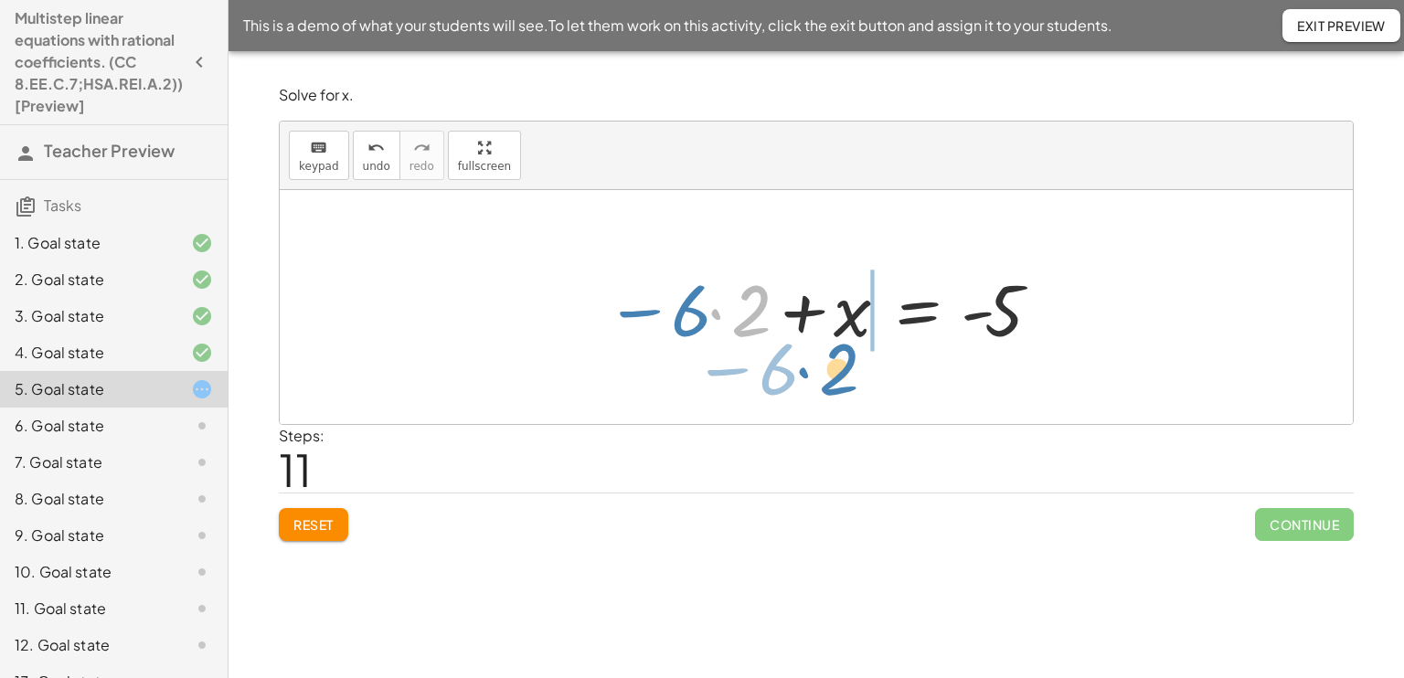
drag, startPoint x: 742, startPoint y: 321, endPoint x: 827, endPoint y: 379, distance: 103.2
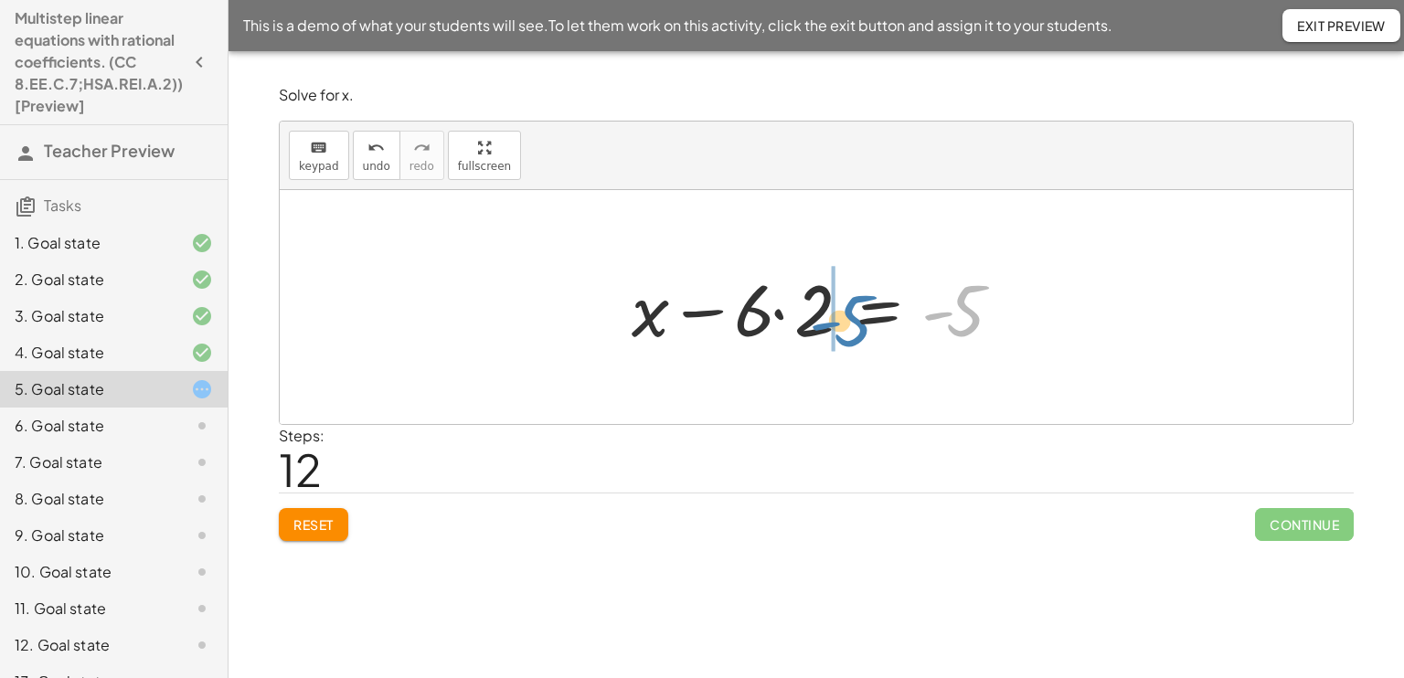
drag, startPoint x: 958, startPoint y: 332, endPoint x: 850, endPoint y: 341, distance: 108.2
click at [850, 341] on div at bounding box center [822, 307] width 401 height 94
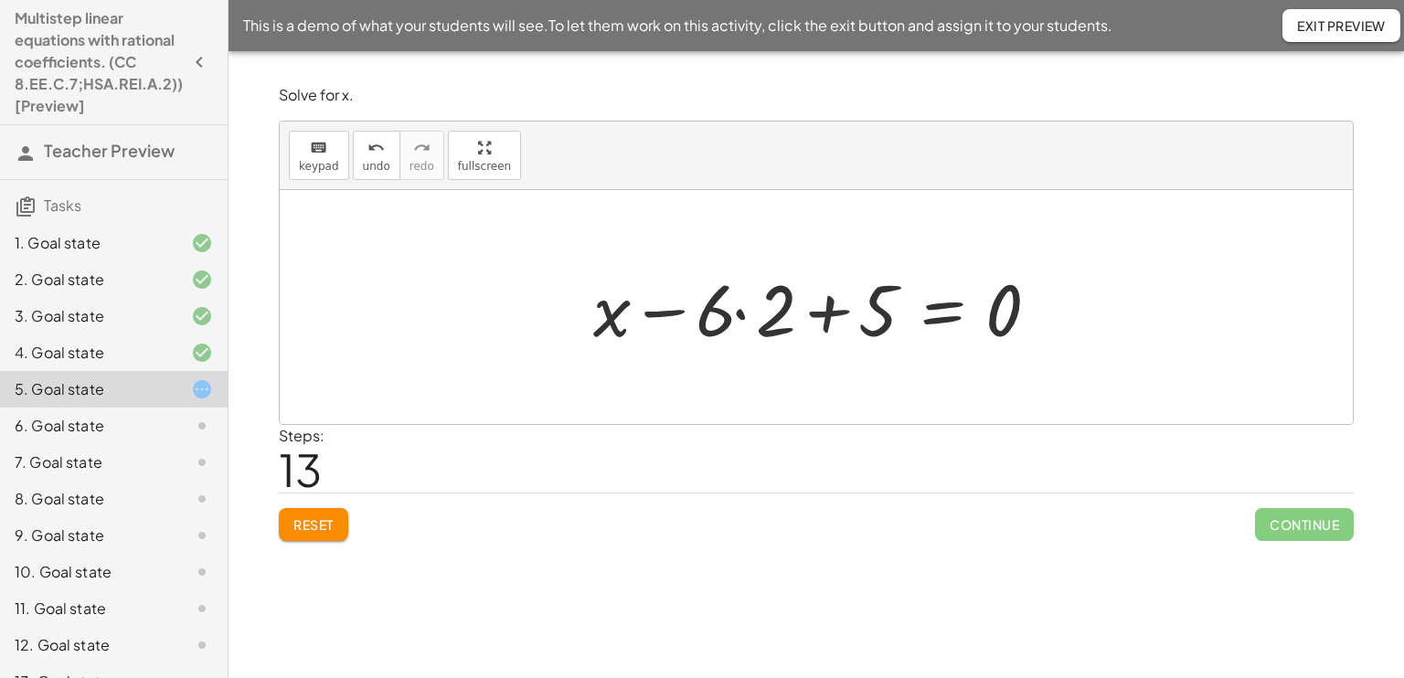
click at [799, 303] on div at bounding box center [823, 307] width 479 height 94
drag, startPoint x: 718, startPoint y: 301, endPoint x: 1069, endPoint y: 320, distance: 351.4
click at [1069, 320] on div "· ( + x + 5 ) · 2 = 6 + · ( + x + 5 ) · 2 − 6 = 0 · ( + x + 5 ) · 2 = + 0 + 6 ·…" at bounding box center [816, 307] width 1073 height 234
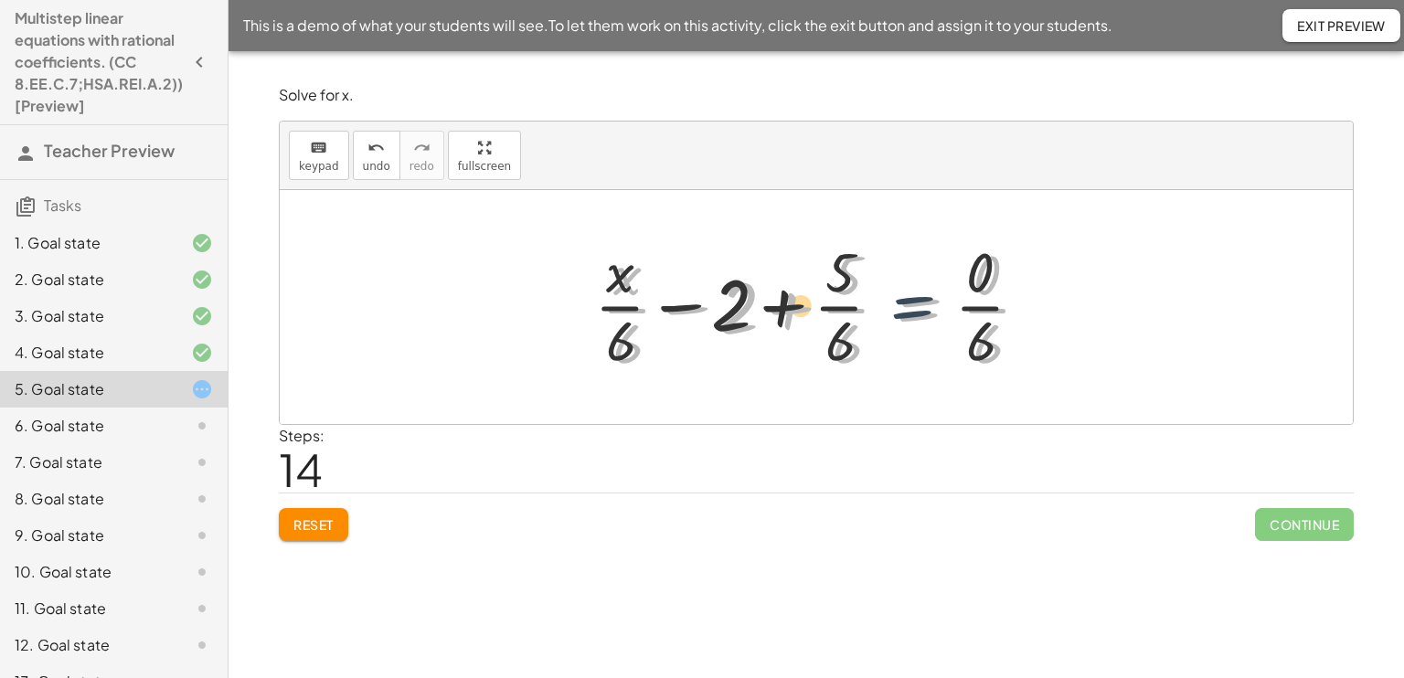
drag, startPoint x: 881, startPoint y: 322, endPoint x: 870, endPoint y: 317, distance: 11.9
click at [870, 317] on div at bounding box center [822, 307] width 461 height 141
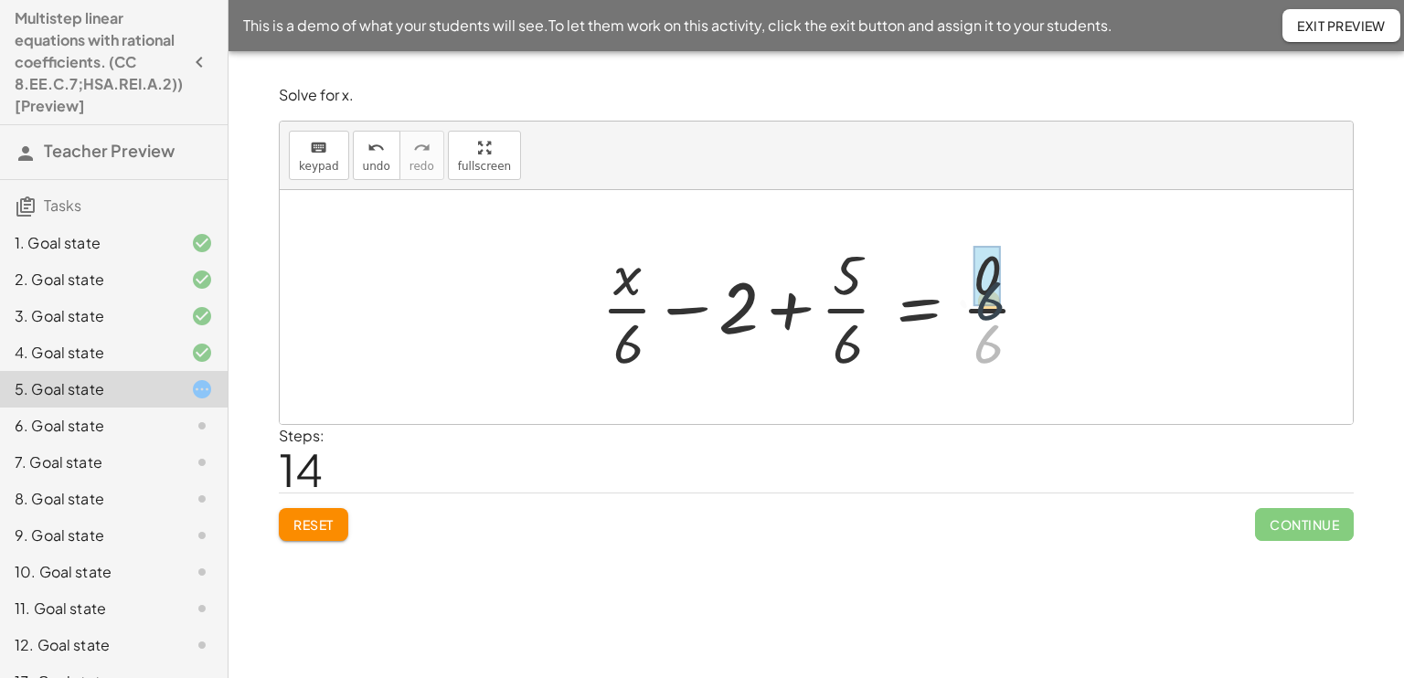
drag, startPoint x: 985, startPoint y: 334, endPoint x: 987, endPoint y: 302, distance: 32.0
click at [987, 287] on div at bounding box center [815, 307] width 447 height 141
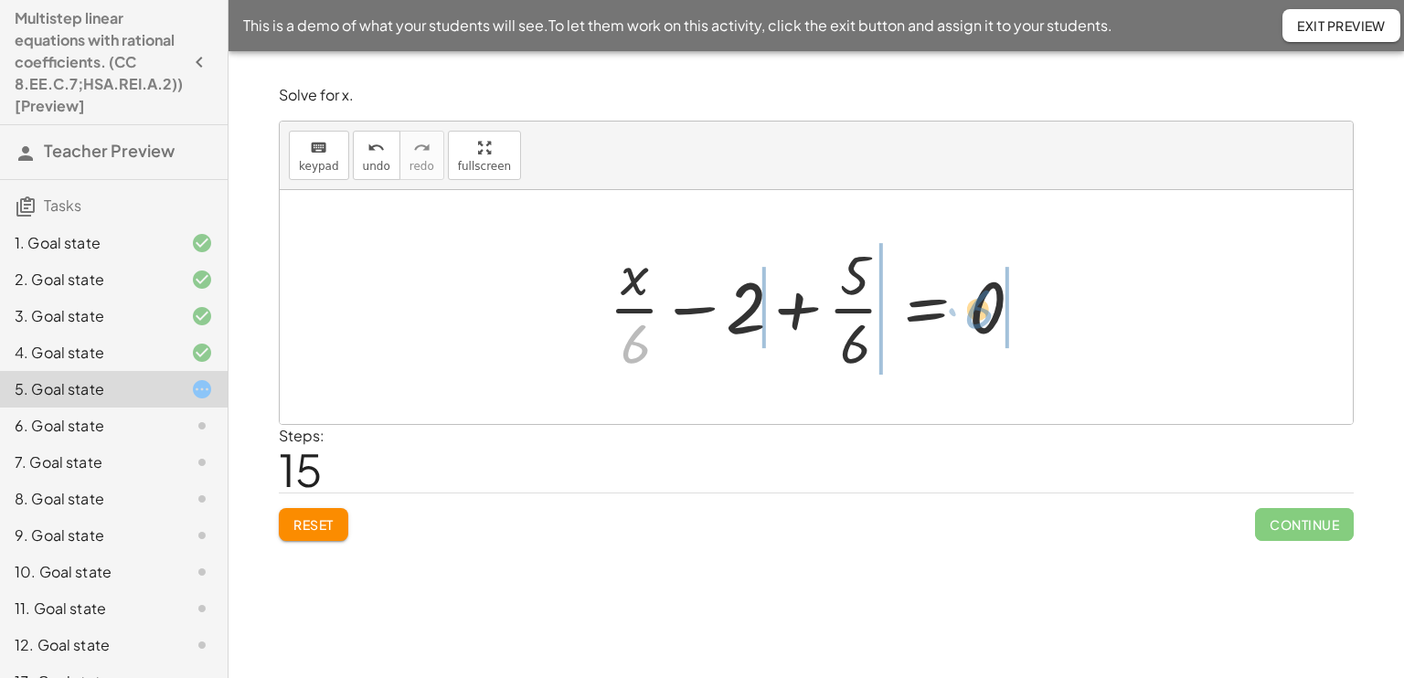
drag, startPoint x: 641, startPoint y: 338, endPoint x: 1026, endPoint y: 304, distance: 387.1
click at [1026, 304] on div at bounding box center [822, 307] width 447 height 141
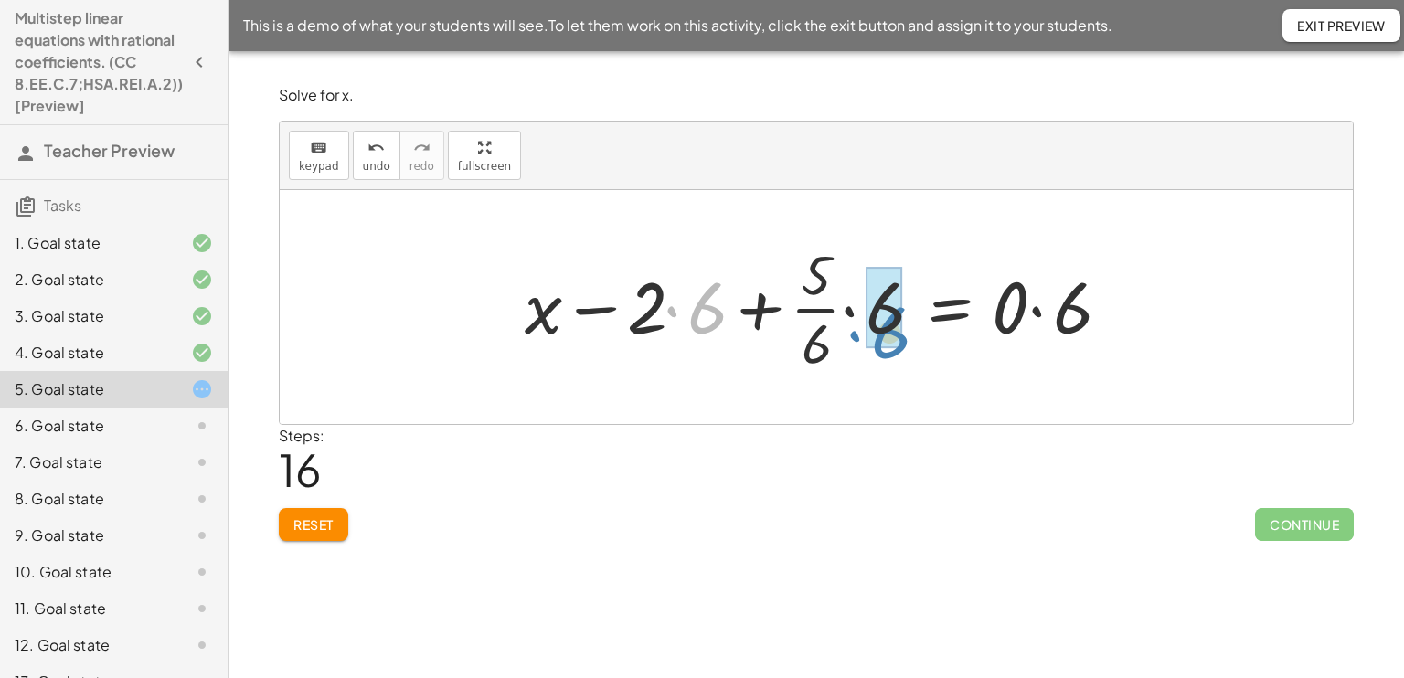
drag, startPoint x: 709, startPoint y: 311, endPoint x: 889, endPoint y: 321, distance: 180.3
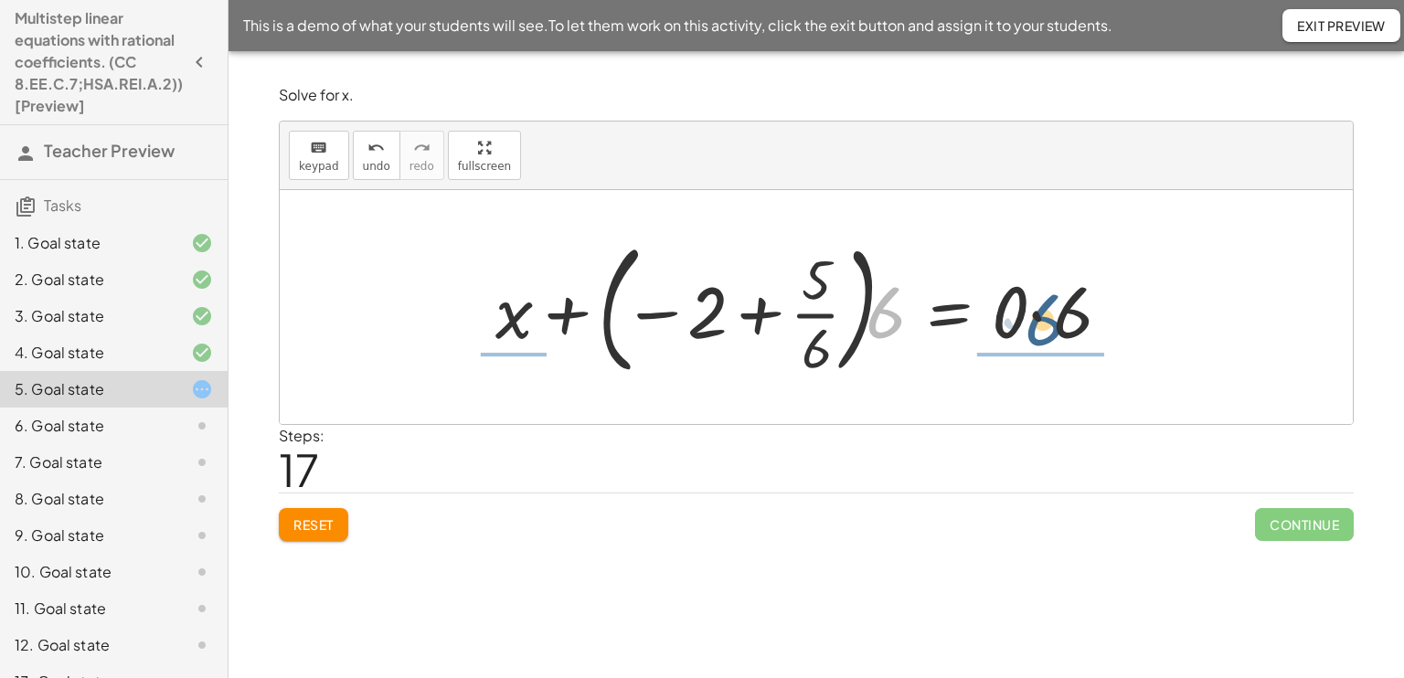
drag, startPoint x: 889, startPoint y: 321, endPoint x: 1075, endPoint y: 325, distance: 185.6
click at [1075, 325] on div at bounding box center [808, 307] width 644 height 152
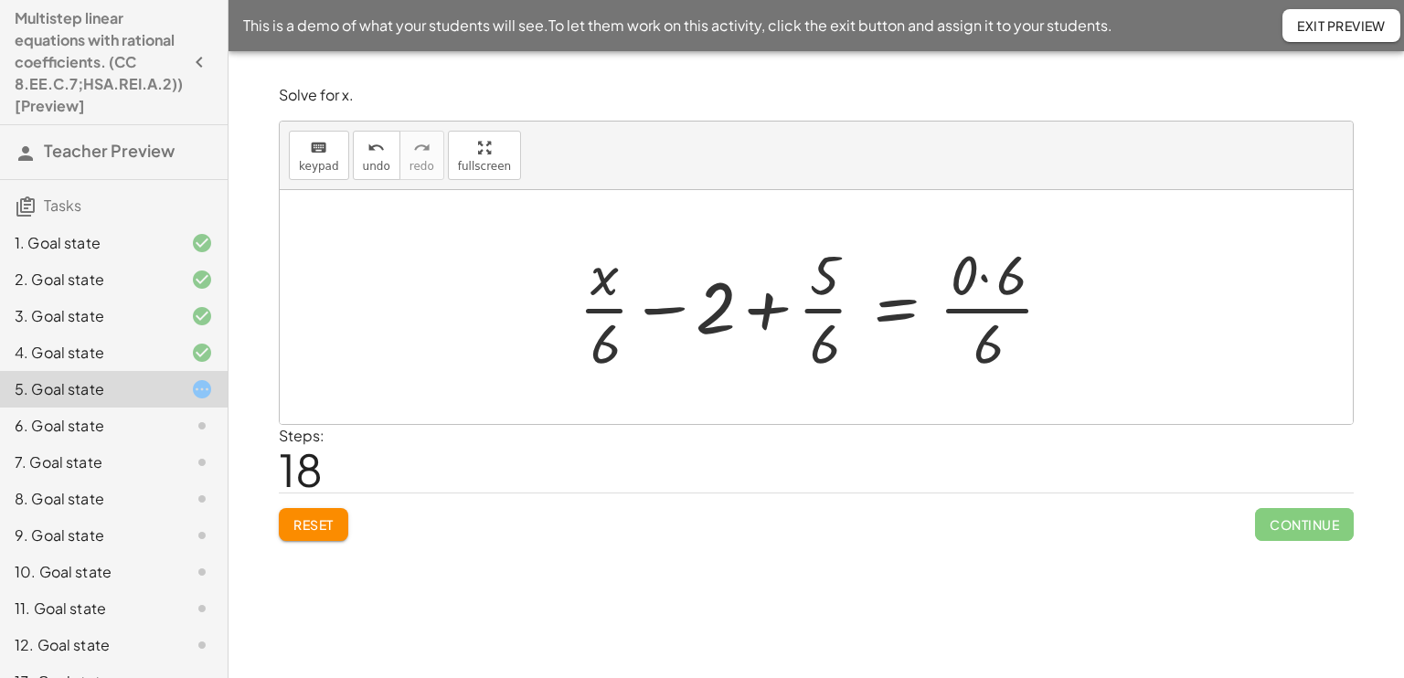
click at [995, 307] on div at bounding box center [822, 307] width 507 height 141
drag, startPoint x: 1000, startPoint y: 262, endPoint x: 985, endPoint y: 333, distance: 71.9
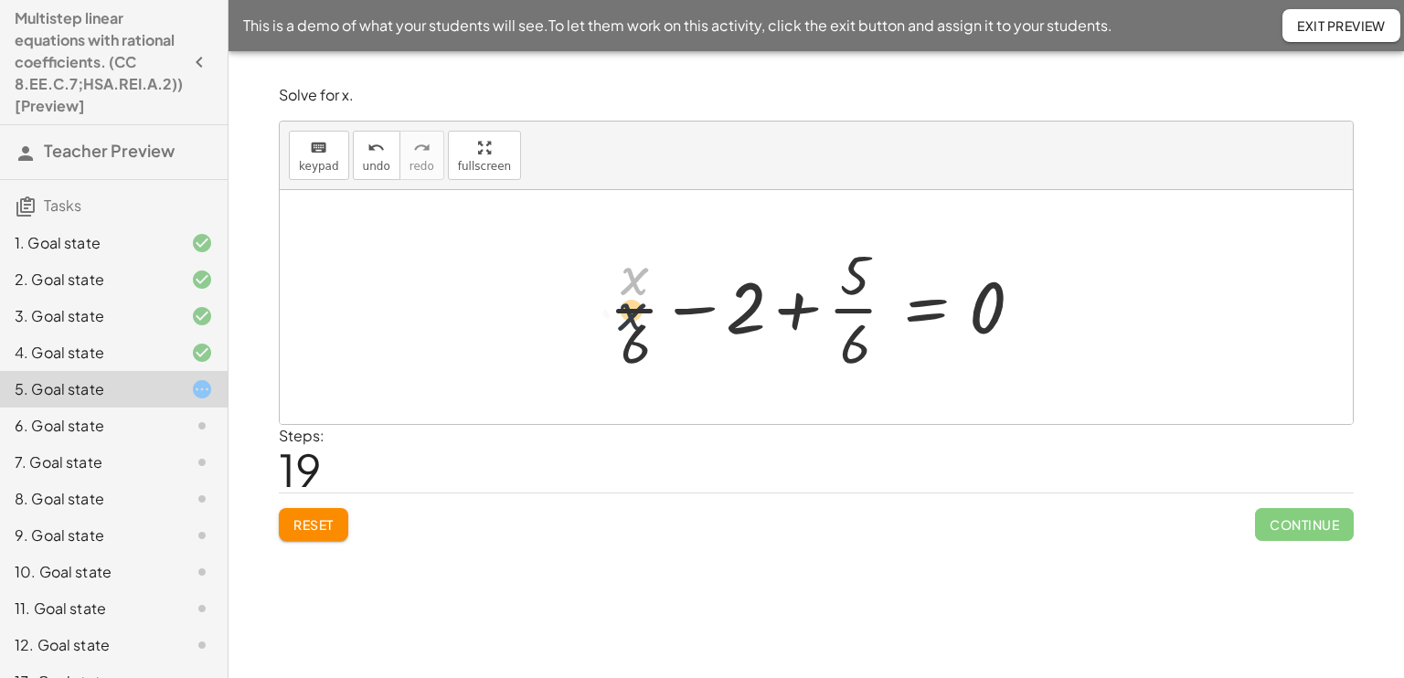
drag, startPoint x: 640, startPoint y: 268, endPoint x: 645, endPoint y: 330, distance: 62.4
click at [645, 330] on div at bounding box center [822, 307] width 447 height 141
drag, startPoint x: 827, startPoint y: 299, endPoint x: 742, endPoint y: 305, distance: 85.2
click at [742, 305] on div at bounding box center [822, 307] width 447 height 141
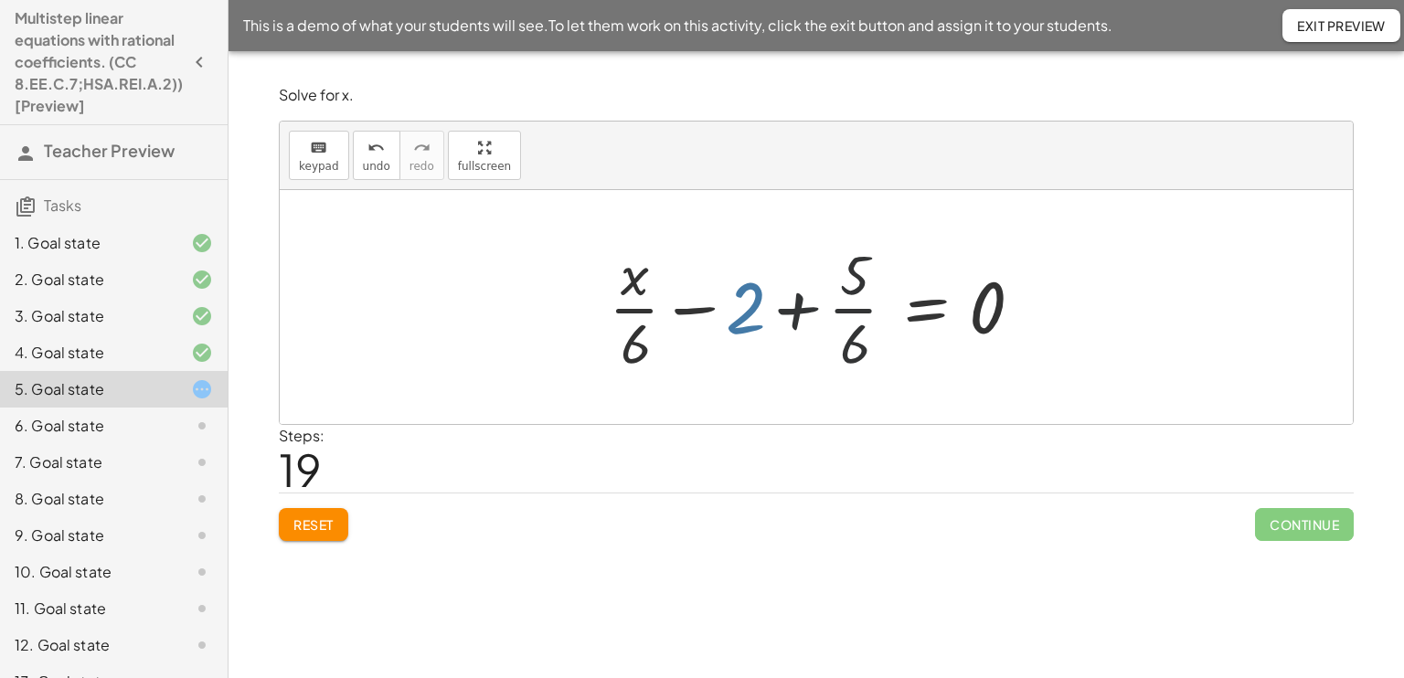
click at [742, 305] on div at bounding box center [822, 307] width 447 height 141
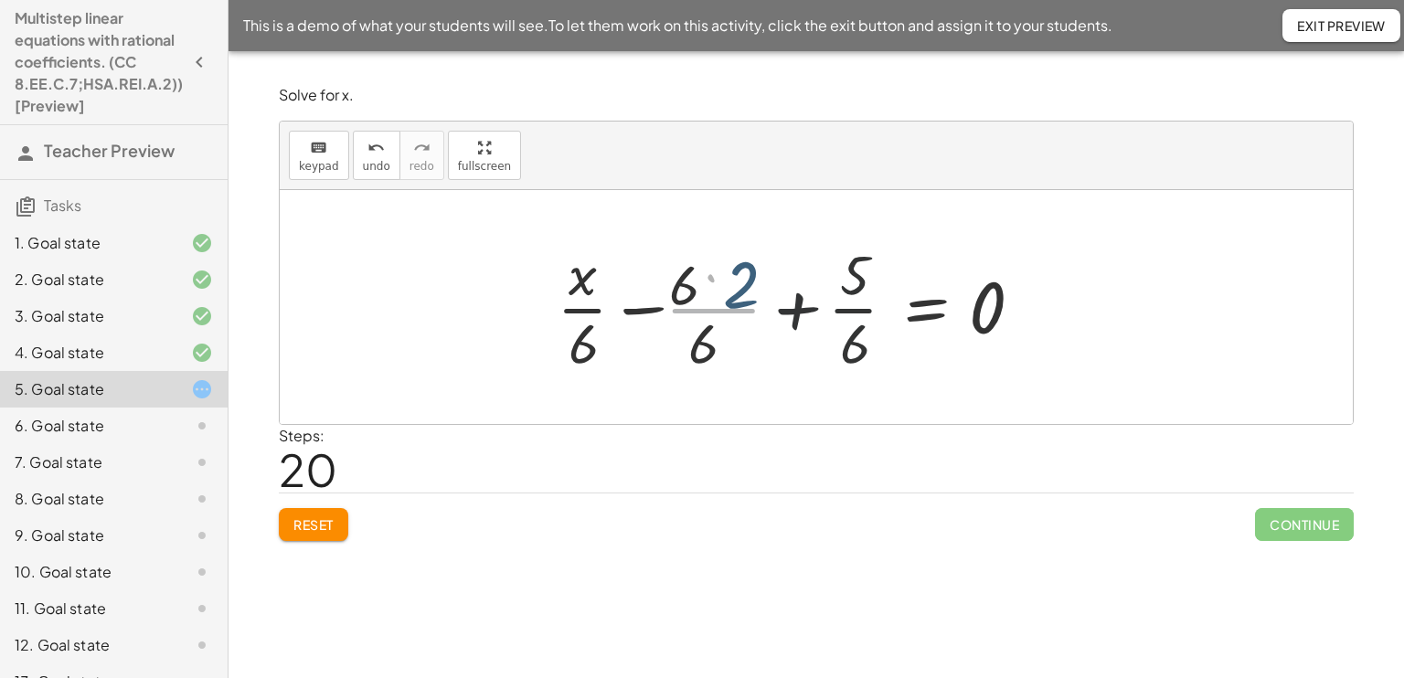
click at [742, 305] on div at bounding box center [792, 307] width 507 height 141
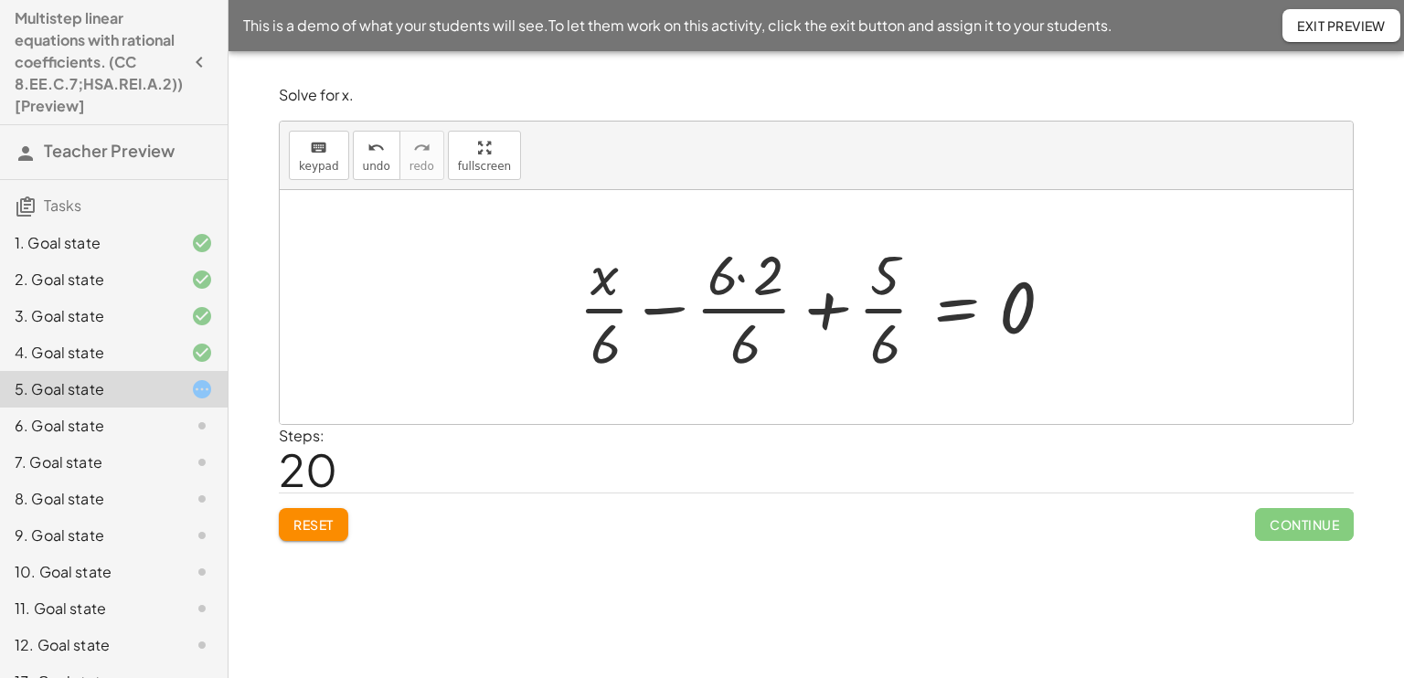
click at [742, 305] on div at bounding box center [822, 307] width 507 height 141
drag, startPoint x: 742, startPoint y: 305, endPoint x: 641, endPoint y: 310, distance: 101.5
click at [641, 310] on div at bounding box center [822, 307] width 507 height 141
drag, startPoint x: 711, startPoint y: 270, endPoint x: 734, endPoint y: 334, distance: 68.8
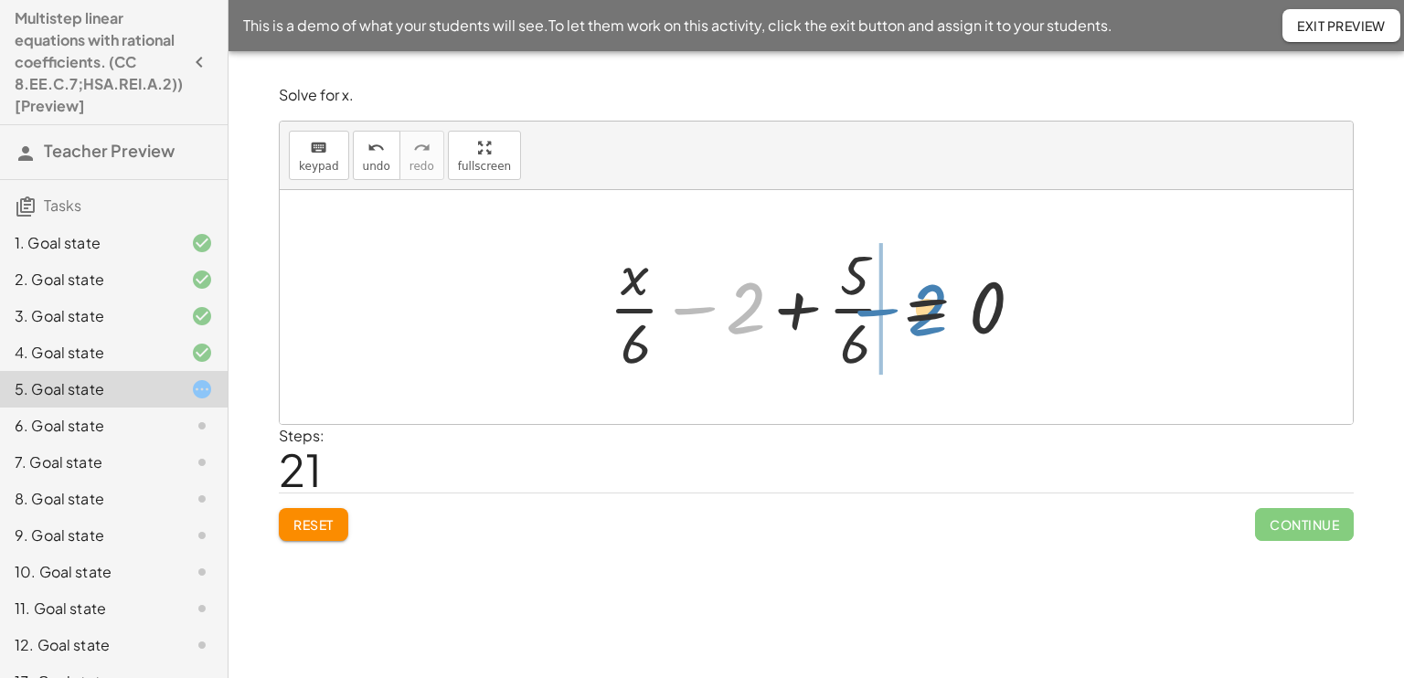
drag, startPoint x: 744, startPoint y: 317, endPoint x: 920, endPoint y: 320, distance: 176.4
click at [920, 320] on div at bounding box center [822, 307] width 447 height 141
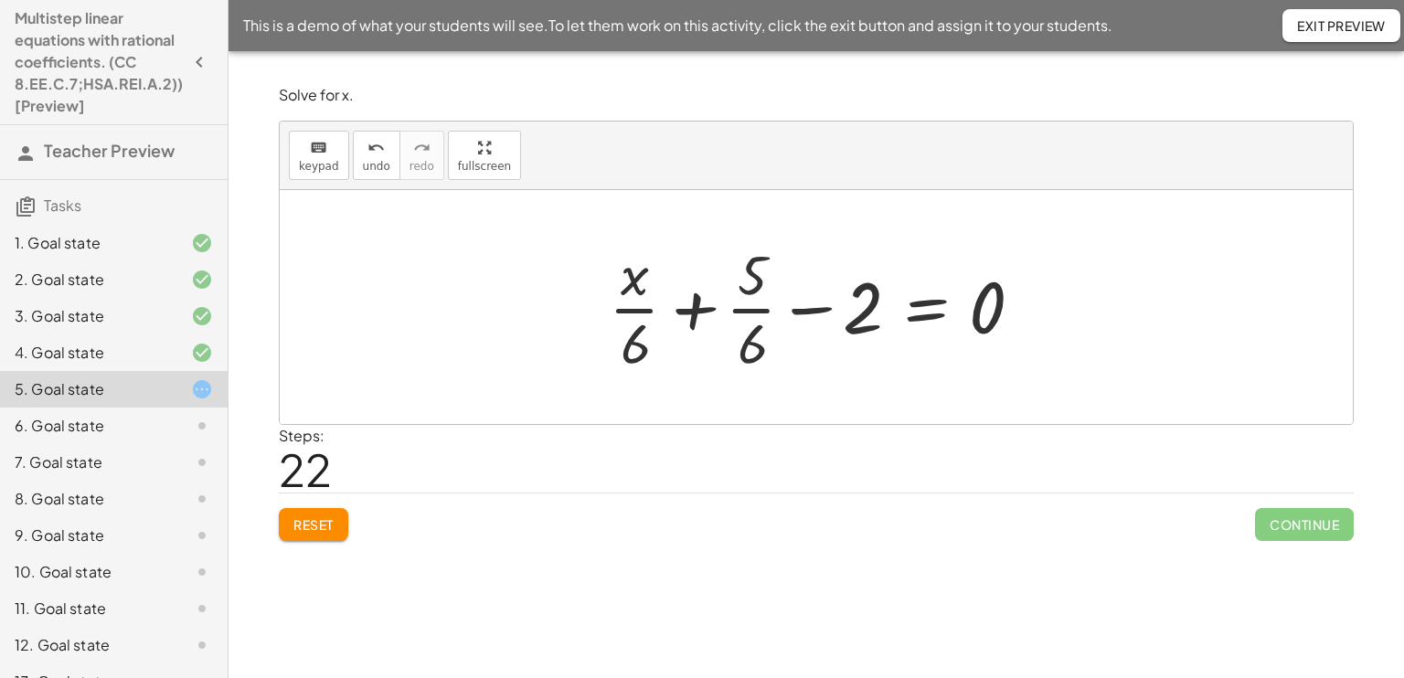
click at [748, 273] on div at bounding box center [822, 307] width 447 height 141
drag, startPoint x: 748, startPoint y: 273, endPoint x: 753, endPoint y: 350, distance: 76.9
click at [753, 350] on div at bounding box center [822, 307] width 447 height 141
click at [849, 315] on div at bounding box center [822, 307] width 447 height 141
drag, startPoint x: 849, startPoint y: 315, endPoint x: 886, endPoint y: 315, distance: 37.5
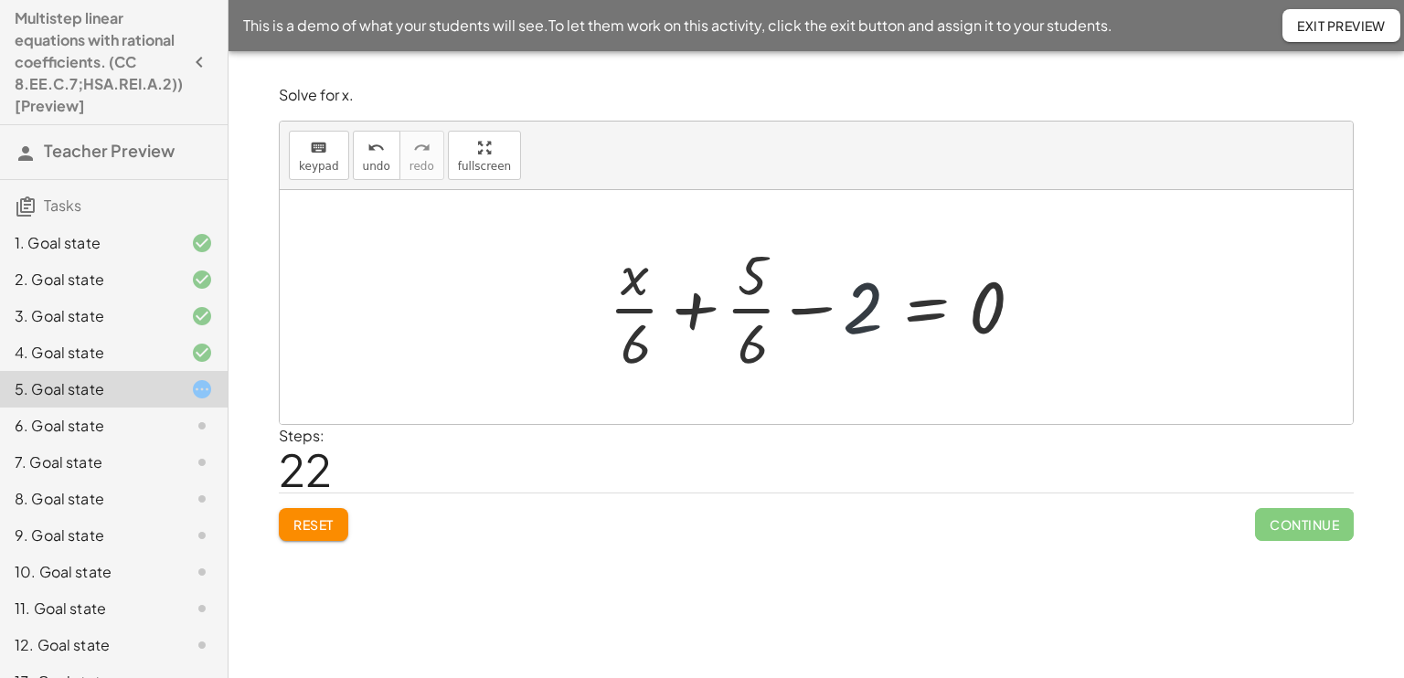
click at [886, 315] on div at bounding box center [822, 307] width 447 height 141
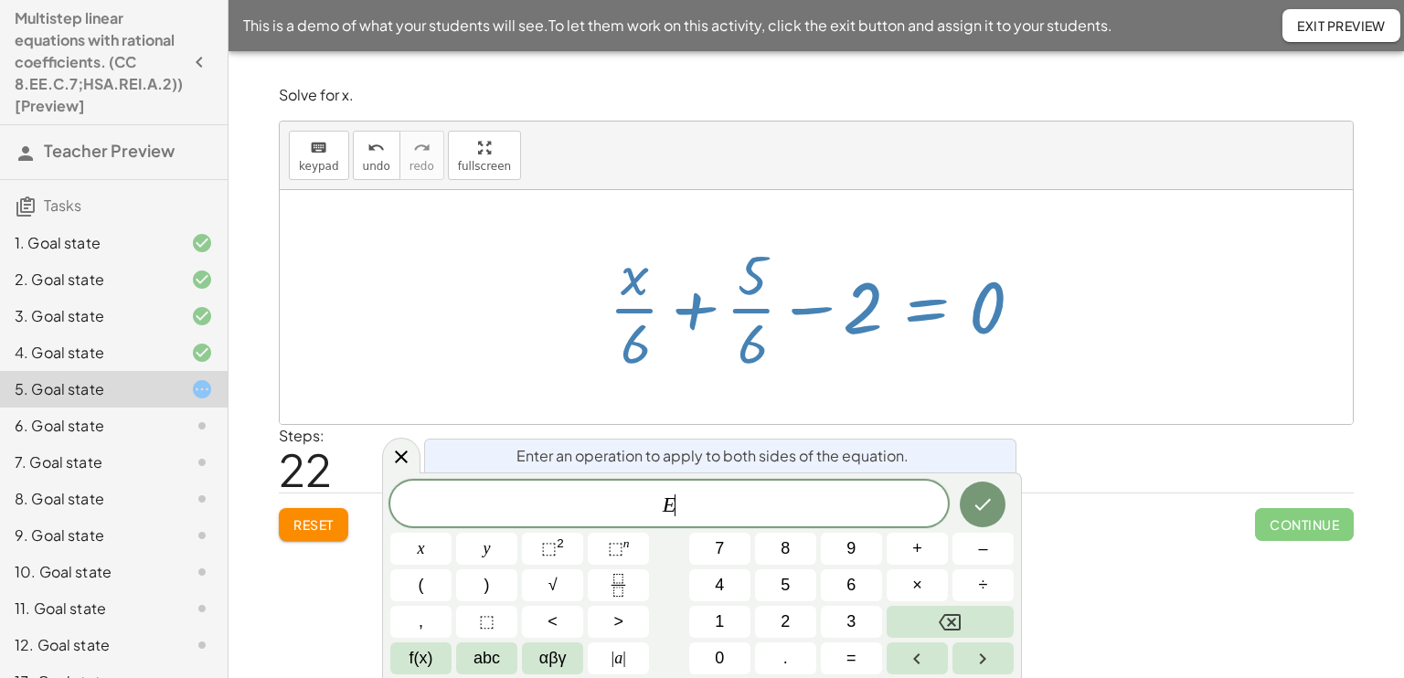
drag, startPoint x: 886, startPoint y: 315, endPoint x: 859, endPoint y: 309, distance: 28.2
click at [859, 309] on div at bounding box center [822, 307] width 447 height 141
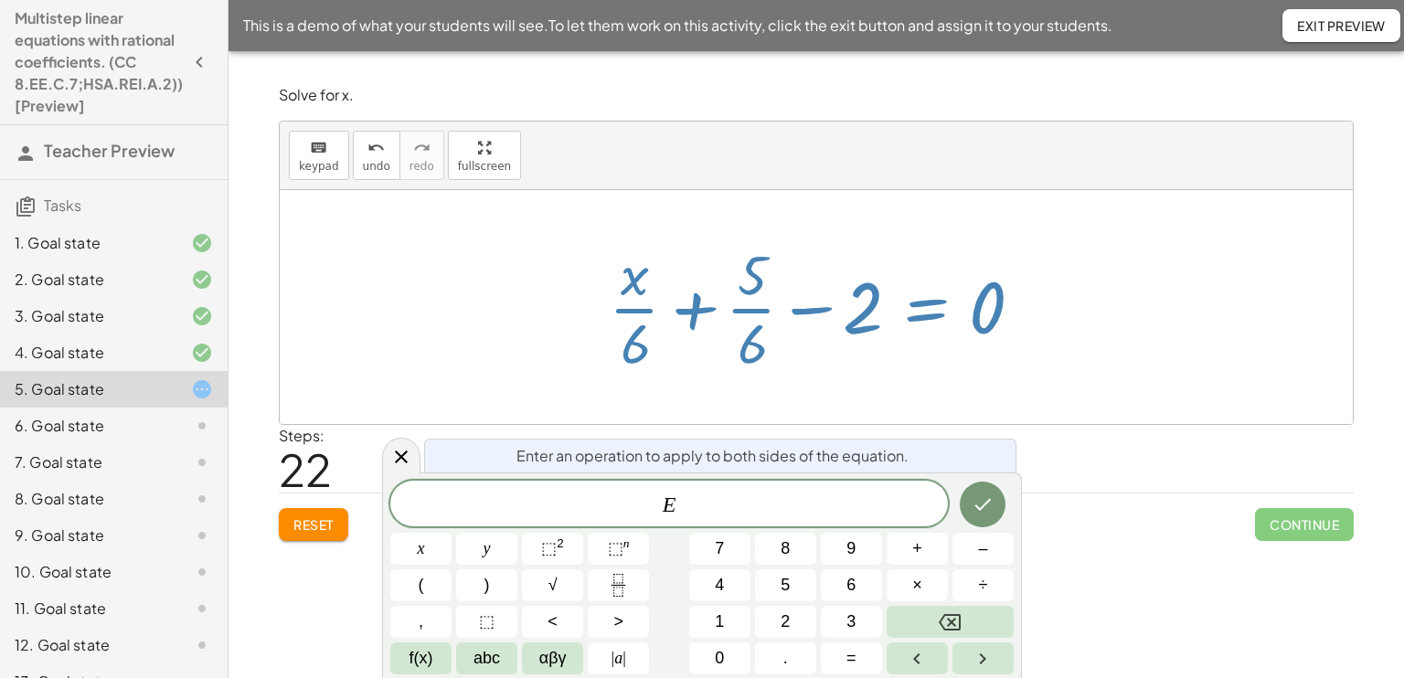
drag, startPoint x: 859, startPoint y: 309, endPoint x: 870, endPoint y: 322, distance: 16.9
click at [870, 322] on div at bounding box center [822, 307] width 447 height 141
click at [403, 452] on icon at bounding box center [401, 457] width 22 height 22
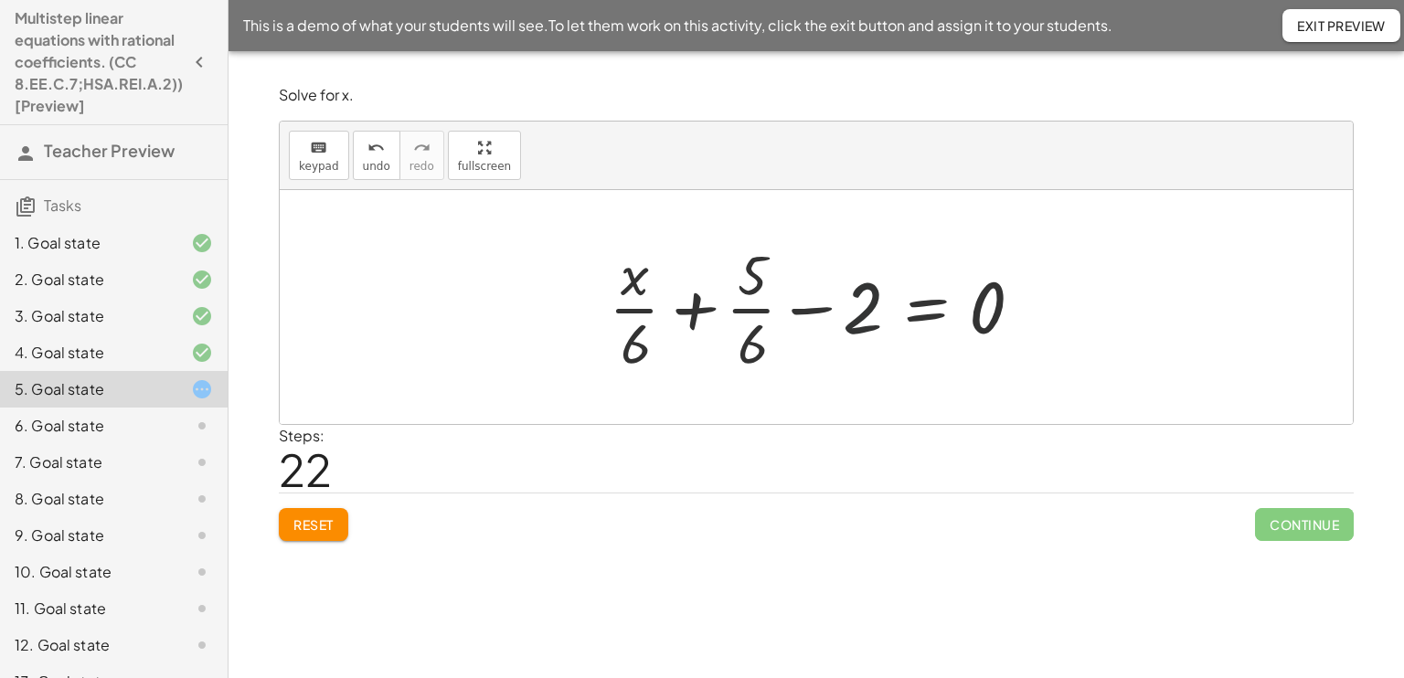
click at [859, 291] on div at bounding box center [822, 307] width 447 height 141
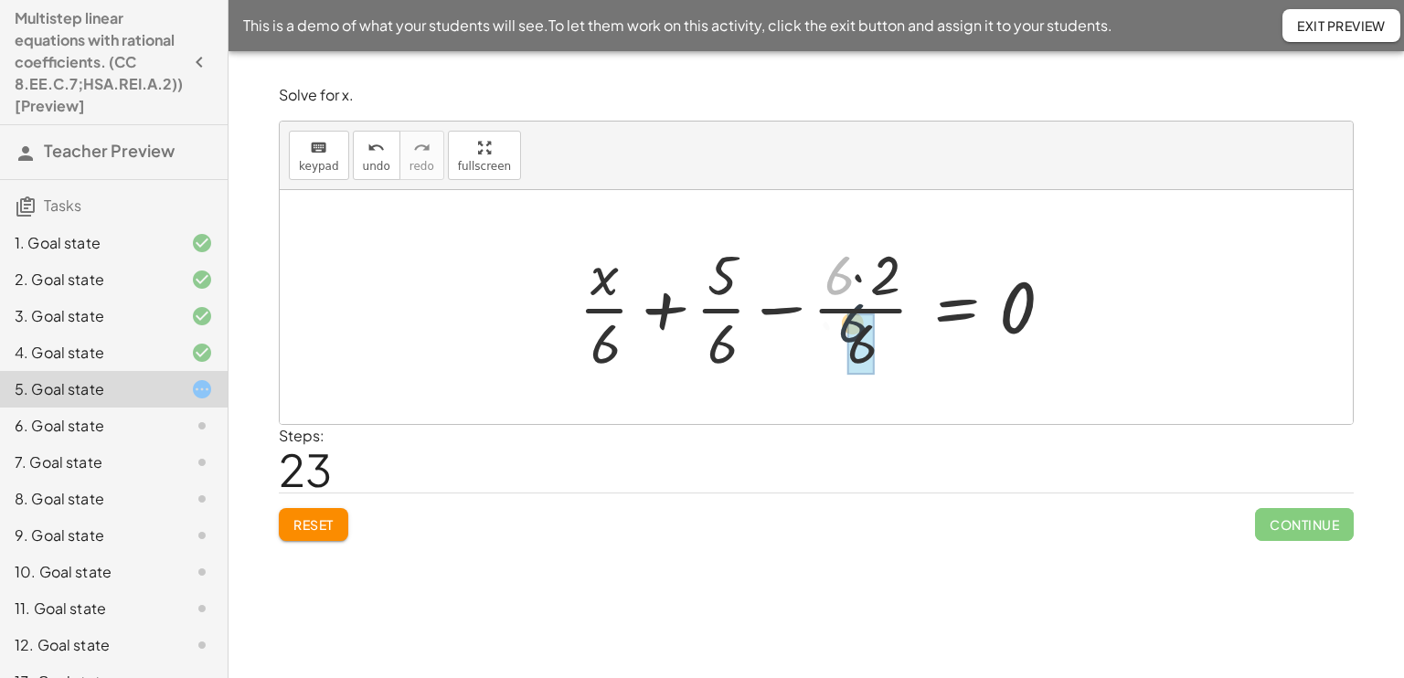
drag, startPoint x: 833, startPoint y: 276, endPoint x: 857, endPoint y: 341, distance: 69.1
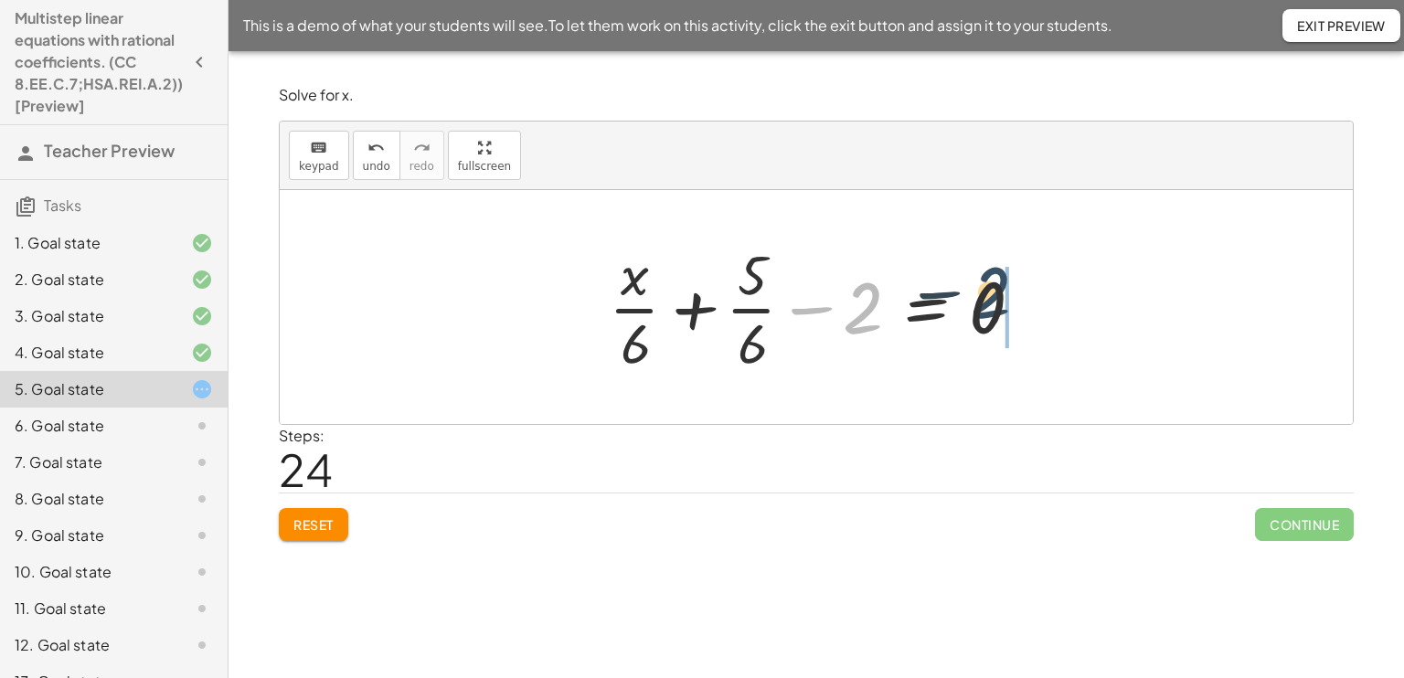
drag, startPoint x: 850, startPoint y: 313, endPoint x: 987, endPoint y: 303, distance: 137.4
click at [987, 303] on div at bounding box center [822, 307] width 447 height 141
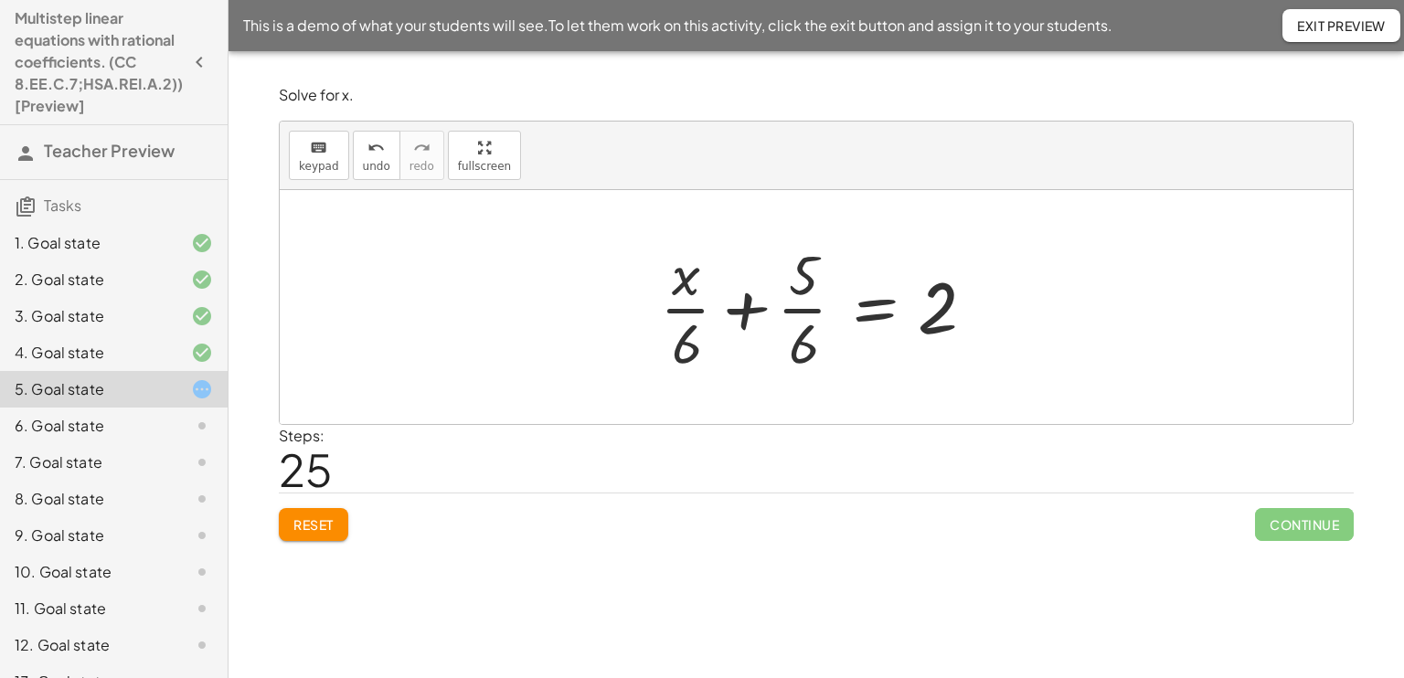
click at [797, 287] on div at bounding box center [823, 307] width 345 height 141
drag, startPoint x: 797, startPoint y: 287, endPoint x: 832, endPoint y: 372, distance: 91.8
click at [832, 372] on div at bounding box center [823, 307] width 345 height 141
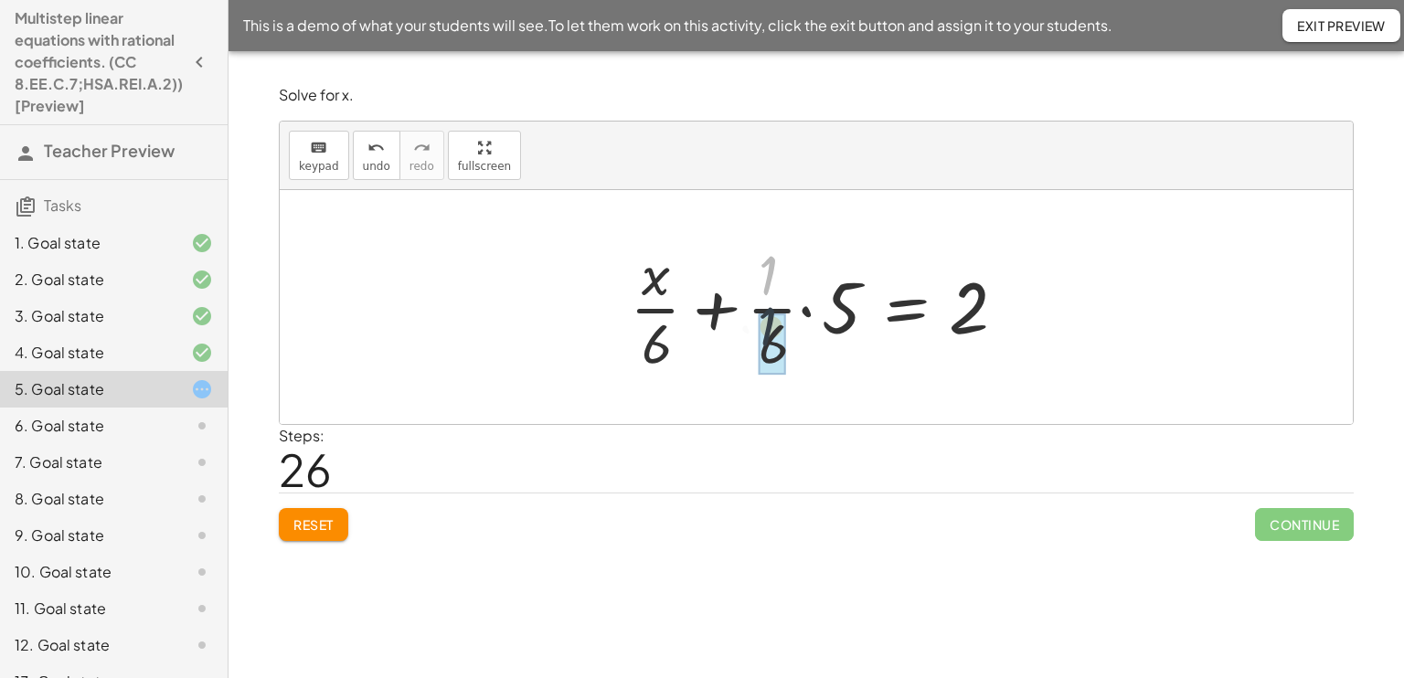
drag, startPoint x: 764, startPoint y: 276, endPoint x: 768, endPoint y: 339, distance: 63.2
drag, startPoint x: 768, startPoint y: 339, endPoint x: 764, endPoint y: 266, distance: 73.2
click at [764, 266] on div at bounding box center [823, 307] width 406 height 141
drag, startPoint x: 837, startPoint y: 309, endPoint x: 761, endPoint y: 266, distance: 87.2
click at [761, 266] on div at bounding box center [823, 307] width 406 height 141
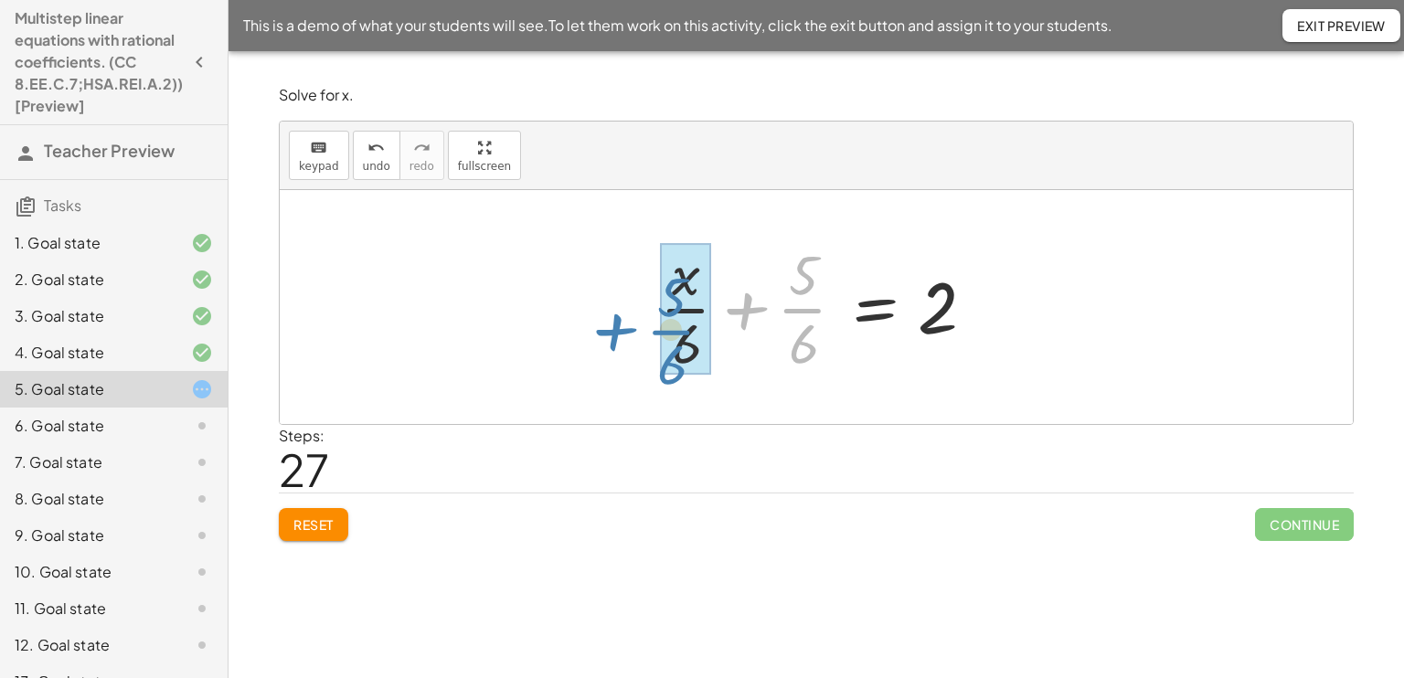
drag, startPoint x: 732, startPoint y: 313, endPoint x: 573, endPoint y: 324, distance: 159.4
click at [573, 324] on div "· ( + x + 5 ) · 2 = 6 + · ( + x + 5 ) · 2 − 6 = 0 · ( + x + 5 ) · 2 = + 0 + 6 ·…" at bounding box center [816, 307] width 1073 height 234
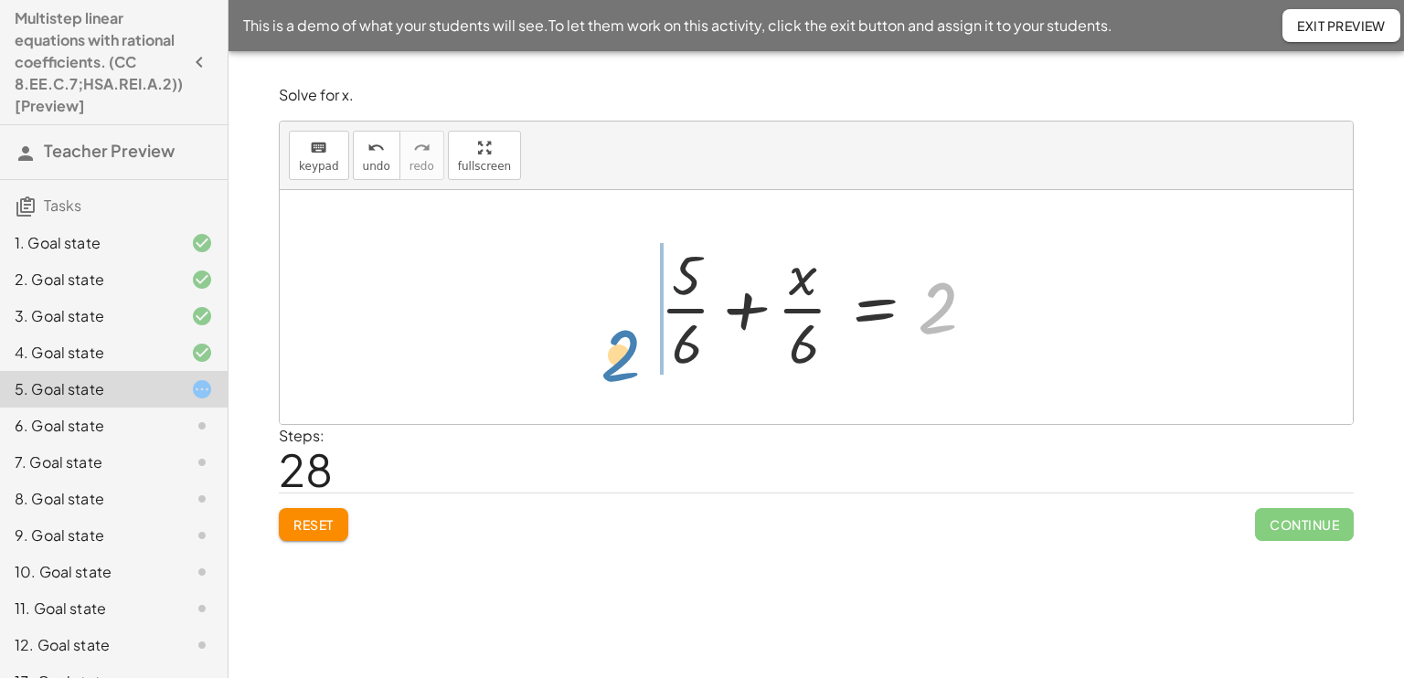
drag, startPoint x: 925, startPoint y: 306, endPoint x: 603, endPoint y: 340, distance: 323.4
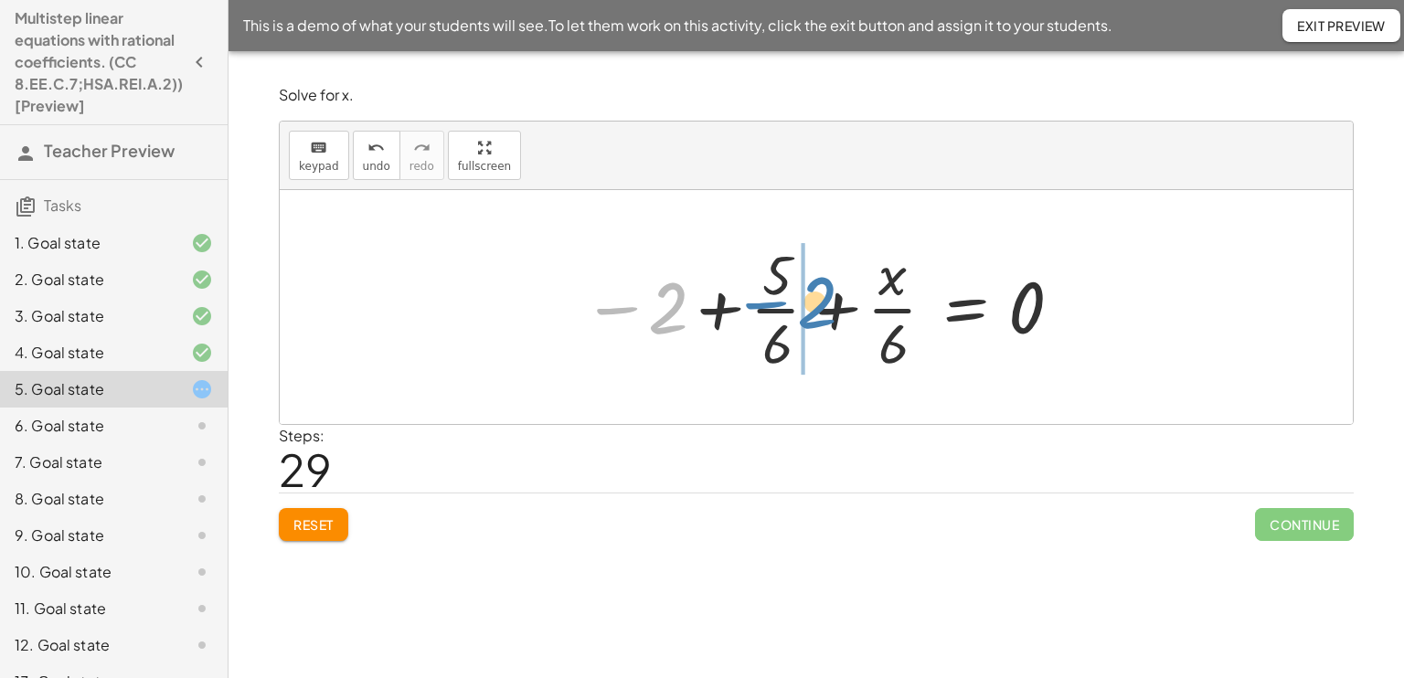
drag, startPoint x: 617, startPoint y: 310, endPoint x: 790, endPoint y: 306, distance: 172.8
click at [790, 306] on div at bounding box center [823, 307] width 500 height 141
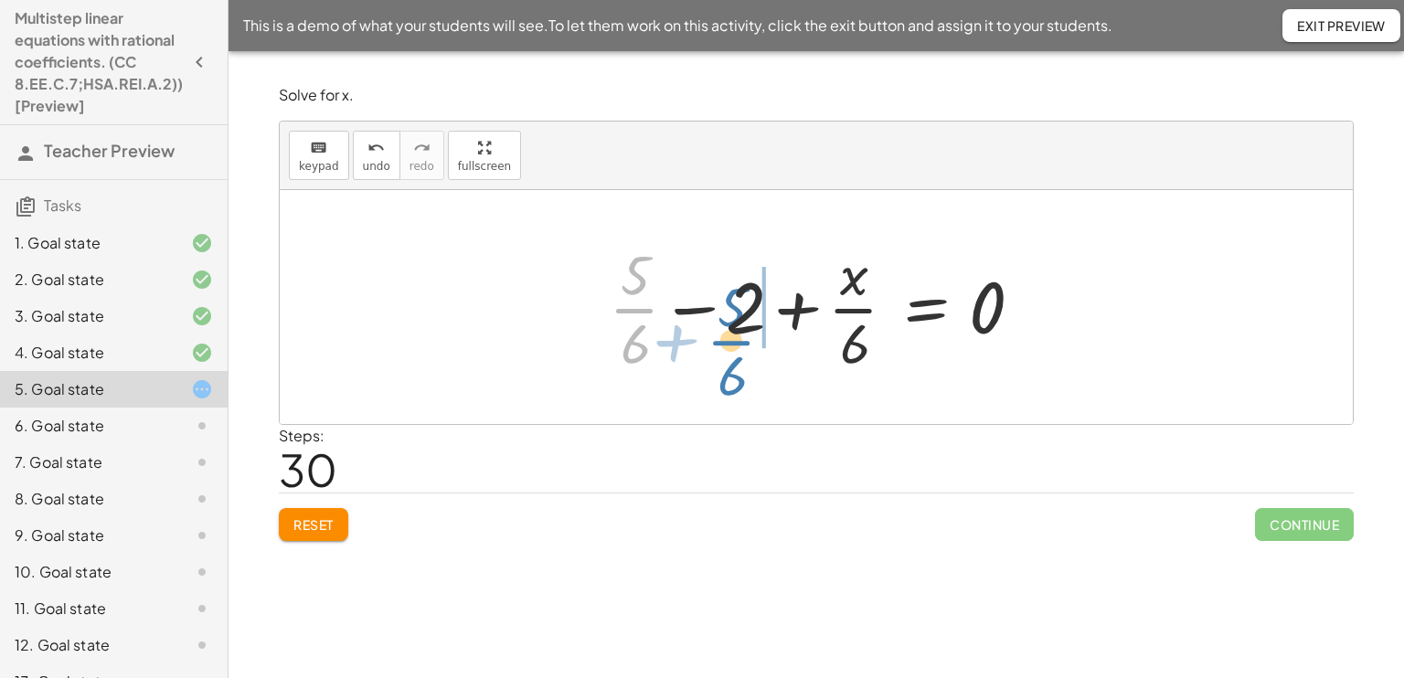
drag, startPoint x: 621, startPoint y: 306, endPoint x: 759, endPoint y: 332, distance: 140.3
click at [759, 332] on div at bounding box center [822, 307] width 447 height 141
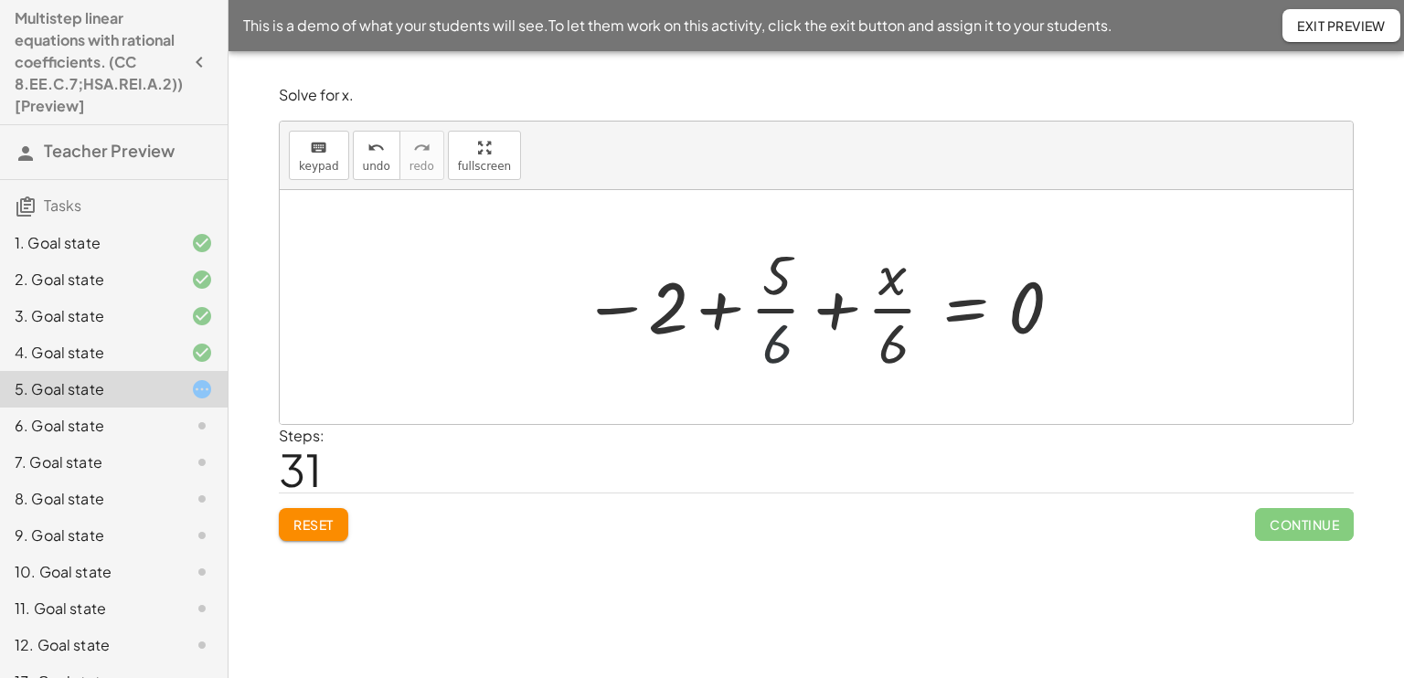
click at [759, 332] on div at bounding box center [823, 307] width 500 height 141
drag, startPoint x: 759, startPoint y: 332, endPoint x: 746, endPoint y: 324, distance: 15.5
click at [746, 324] on div at bounding box center [823, 307] width 500 height 141
click at [673, 305] on div at bounding box center [823, 307] width 500 height 141
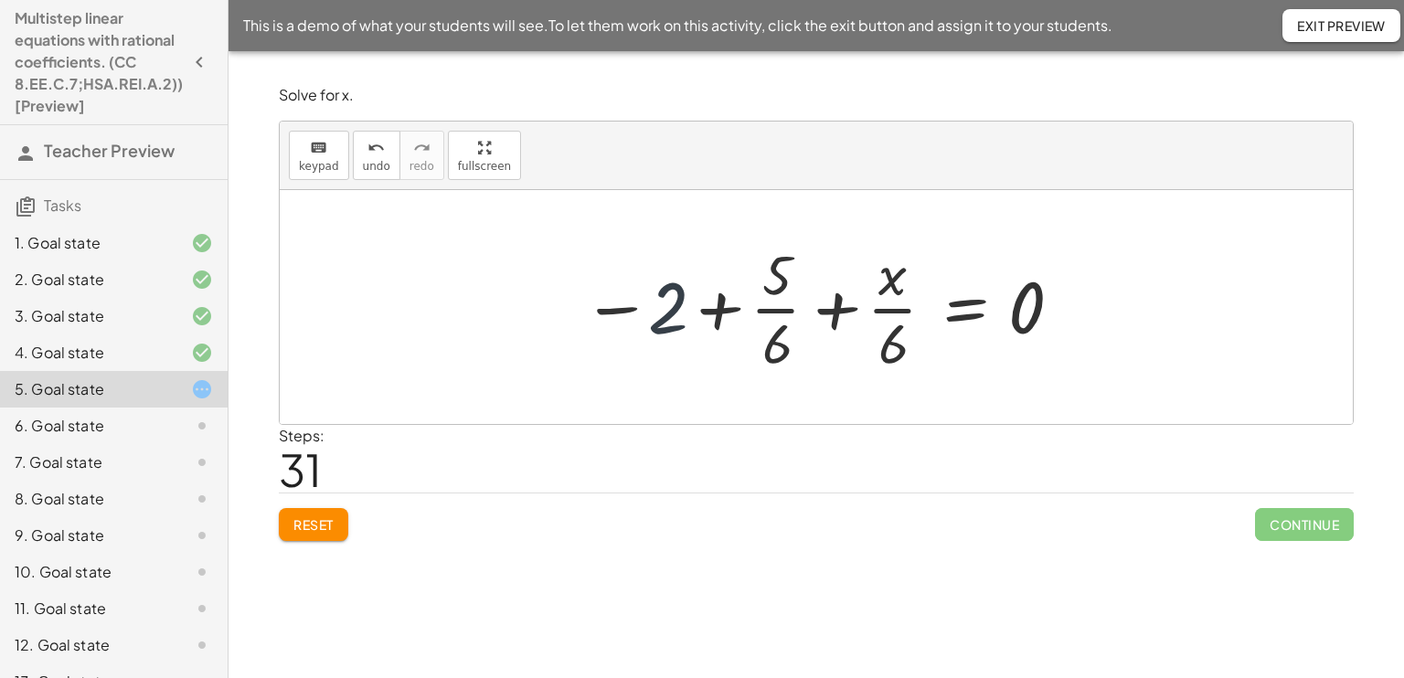
click at [673, 305] on div at bounding box center [823, 307] width 500 height 141
click at [336, 520] on button "Reset" at bounding box center [313, 524] width 69 height 33
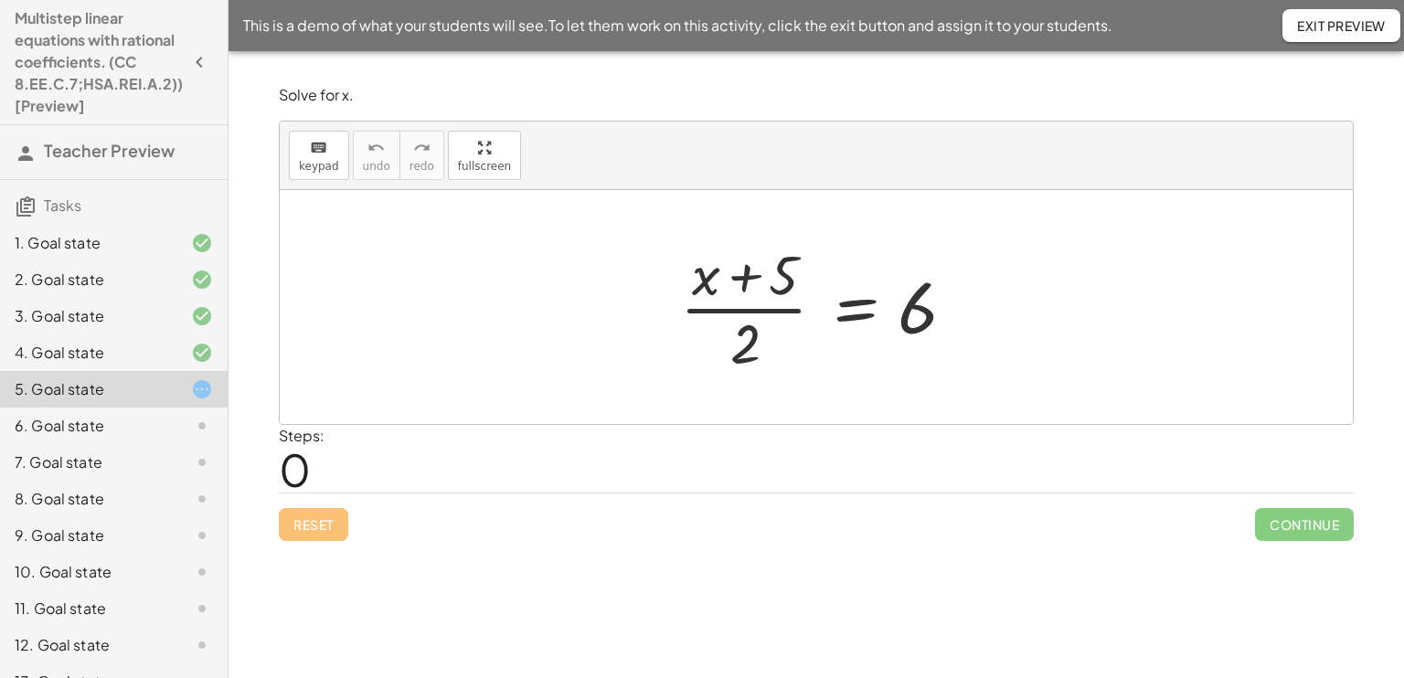
click at [769, 283] on div at bounding box center [823, 307] width 304 height 141
click at [801, 623] on div "Solve for x. keyboard keypad undo undo redo redo fullscreen + · 8 · x + 2 = 18 …" at bounding box center [815, 364] width 1175 height 627
click at [757, 325] on div at bounding box center [823, 307] width 304 height 141
